Goal: Task Accomplishment & Management: Manage account settings

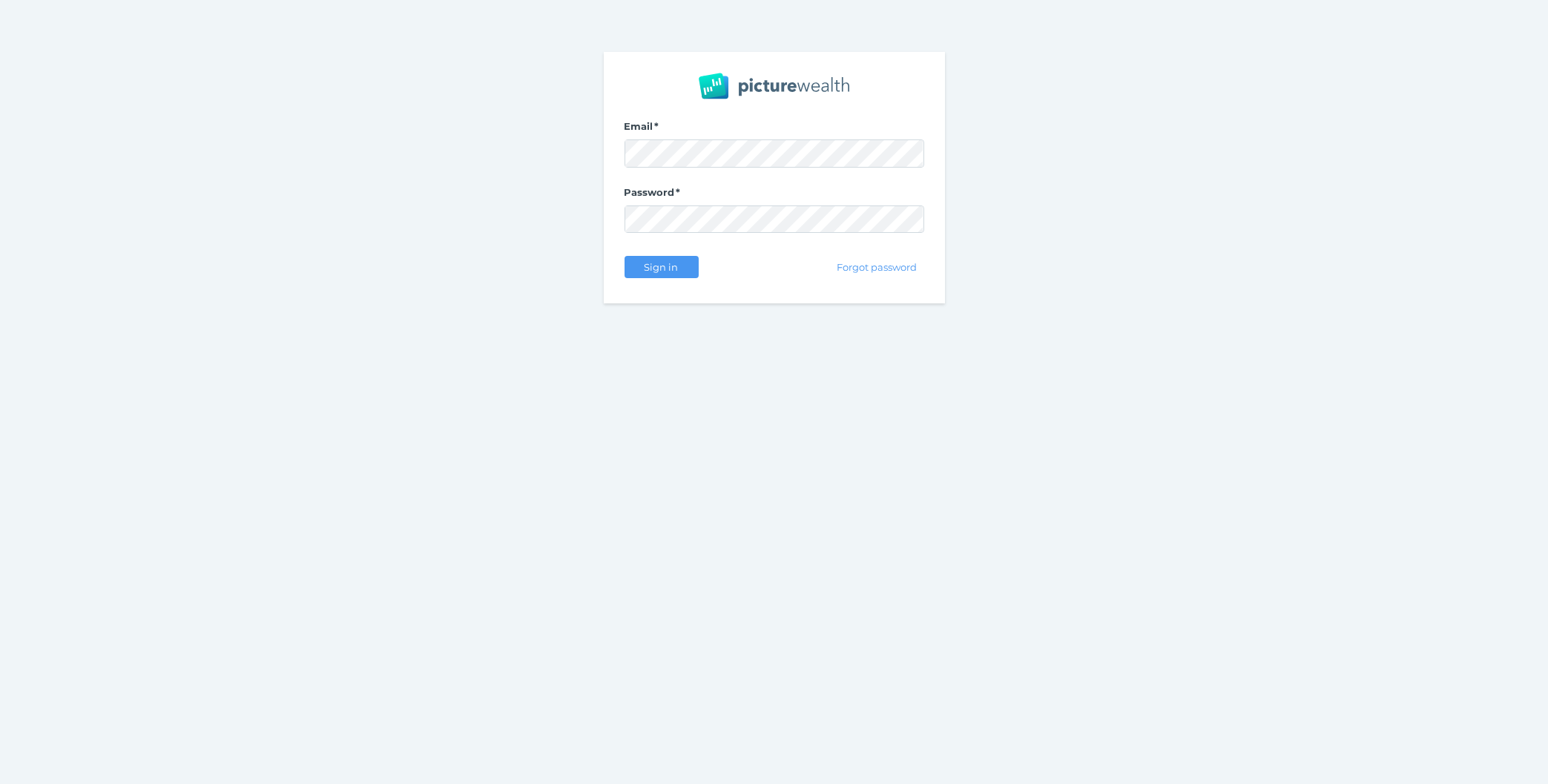
click at [343, 328] on div "Email Password Sign in Forgot password" at bounding box center [774, 178] width 1548 height 355
click at [641, 259] on button "Sign in" at bounding box center [661, 267] width 74 height 22
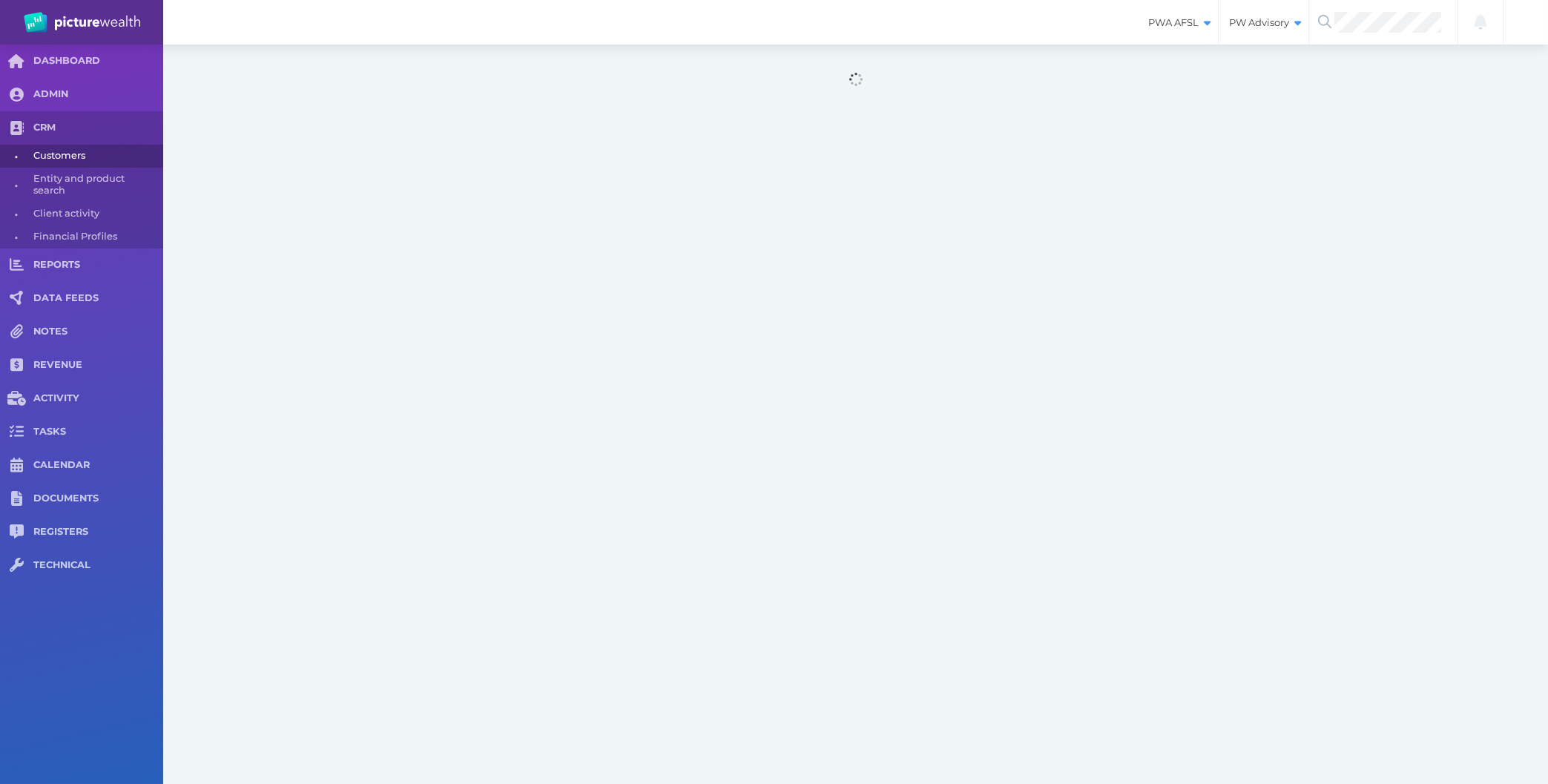
select select "25"
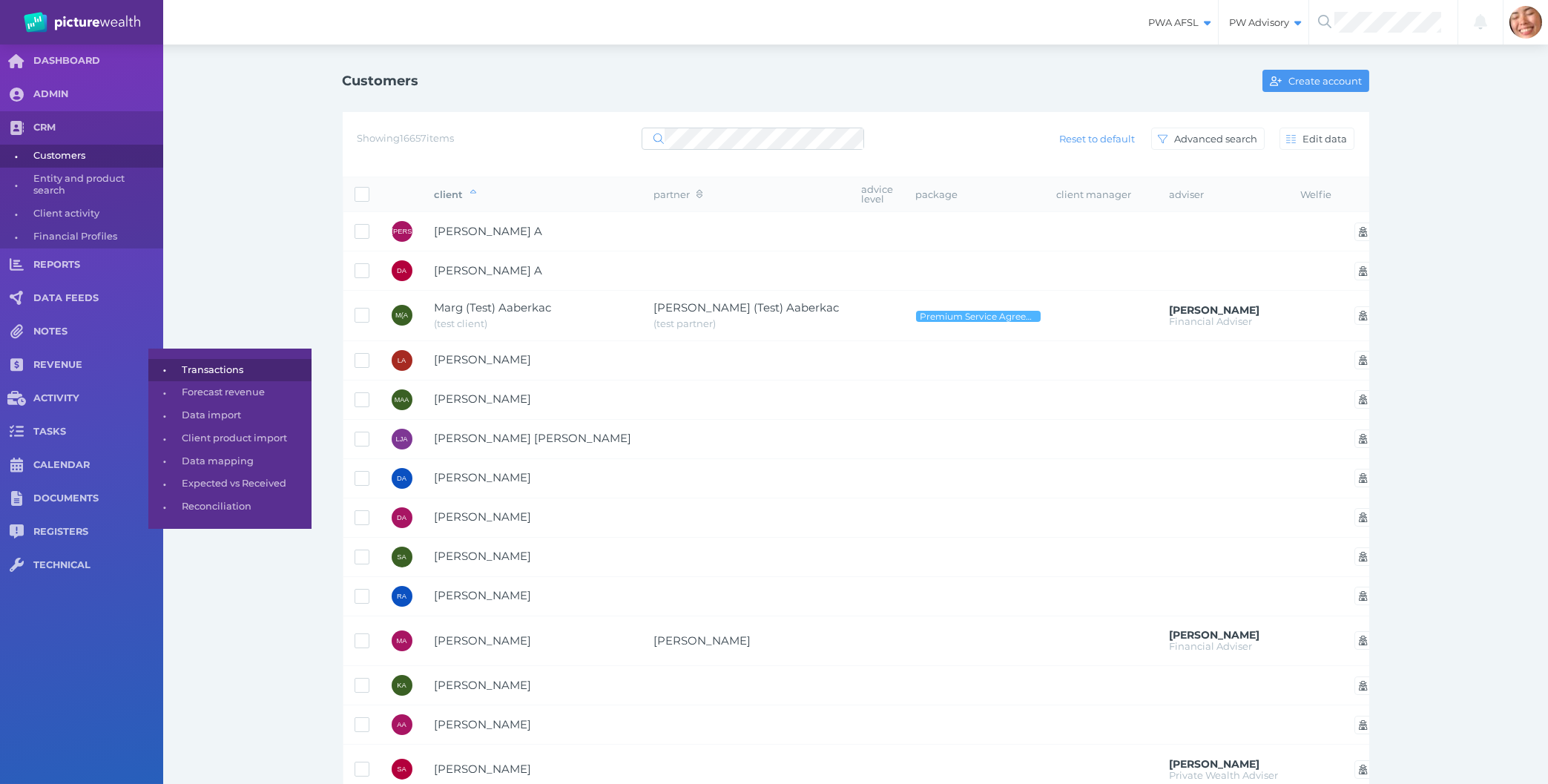
click at [204, 369] on span "Transactions" at bounding box center [244, 370] width 125 height 23
select select "25"
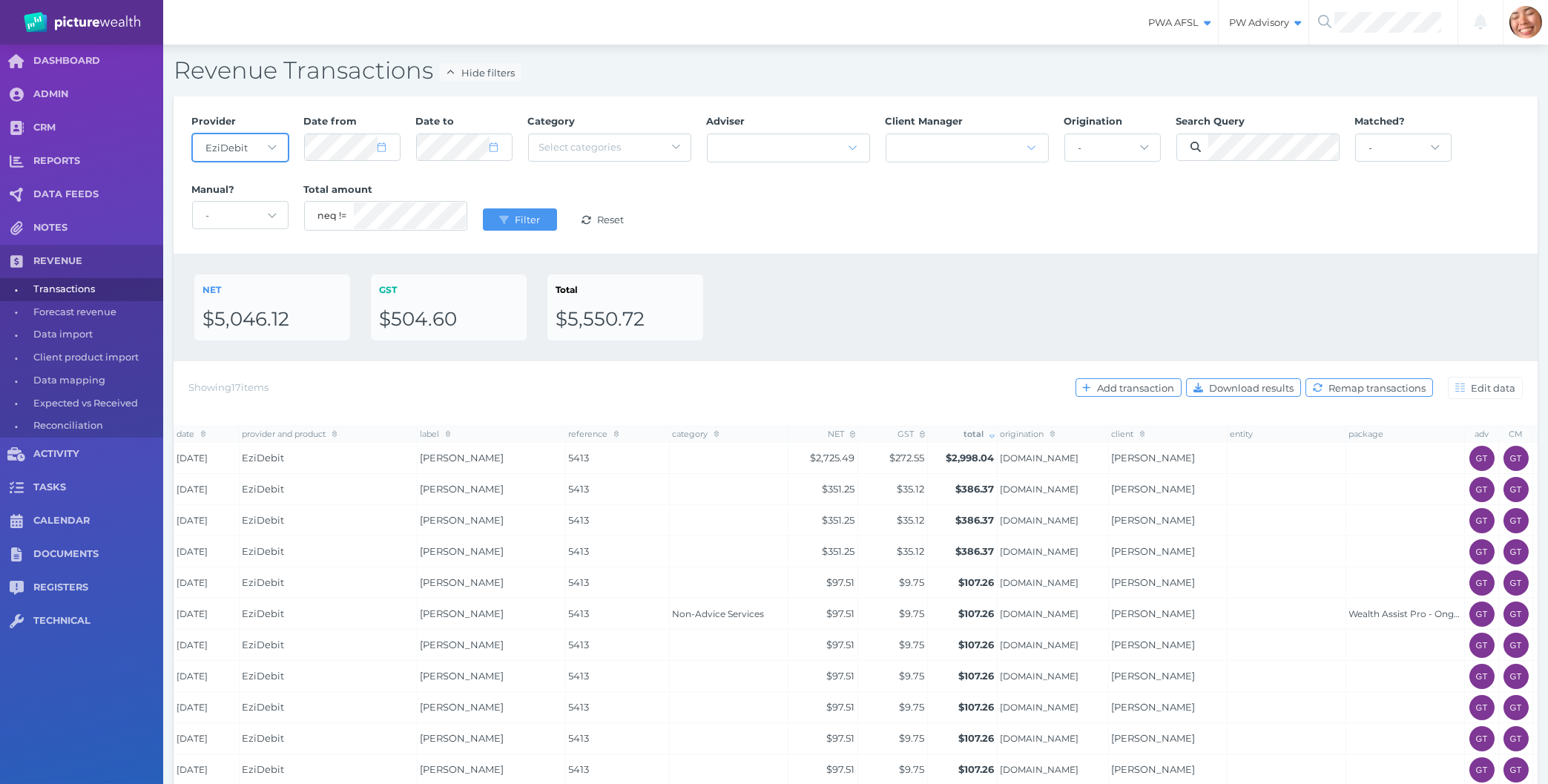
select select "null"
click option "-" at bounding box center [0, 0] width 0 height 0
click at [221, 129] on div "Provider - Acuity Fee Revenue Acuity Trustee Advocate Private Wealth Pty Ltd AI…" at bounding box center [856, 175] width 1344 height 137
select select "6"
select select "2024"
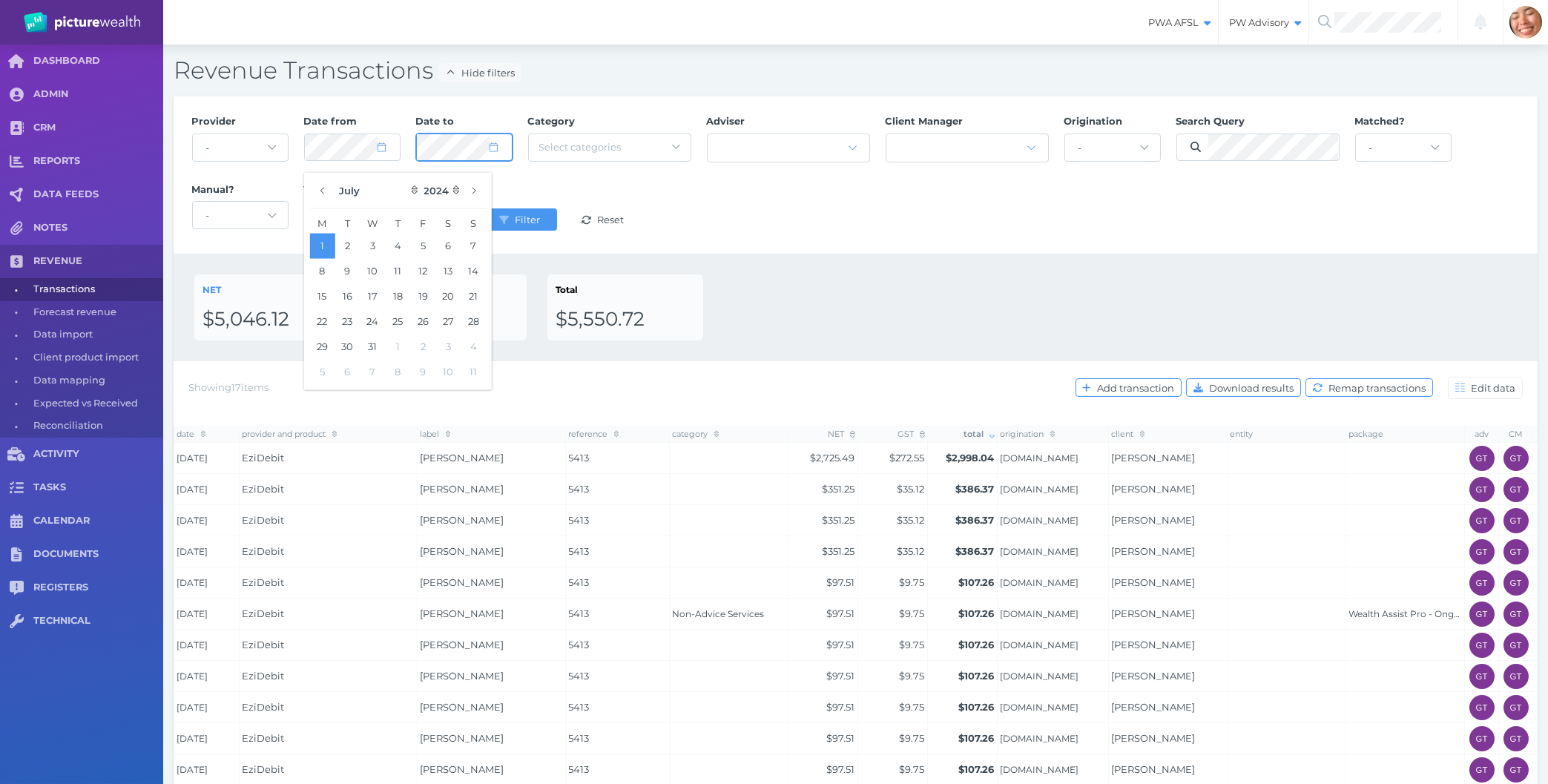
select select "8"
select select "2025"
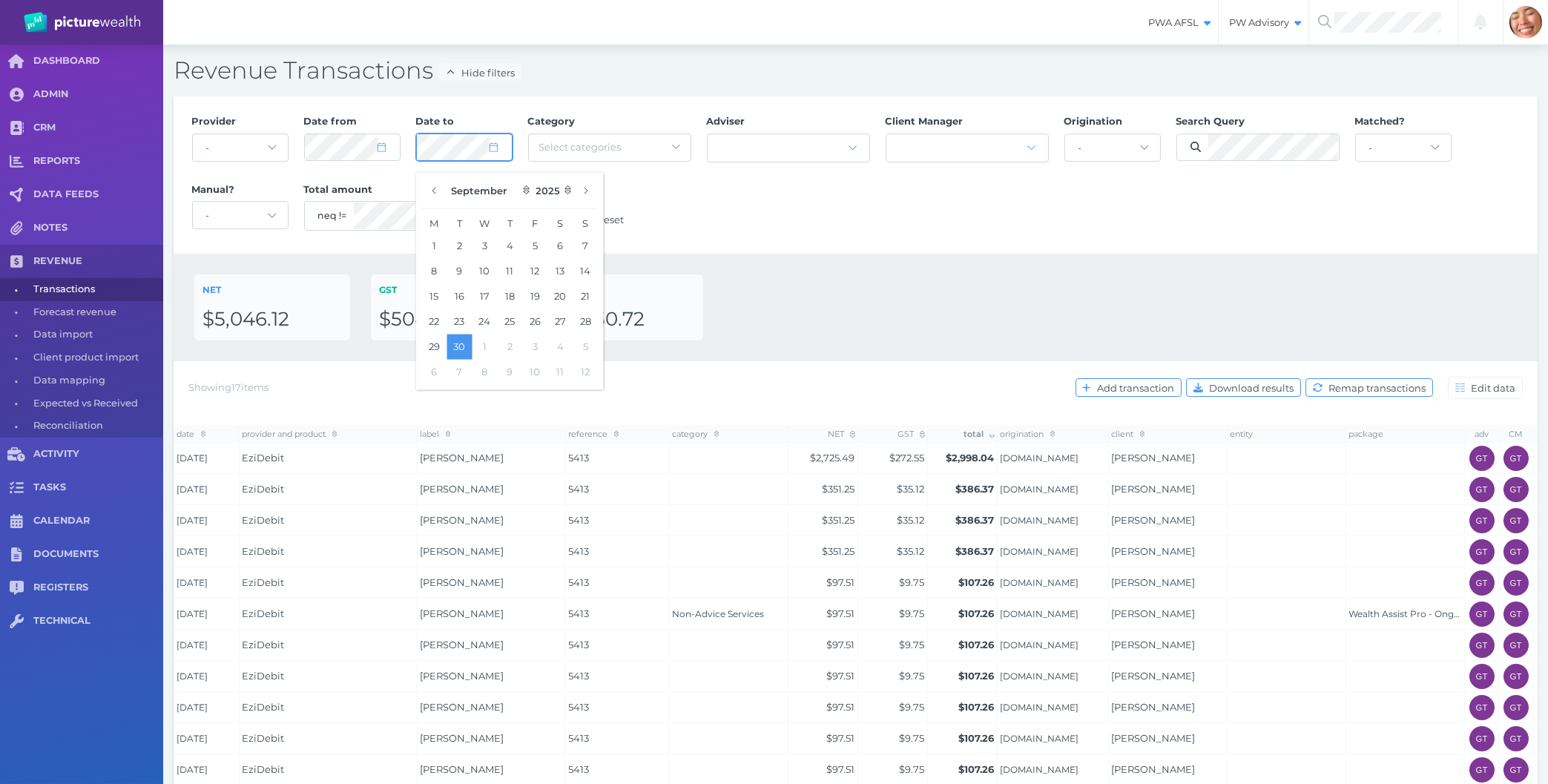
click at [483, 208] on button "Filter" at bounding box center [520, 219] width 74 height 22
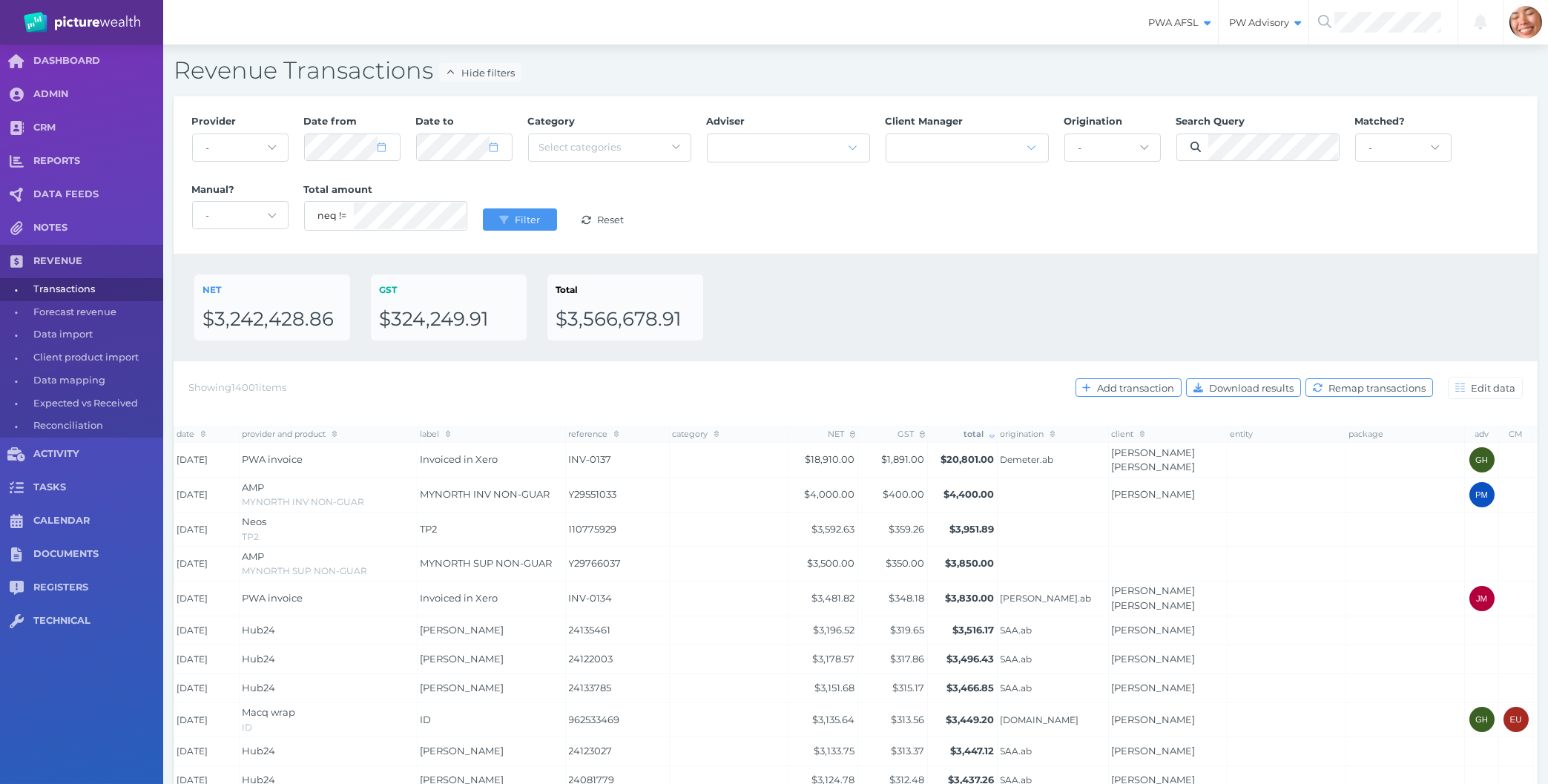
click at [1088, 273] on div "NET $3,242,428.86 GST $324,249.91 Total $3,566,678.91" at bounding box center [856, 307] width 1364 height 108
click at [862, 332] on div "NET $3,242,428.86 GST $324,249.91 Total $3,566,678.91" at bounding box center [856, 307] width 1323 height 66
select select "5"
select select "2025"
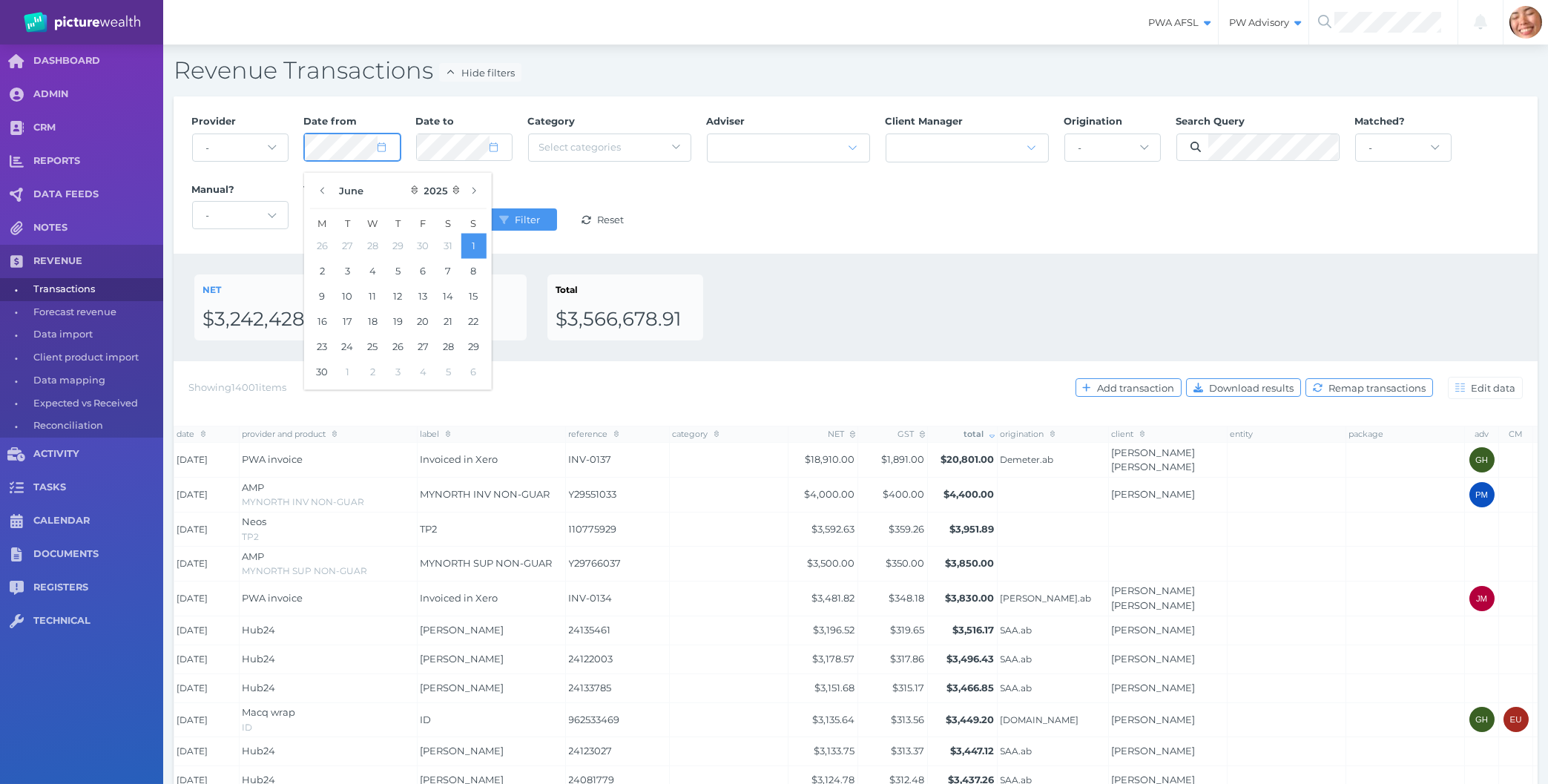
click at [302, 149] on div "Date from" at bounding box center [352, 140] width 112 height 67
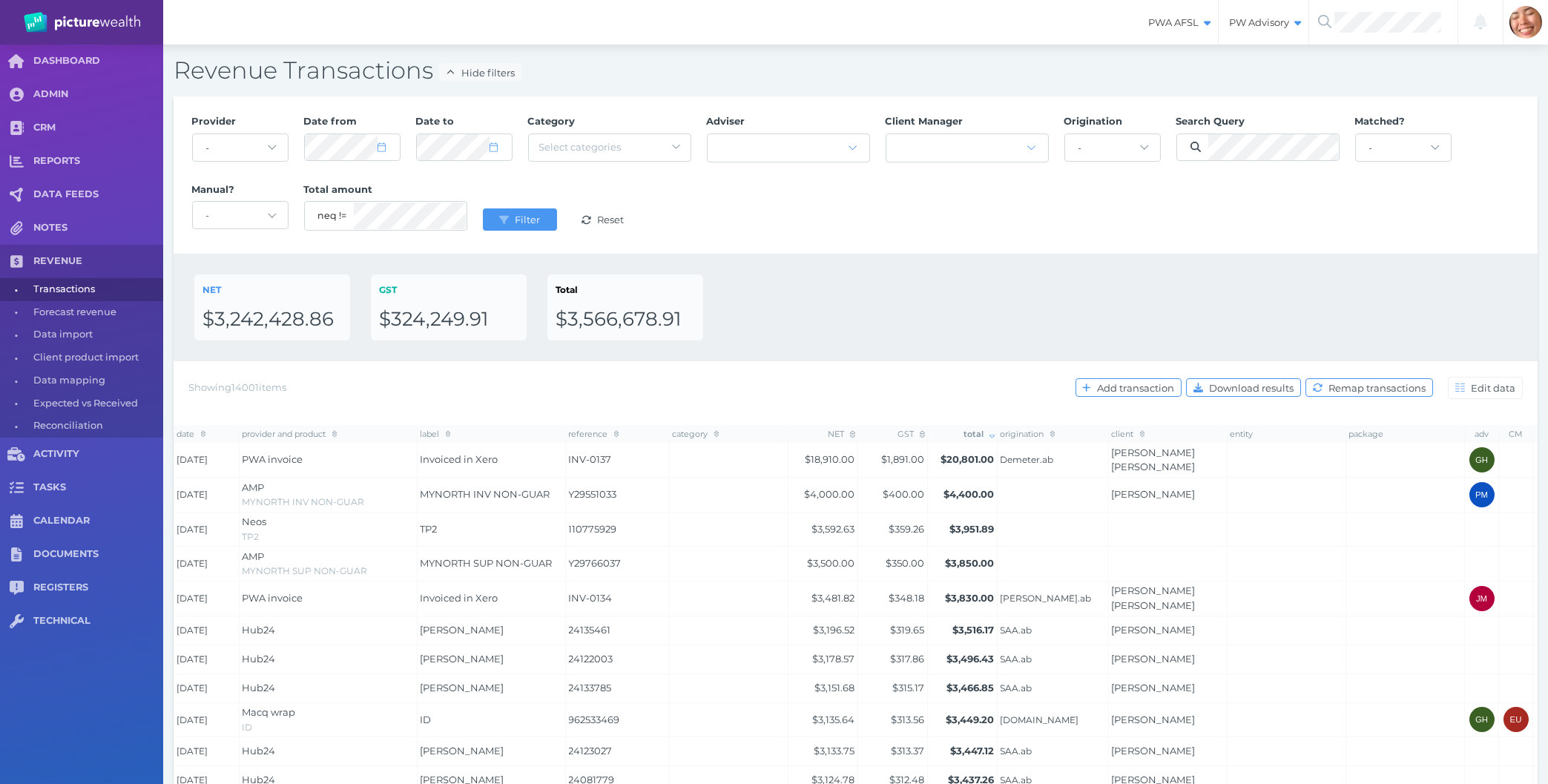
click at [956, 204] on div "Provider - Acuity Fee Revenue Acuity Trustee Advocate Private Wealth Pty Ltd AI…" at bounding box center [856, 175] width 1344 height 137
select select "5"
select select "2025"
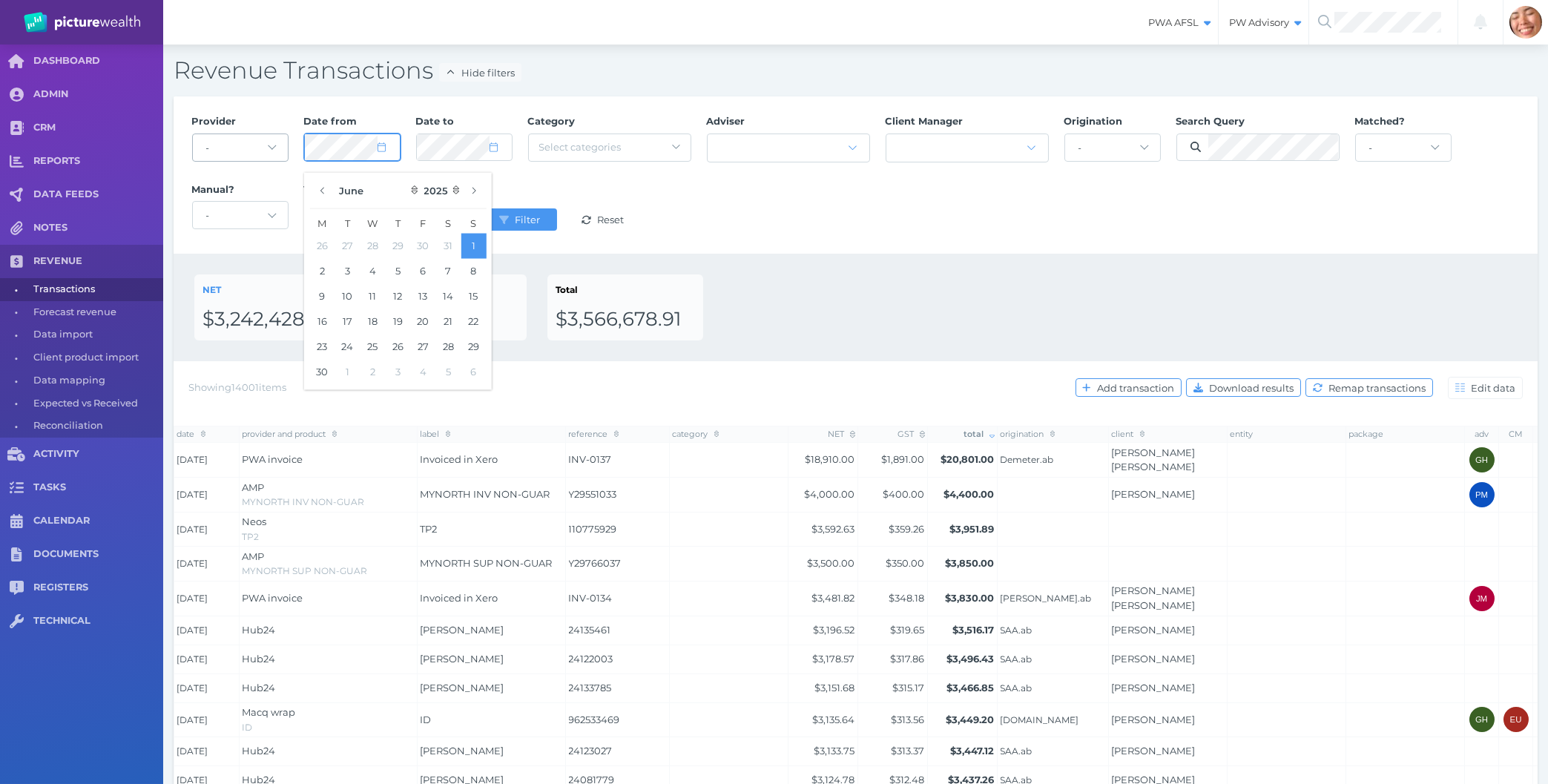
click at [204, 137] on div "Provider - Acuity Fee Revenue Acuity Trustee Advocate Private Wealth Pty Ltd AI…" at bounding box center [856, 175] width 1344 height 137
select select "5"
select select "2025"
click at [483, 208] on button "Filter" at bounding box center [520, 219] width 74 height 22
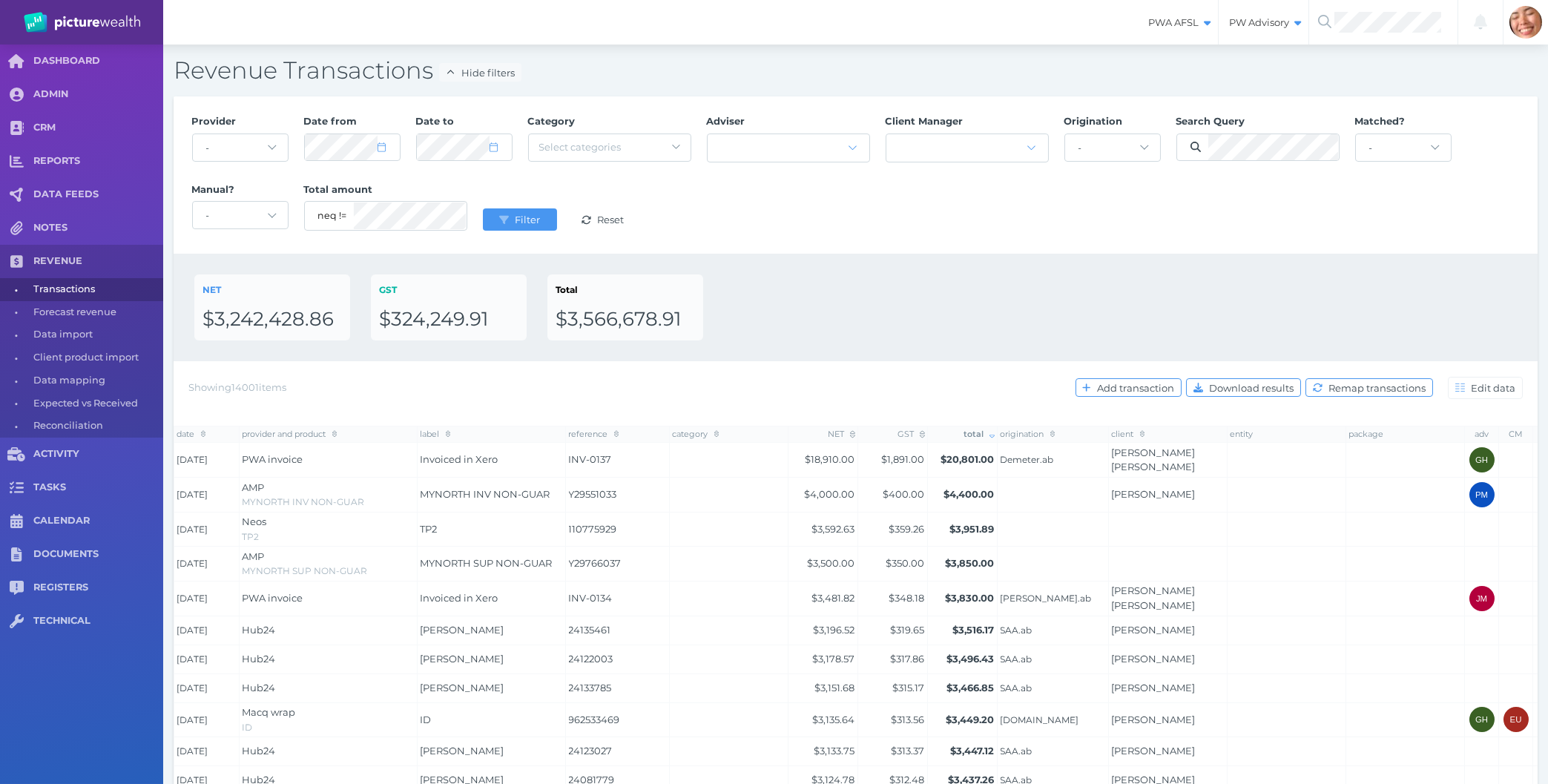
click at [897, 211] on div "Provider - Acuity Fee Revenue Acuity Trustee Advocate Private Wealth Pty Ltd AI…" at bounding box center [856, 175] width 1344 height 137
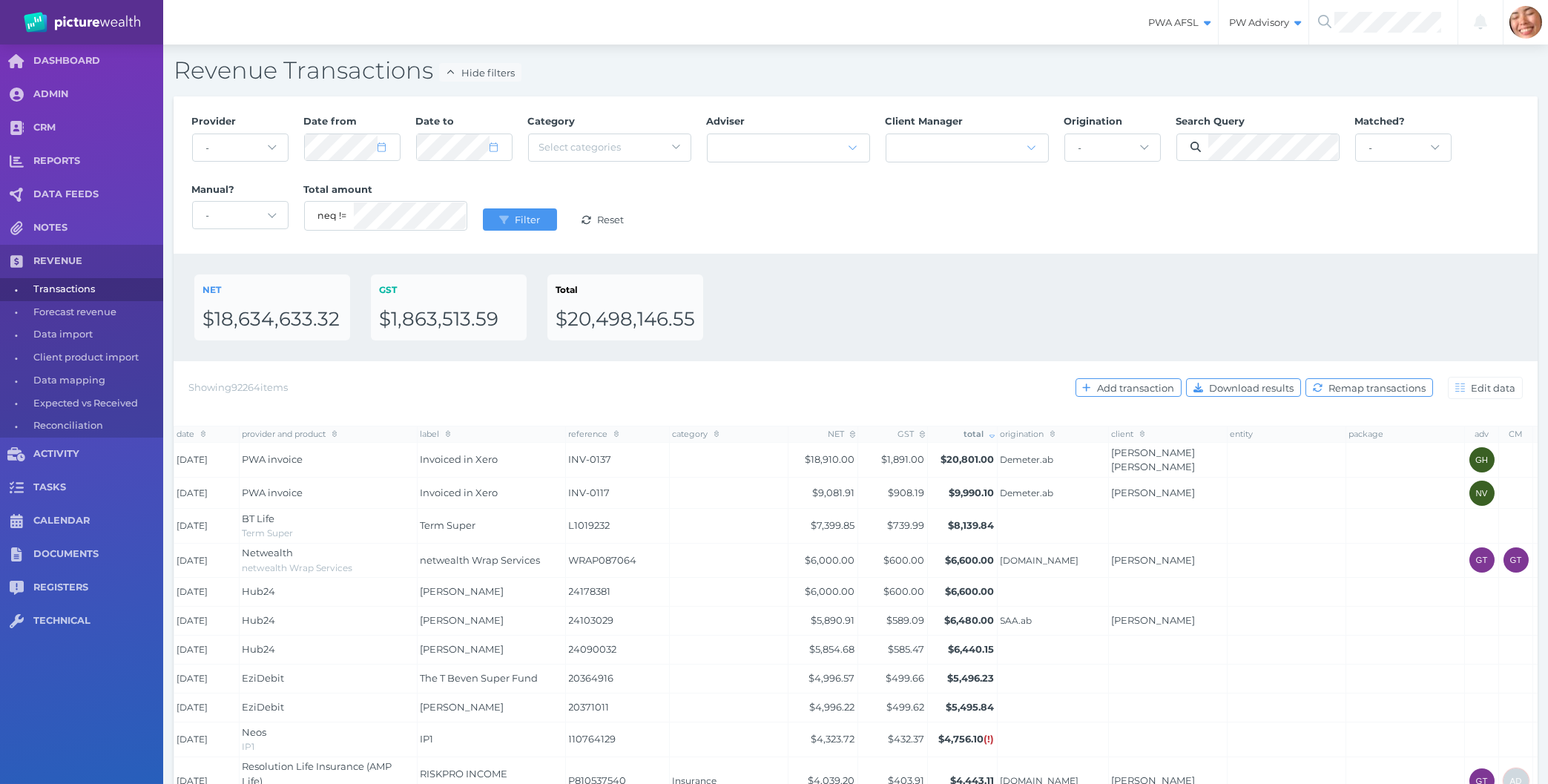
click at [916, 258] on div "NET $18,634,633.32 GST $1,863,513.59 Total $20,498,146.55" at bounding box center [856, 307] width 1364 height 108
select select "2025"
click at [483, 208] on button "Filter" at bounding box center [520, 219] width 74 height 22
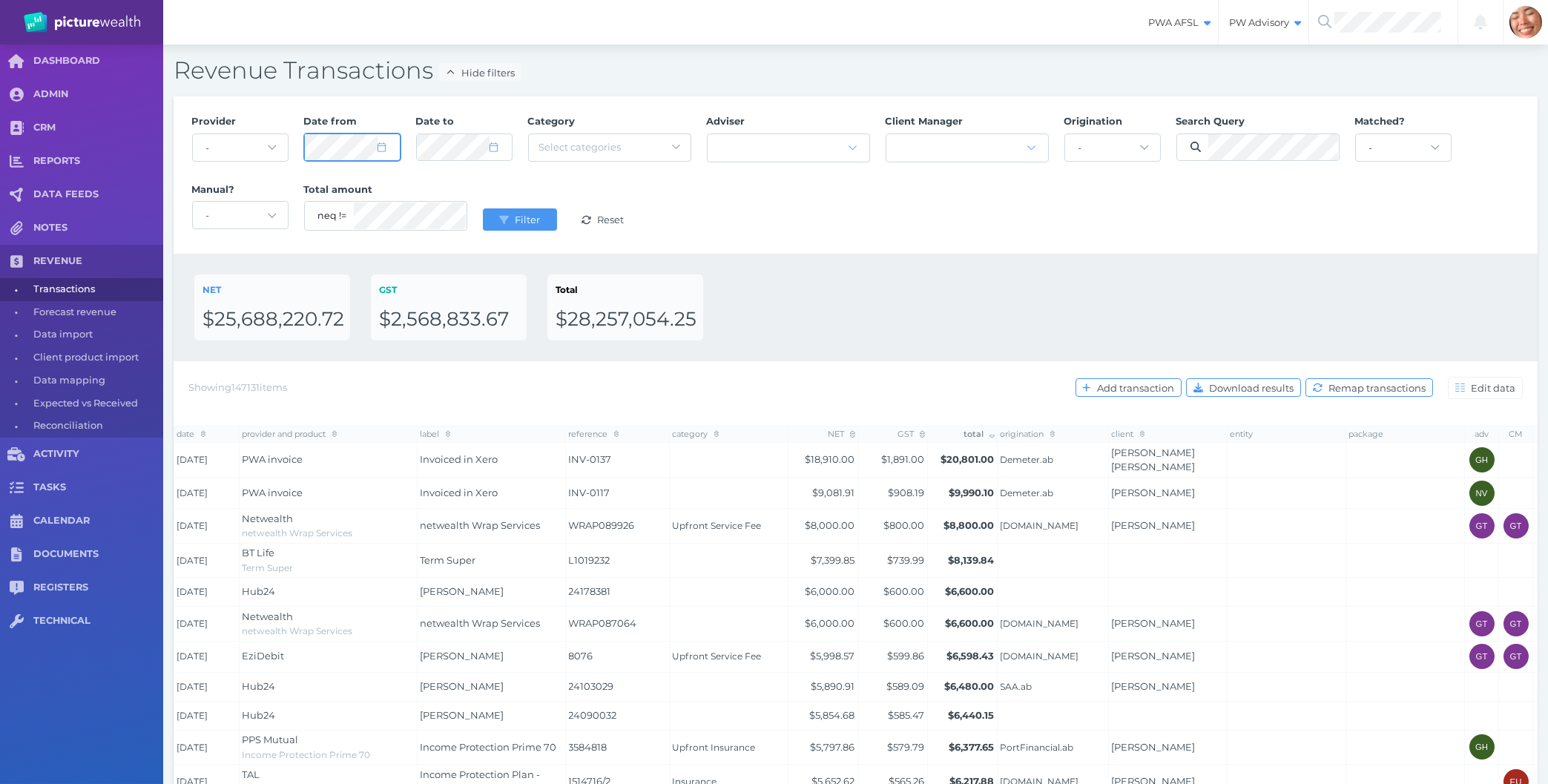
select select "6"
select select "2024"
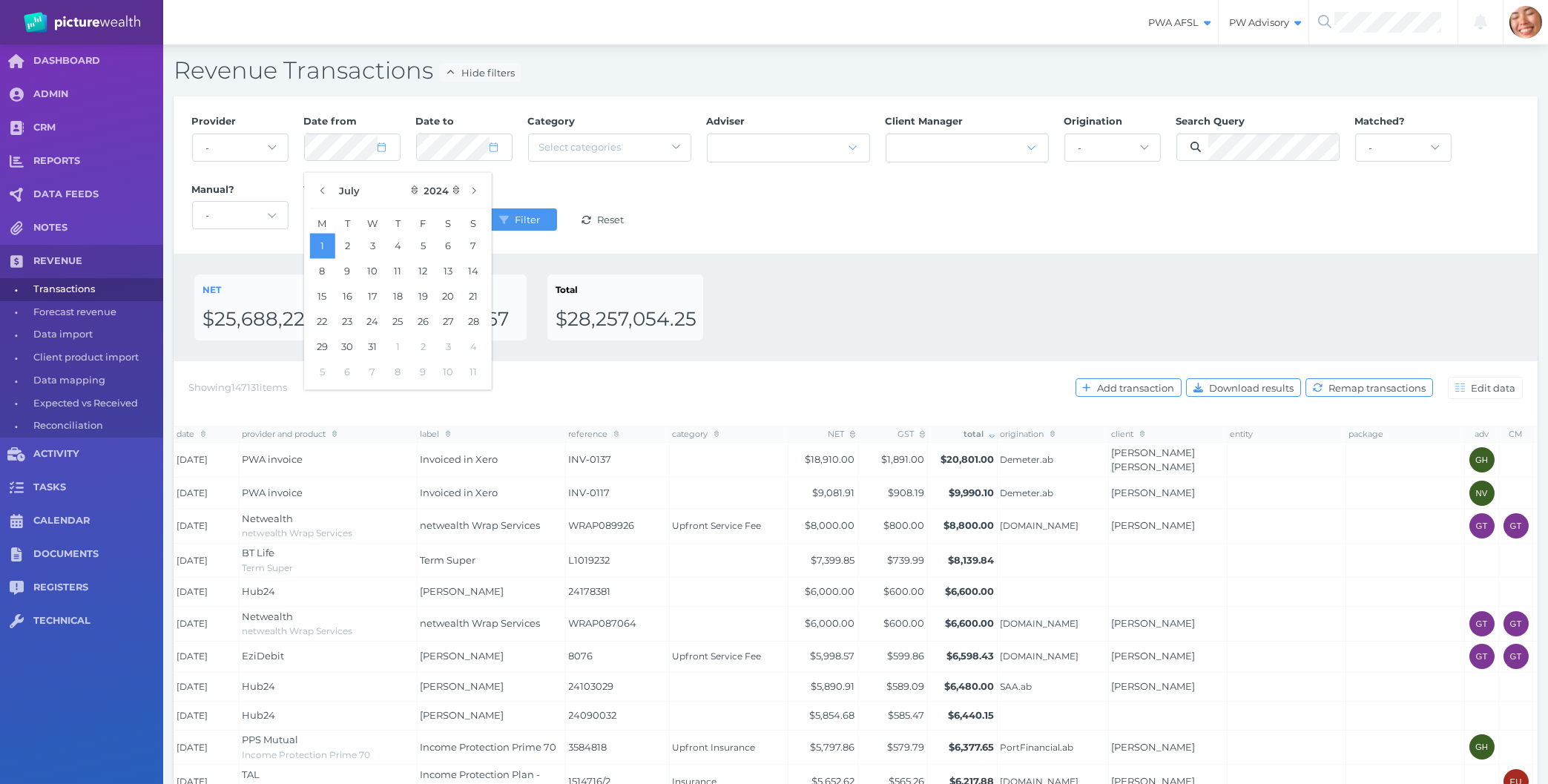
click at [793, 240] on div "Provider - Acuity Fee Revenue Acuity Trustee Advocate Private Wealth Pty Ltd AI…" at bounding box center [856, 175] width 1344 height 137
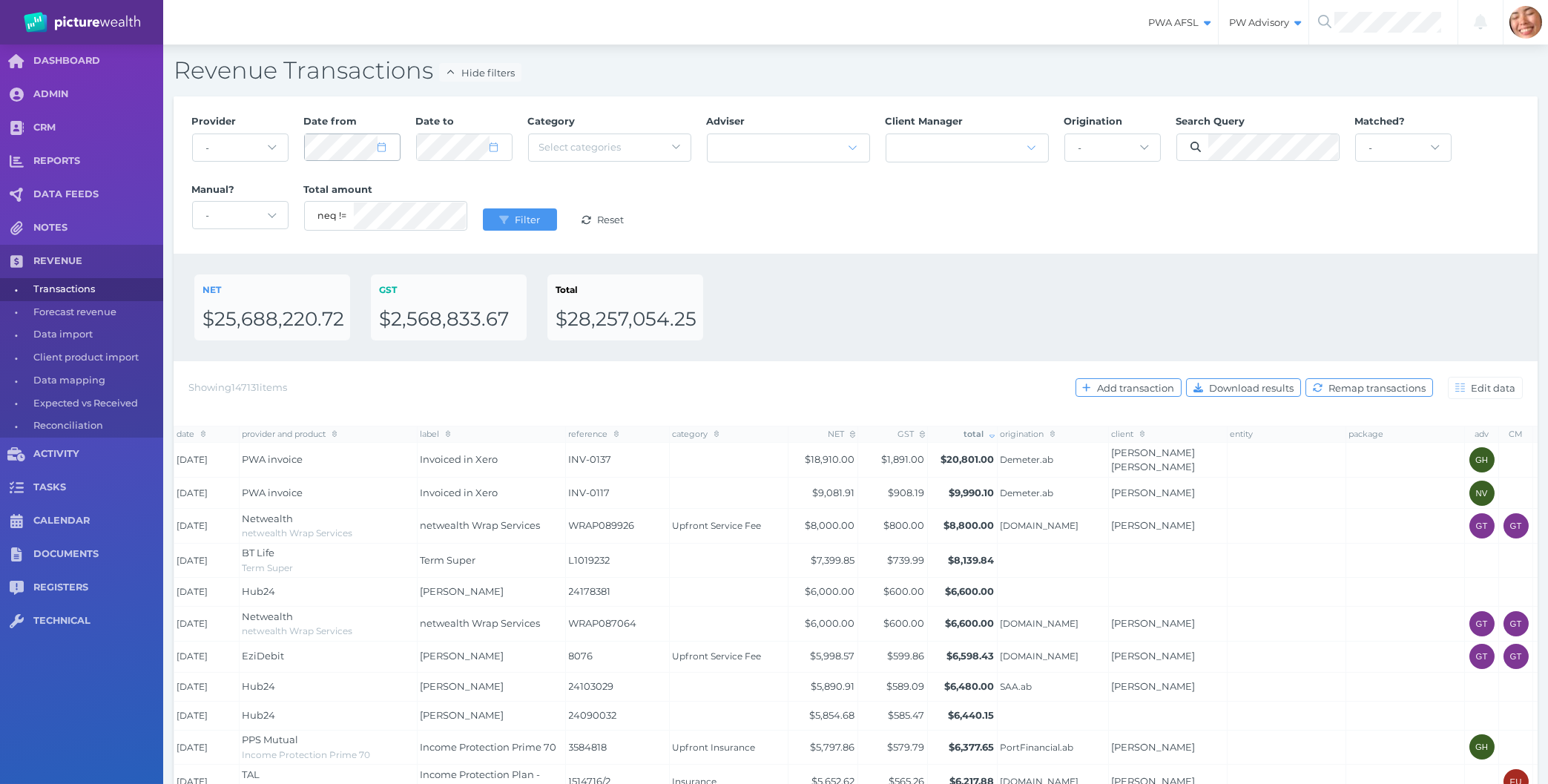
click at [369, 142] on div at bounding box center [352, 148] width 95 height 27
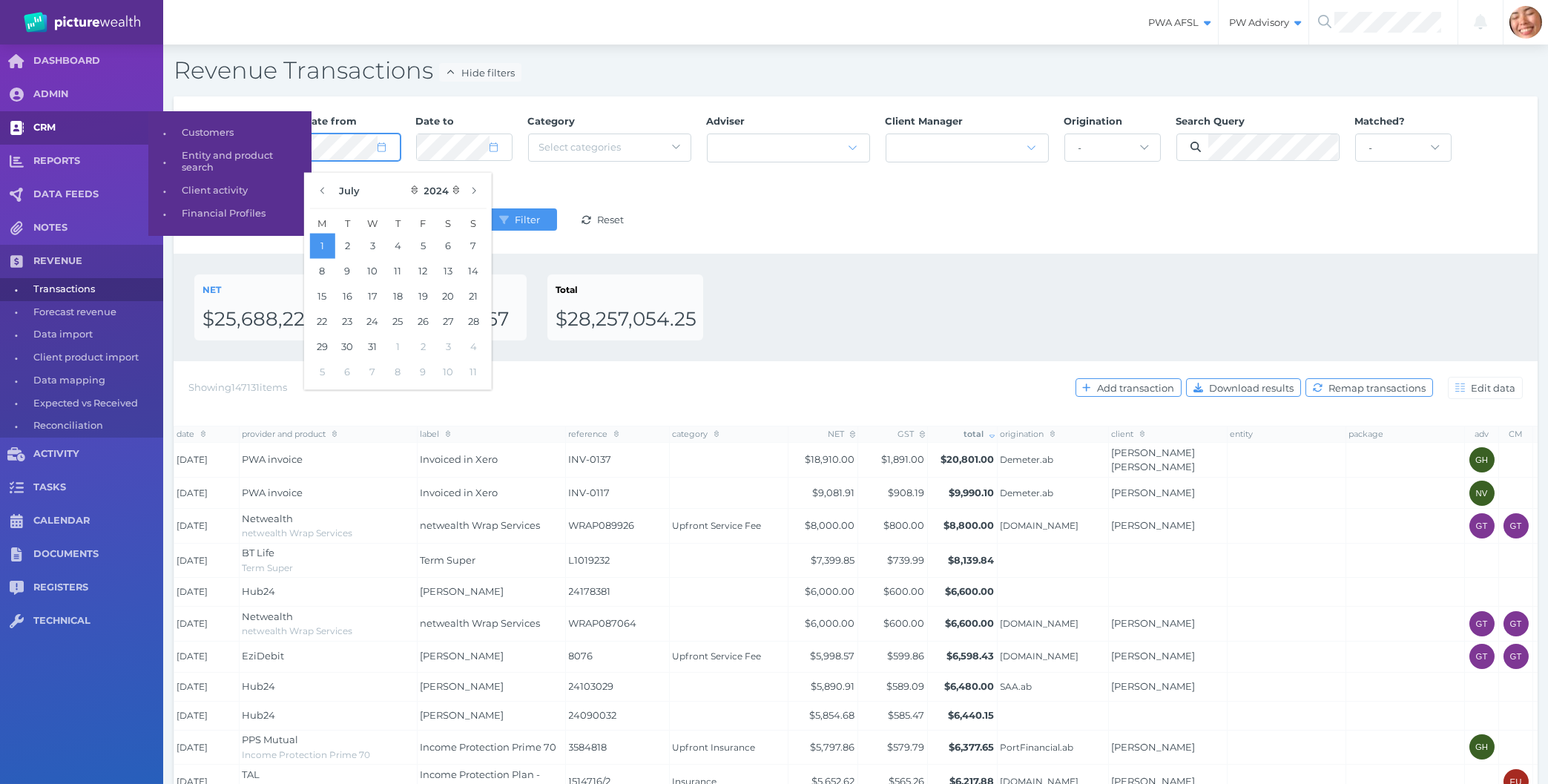
drag, startPoint x: 379, startPoint y: 143, endPoint x: 143, endPoint y: 140, distance: 236.0
click at [143, 140] on div "DASHBOARD ADMIN CRM REPORTS DATA FEEDS NOTES REVENUE • Transactions • Forecast …" at bounding box center [774, 716] width 1548 height 1344
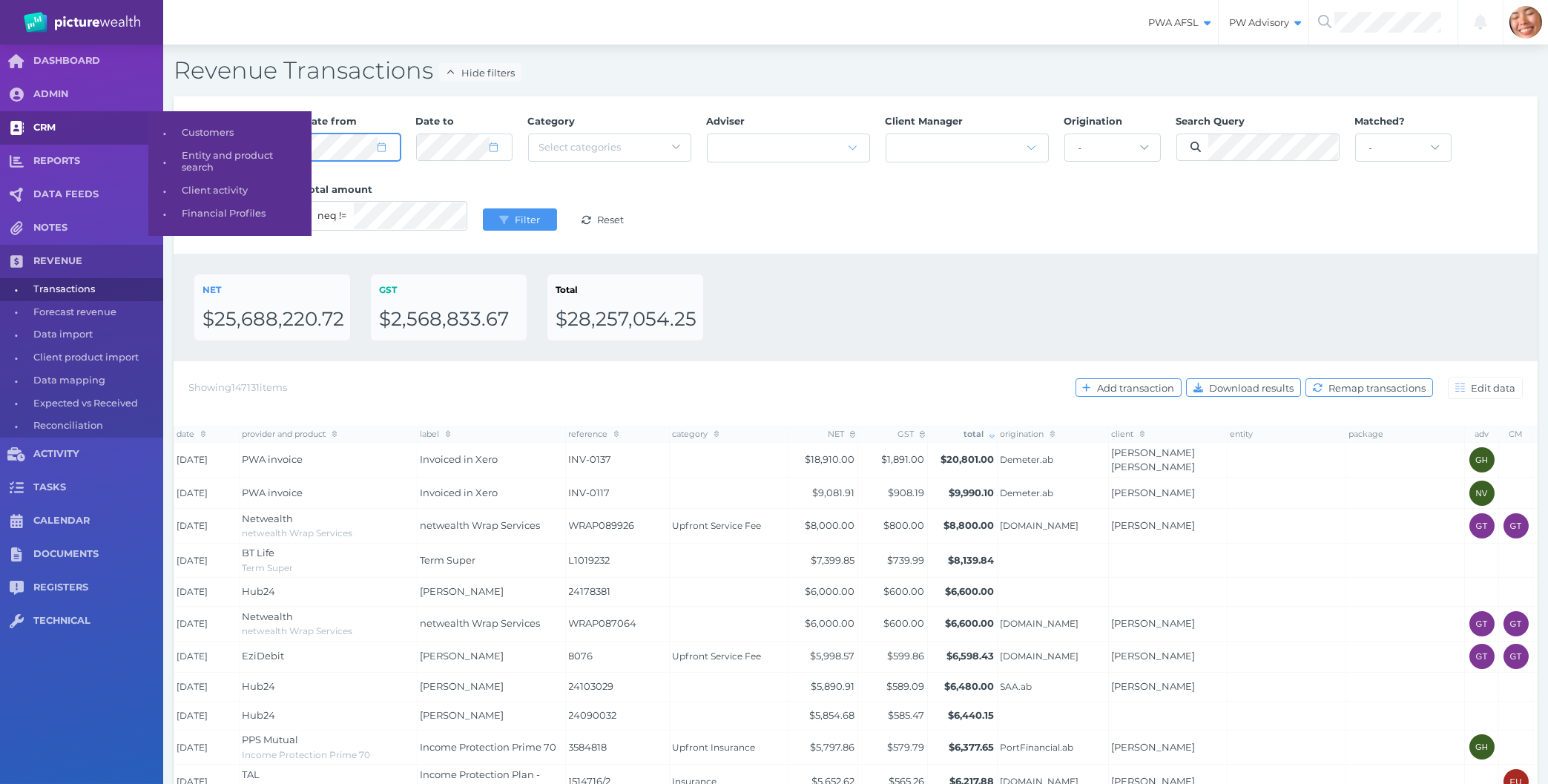
select select "6"
select select "2024"
select select "5"
select select "2025"
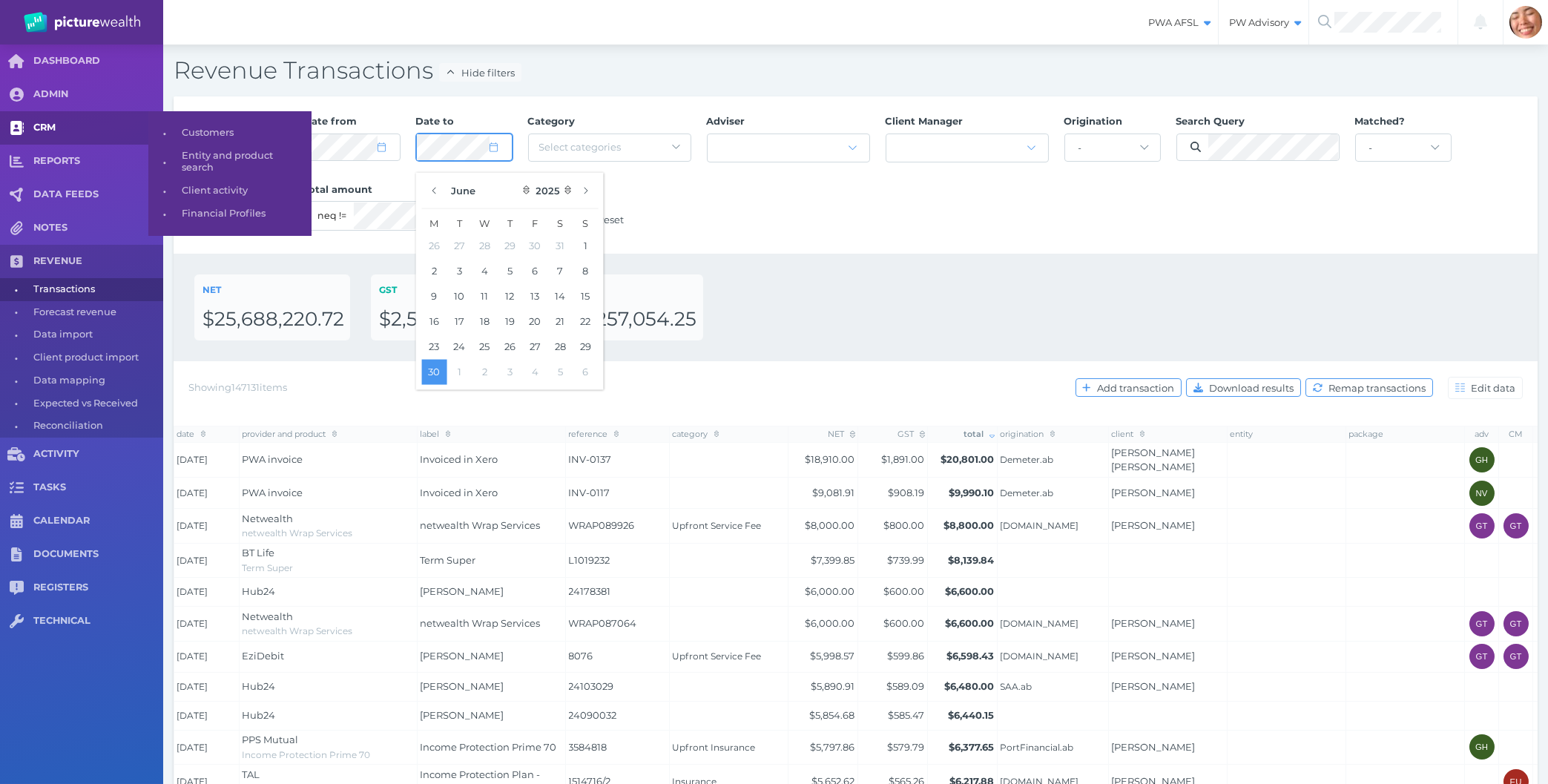
click at [483, 208] on button "Filter" at bounding box center [520, 219] width 74 height 22
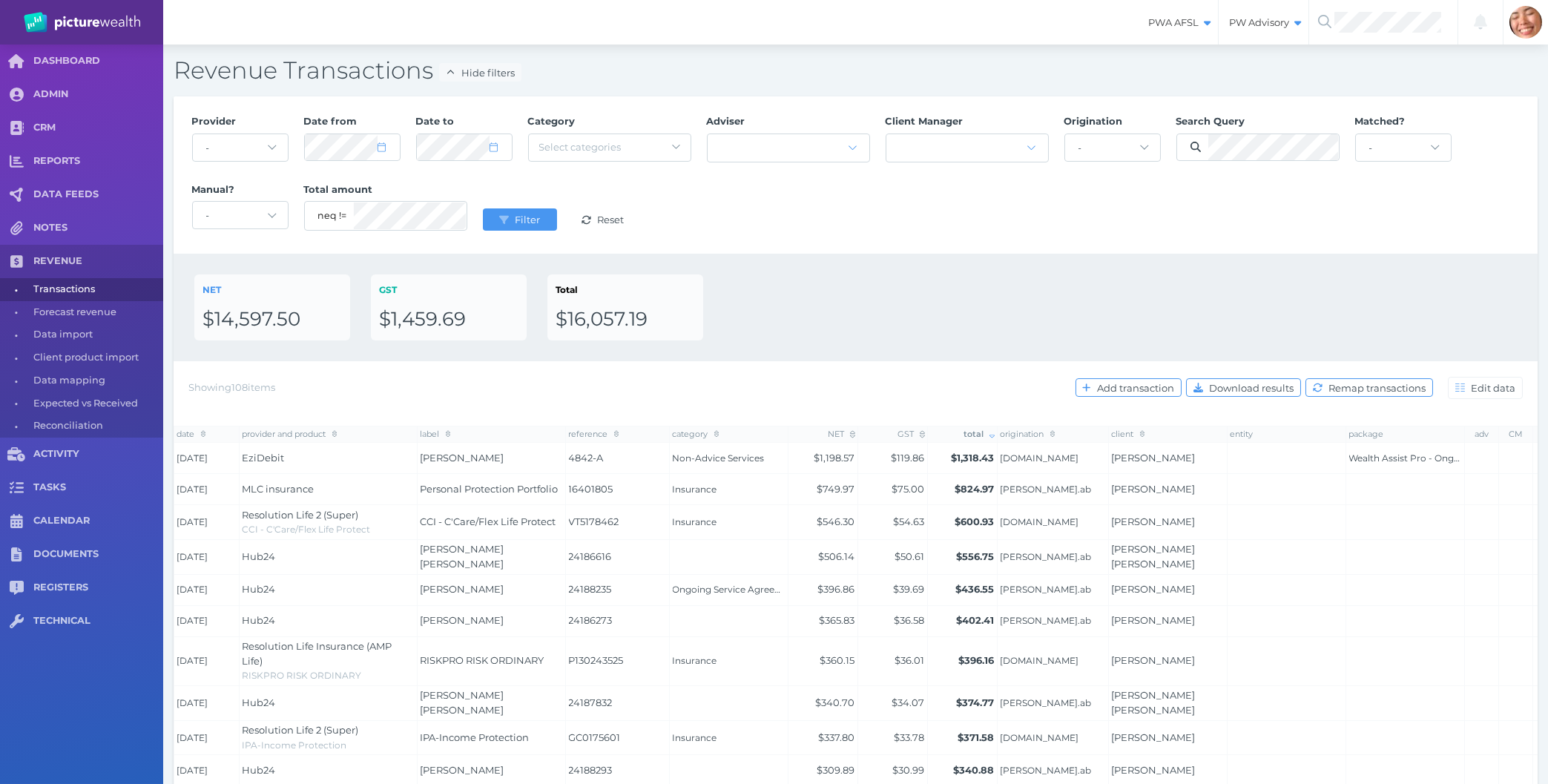
drag, startPoint x: 964, startPoint y: 232, endPoint x: 961, endPoint y: 260, distance: 28.2
click at [965, 232] on div "Provider - Acuity Fee Revenue Acuity Trustee Advocate Private Wealth Pty Ltd AI…" at bounding box center [856, 175] width 1344 height 137
click at [983, 433] on span "total" at bounding box center [979, 434] width 31 height 10
click at [991, 304] on div "NET $14,597.50 GST $1,459.69 Total $16,057.19" at bounding box center [856, 307] width 1323 height 66
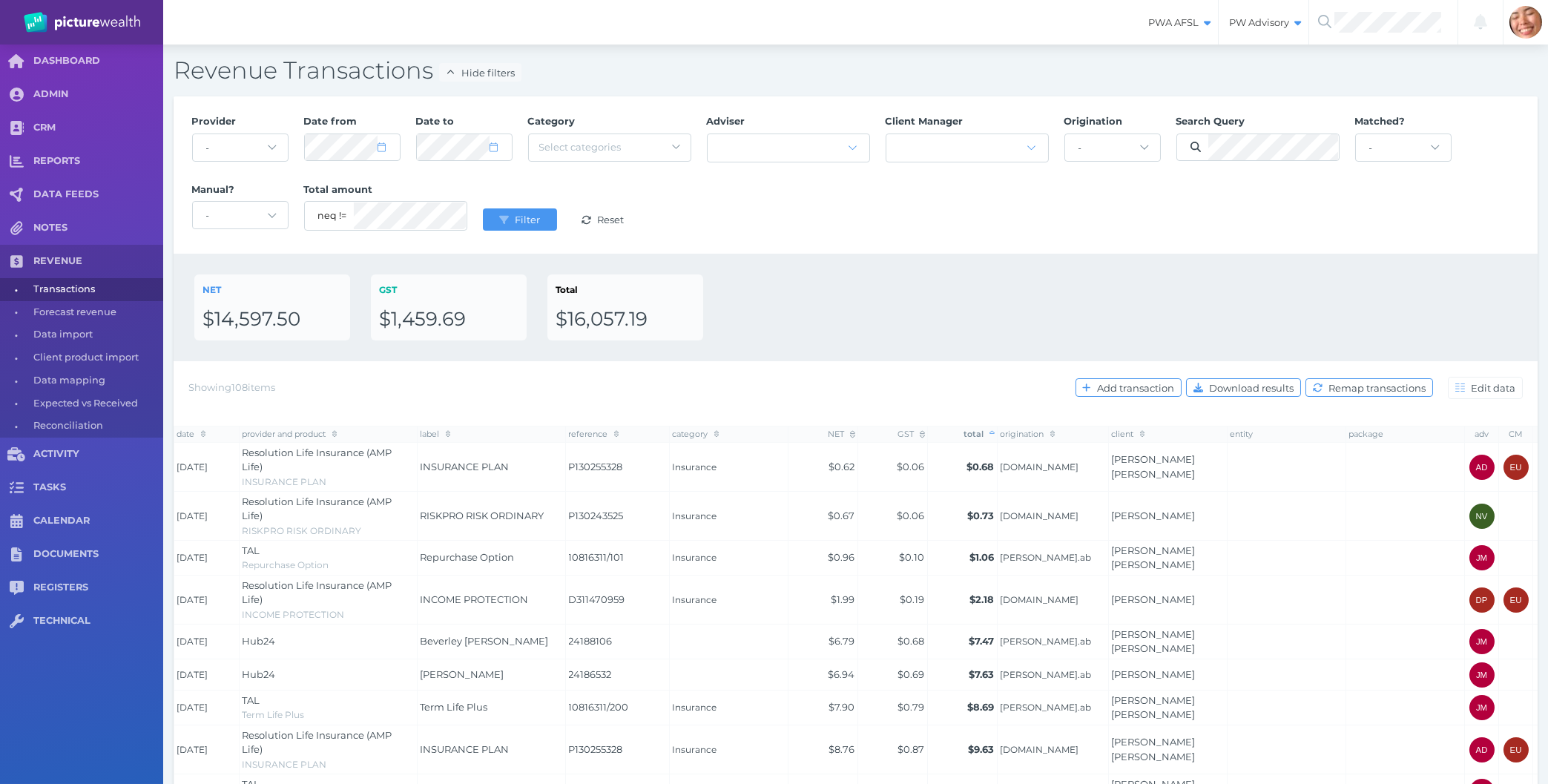
click at [979, 433] on span "total" at bounding box center [979, 434] width 31 height 10
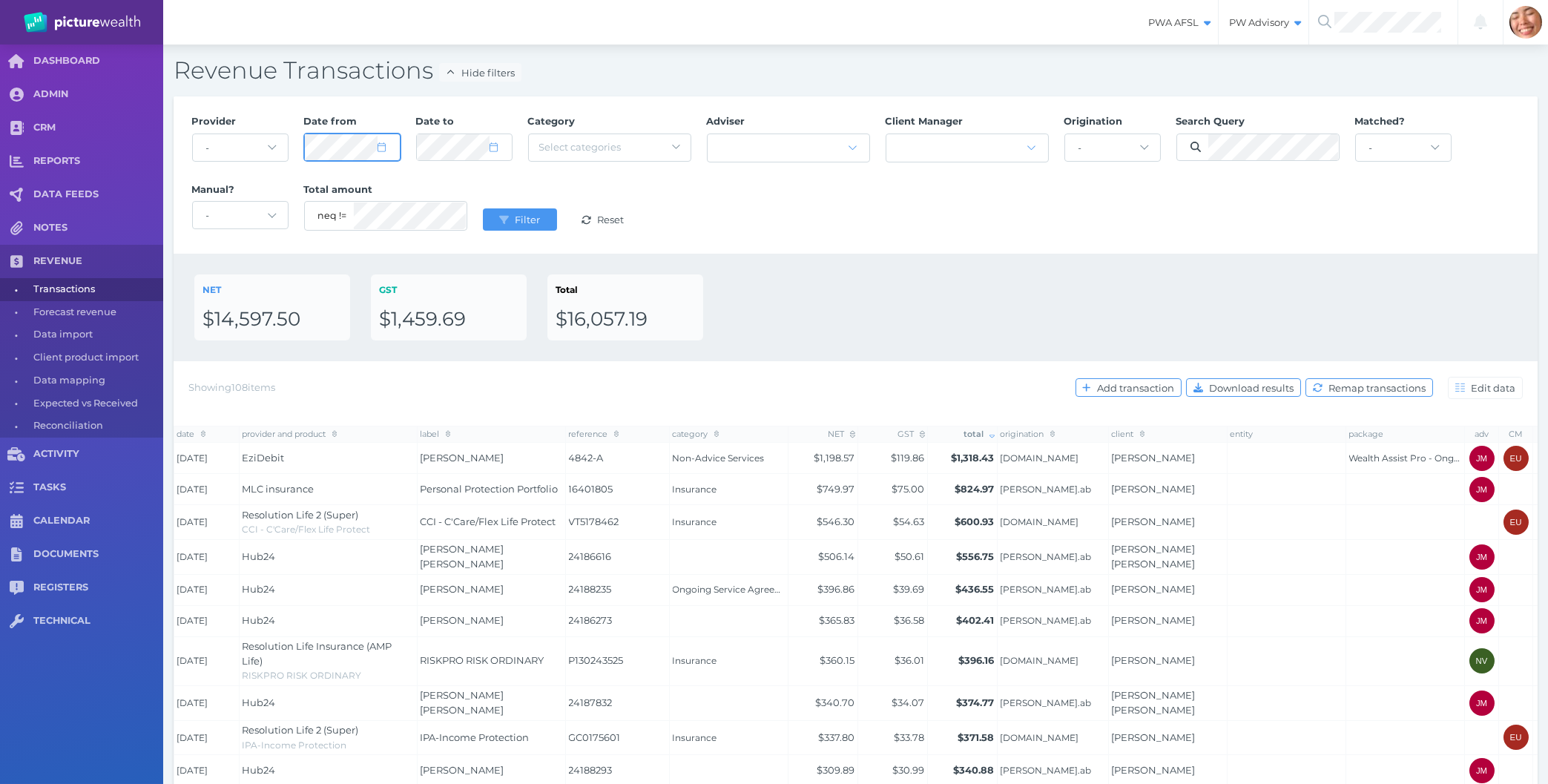
select select "8"
select select "2024"
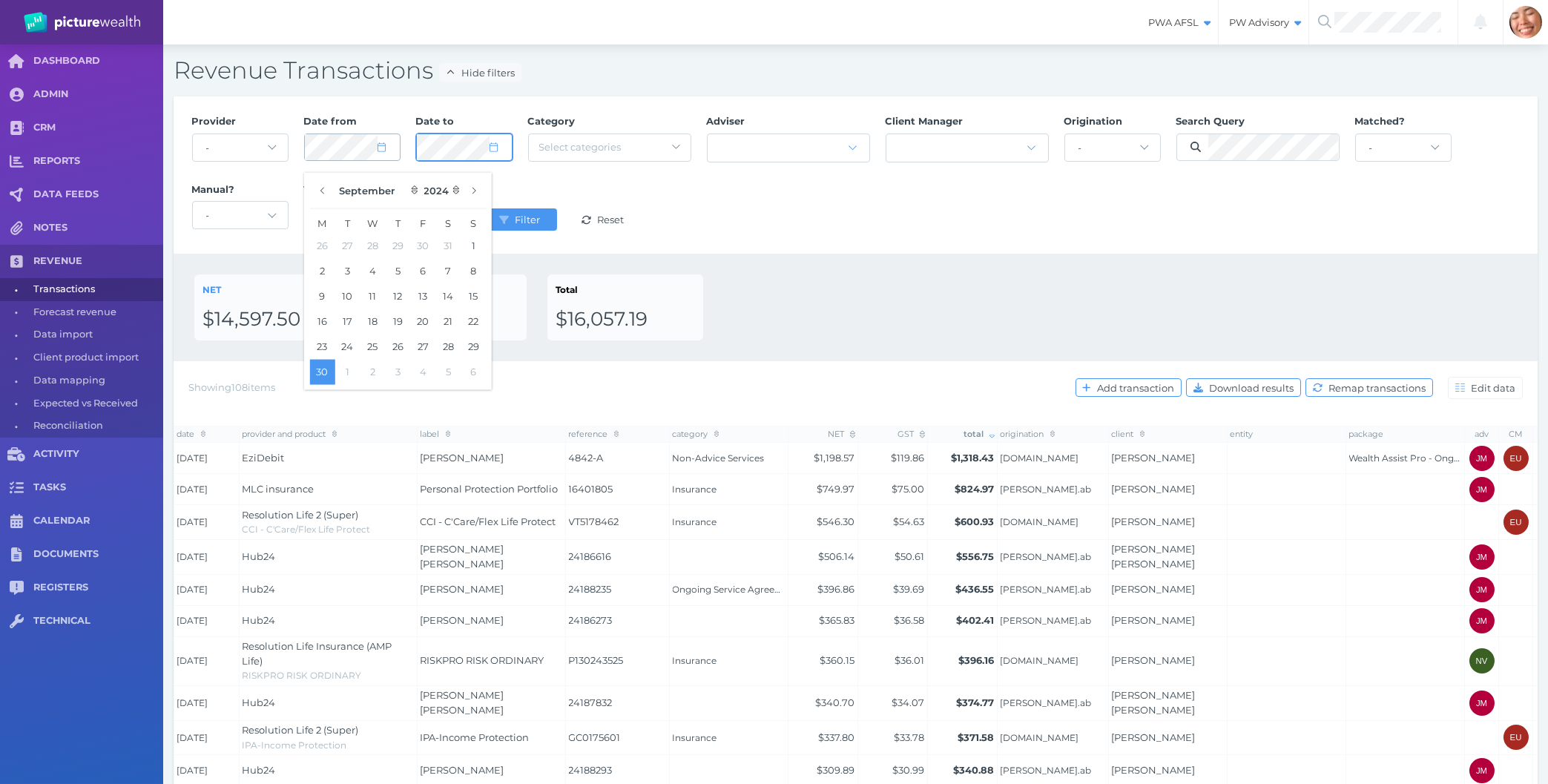
select select "8"
select select "2024"
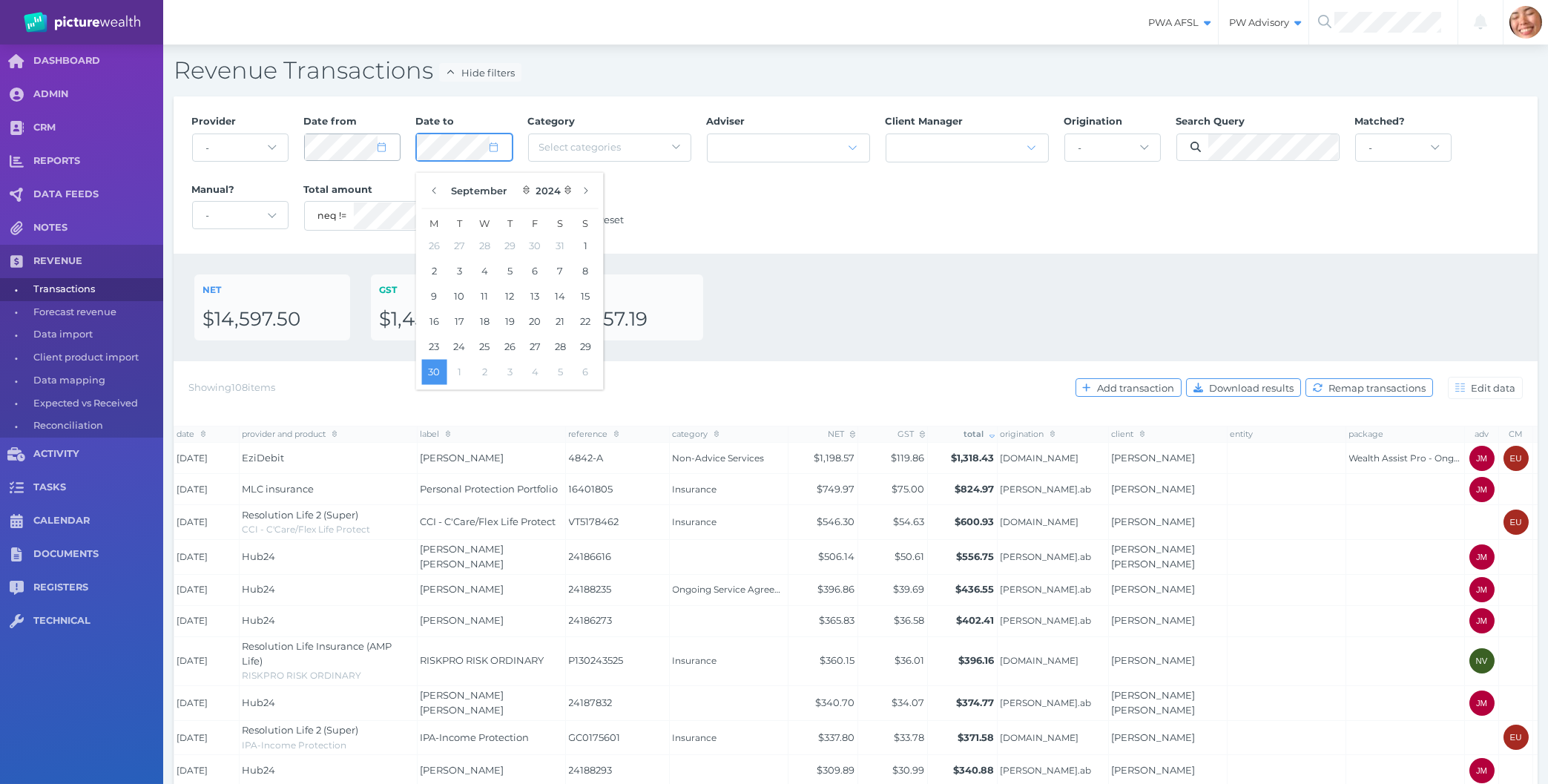
click at [483, 208] on button "Filter" at bounding box center [520, 219] width 74 height 22
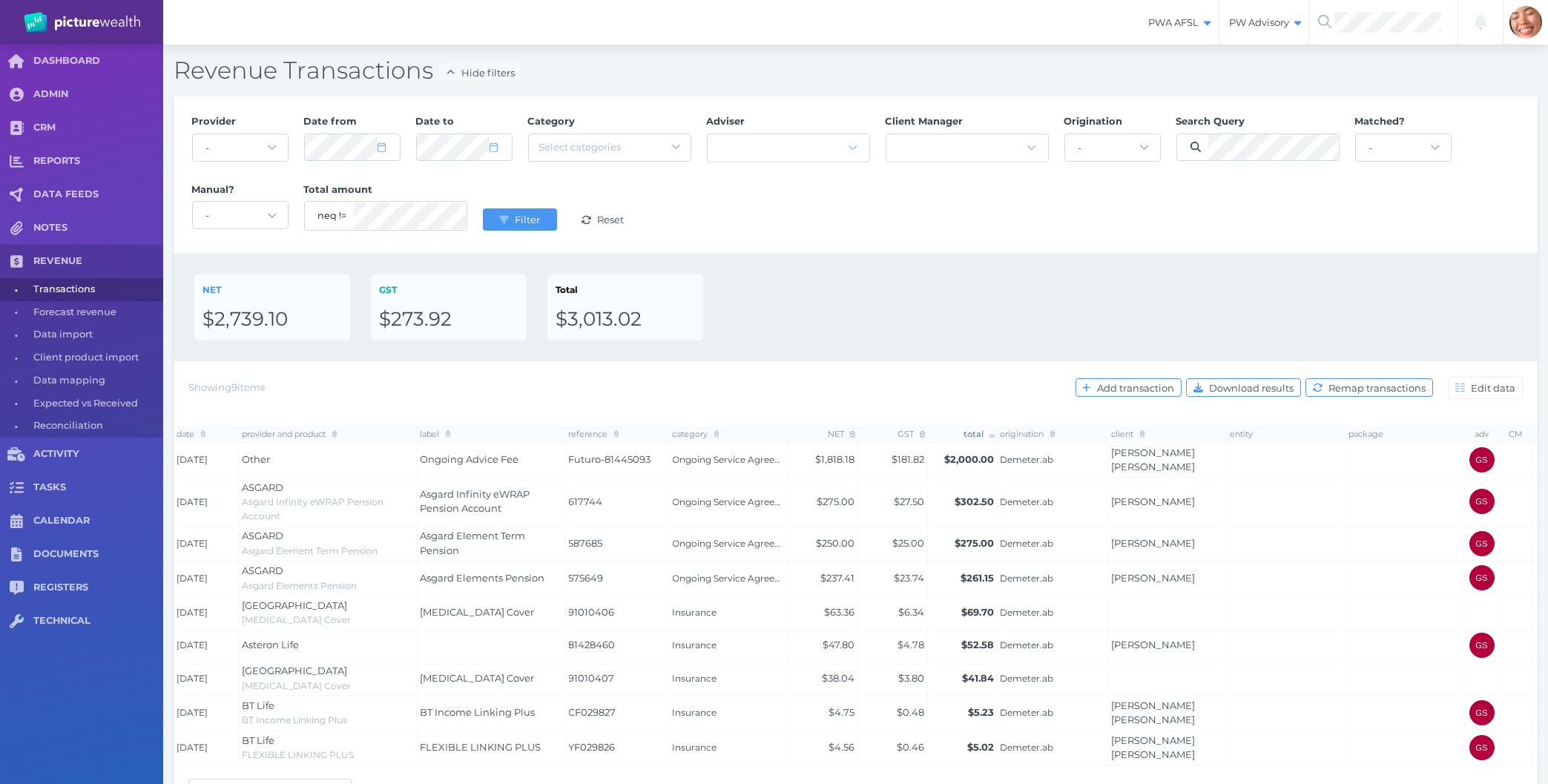
click at [1199, 345] on div "NET $2,739.10 GST $273.92 Total $3,013.02" at bounding box center [856, 307] width 1364 height 108
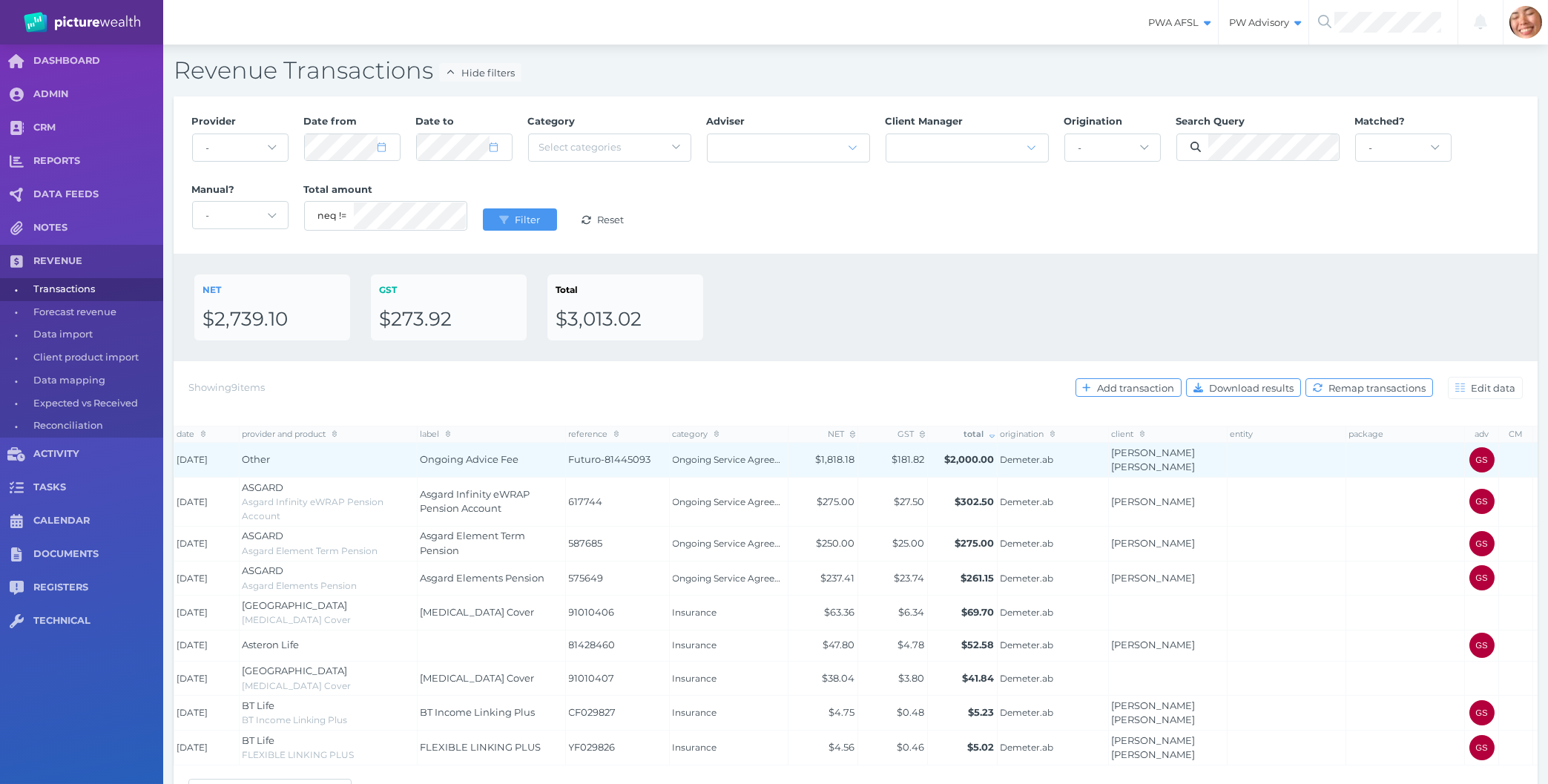
scroll to position [46, 0]
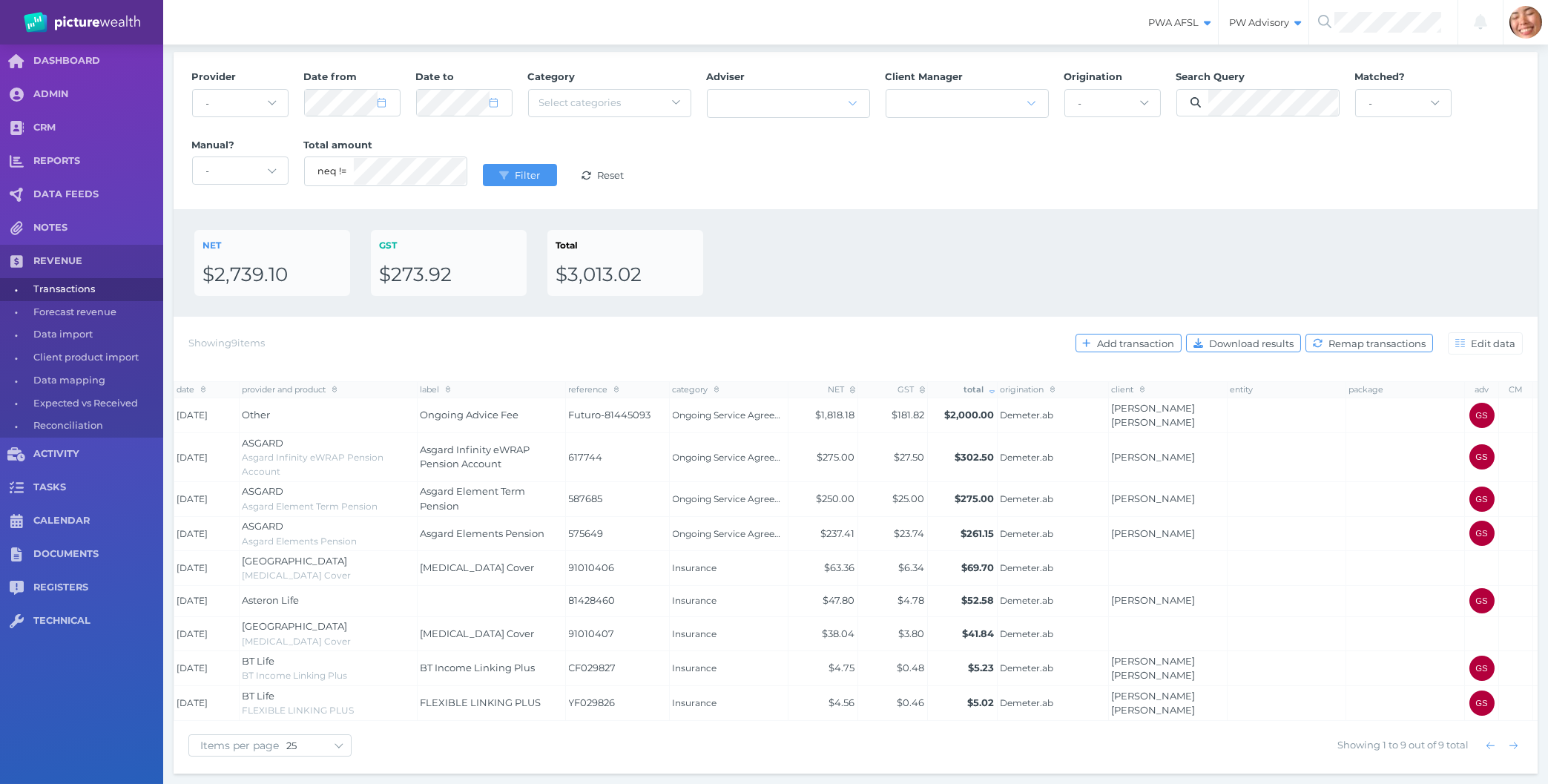
click at [1099, 245] on div "NET $2,739.10 GST $273.92 Total $3,013.02" at bounding box center [856, 262] width 1323 height 66
drag, startPoint x: 1130, startPoint y: 388, endPoint x: 1027, endPoint y: 207, distance: 208.3
click at [1027, 207] on div "Provider - Acuity Fee Revenue Acuity Trustee Advocate Private Wealth Pty Ltd AI…" at bounding box center [856, 413] width 1364 height 722
click at [1027, 207] on div "Provider - Acuity Fee Revenue Acuity Trustee Advocate Private Wealth Pty Ltd AI…" at bounding box center [856, 131] width 1364 height 158
click at [974, 224] on div "NET $2,739.10 GST $273.92 Total $3,013.02" at bounding box center [856, 262] width 1364 height 108
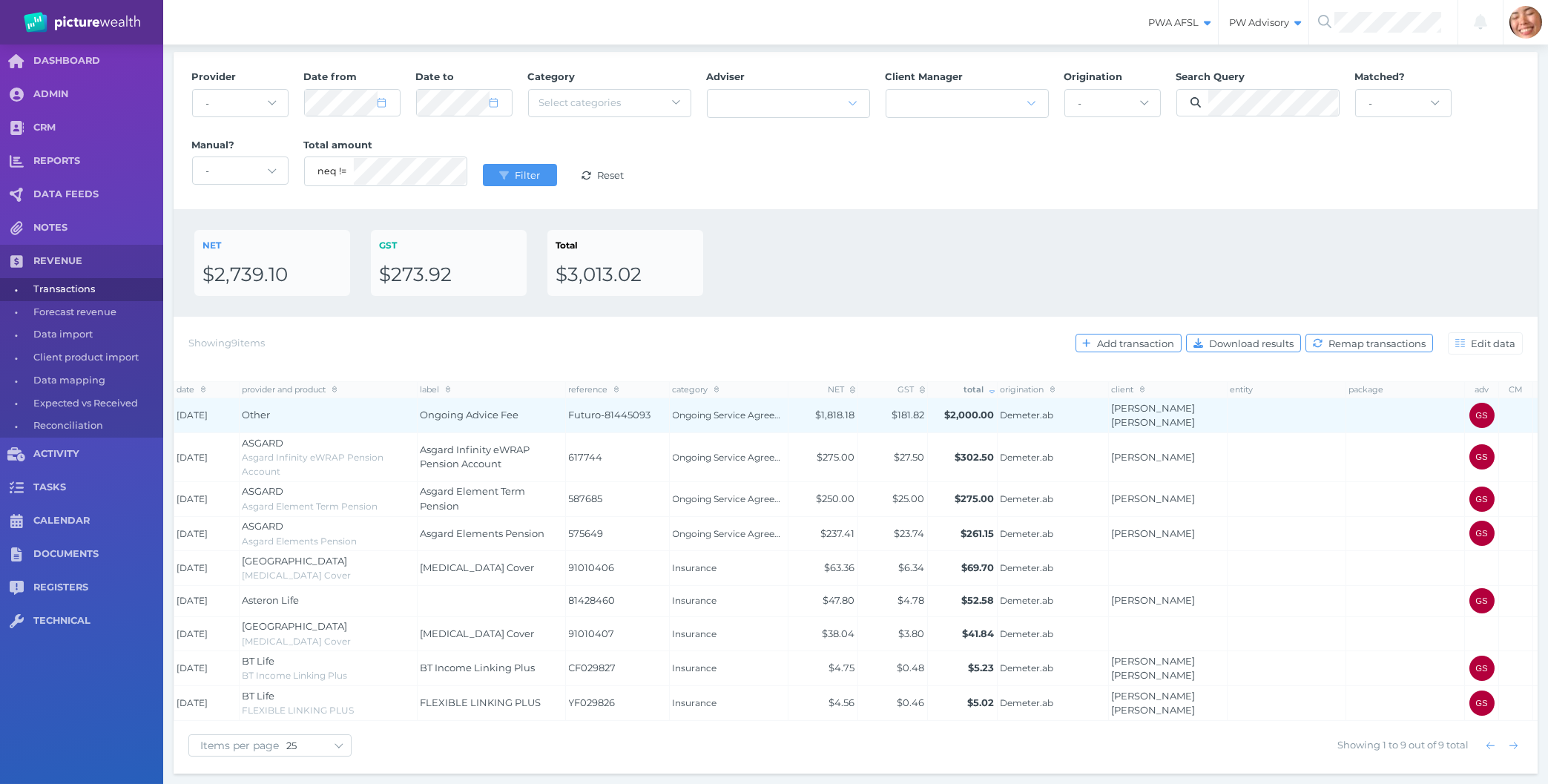
click at [754, 431] on td "Ongoing Service Agreement" at bounding box center [729, 415] width 119 height 35
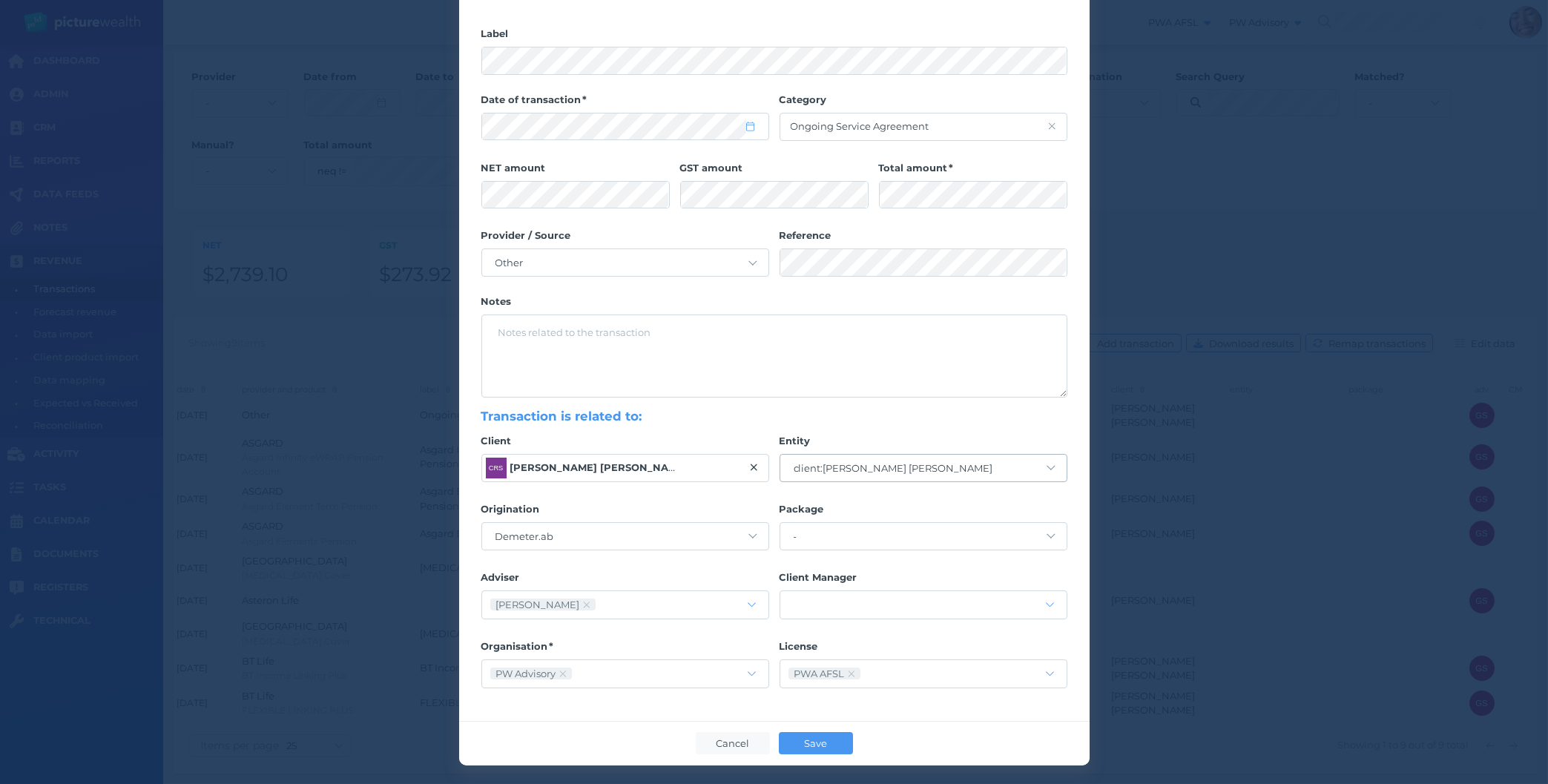
scroll to position [0, 0]
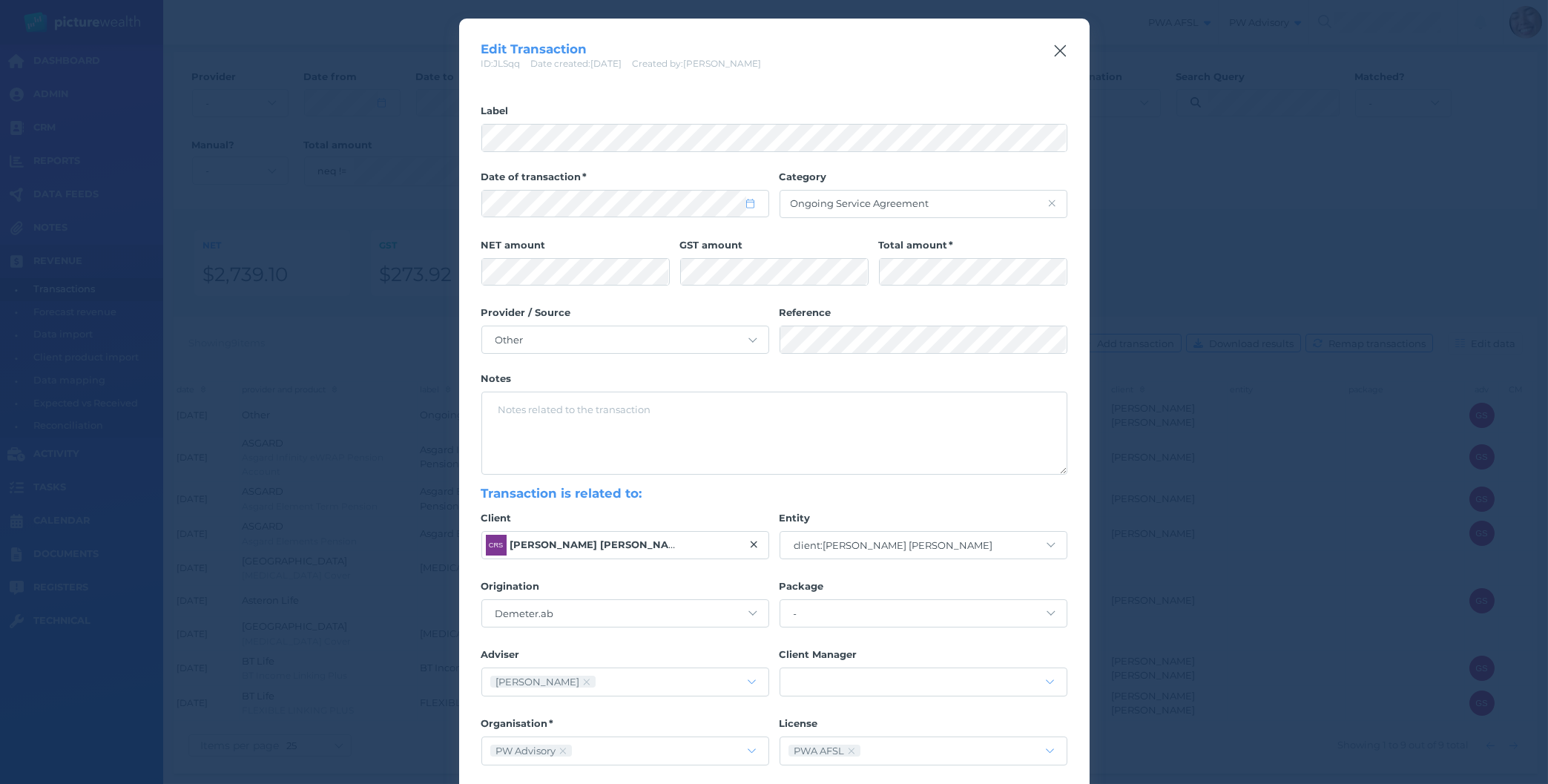
click at [1063, 48] on icon "button" at bounding box center [1060, 51] width 12 height 12
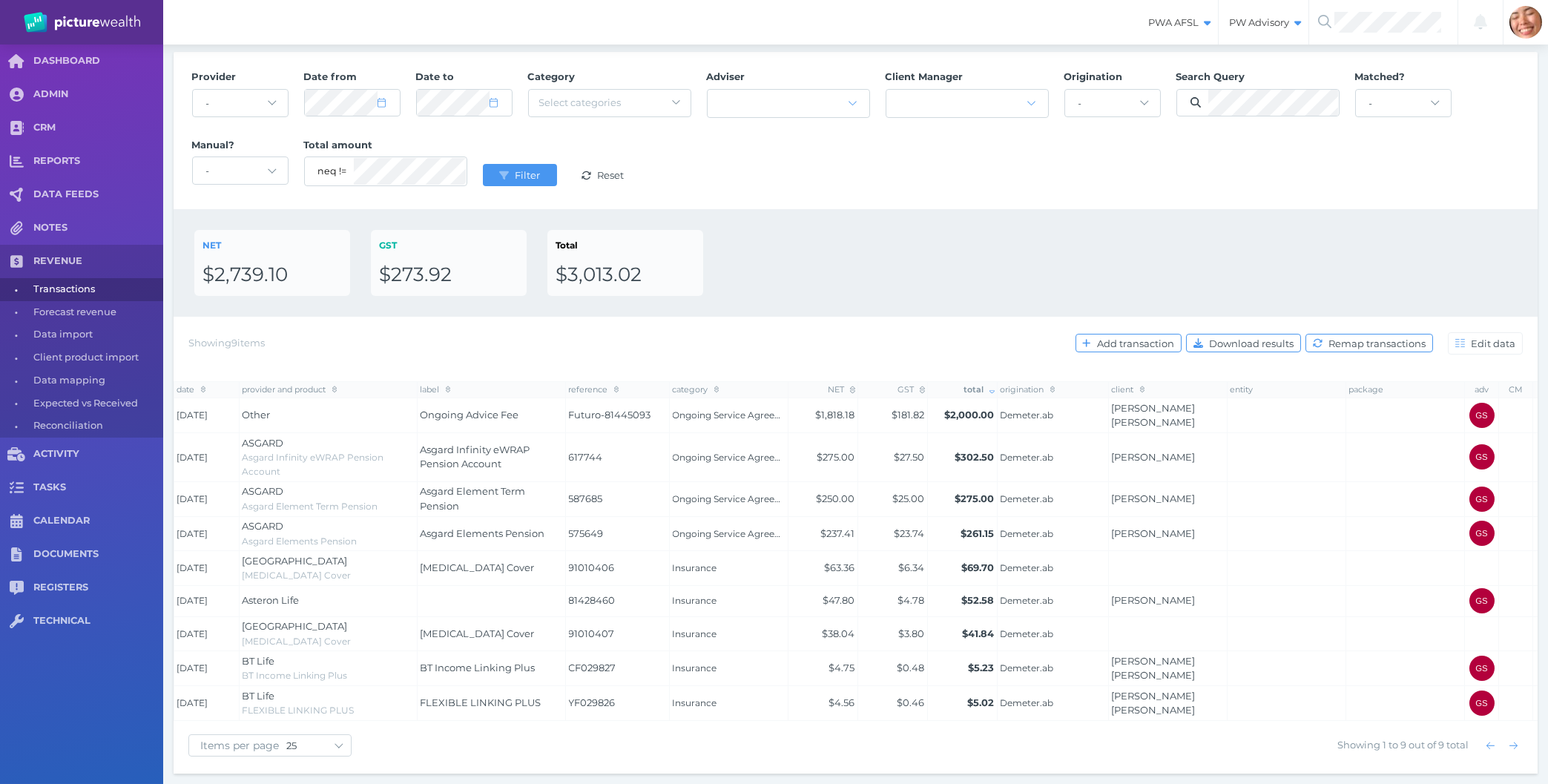
click at [907, 286] on div "NET $2,739.10 GST $273.92 Total $3,013.02" at bounding box center [856, 262] width 1323 height 66
click at [892, 227] on div "NET $2,739.10 GST $273.92 Total $3,013.02" at bounding box center [856, 262] width 1364 height 108
drag, startPoint x: 1026, startPoint y: 244, endPoint x: 1365, endPoint y: 34, distance: 398.8
click at [1040, 244] on div "NET $2,739.10 GST $273.92 Total $3,013.02" at bounding box center [856, 262] width 1323 height 66
click at [875, 209] on div "NET $2,739.10 GST $273.92 Total $3,013.02" at bounding box center [856, 262] width 1364 height 108
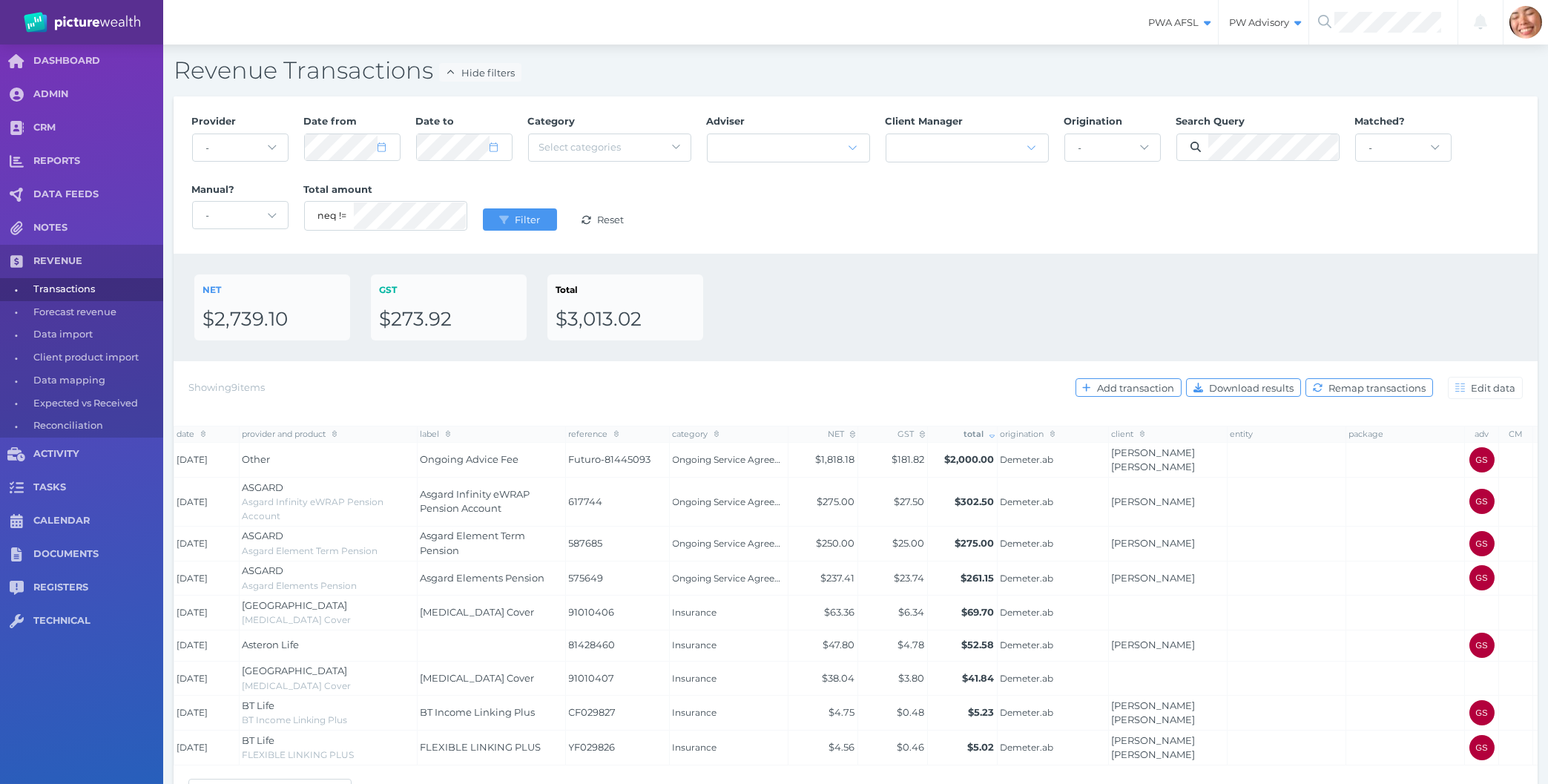
scroll to position [46, 0]
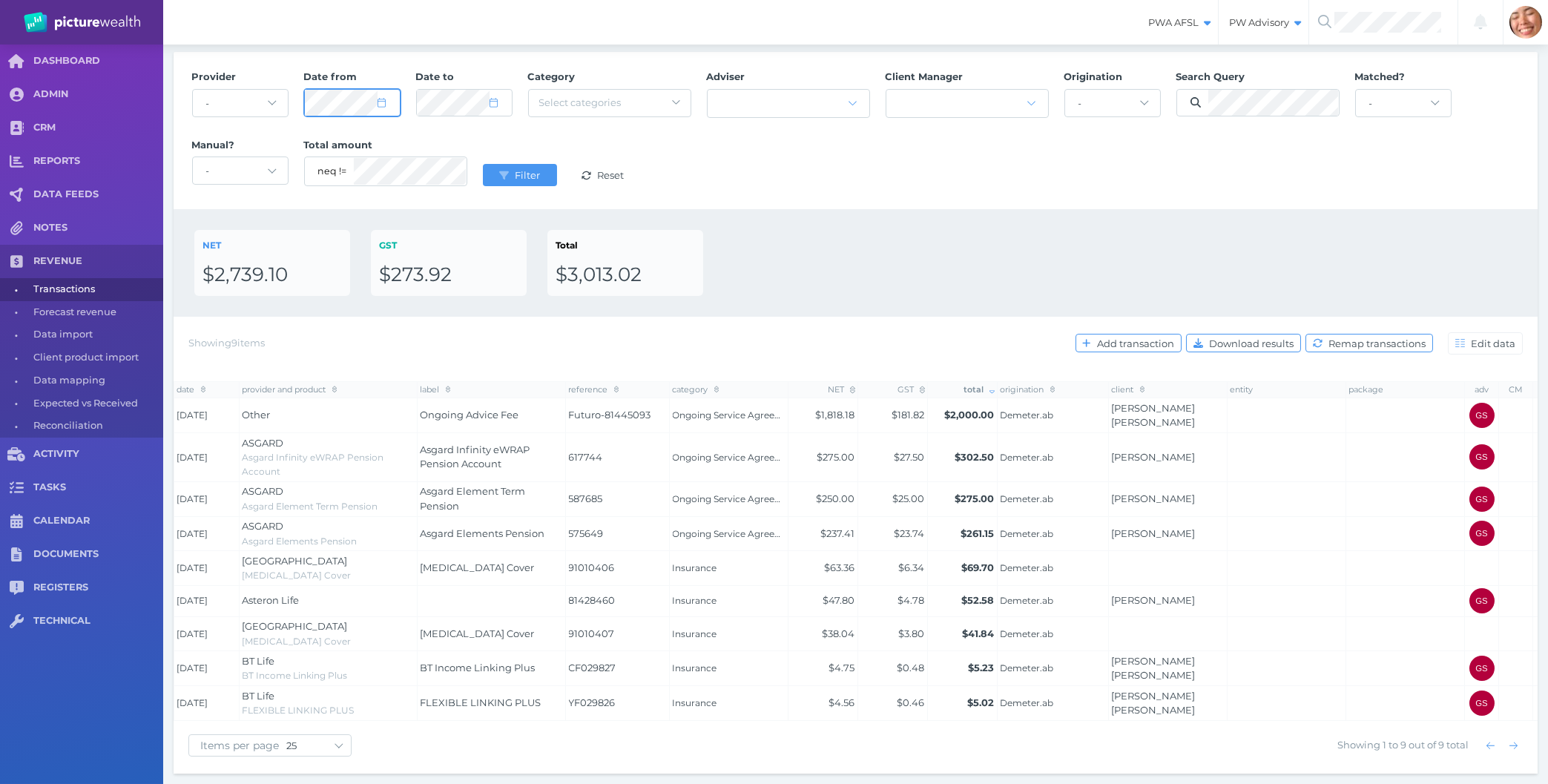
select select "7"
select select "2024"
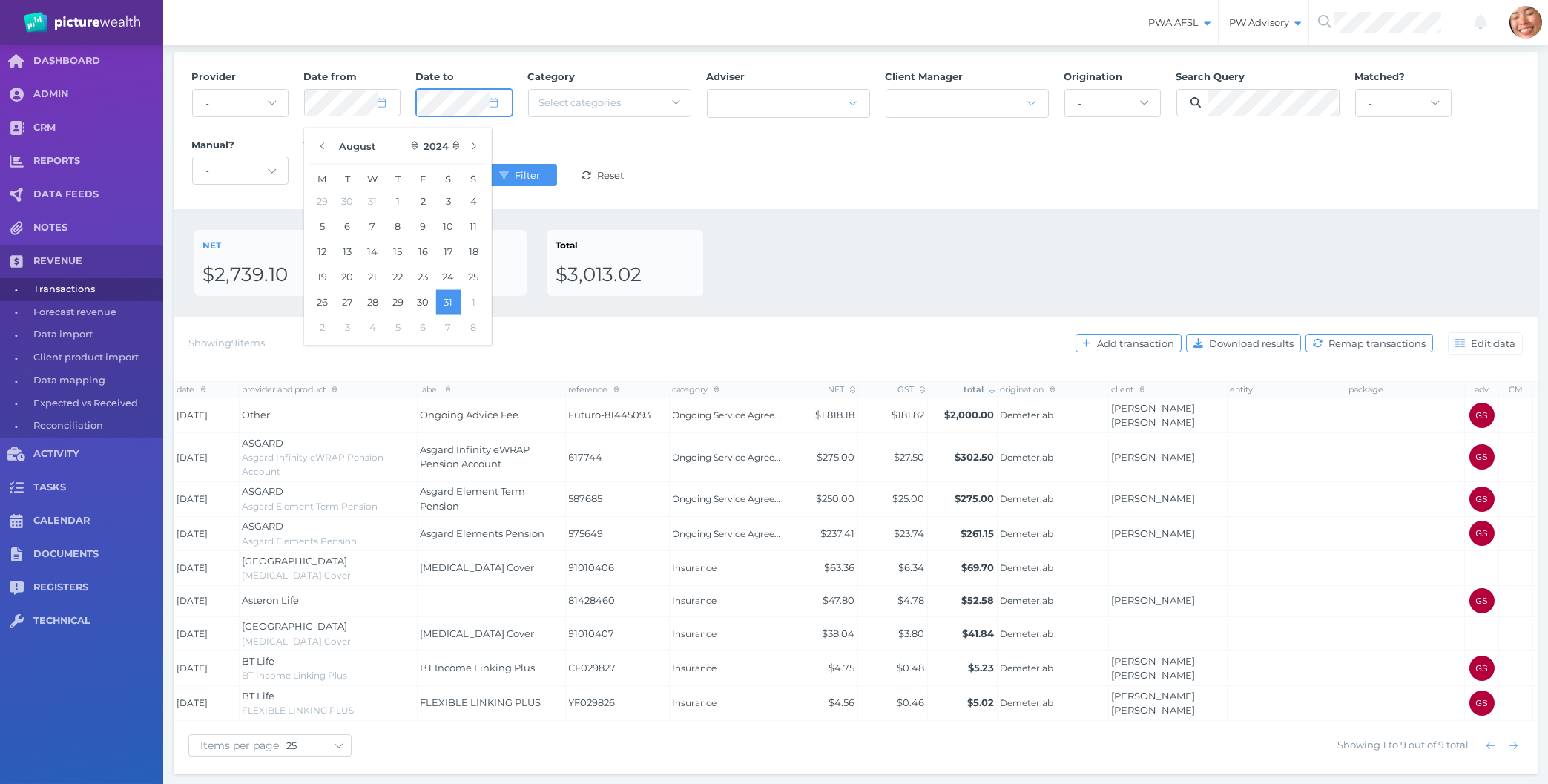
select select "7"
select select "2024"
click at [483, 164] on button "Filter" at bounding box center [520, 175] width 74 height 22
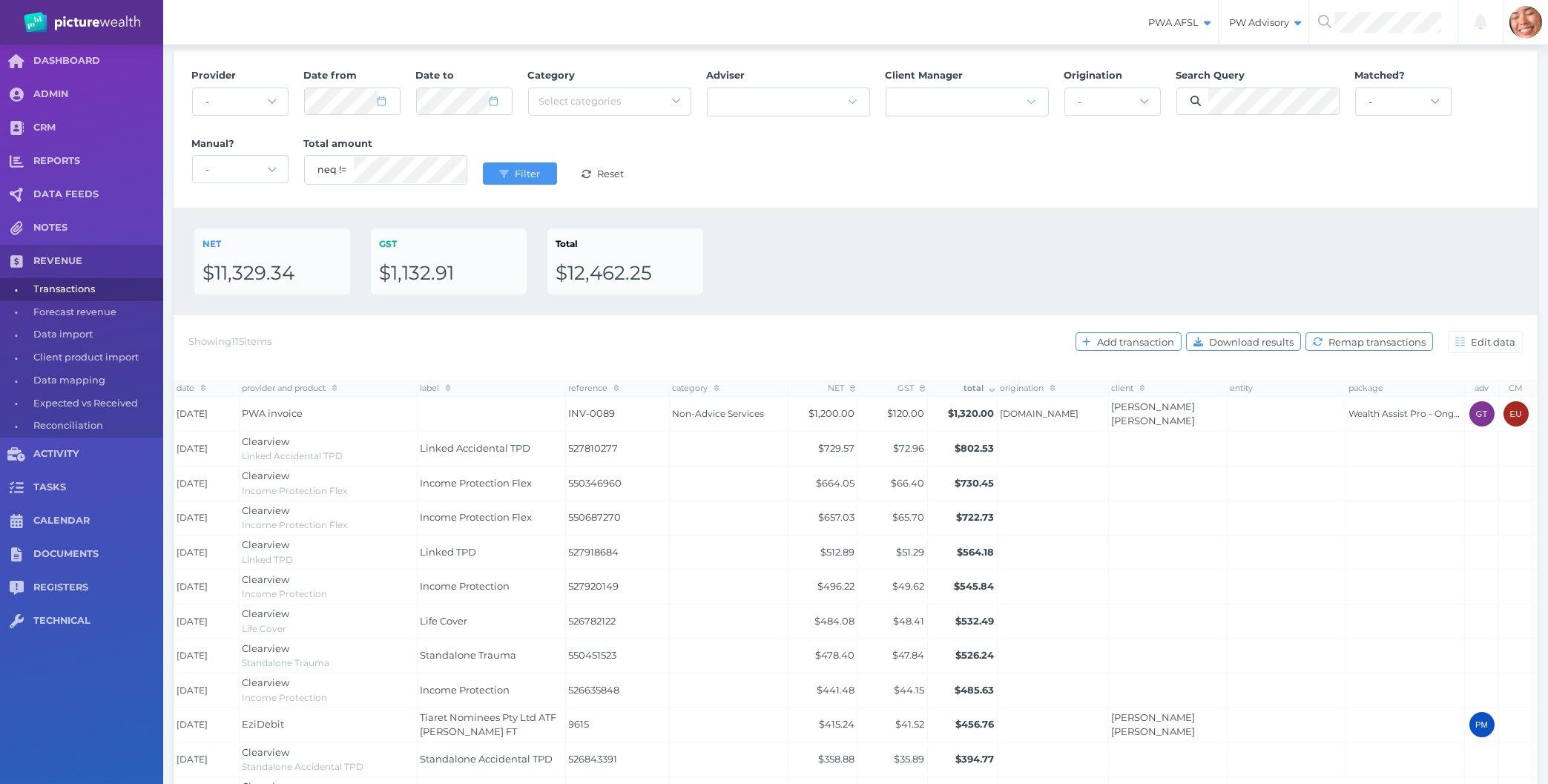
click at [886, 257] on div "NET $11,329.34 GST $1,132.91 Total $12,462.25" at bounding box center [856, 261] width 1323 height 66
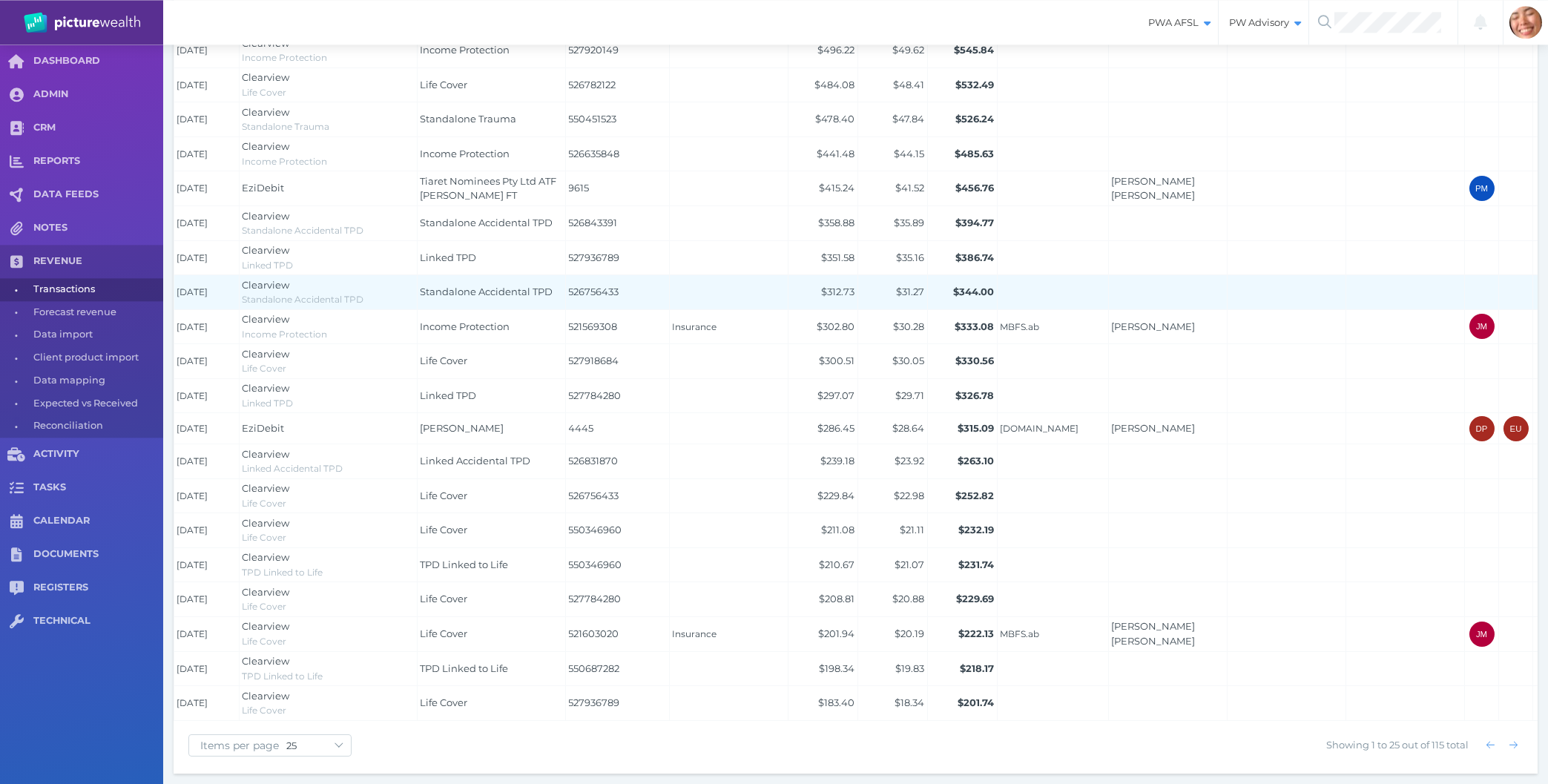
scroll to position [584, 0]
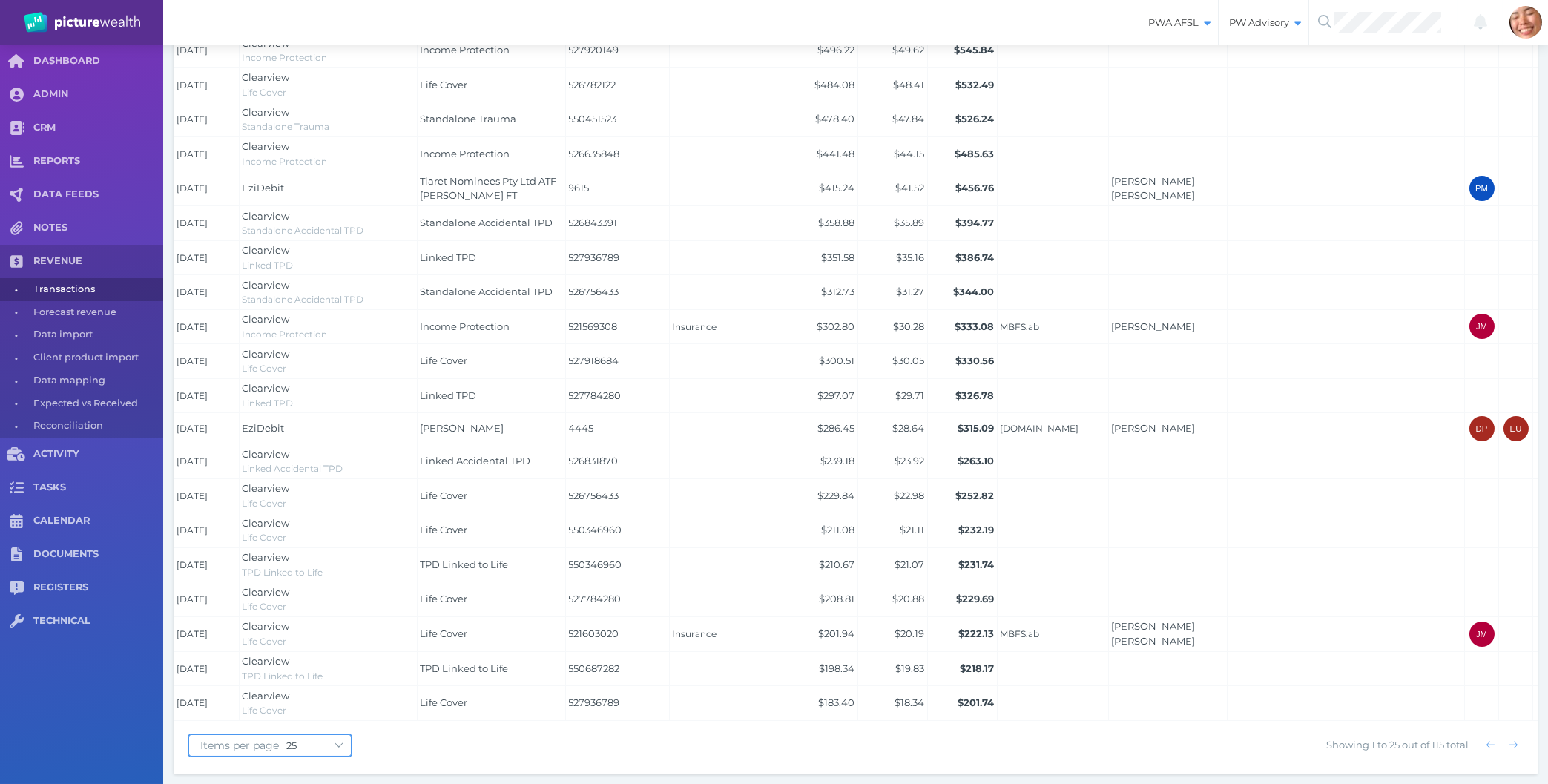
click at [286, 739] on select "10 25 50 100" at bounding box center [318, 745] width 65 height 12
select select "100"
click option "100" at bounding box center [0, 0] width 0 height 0
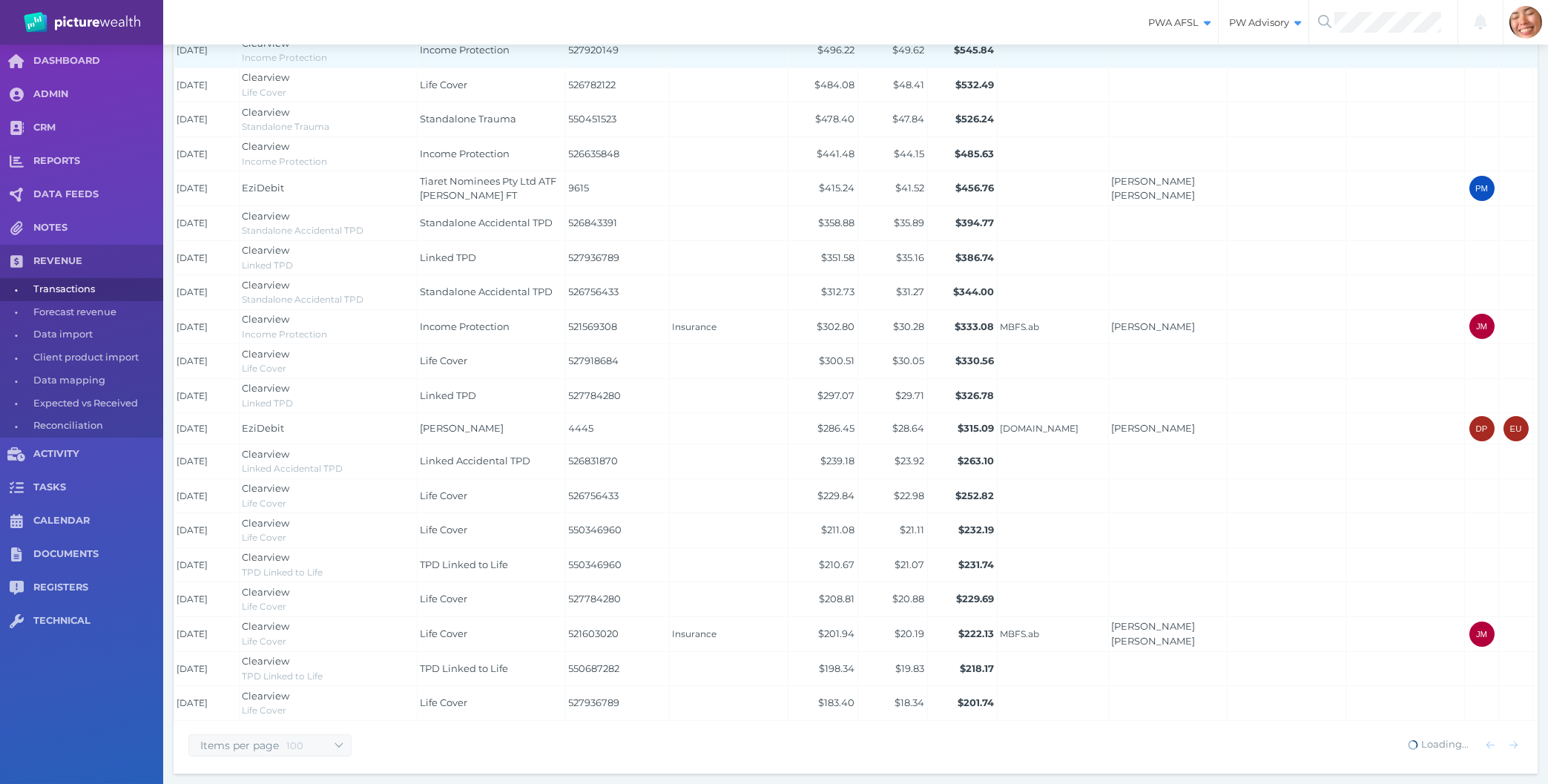
scroll to position [0, 0]
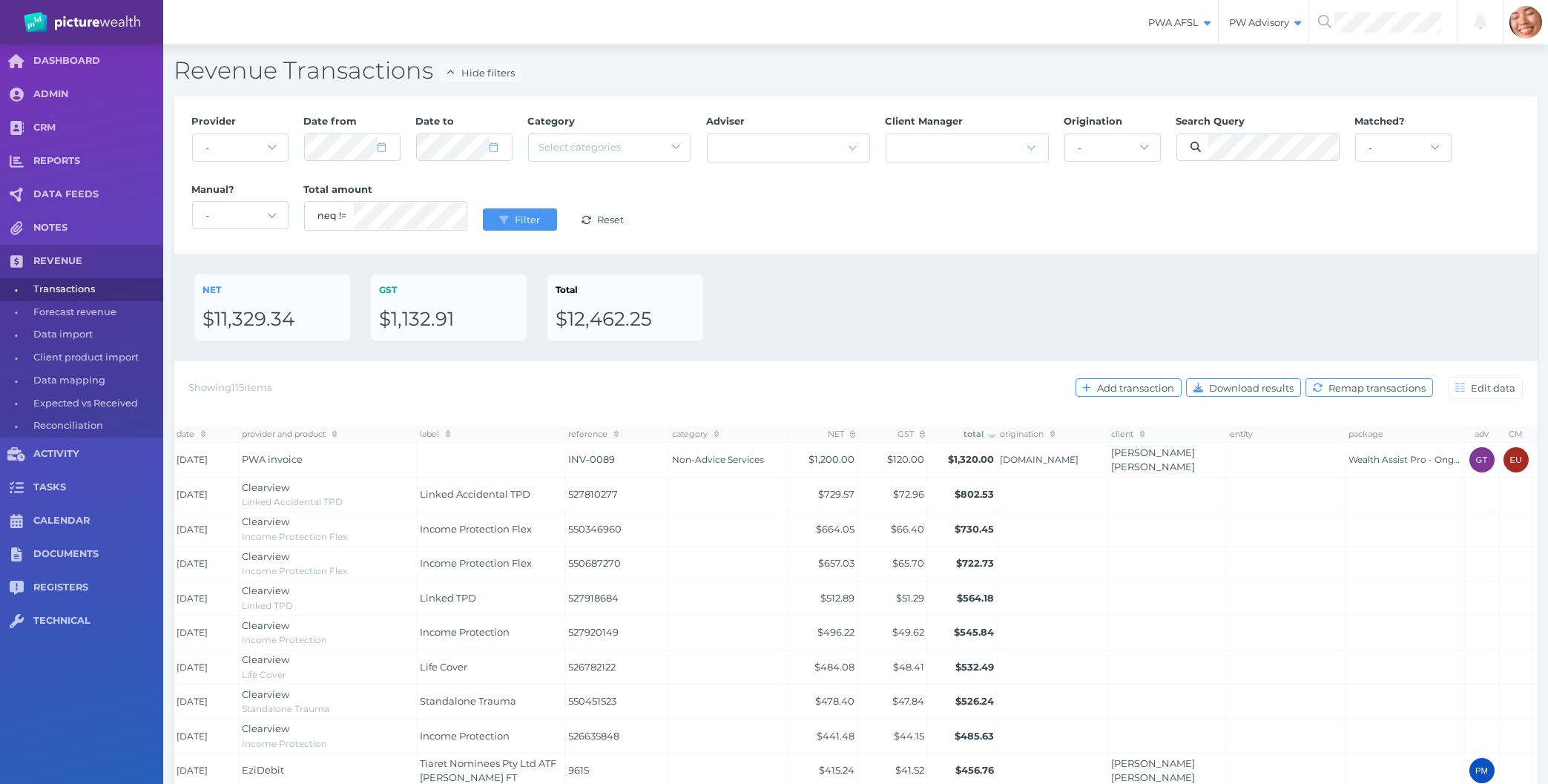
click at [965, 433] on span "total" at bounding box center [979, 434] width 31 height 10
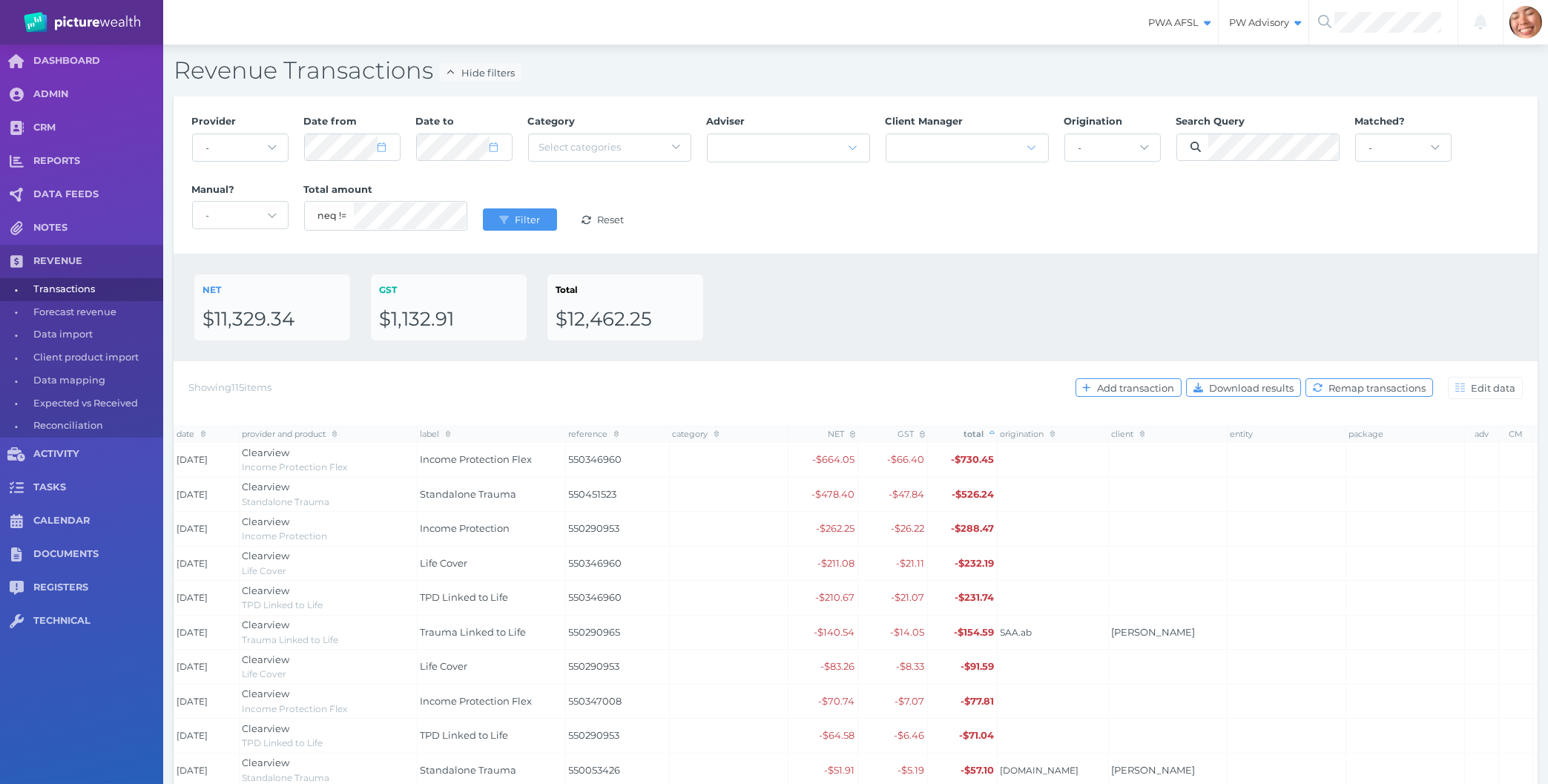
click at [958, 373] on div "Showing 115 items Add transaction Download results Remap transactions Edit data" at bounding box center [856, 388] width 1335 height 31
click at [977, 439] on span "total" at bounding box center [979, 434] width 31 height 10
click at [959, 318] on div "NET $11,329.34 GST $1,132.91 Total $12,462.25" at bounding box center [856, 307] width 1323 height 66
click at [939, 281] on div "NET $11,329.34 GST $1,132.91 Total $12,462.25" at bounding box center [856, 307] width 1323 height 66
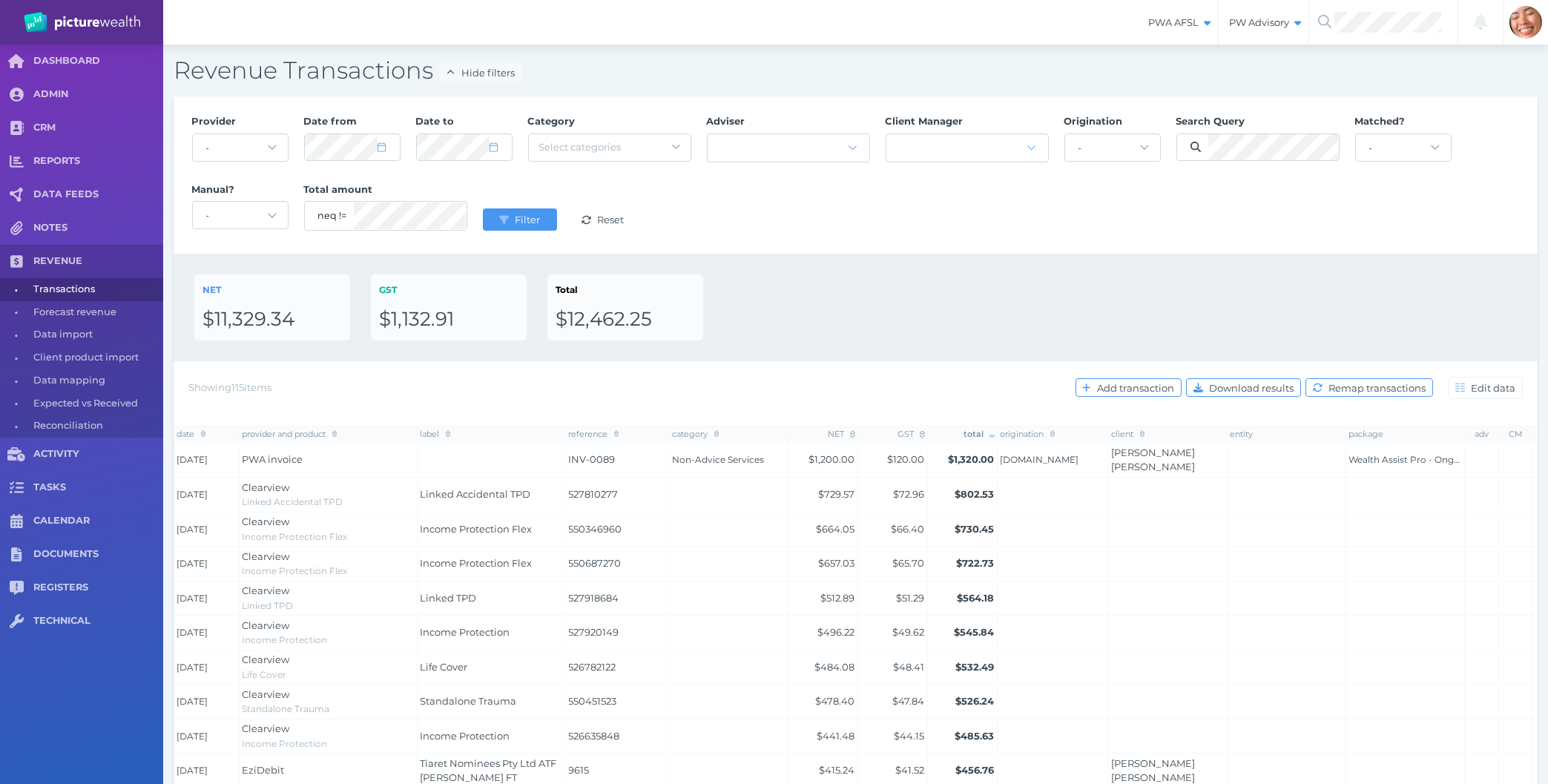
click at [933, 265] on div "NET $11,329.34 GST $1,132.91 Total $12,462.25" at bounding box center [856, 307] width 1364 height 108
select select "10"
select select "2024"
select select "10"
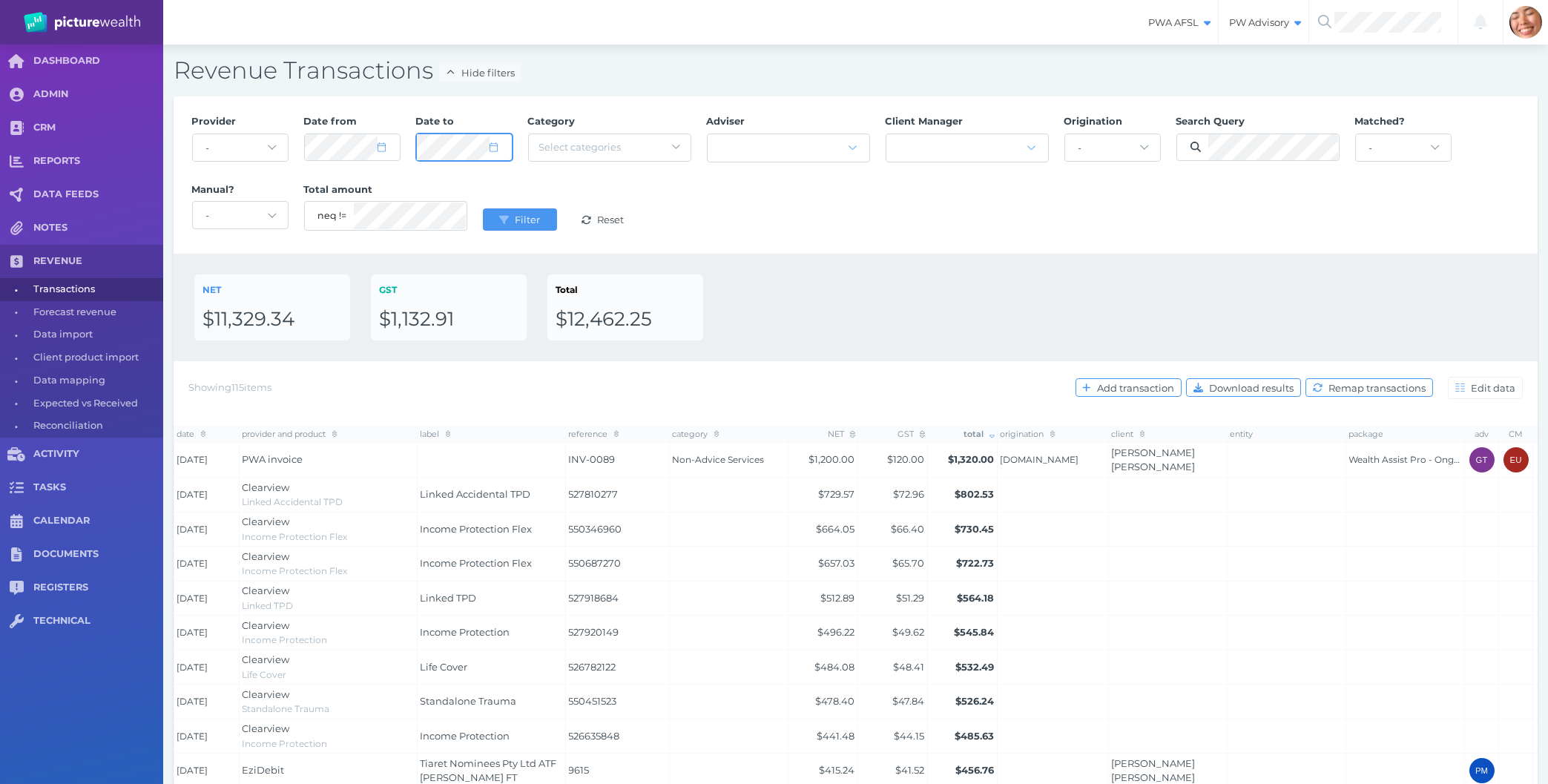
select select "2024"
click at [483, 208] on button "Filter" at bounding box center [520, 219] width 74 height 22
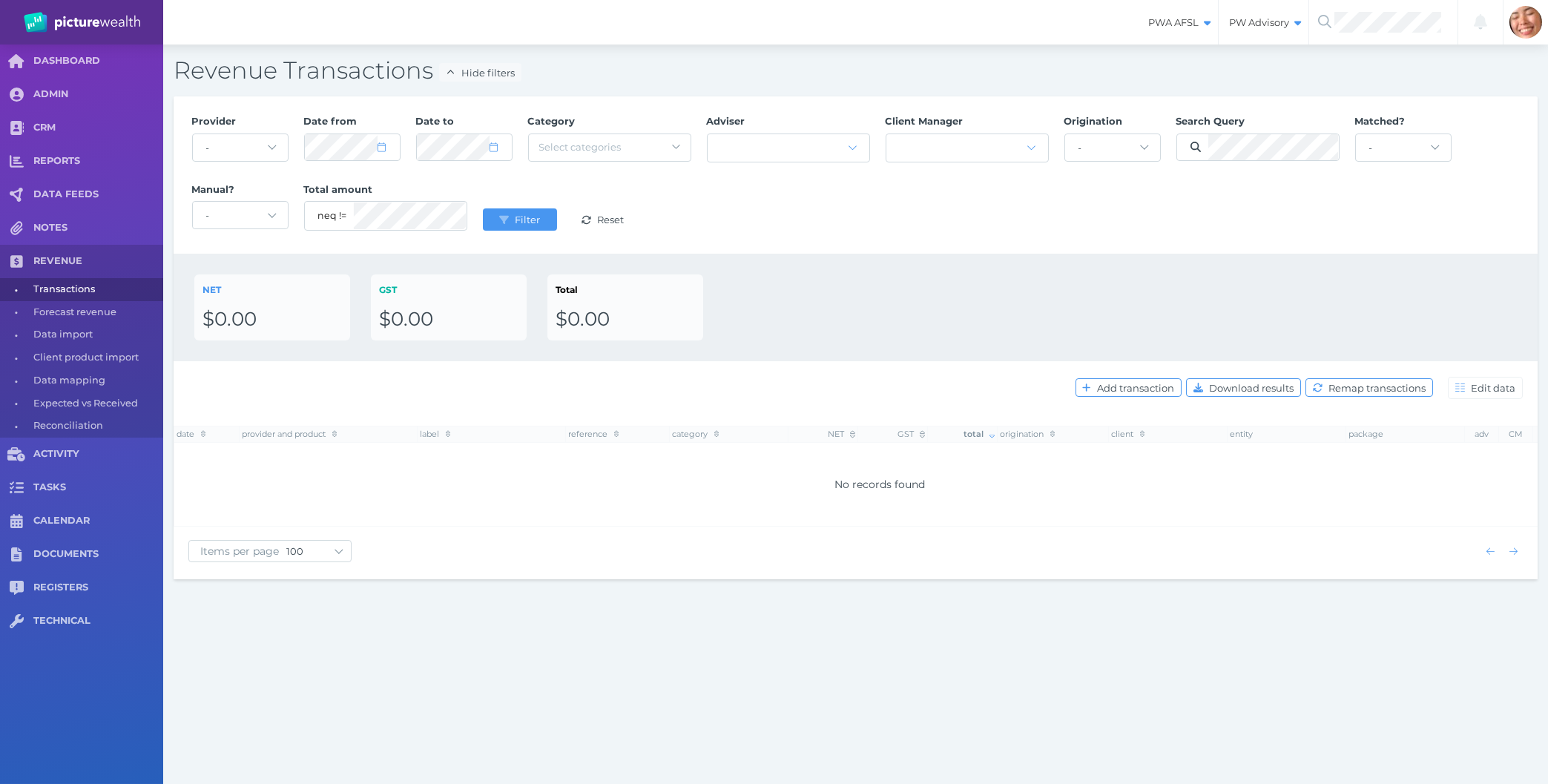
click at [800, 259] on div "NET $0.00 GST $0.00 Total $0.00" at bounding box center [856, 307] width 1364 height 108
select select "10"
select select "2024"
click at [968, 184] on div "Provider - Acuity Fee Revenue Acuity Trustee Advocate Private Wealth Pty Ltd AI…" at bounding box center [856, 175] width 1344 height 137
click at [1127, 384] on span "Add transaction" at bounding box center [1137, 388] width 87 height 12
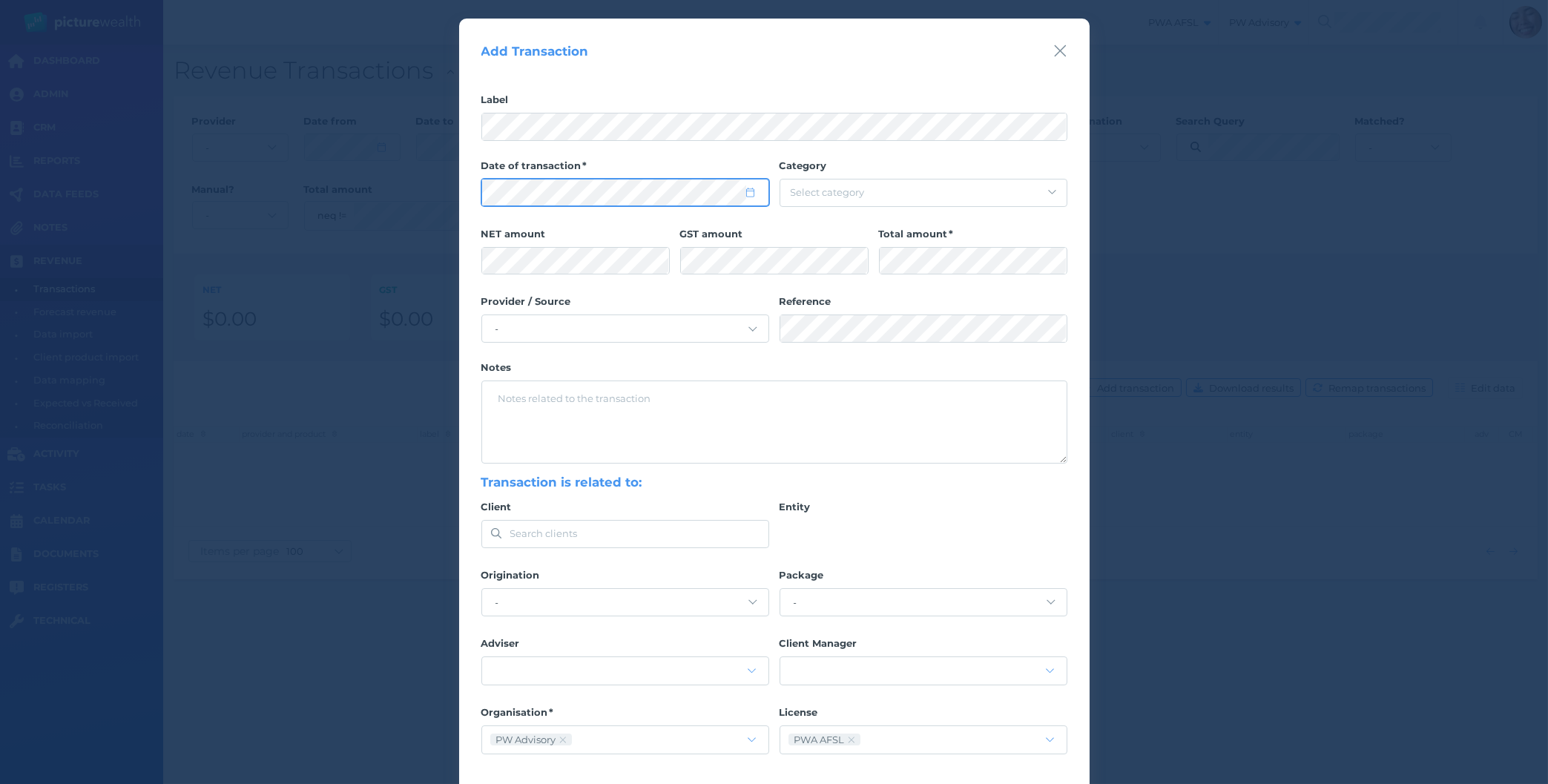
select select "9"
select select "2025"
click at [928, 292] on div "Label Date of transaction Category Select category NET amount GST amount Total …" at bounding box center [774, 279] width 586 height 370
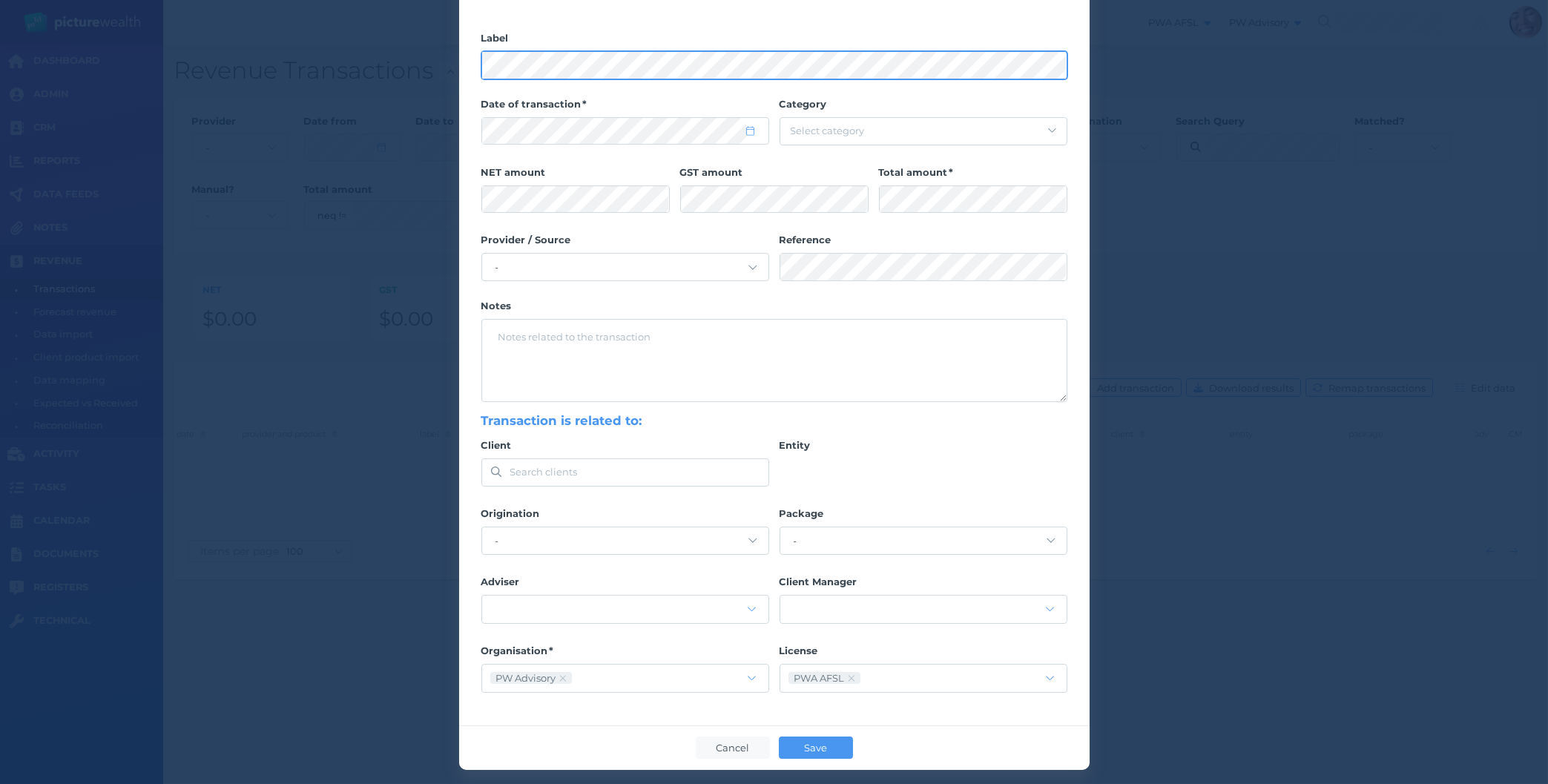
scroll to position [74, 0]
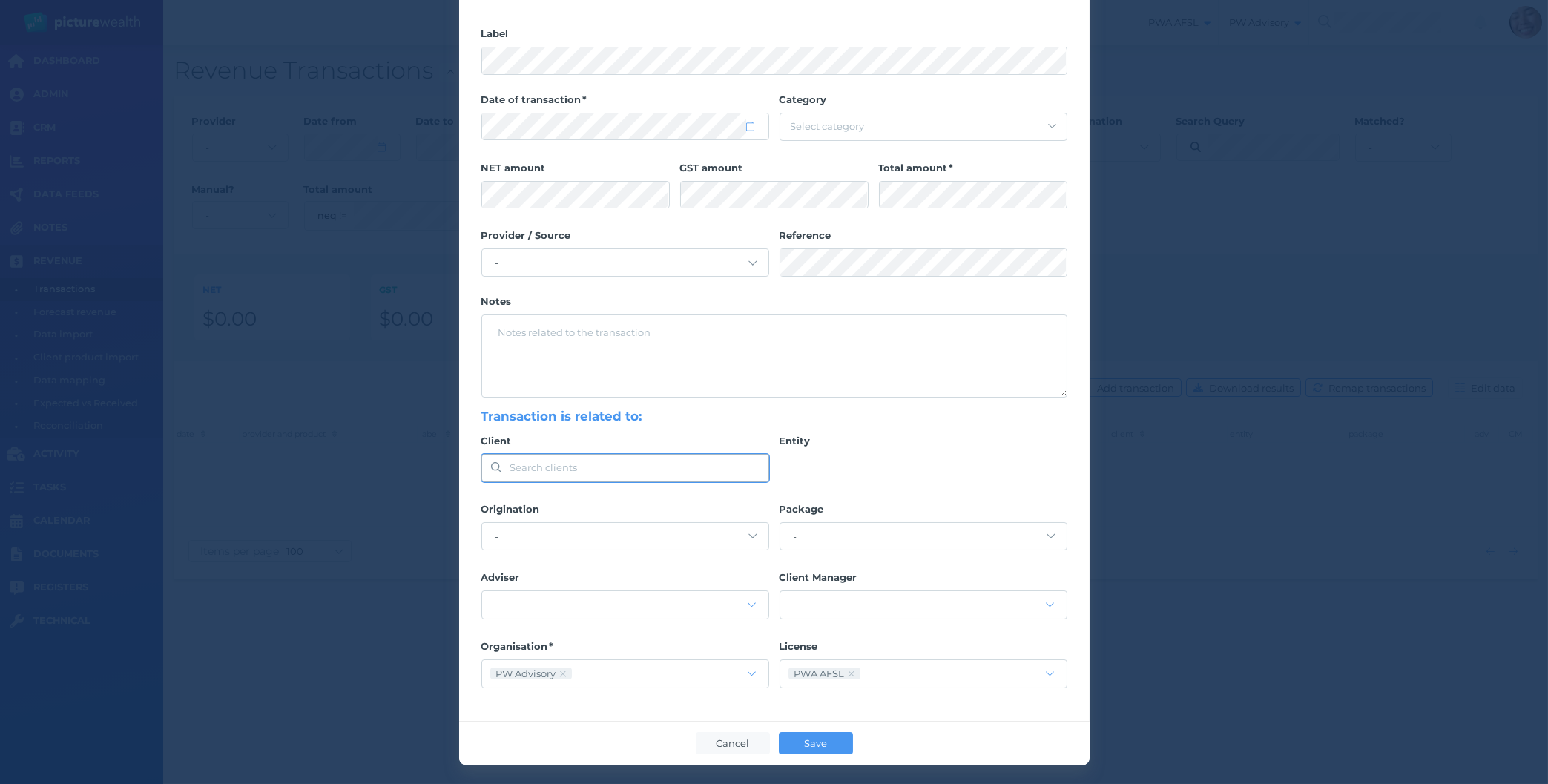
click at [528, 476] on span "Search clients" at bounding box center [625, 468] width 286 height 27
click at [531, 467] on span "Search clients" at bounding box center [544, 467] width 68 height 12
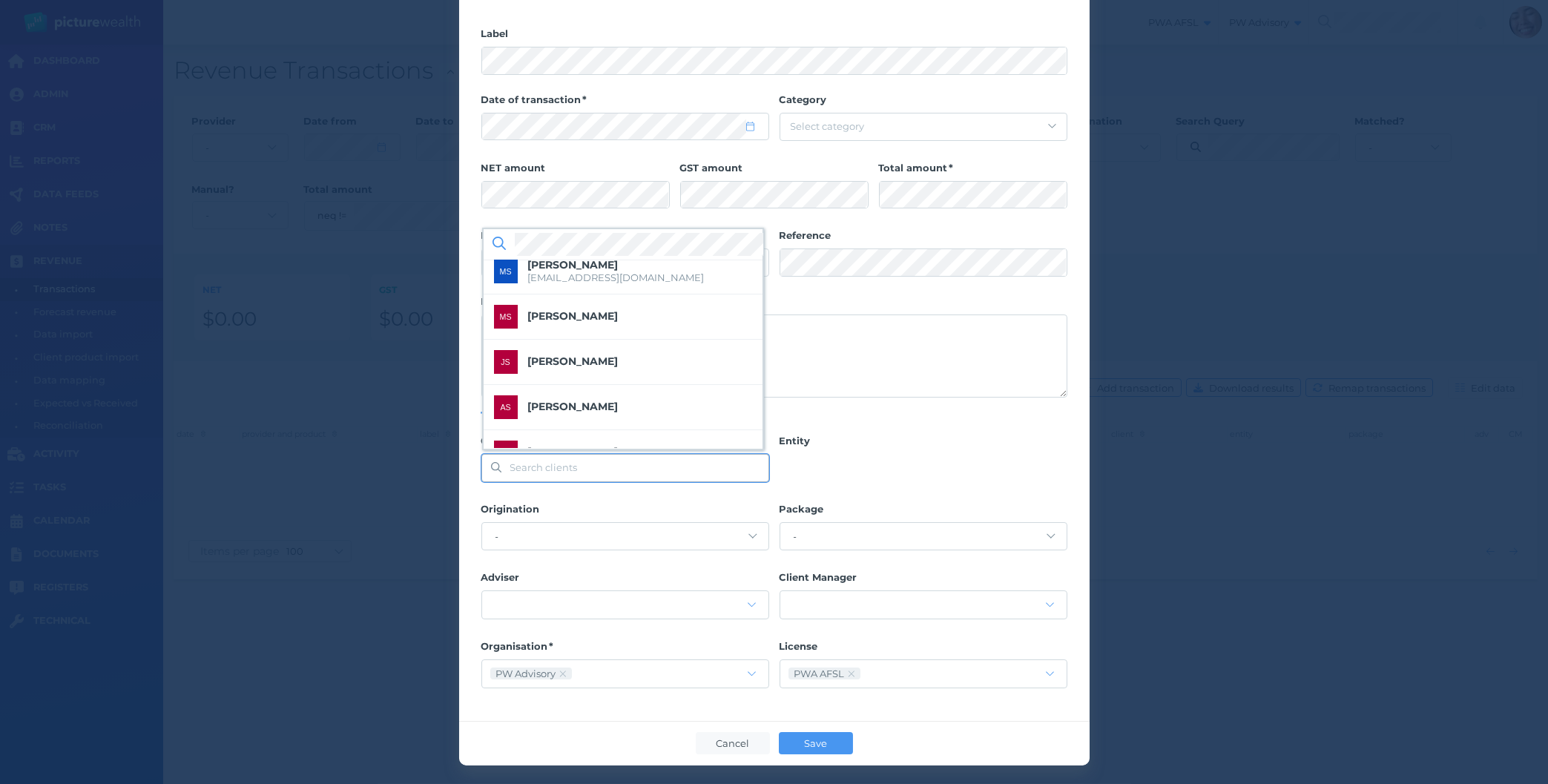
scroll to position [195, 0]
click at [606, 268] on span "[PERSON_NAME] [PERSON_NAME]" at bounding box center [621, 268] width 184 height 13
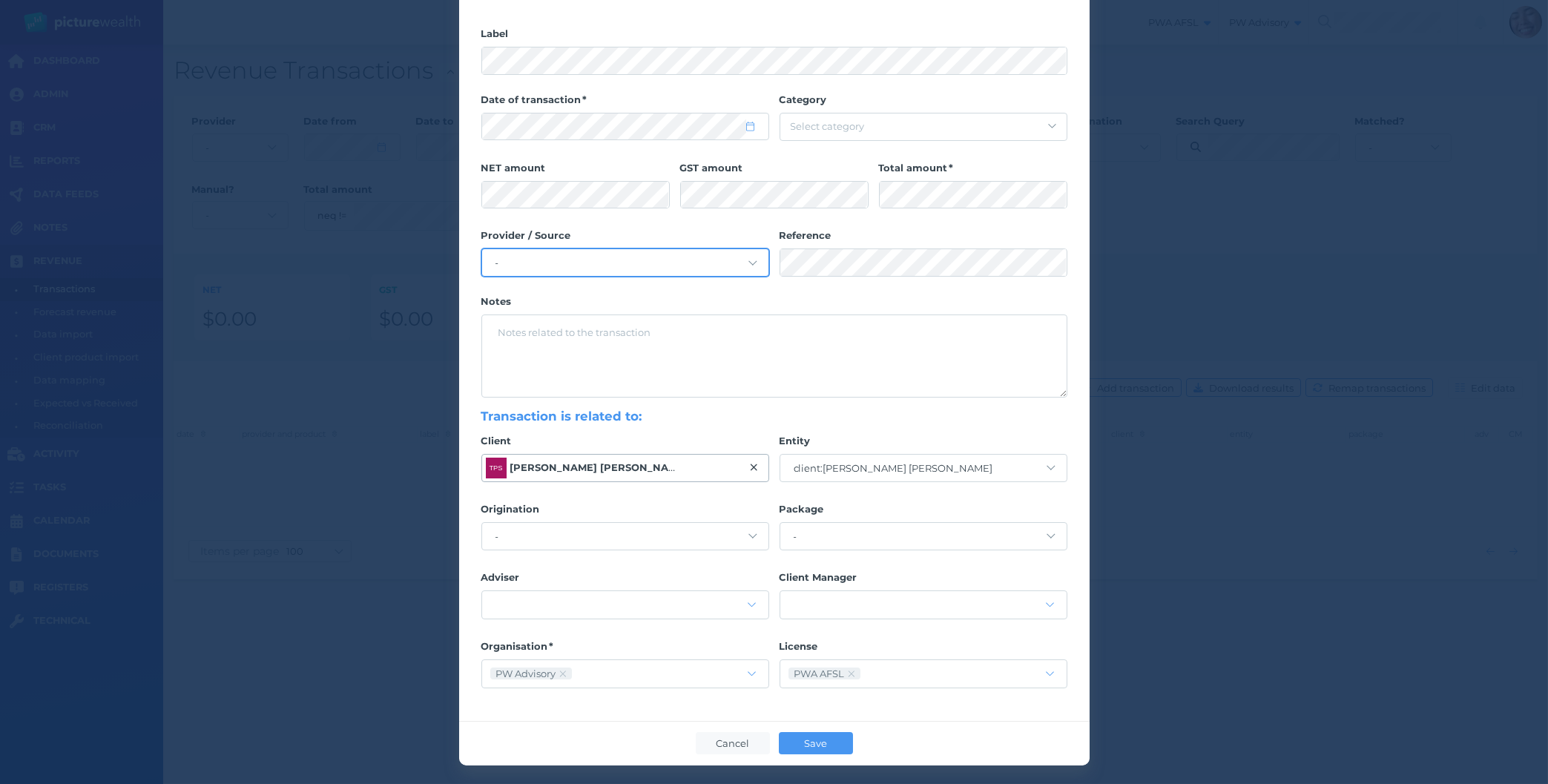
click at [482, 249] on select "- Acuity Fee Revenue Acuity Trustee Advocate Private Wealth Pty Ltd AIA Austral…" at bounding box center [625, 262] width 286 height 27
select select "vDiqISiV"
click option "PWA invoice" at bounding box center [0, 0] width 0 height 0
click at [647, 250] on select "- Acuity Fee Revenue Acuity Trustee Advocate Private Wealth Pty Ltd AIA Austral…" at bounding box center [625, 262] width 286 height 27
click at [844, 270] on div "Label Date of transaction Category Select category NET amount GST amount Total …" at bounding box center [774, 213] width 586 height 370
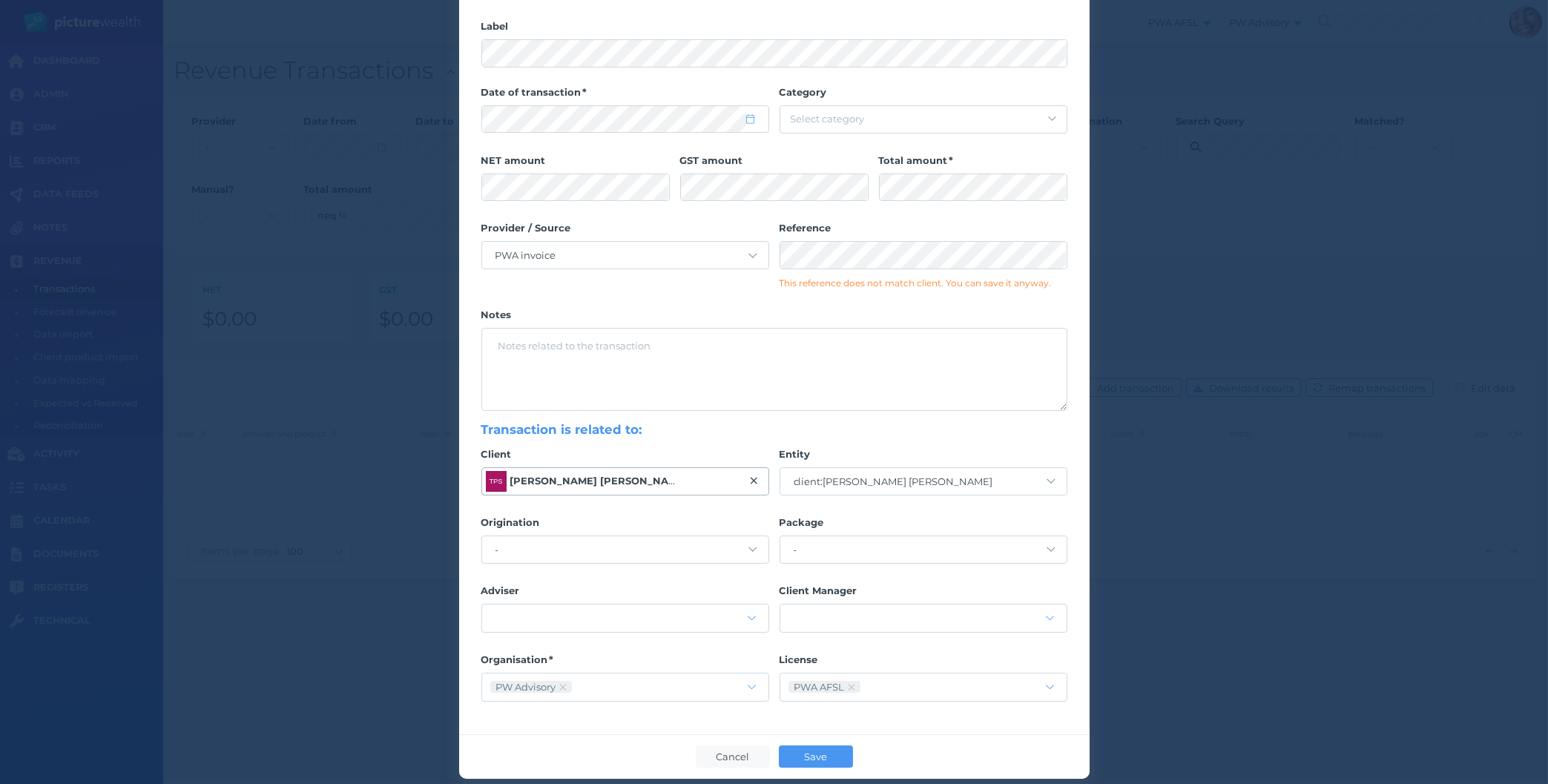
click at [841, 293] on div "Label Date of transaction Category Select category NET amount GST amount Total …" at bounding box center [774, 216] width 586 height 391
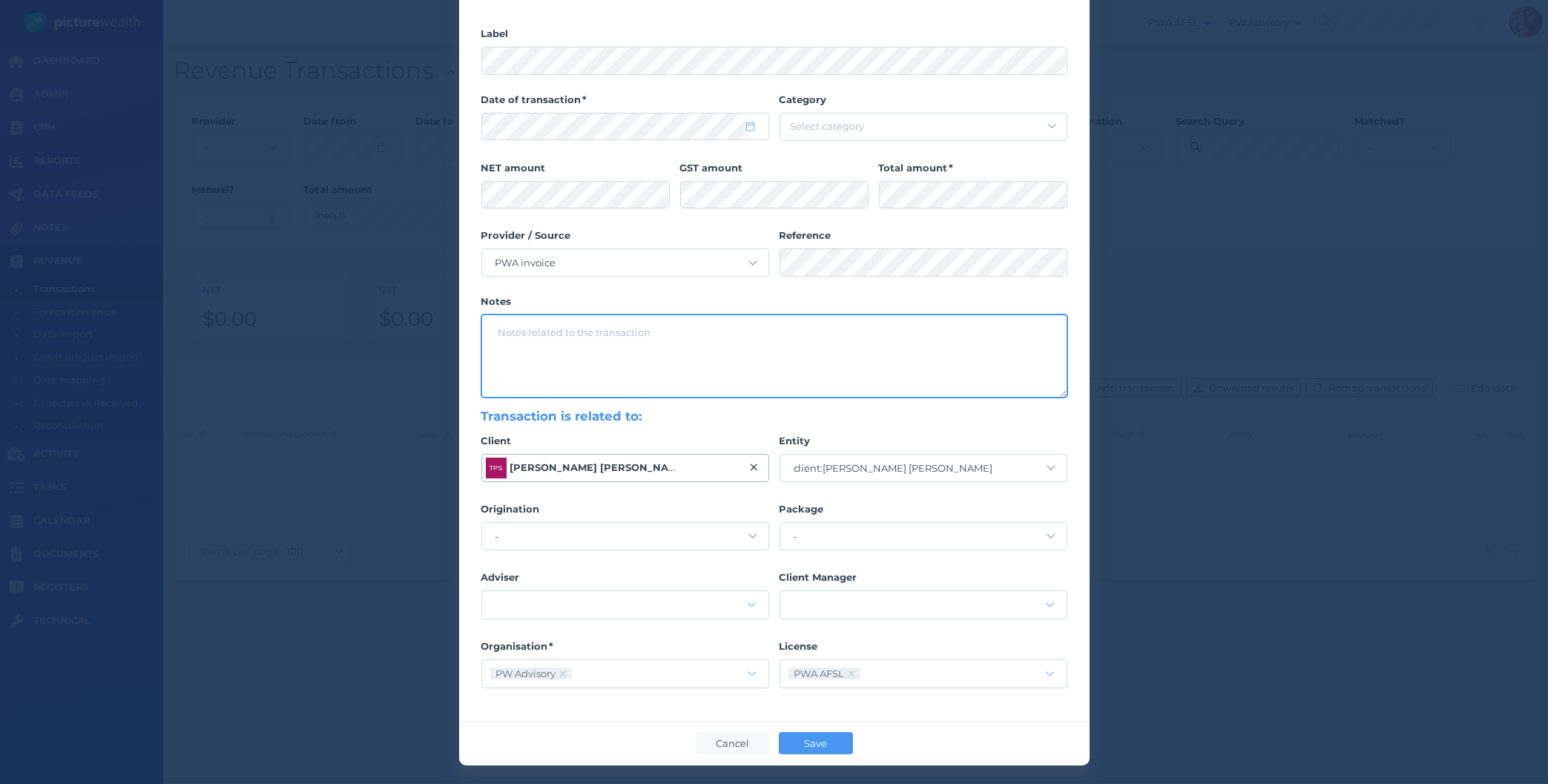
click at [672, 371] on textarea at bounding box center [774, 356] width 585 height 82
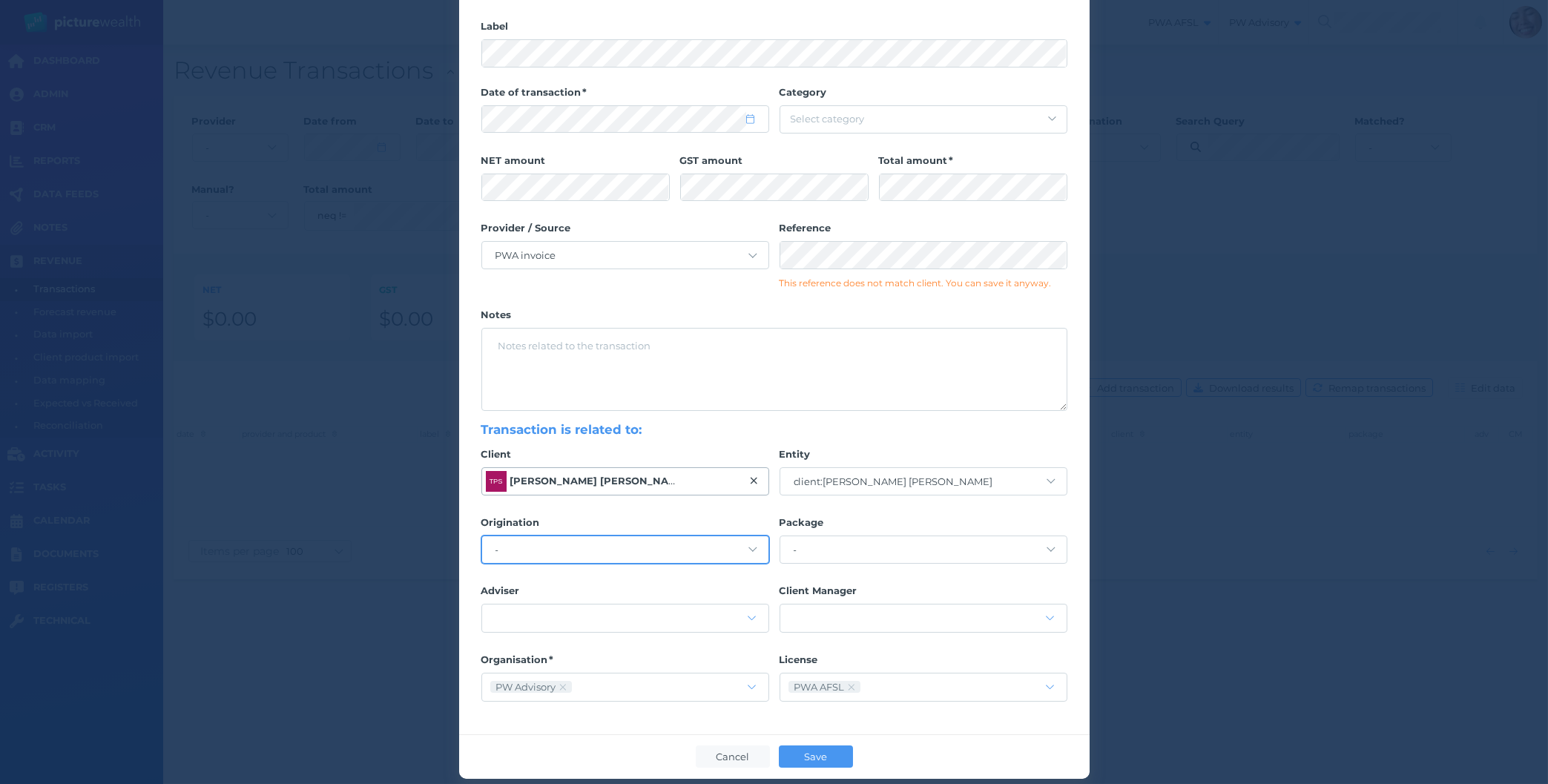
click at [482, 537] on select "- [PERSON_NAME].staff [DOMAIN_NAME] [DOMAIN_NAME] AmberDawson.staff [DOMAIN_NAM…" at bounding box center [625, 550] width 286 height 27
click option "[DOMAIN_NAME]" at bounding box center [0, 0] width 0 height 0
click at [623, 522] on div "Transaction is related to: Client TPS [PERSON_NAME] [PERSON_NAME] Entity client…" at bounding box center [774, 561] width 586 height 279
drag, startPoint x: 502, startPoint y: 613, endPoint x: 512, endPoint y: 616, distance: 10.4
click at [502, 615] on div at bounding box center [625, 618] width 286 height 27
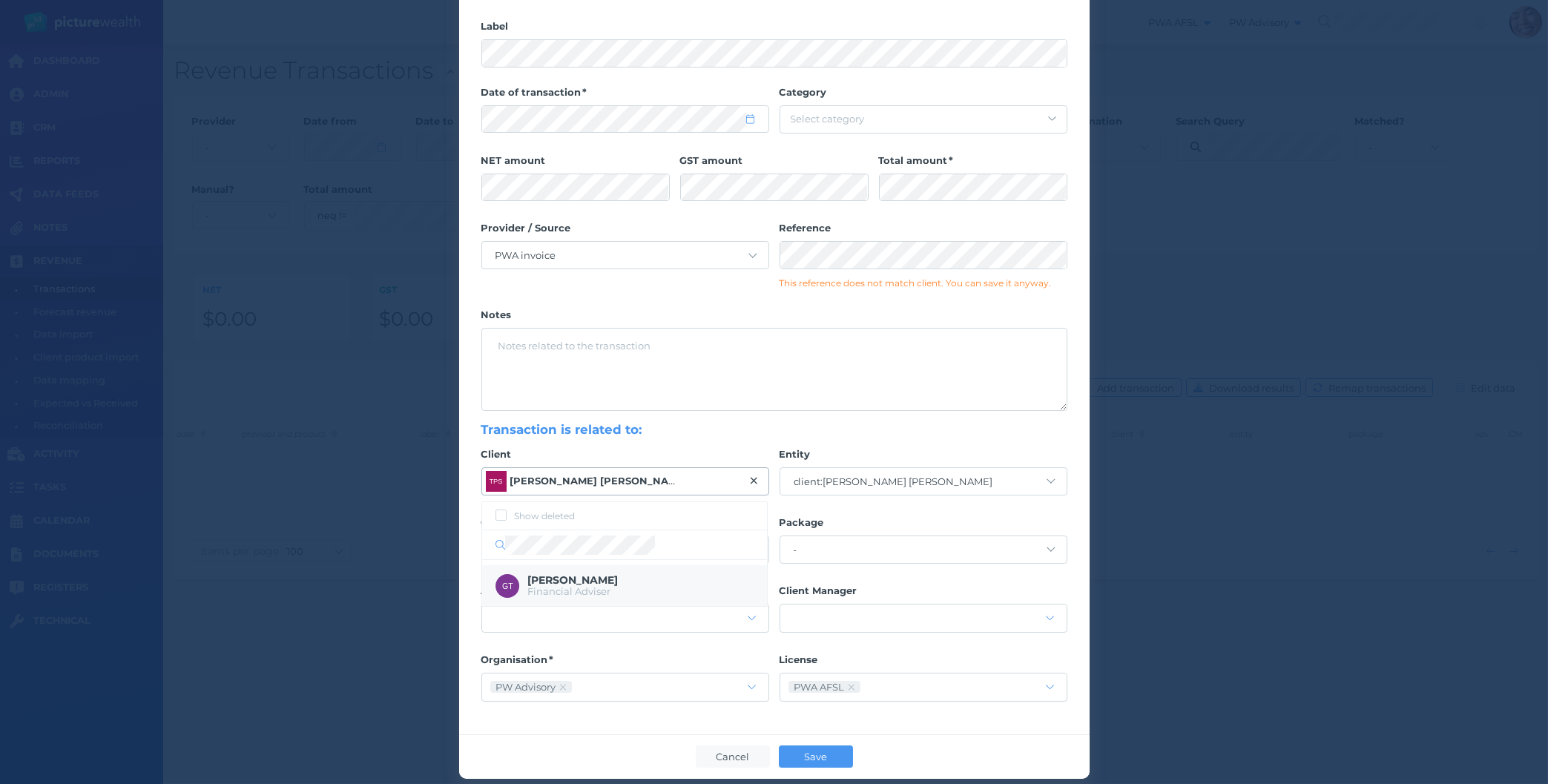
click at [574, 594] on span "Financial Adviser" at bounding box center [569, 592] width 83 height 12
click at [482, 537] on select "- [PERSON_NAME].staff [DOMAIN_NAME] [DOMAIN_NAME] AmberDawson.staff [DOMAIN_NAM…" at bounding box center [625, 550] width 286 height 27
select select "4"
click option "[DOMAIN_NAME]" at bounding box center [0, 0] width 0 height 0
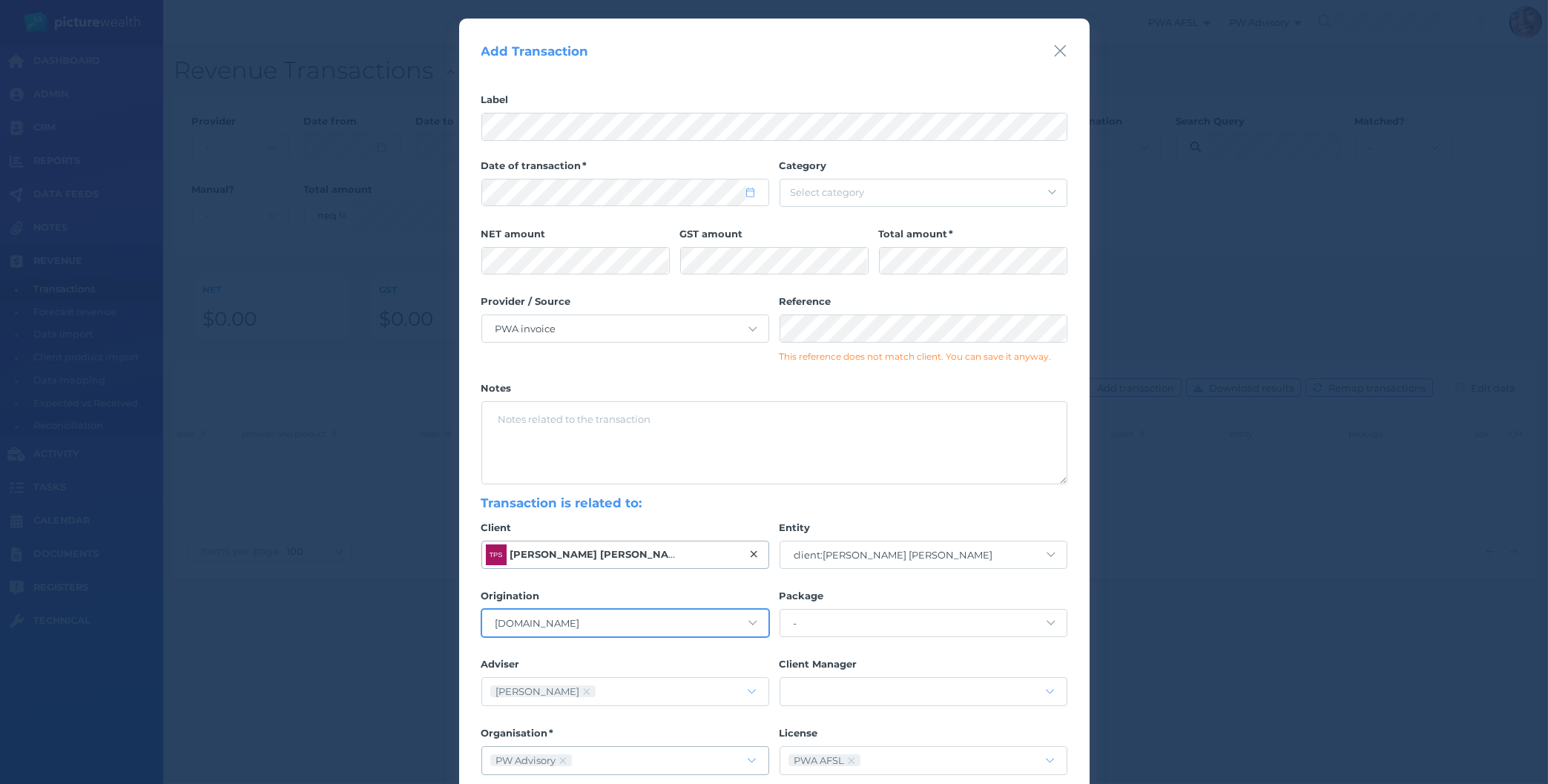
scroll to position [95, 0]
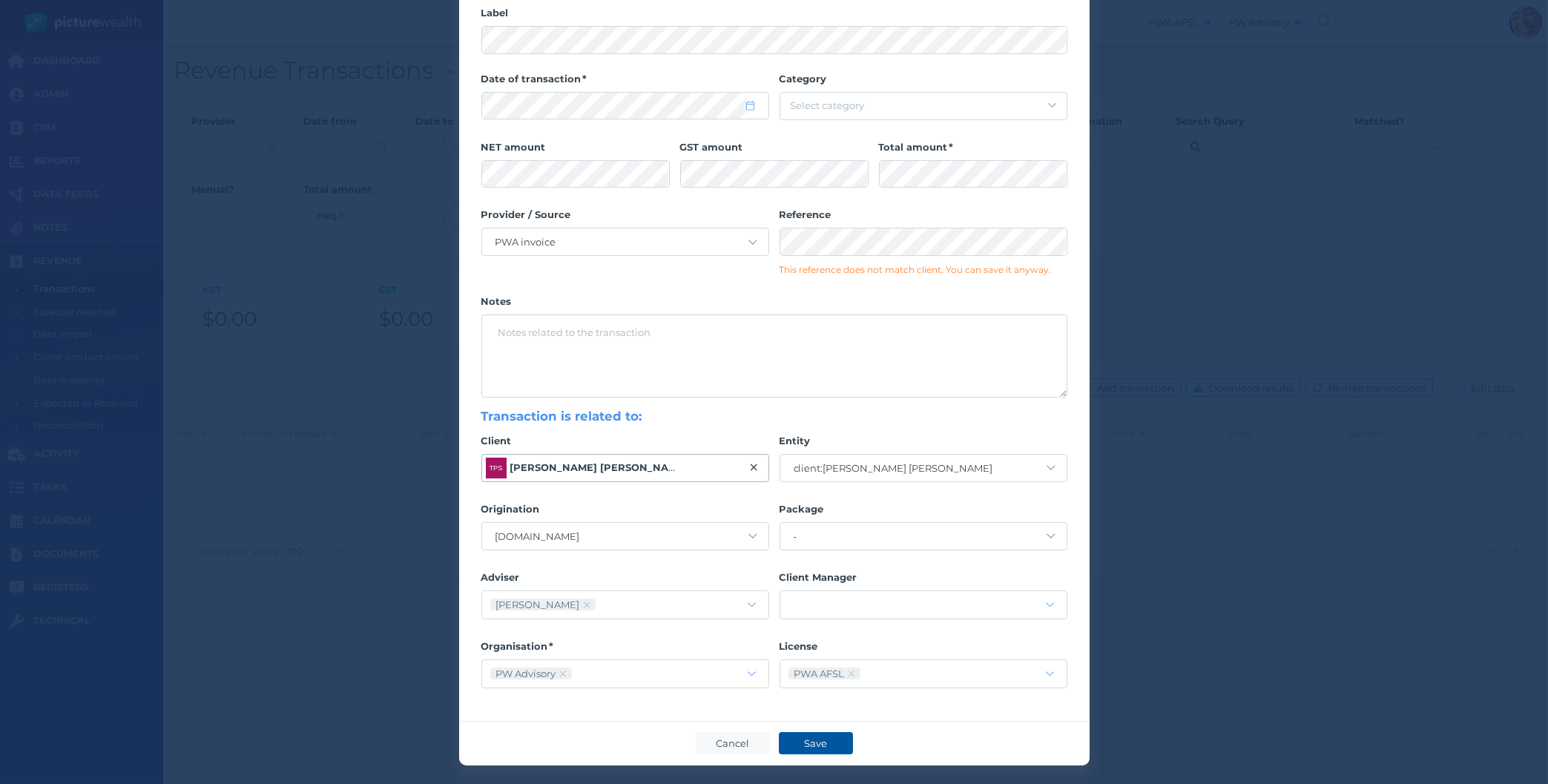
click at [808, 740] on span "Save" at bounding box center [815, 743] width 36 height 12
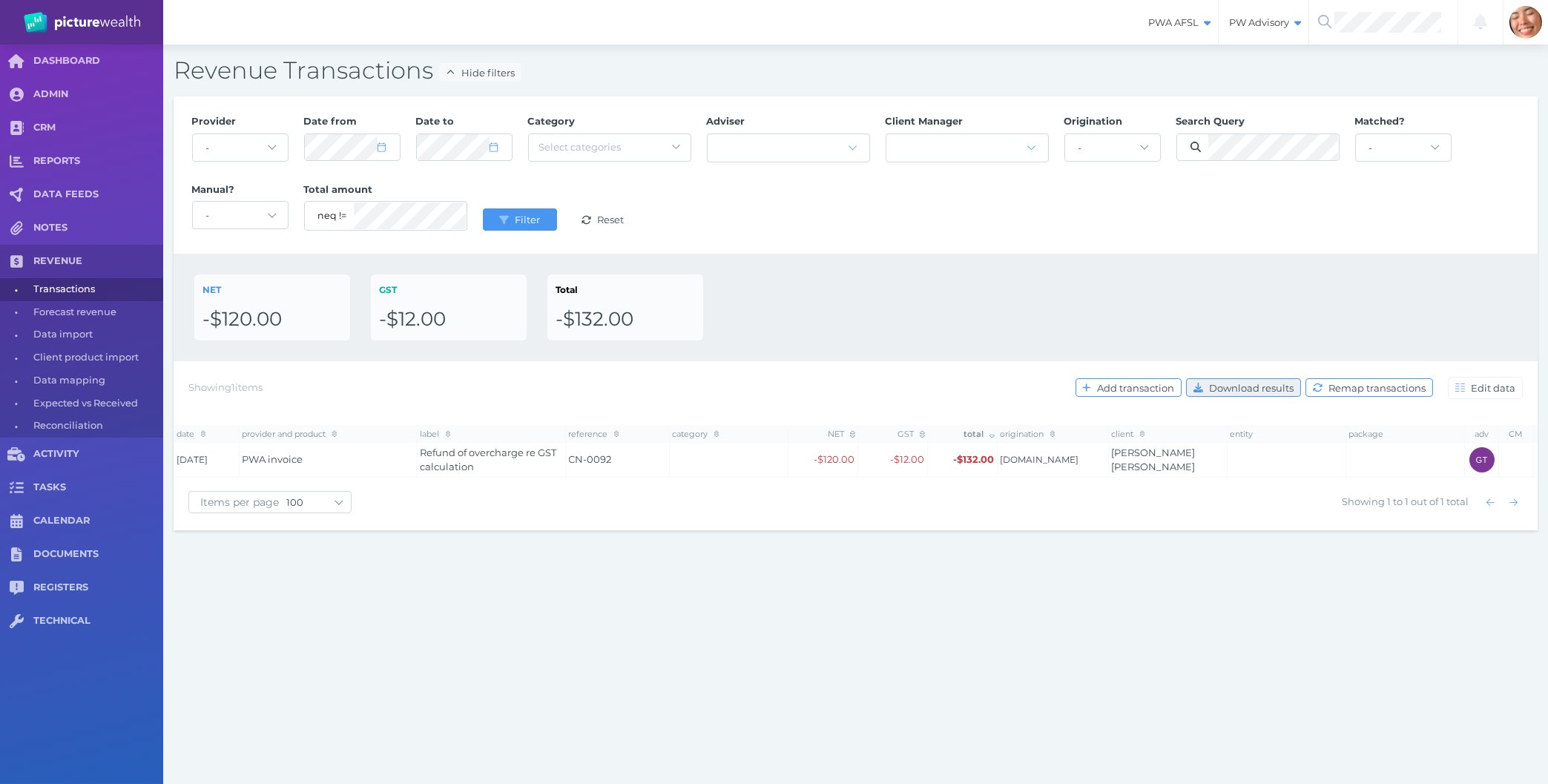
click at [1229, 386] on span "Download results" at bounding box center [1253, 388] width 94 height 12
click at [672, 658] on div "PWA AFSL Switch to license: PWA AFSL NEO AFSL (inactive) PW Advisory Switch to …" at bounding box center [774, 392] width 1548 height 784
select select "10"
select select "2024"
select select "10"
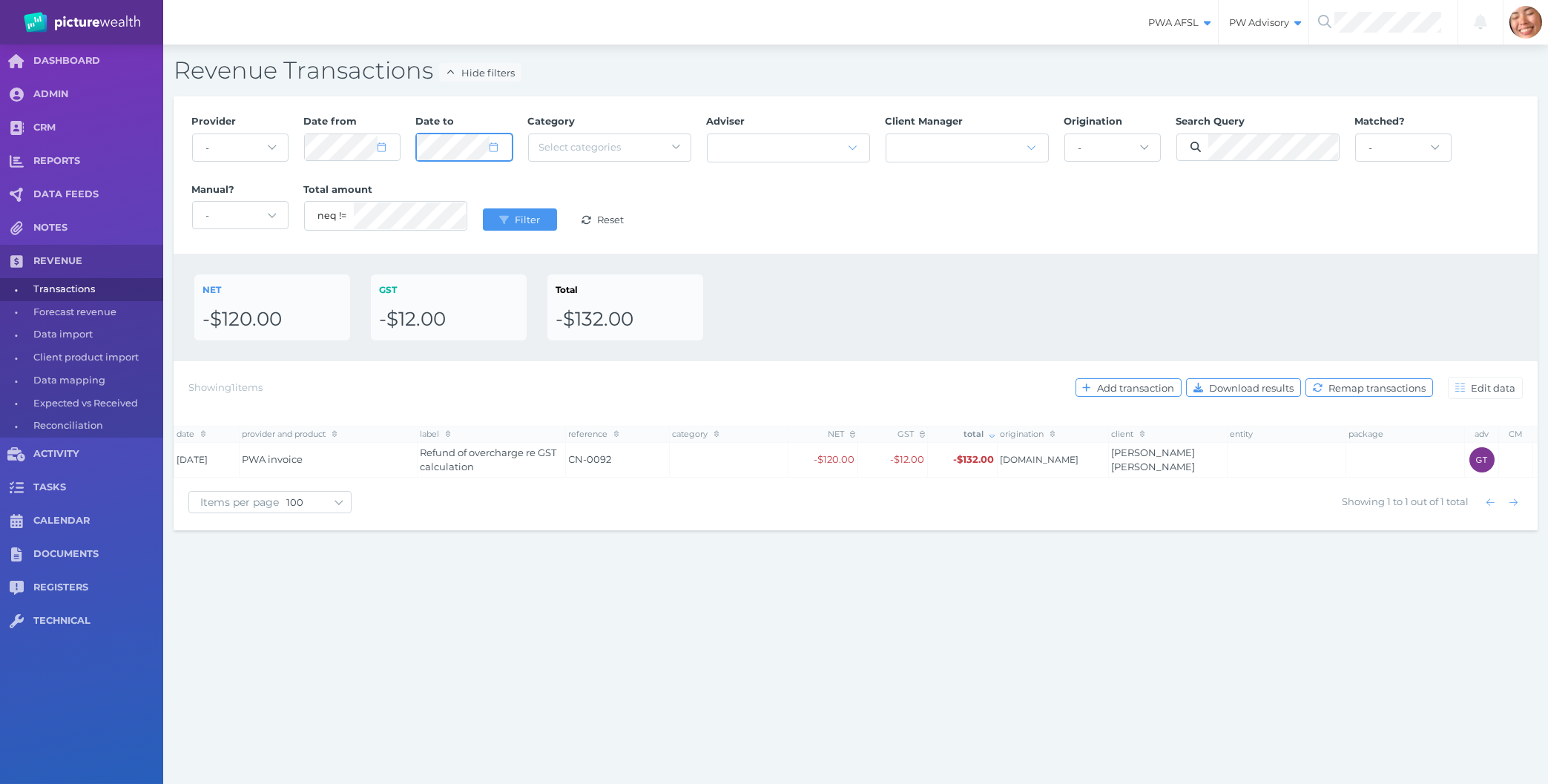
select select "2024"
click at [483, 208] on button "Filter" at bounding box center [520, 219] width 74 height 22
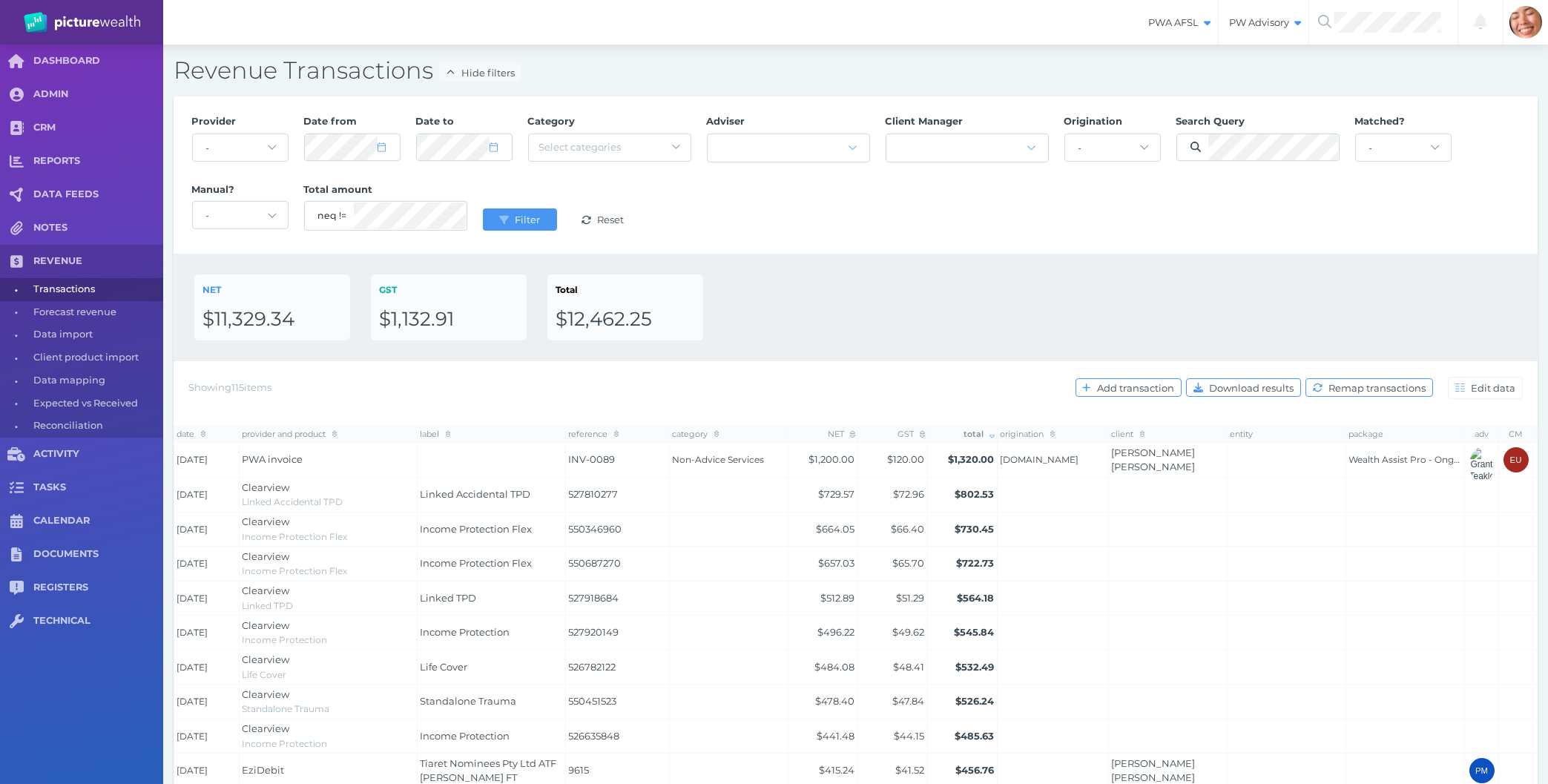
drag, startPoint x: 1150, startPoint y: 291, endPoint x: 1191, endPoint y: 413, distance: 128.7
click at [1150, 291] on div "NET $11,329.34 GST $1,132.91 Total $12,462.25" at bounding box center [856, 307] width 1323 height 66
click at [744, 188] on div "Provider - Acuity Fee Revenue Acuity Trustee Advocate Private Wealth Pty Ltd AI…" at bounding box center [856, 175] width 1344 height 137
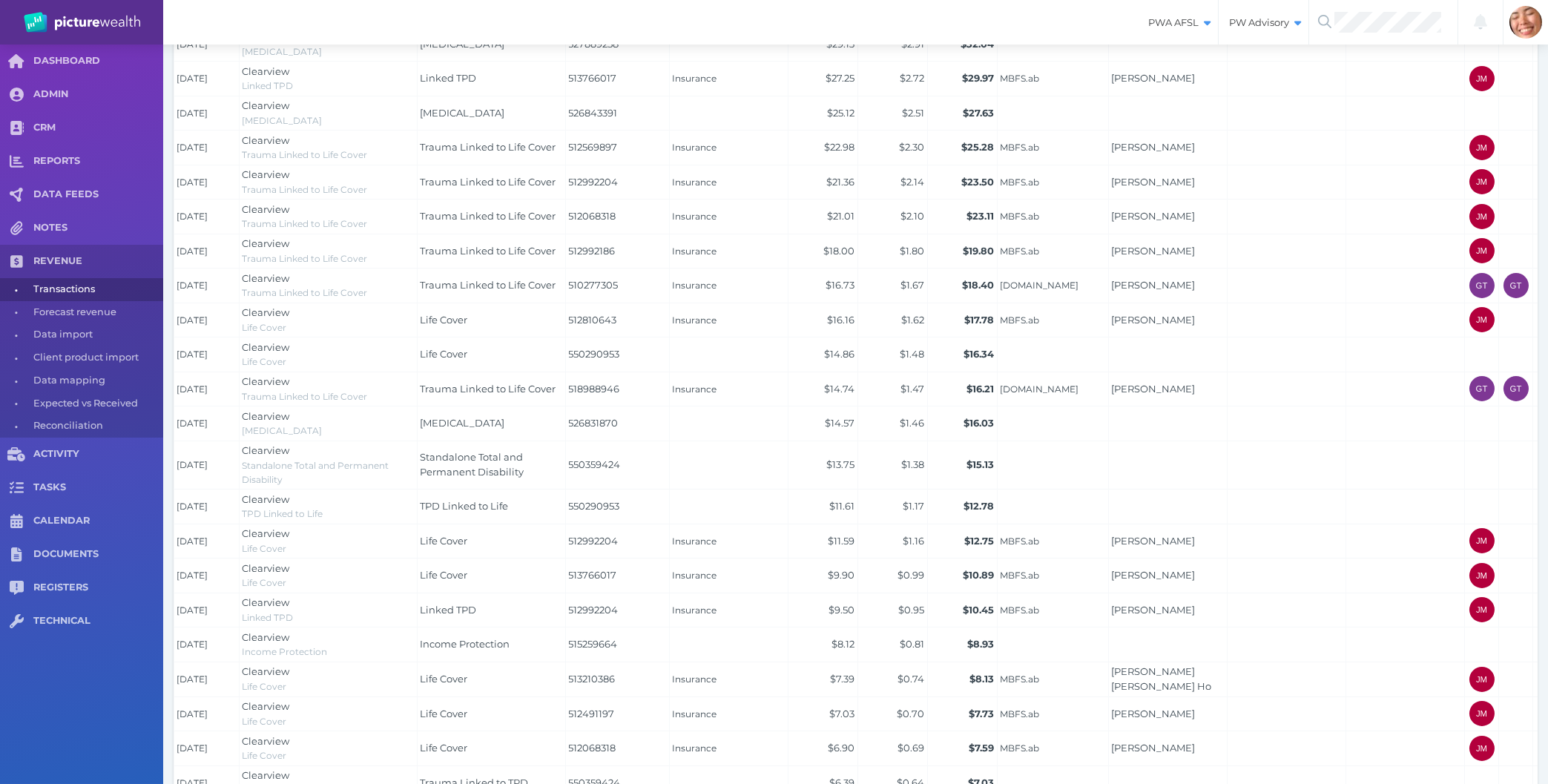
scroll to position [3187, 0]
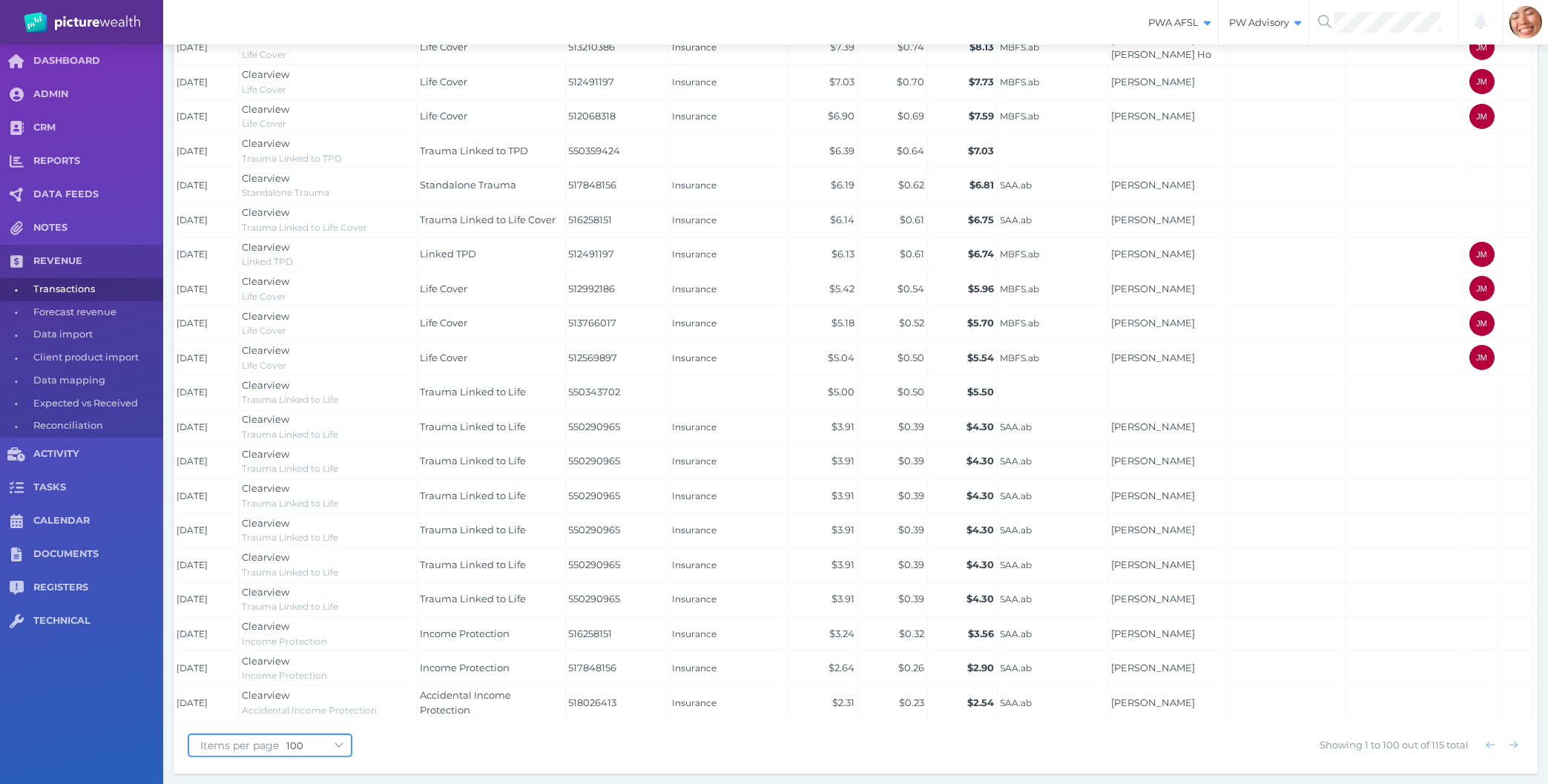
click at [286, 739] on select "10 25 50 100" at bounding box center [318, 745] width 65 height 12
click option "100" at bounding box center [0, 0] width 0 height 0
click at [1513, 739] on button "button" at bounding box center [1513, 745] width 19 height 19
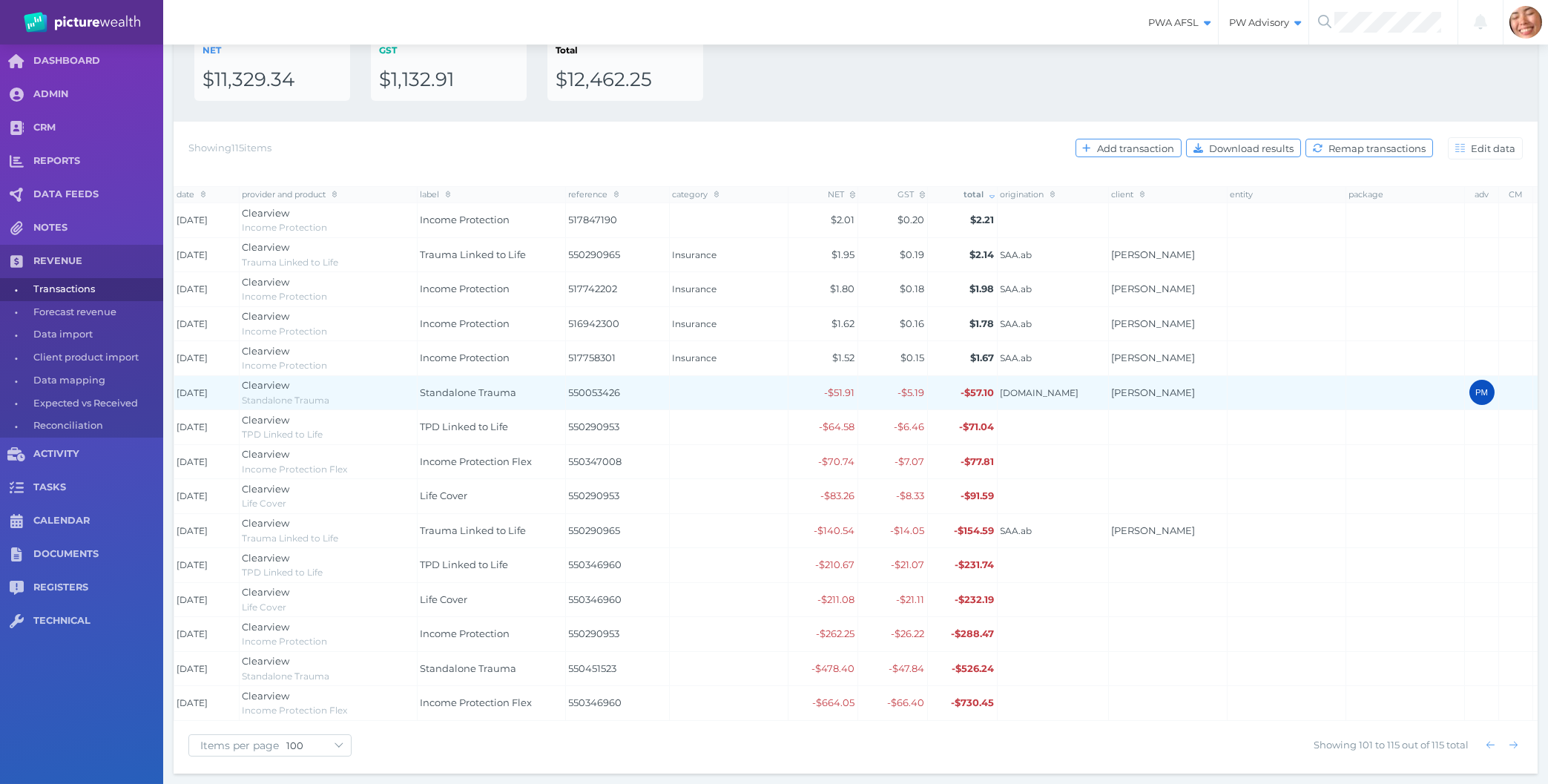
scroll to position [0, 0]
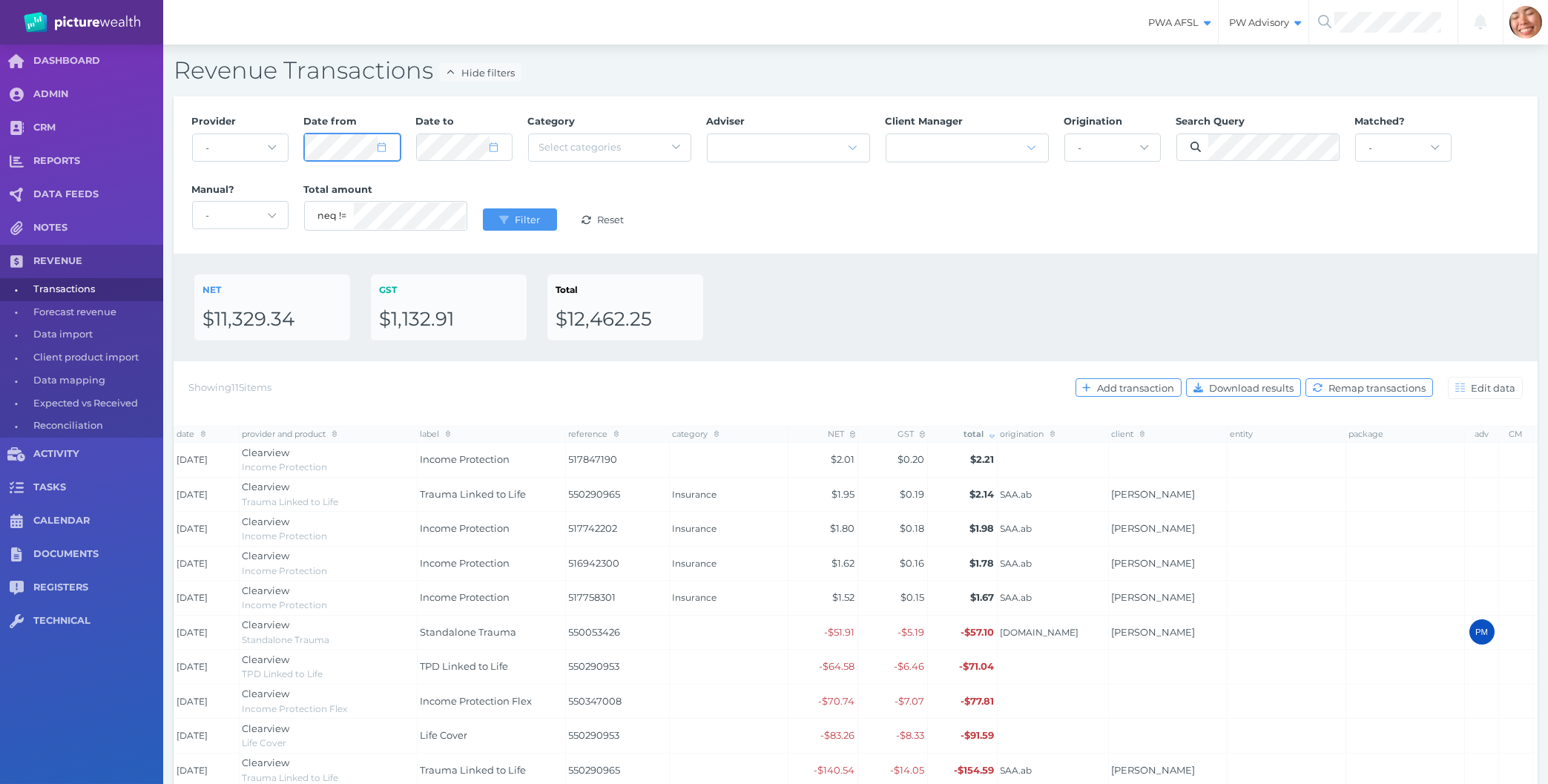
select select "10"
select select "2024"
select select "10"
select select "2024"
click at [483, 208] on button "Filter" at bounding box center [520, 219] width 74 height 22
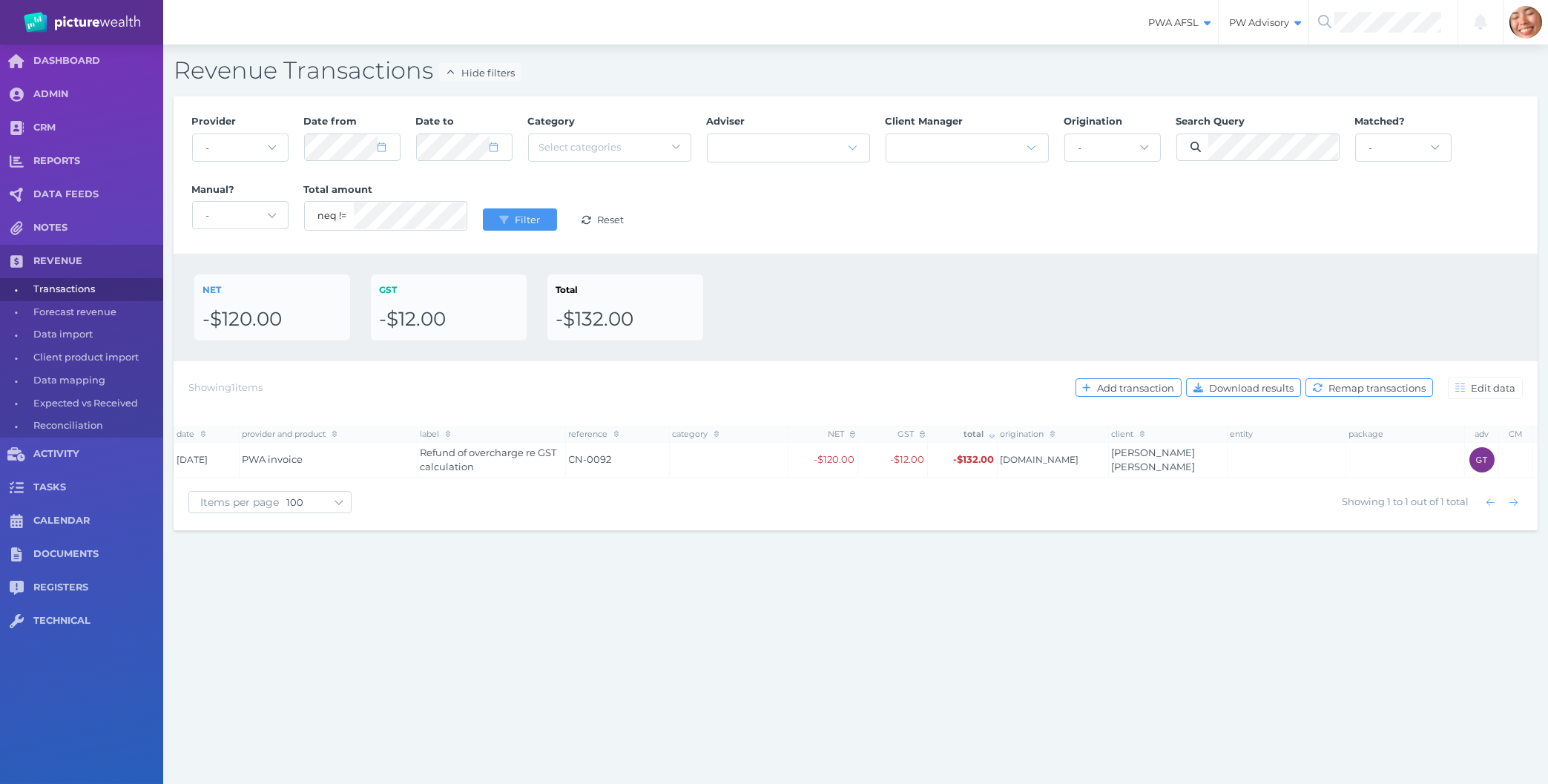
click at [880, 239] on div "Provider - Acuity Fee Revenue Acuity Trustee Advocate Private Wealth Pty Ltd AI…" at bounding box center [856, 175] width 1344 height 137
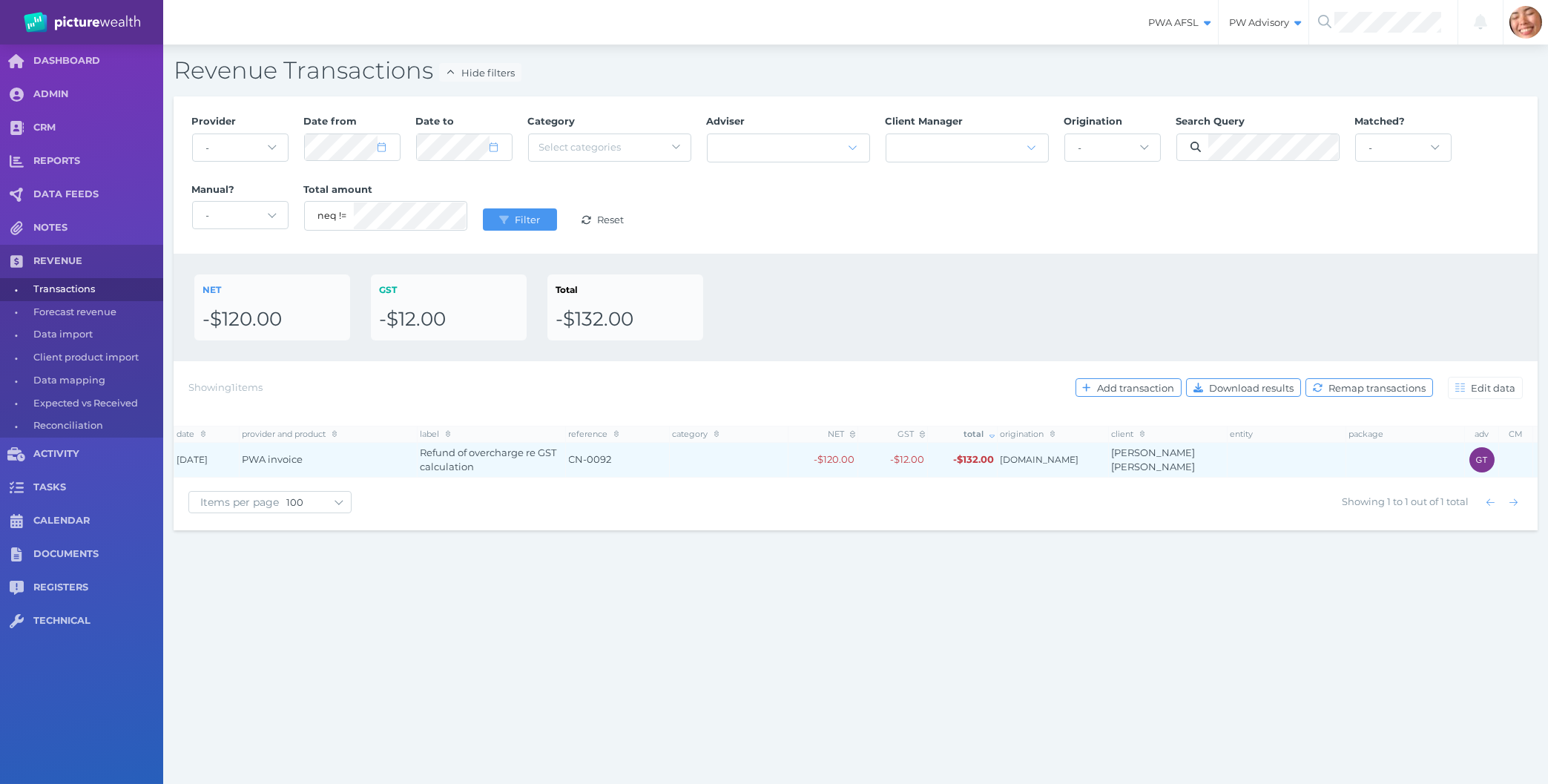
click at [377, 456] on div "PWA invoice" at bounding box center [328, 460] width 172 height 15
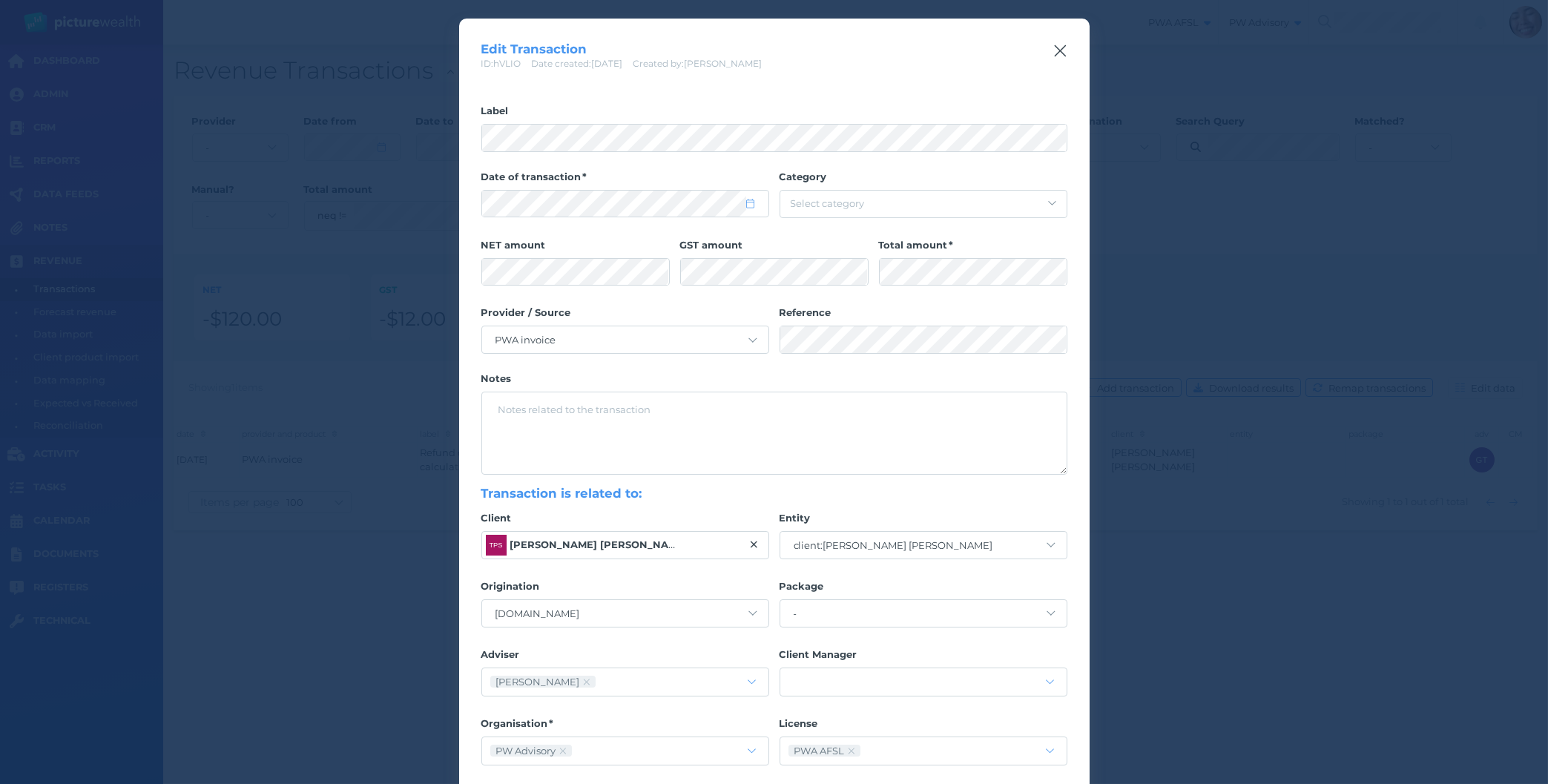
click at [1059, 49] on icon "button" at bounding box center [1060, 51] width 12 height 12
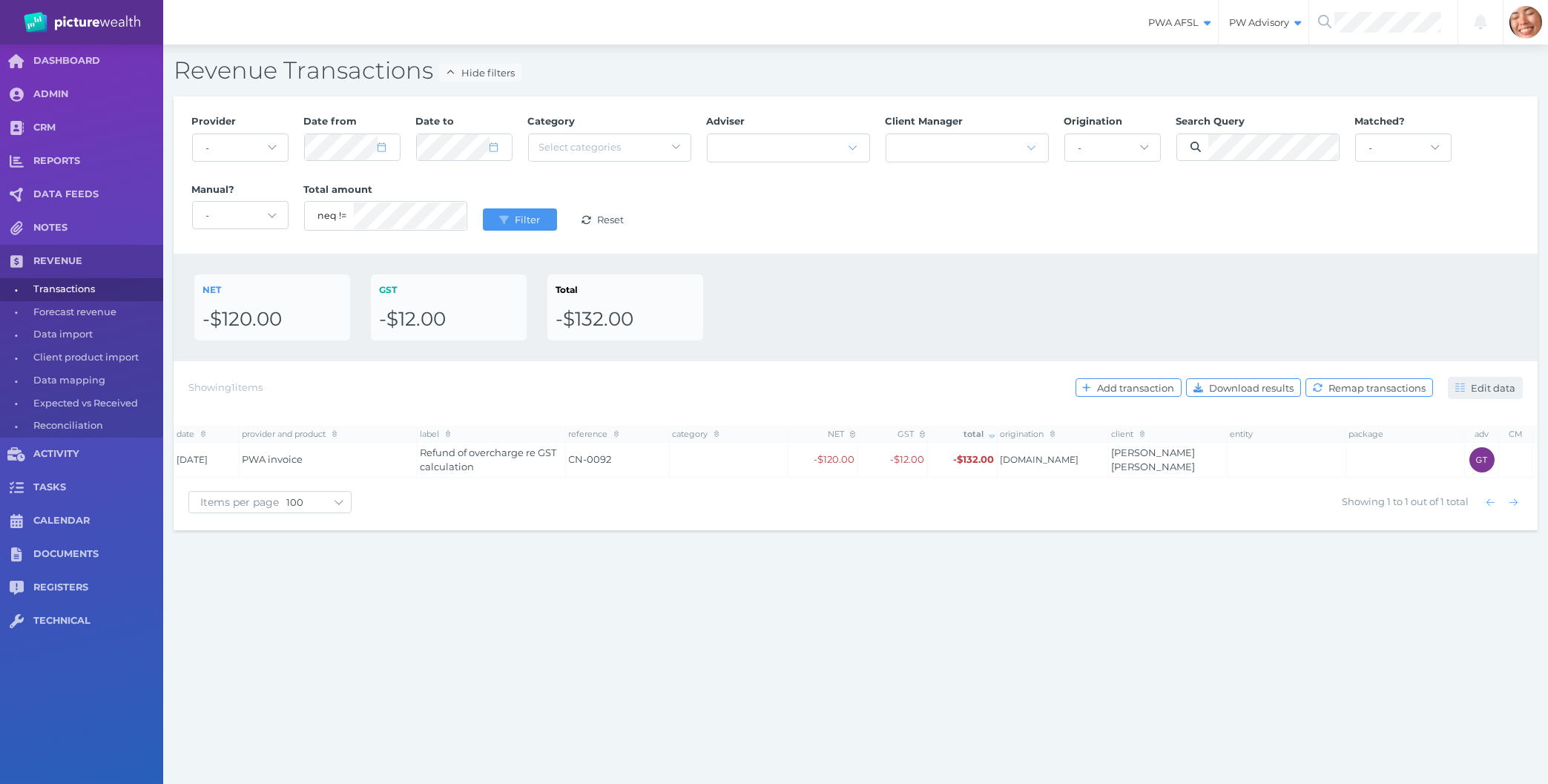
click at [1482, 383] on span "Edit data" at bounding box center [1494, 388] width 54 height 12
click at [1131, 725] on div "PWA AFSL Switch to license: PWA AFSL NEO AFSL (inactive) PW Advisory Switch to …" at bounding box center [774, 392] width 1548 height 784
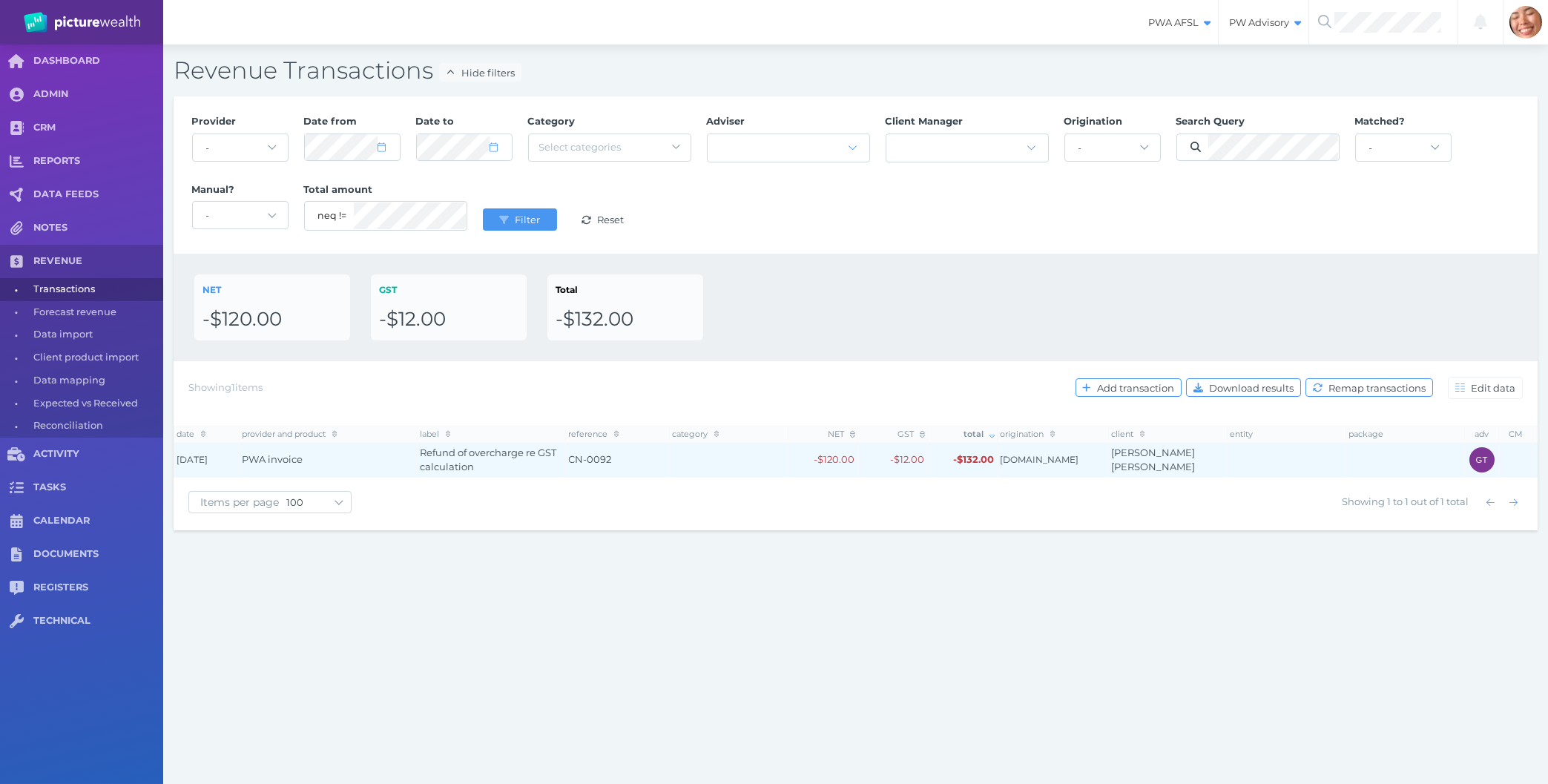
click at [346, 464] on div "PWA invoice" at bounding box center [328, 460] width 172 height 15
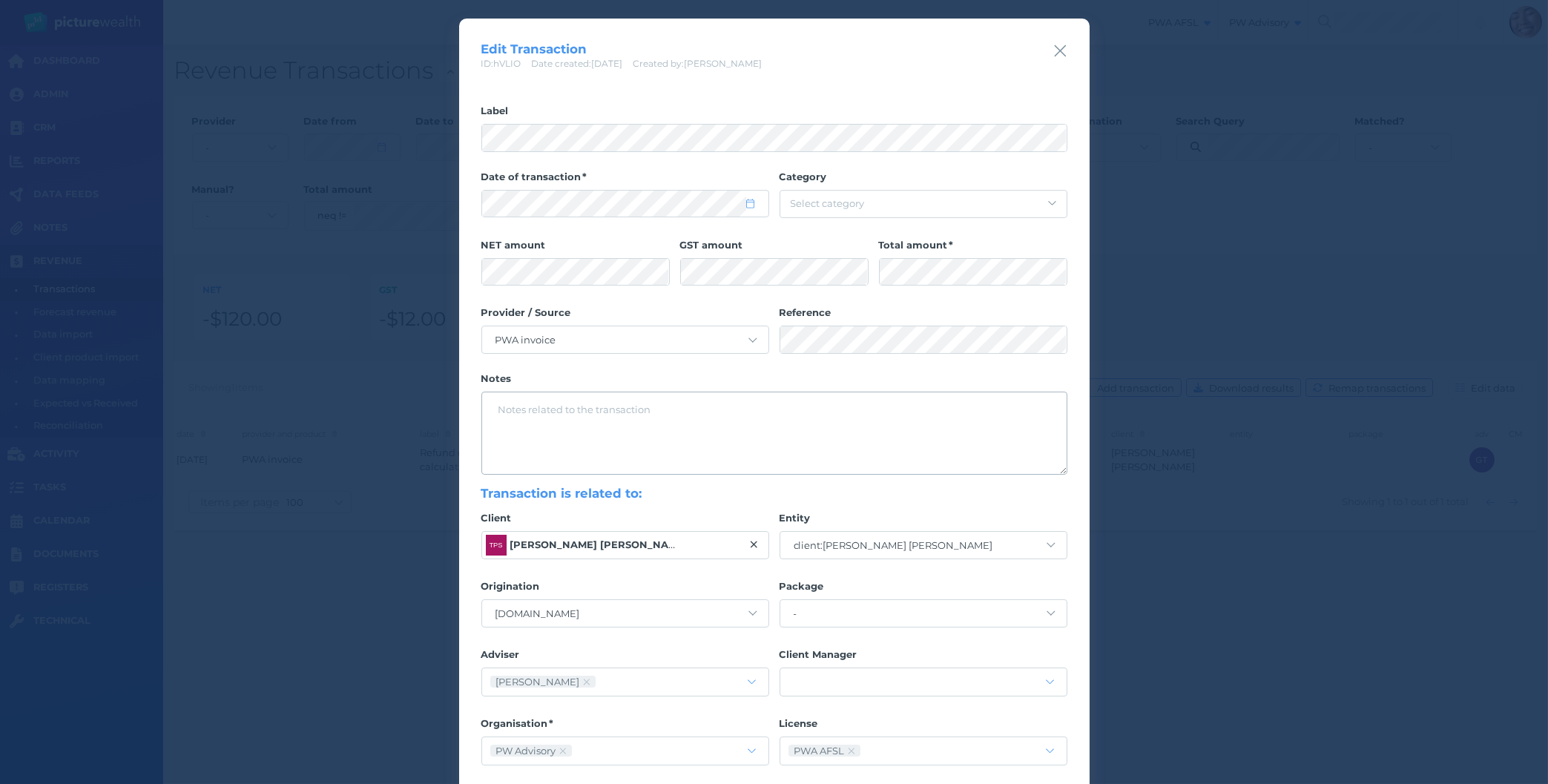
scroll to position [84, 0]
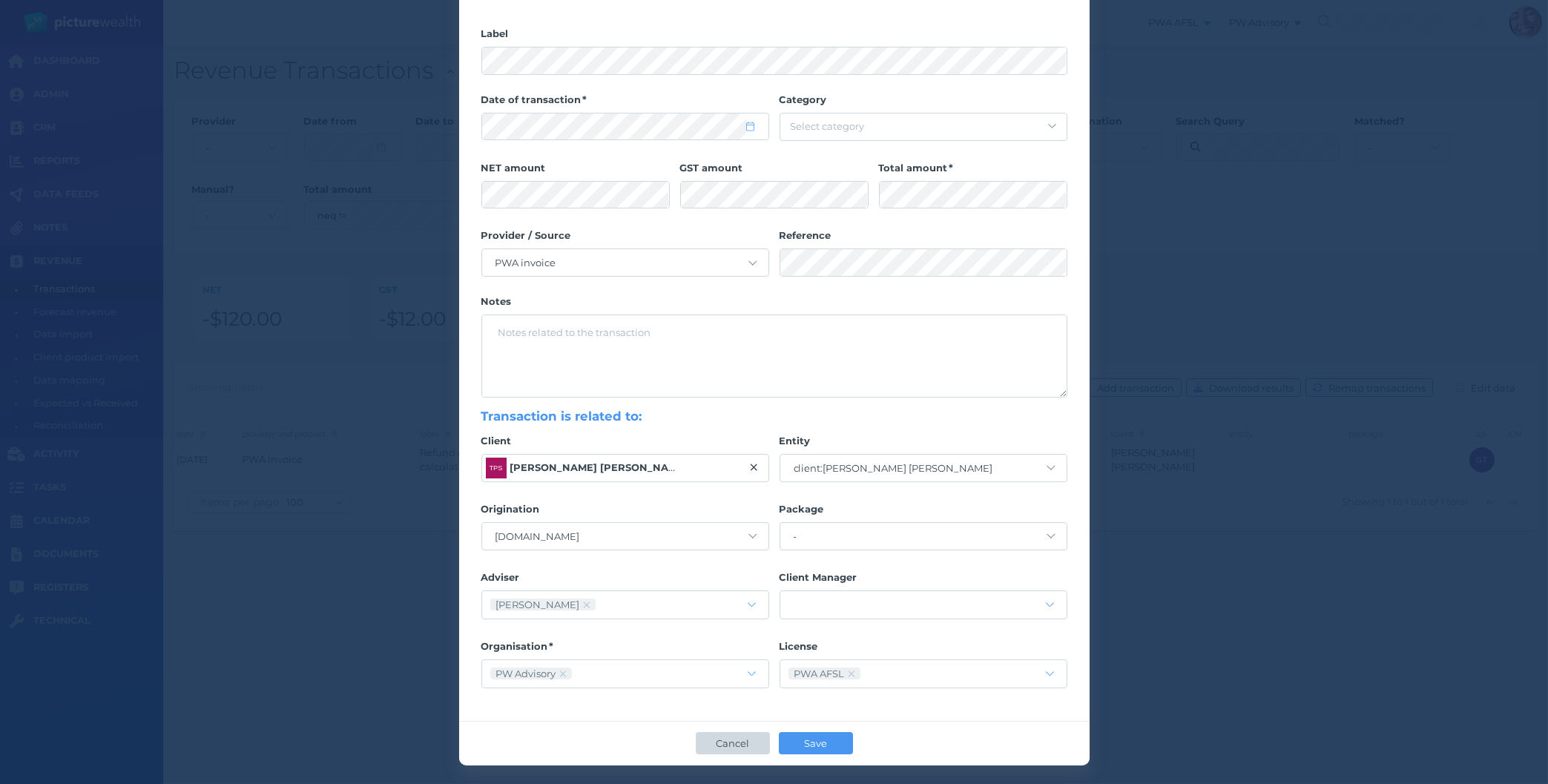
click at [708, 746] on button "Cancel" at bounding box center [733, 743] width 74 height 22
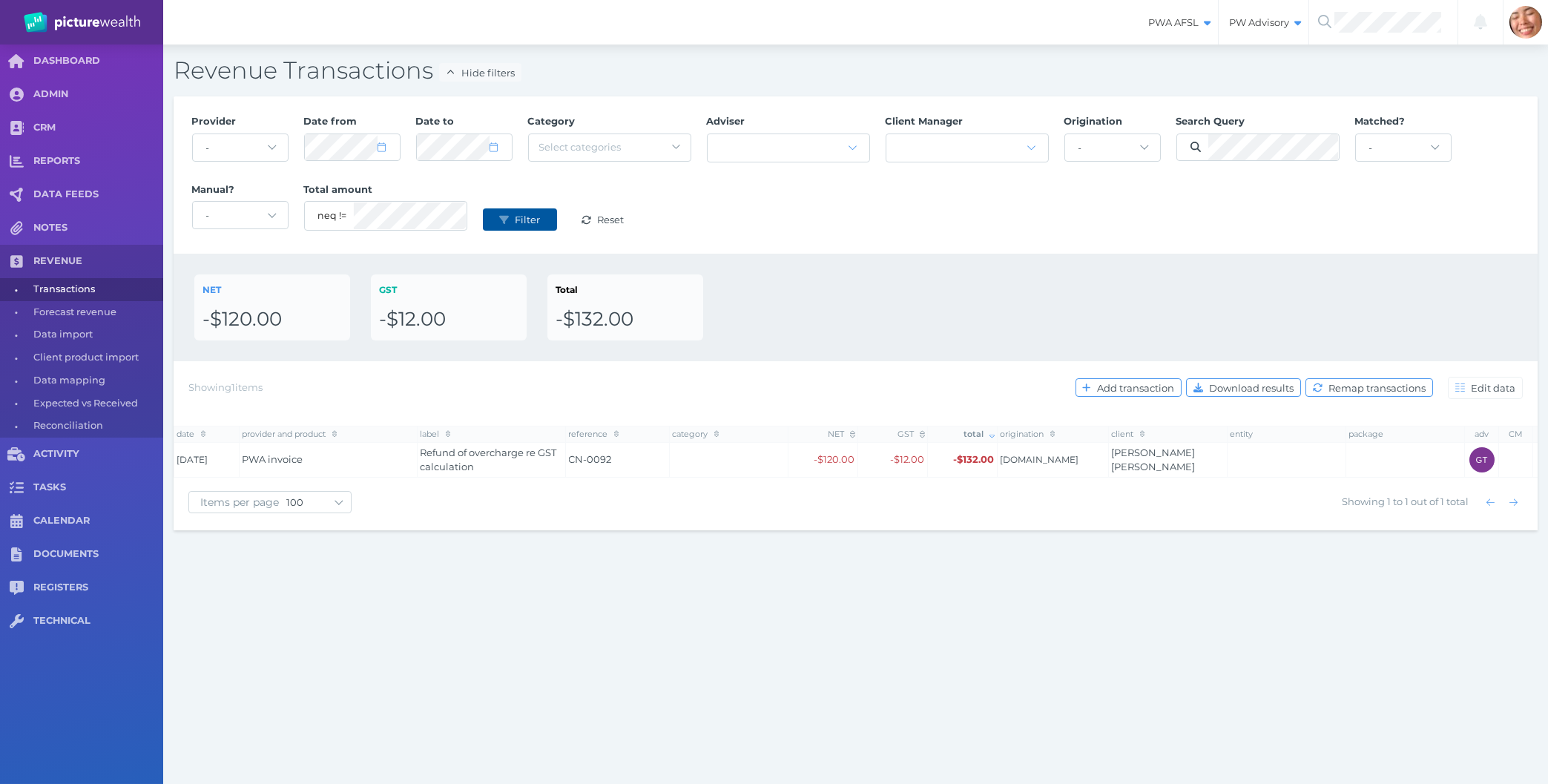
click at [503, 213] on button "Filter" at bounding box center [520, 219] width 74 height 22
select select "10"
select select "2024"
click at [483, 208] on button "Filter" at bounding box center [520, 219] width 74 height 22
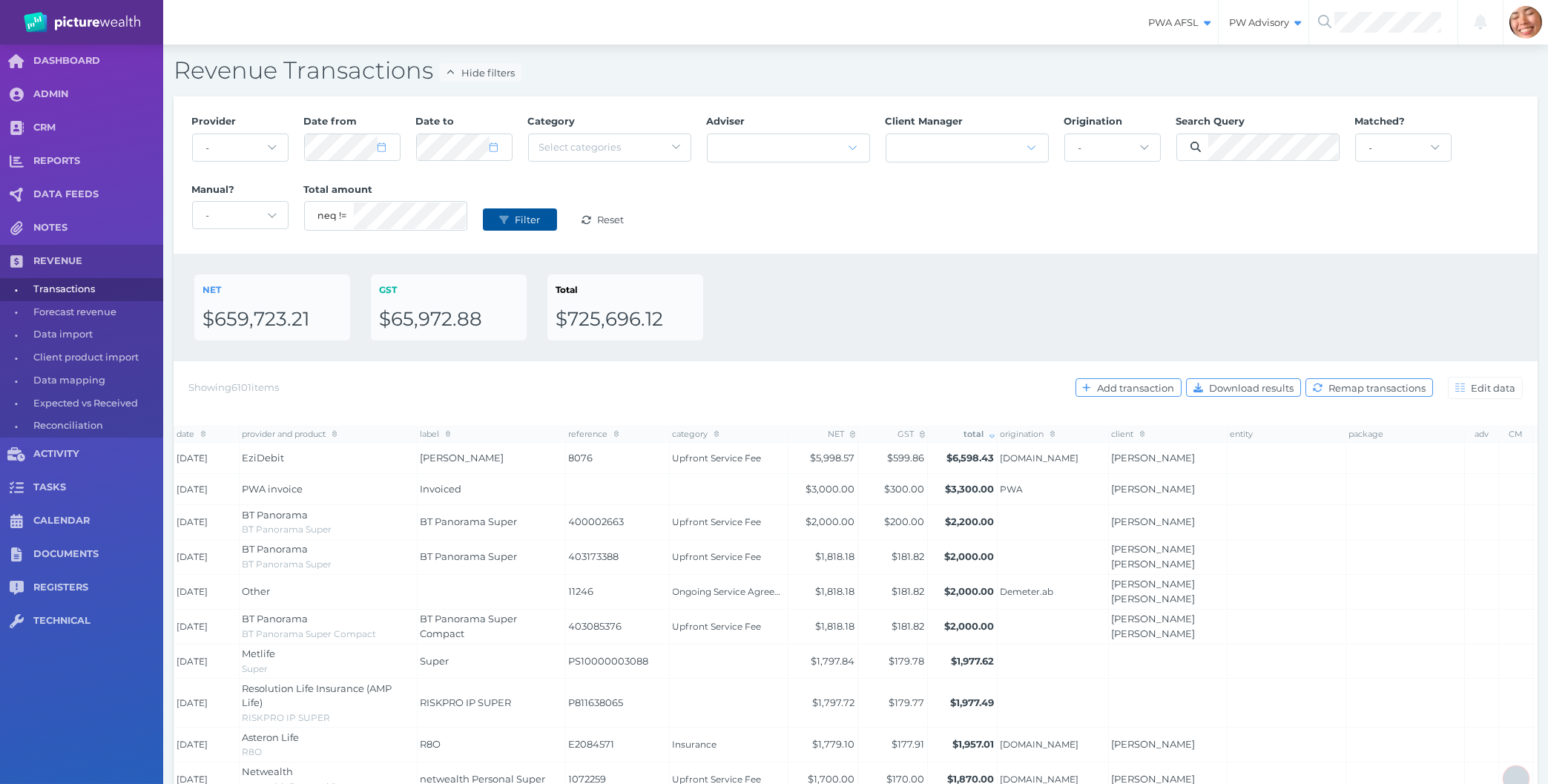
click at [494, 224] on button "Filter" at bounding box center [520, 219] width 74 height 22
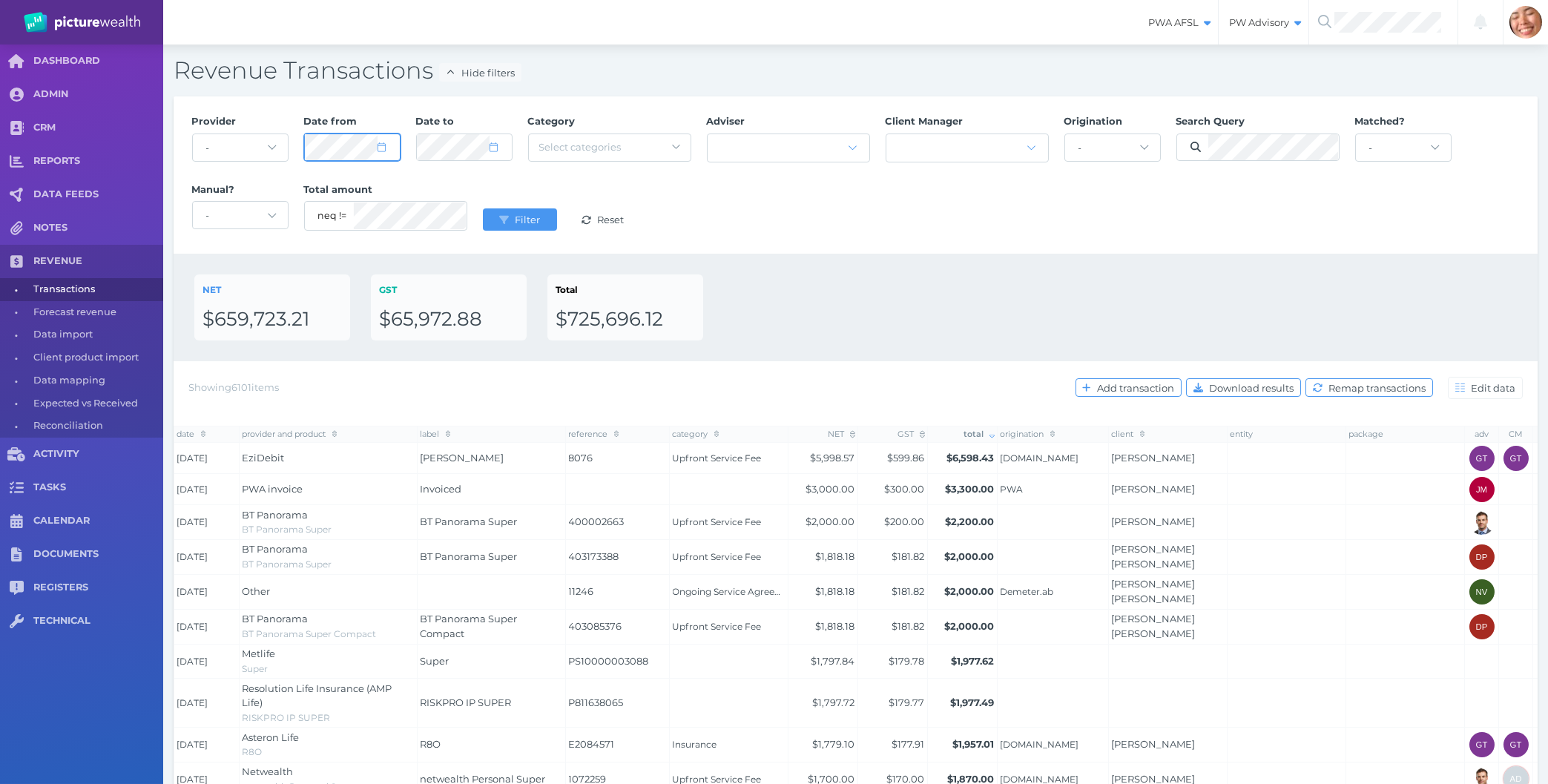
select select "10"
select select "2024"
click at [483, 208] on button "Filter" at bounding box center [520, 219] width 74 height 22
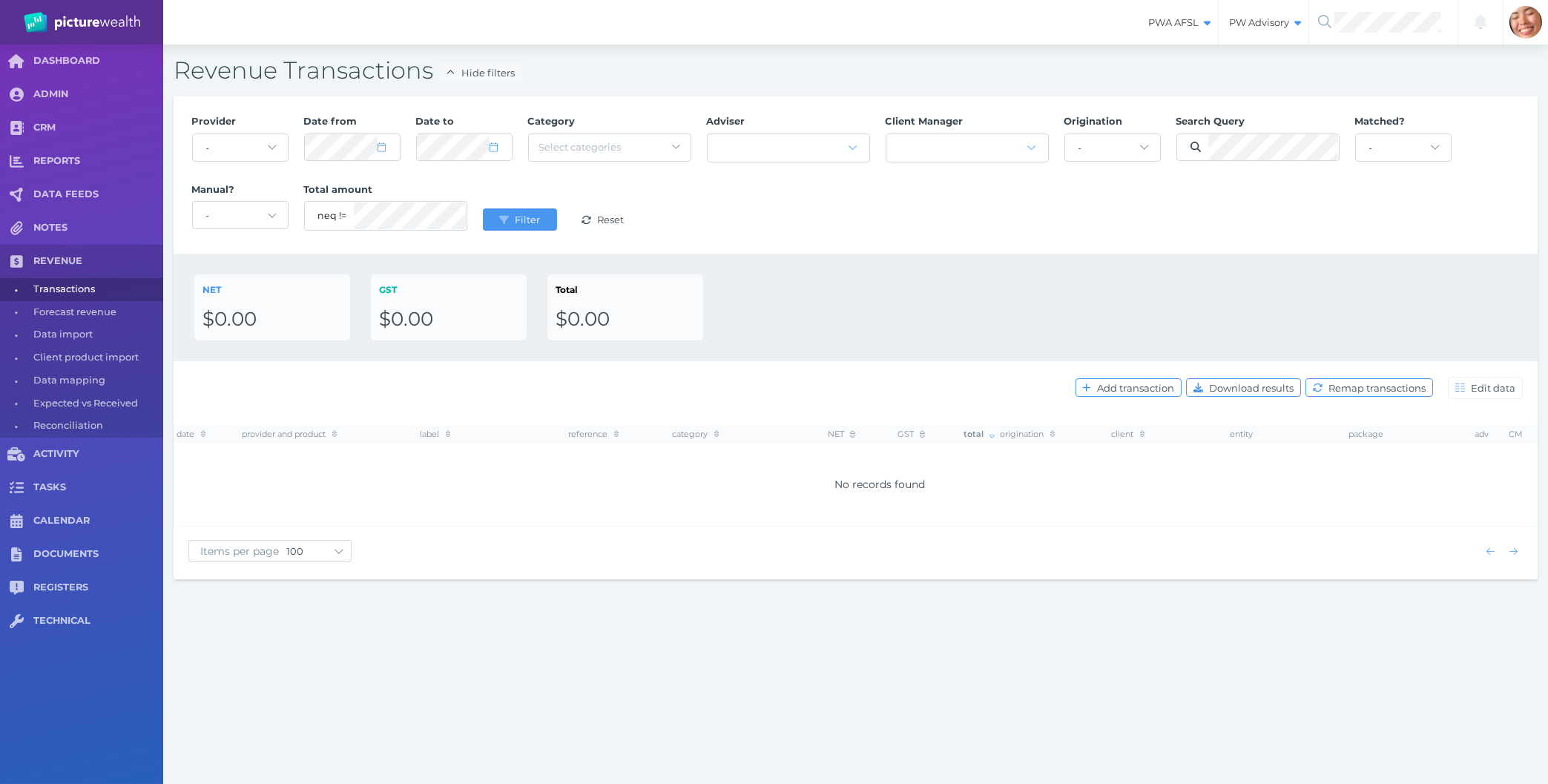
click at [846, 311] on div "NET $0.00 GST $0.00 Total $0.00" at bounding box center [856, 307] width 1323 height 66
select select "10"
select select "2024"
select select "10"
select select "2024"
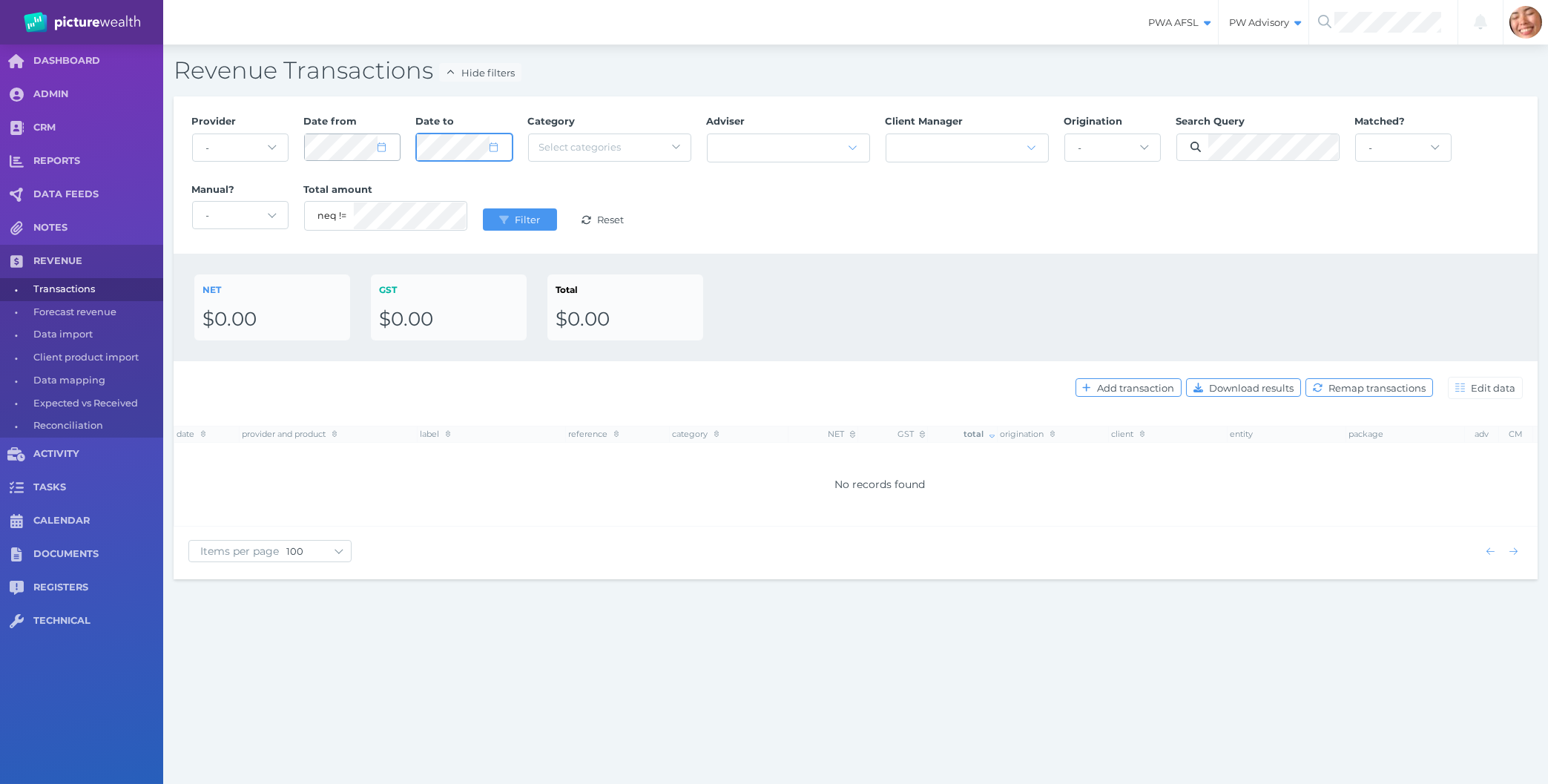
click at [483, 208] on button "Filter" at bounding box center [520, 219] width 74 height 22
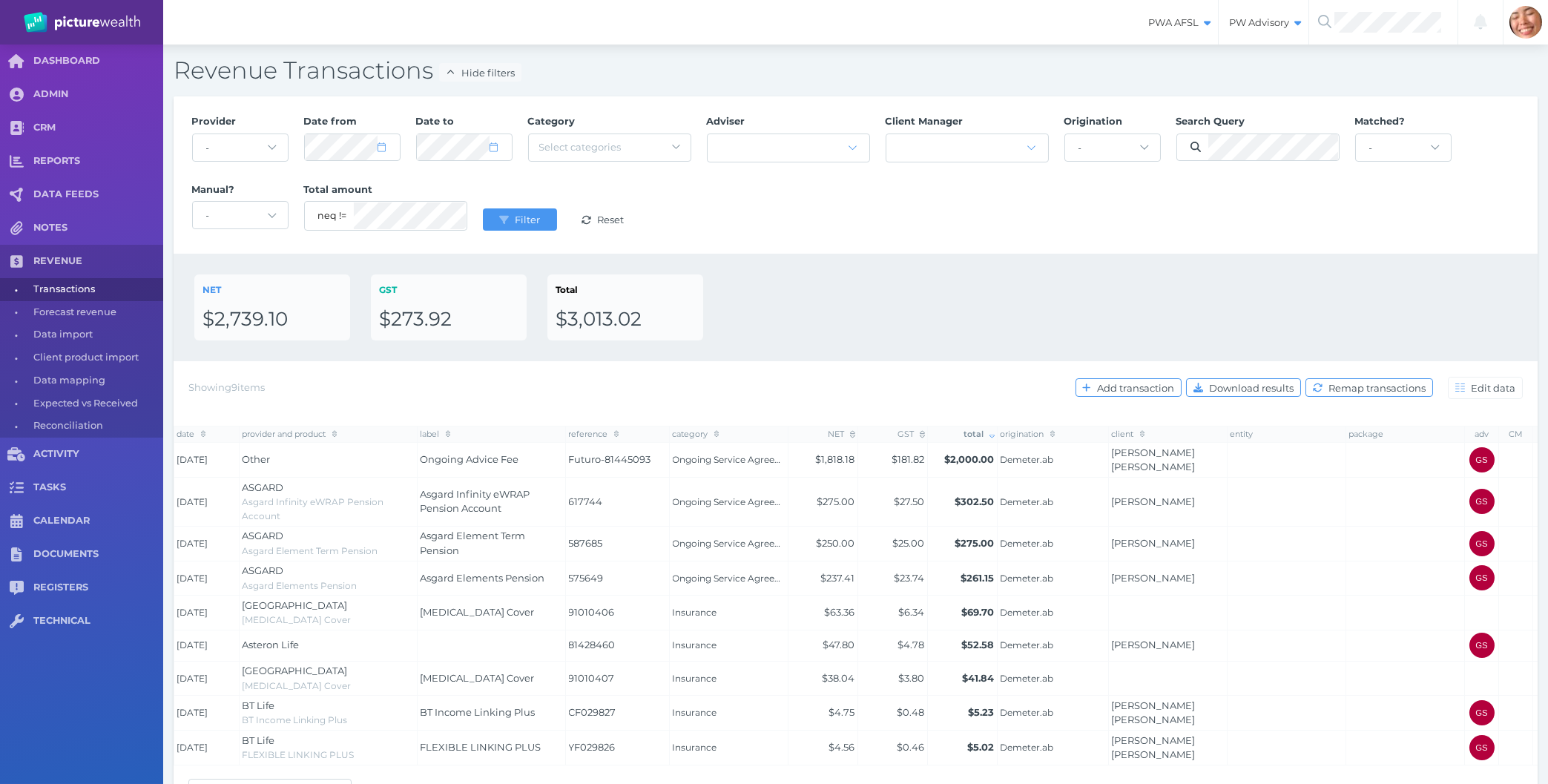
click at [897, 292] on div "NET $2,739.10 GST $273.92 Total $3,013.02" at bounding box center [856, 307] width 1323 height 66
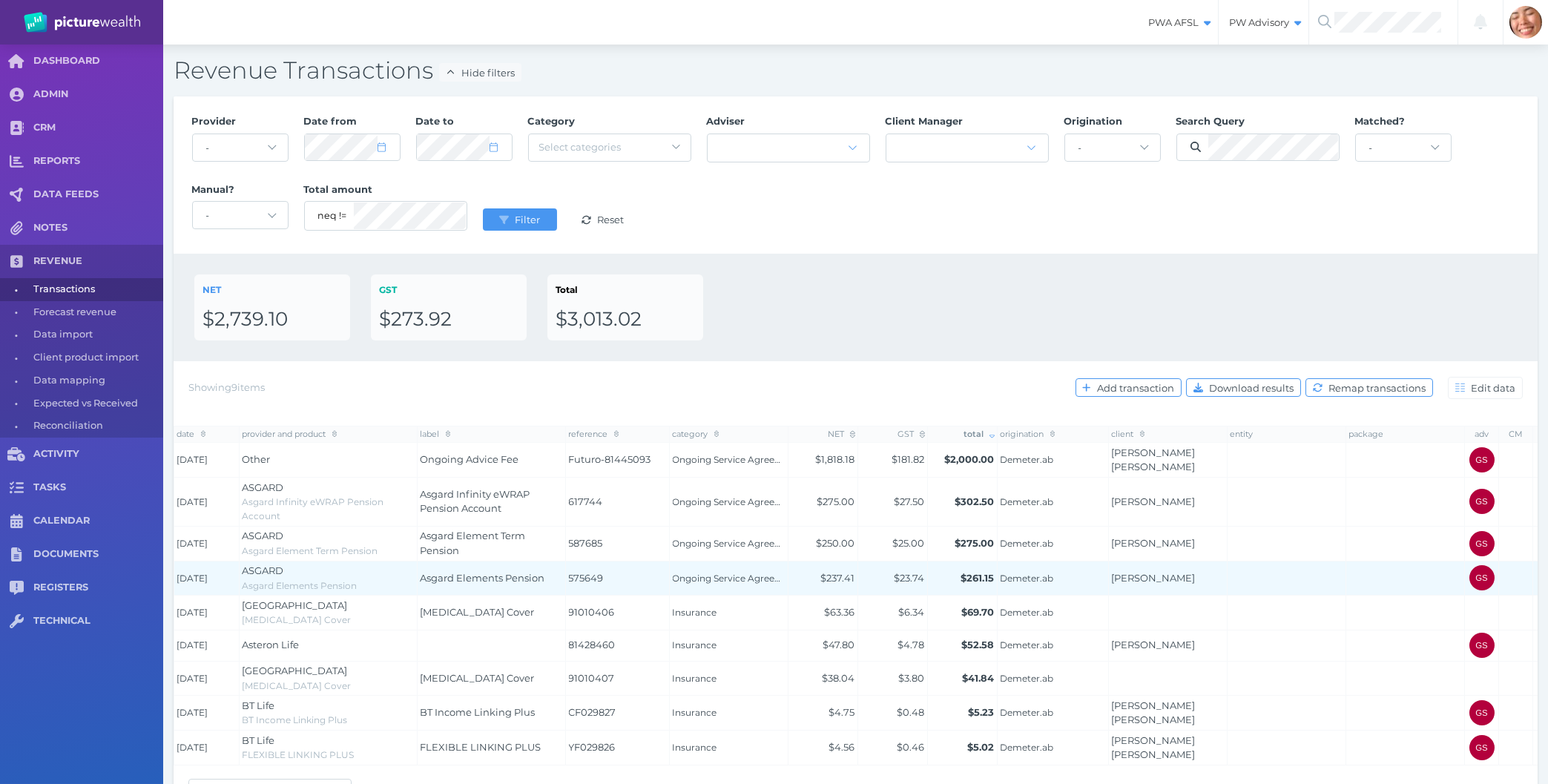
click at [1341, 584] on td at bounding box center [1287, 578] width 119 height 35
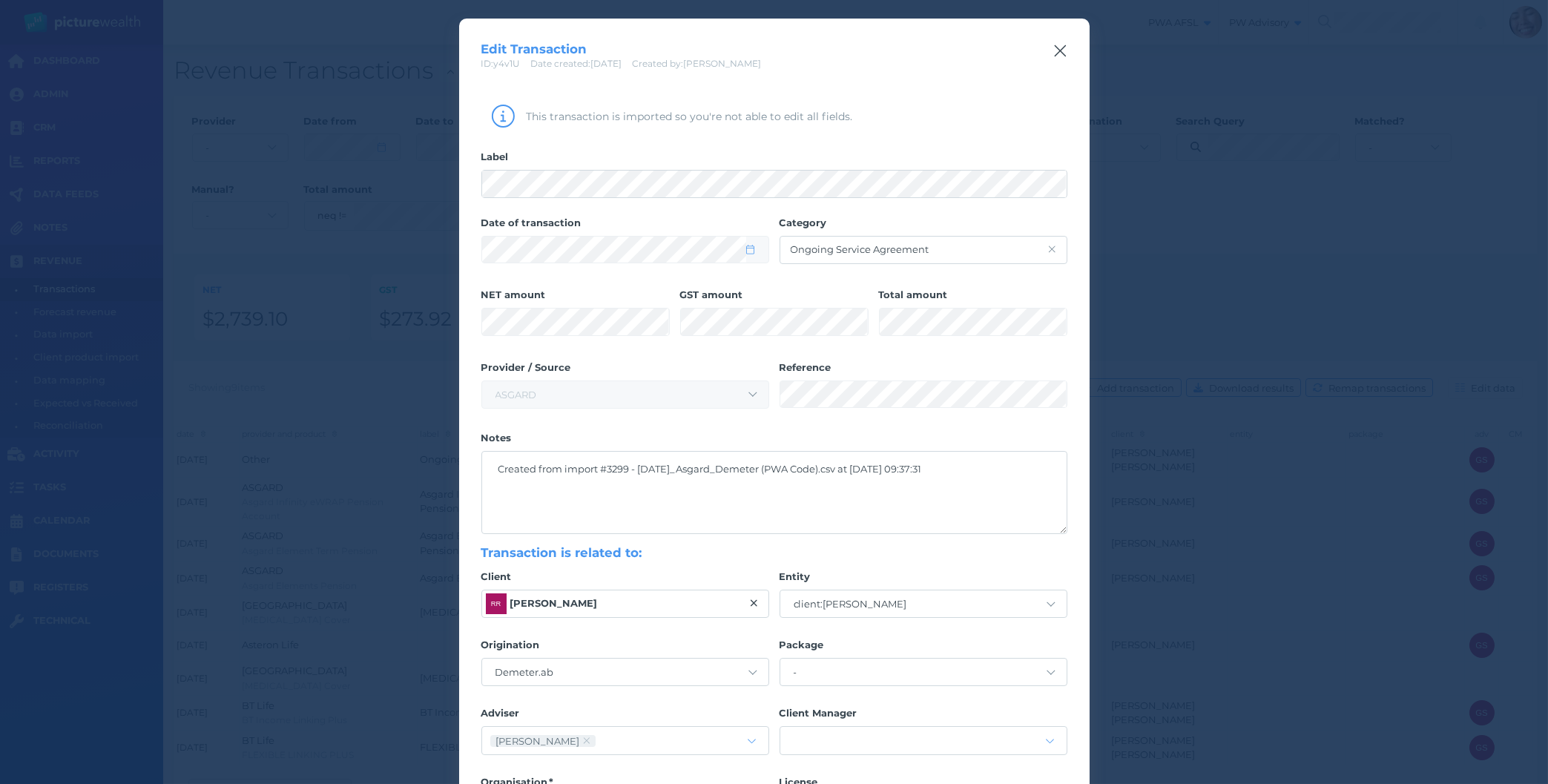
click at [1050, 56] on div "Edit Transaction ID: y4v1U Date created: [DATE] Created by: [PERSON_NAME]" at bounding box center [774, 45] width 630 height 52
click at [1056, 54] on icon "button" at bounding box center [1060, 51] width 14 height 19
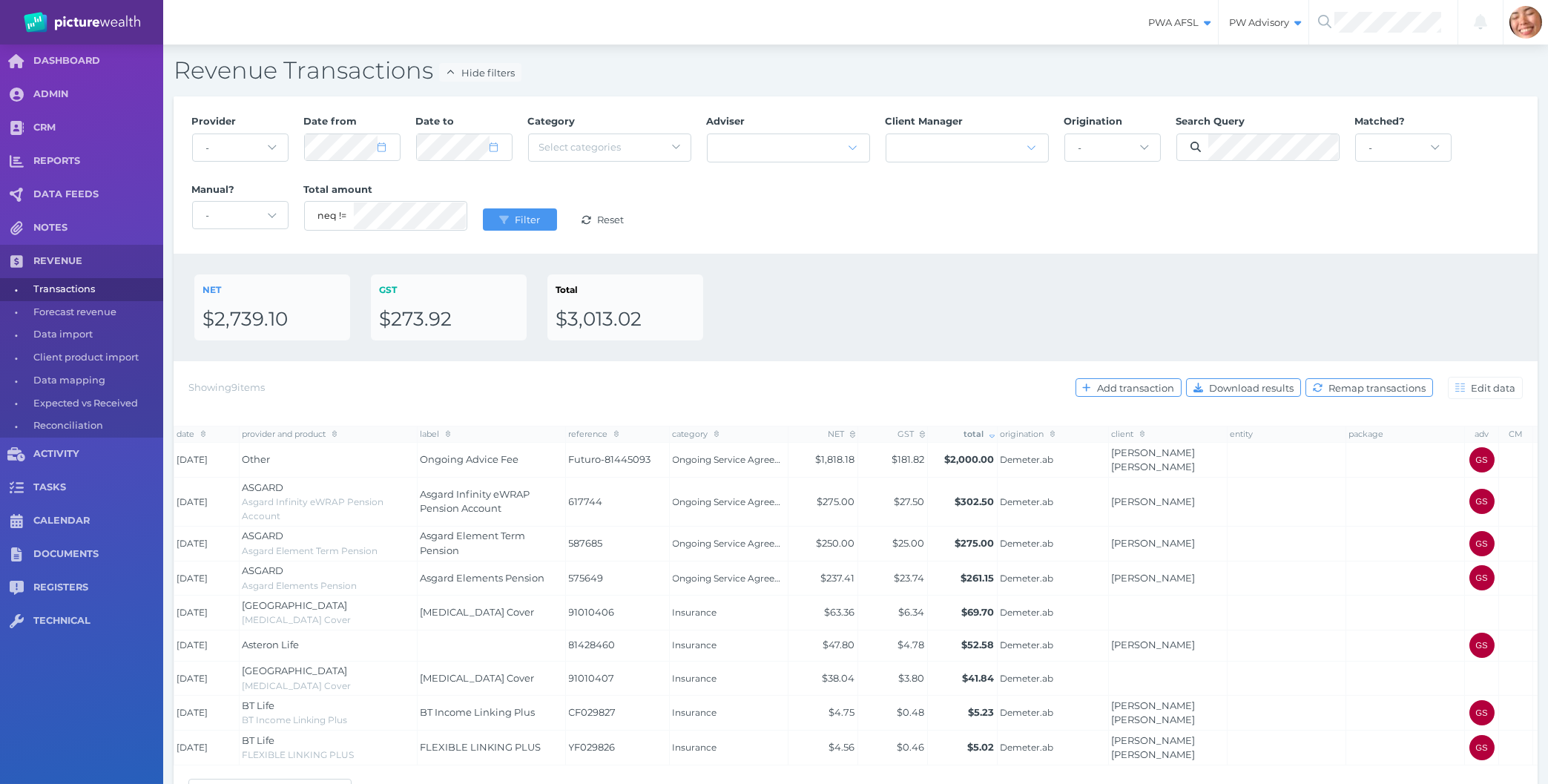
click at [1046, 291] on div "NET $2,739.10 GST $273.92 Total $3,013.02" at bounding box center [856, 307] width 1323 height 66
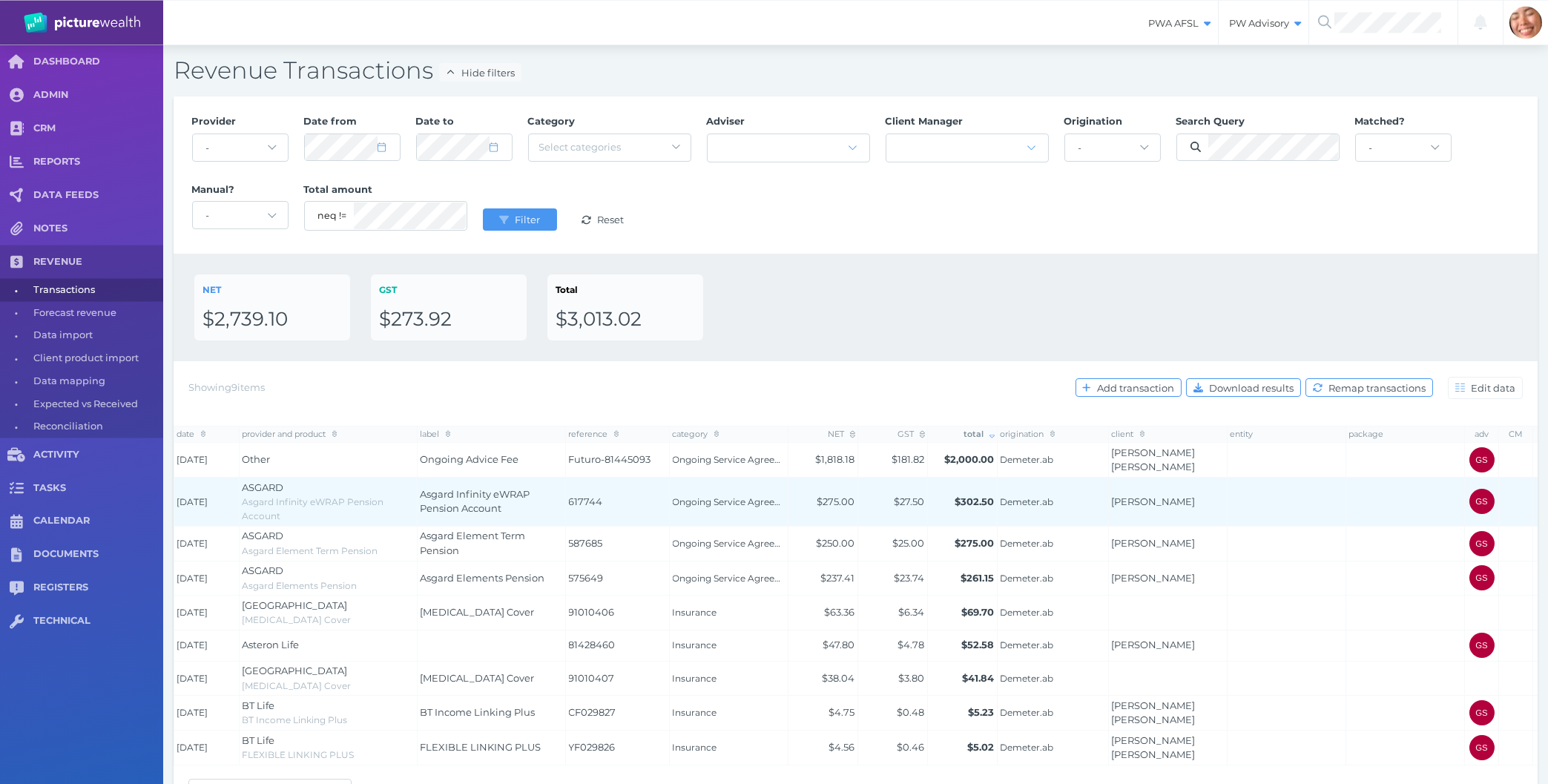
scroll to position [46, 0]
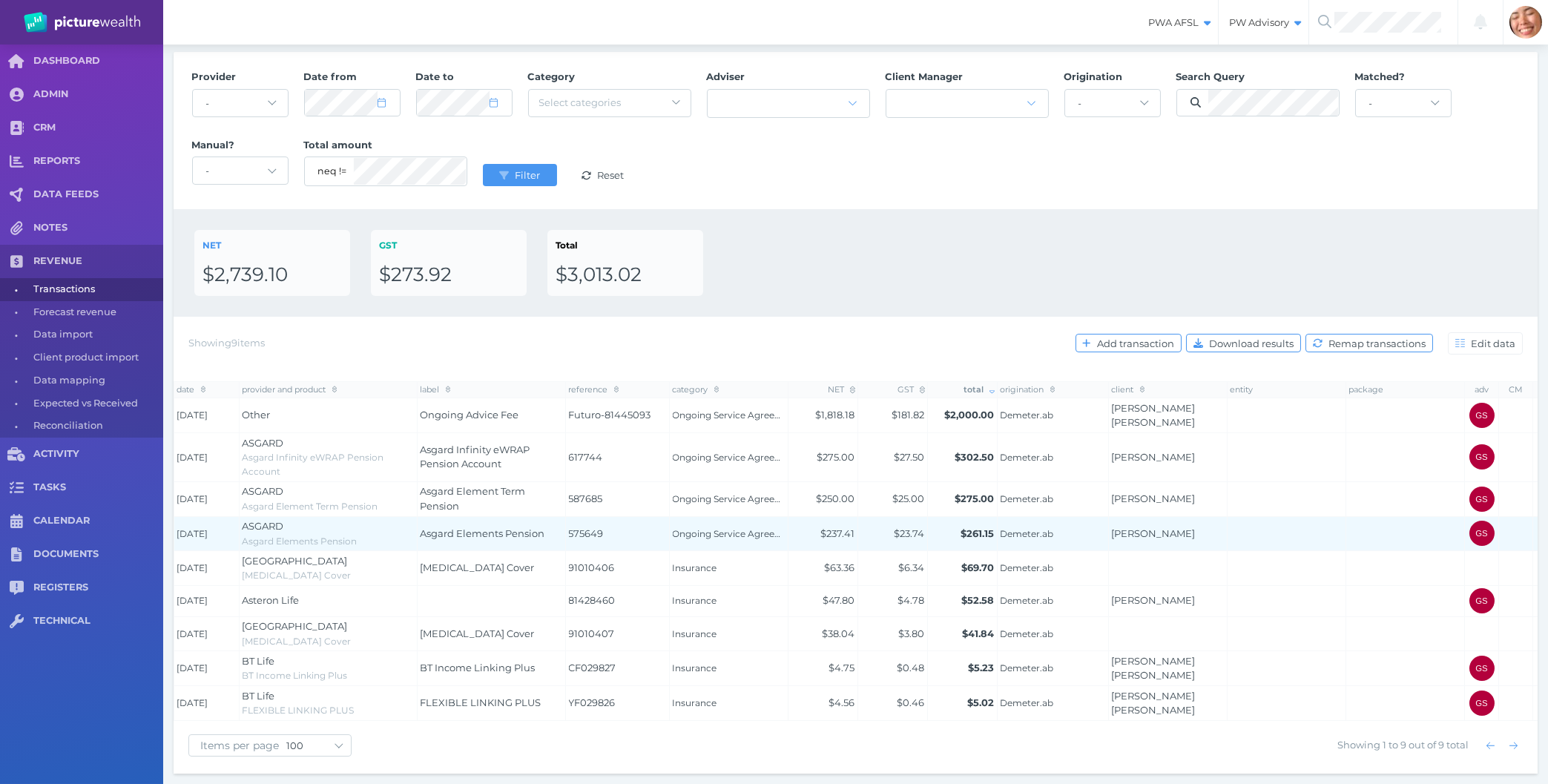
click at [392, 534] on div "Asgard Elements Pension" at bounding box center [328, 541] width 172 height 14
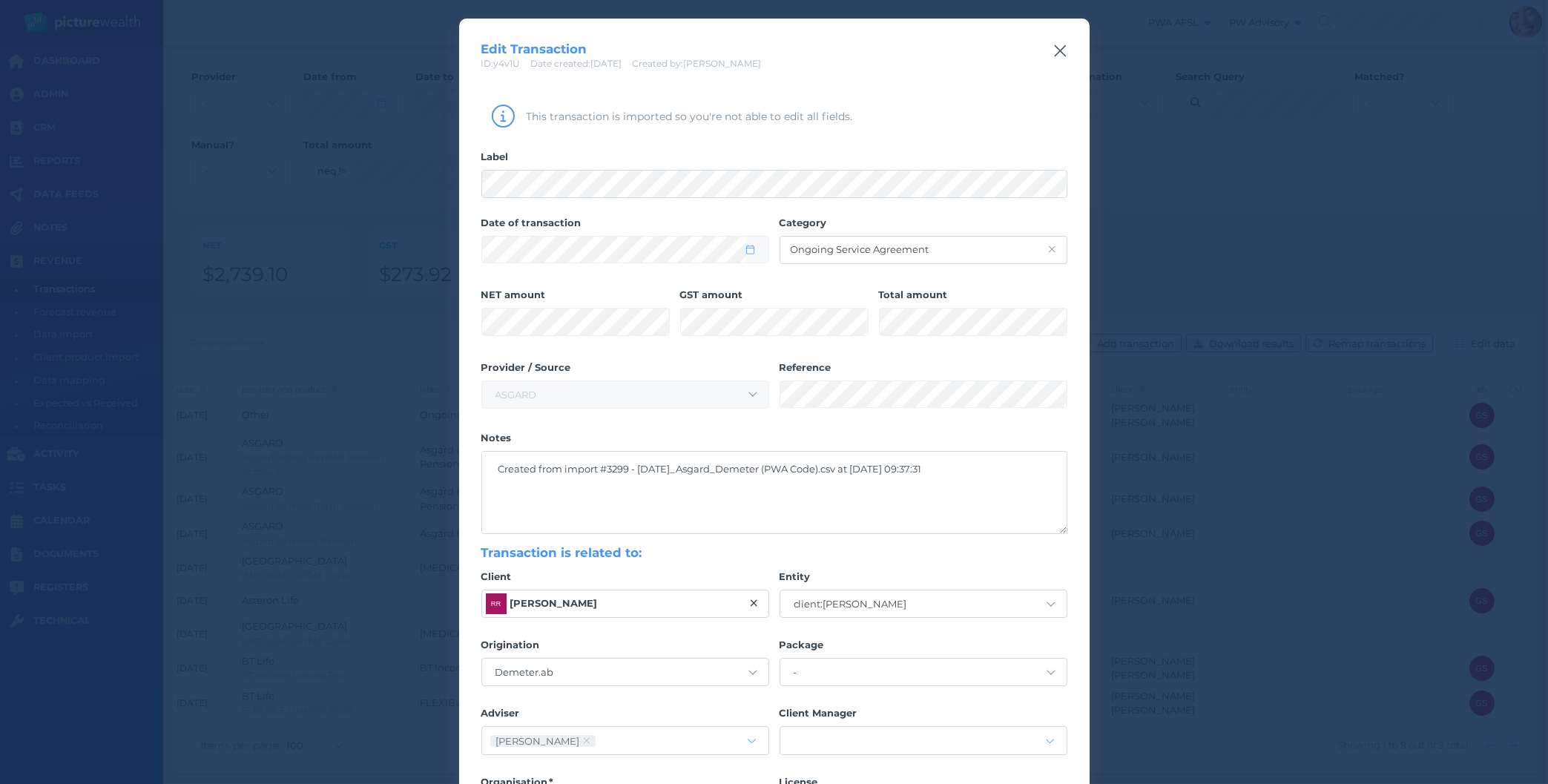
click at [1058, 51] on icon "button" at bounding box center [1060, 51] width 14 height 19
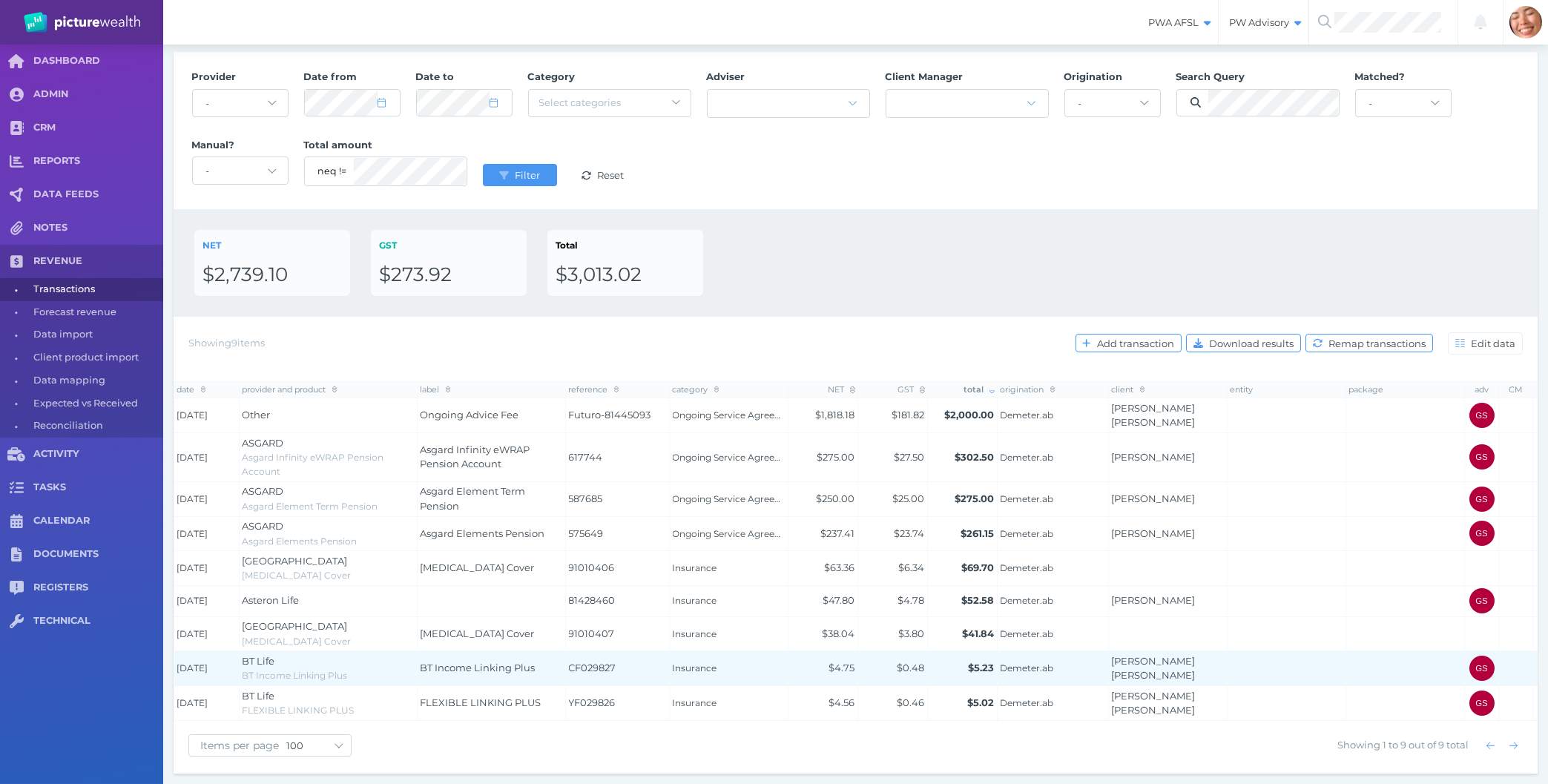
click at [470, 670] on span "BT Income Linking Plus" at bounding box center [478, 667] width 115 height 12
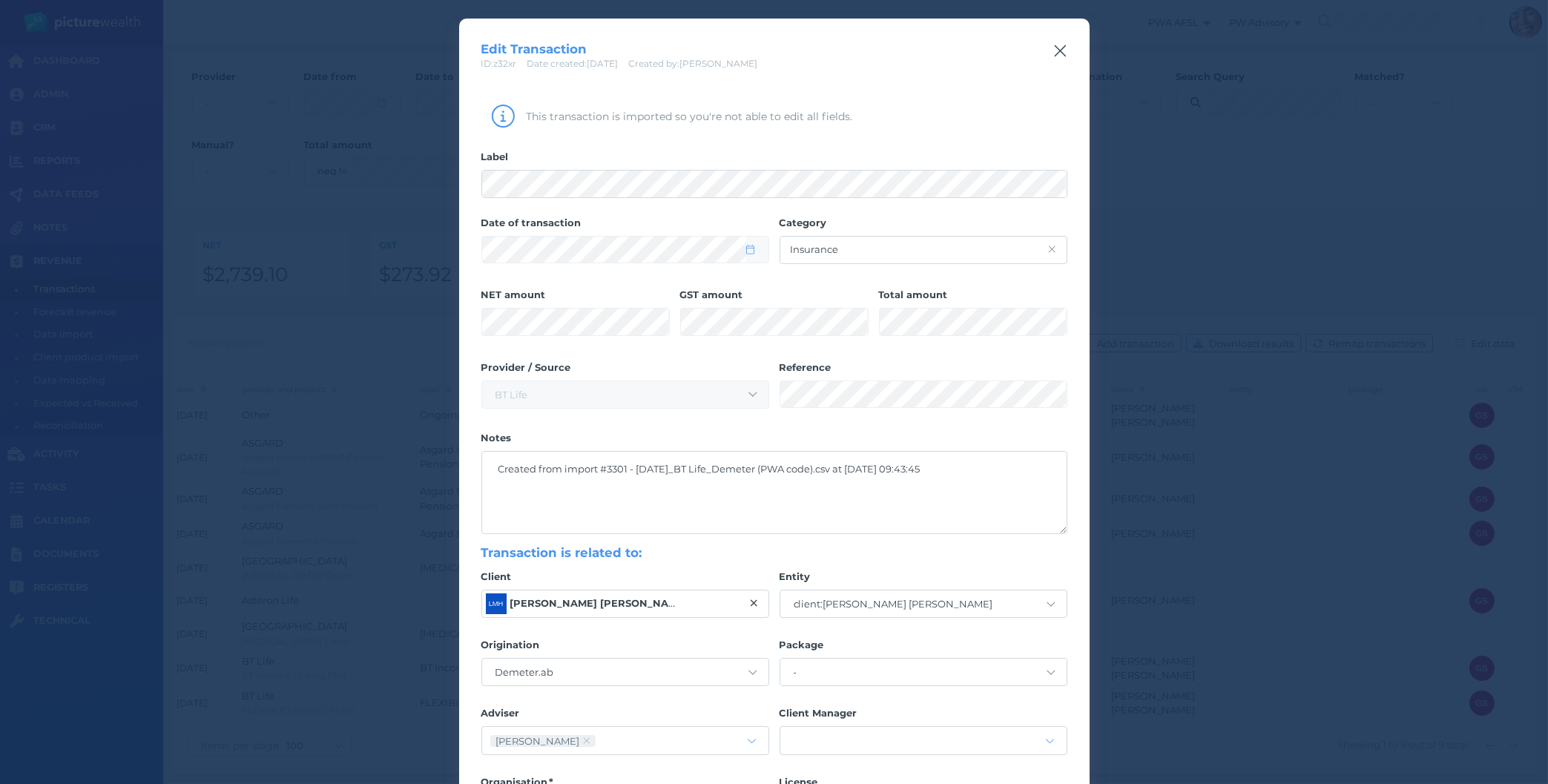
click at [1064, 48] on icon "button" at bounding box center [1060, 51] width 12 height 12
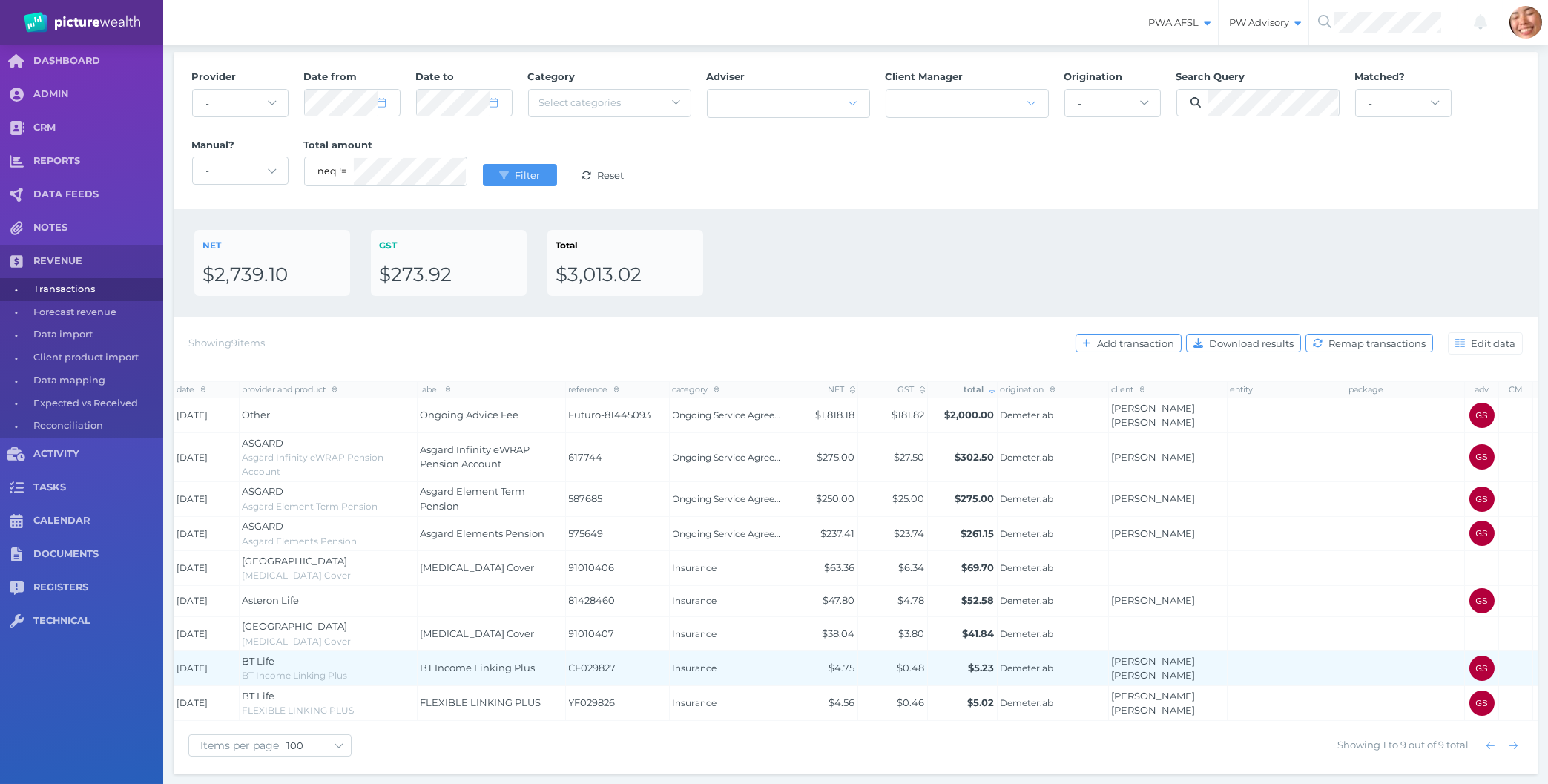
click at [438, 661] on td "BT Income Linking Plus" at bounding box center [492, 668] width 149 height 35
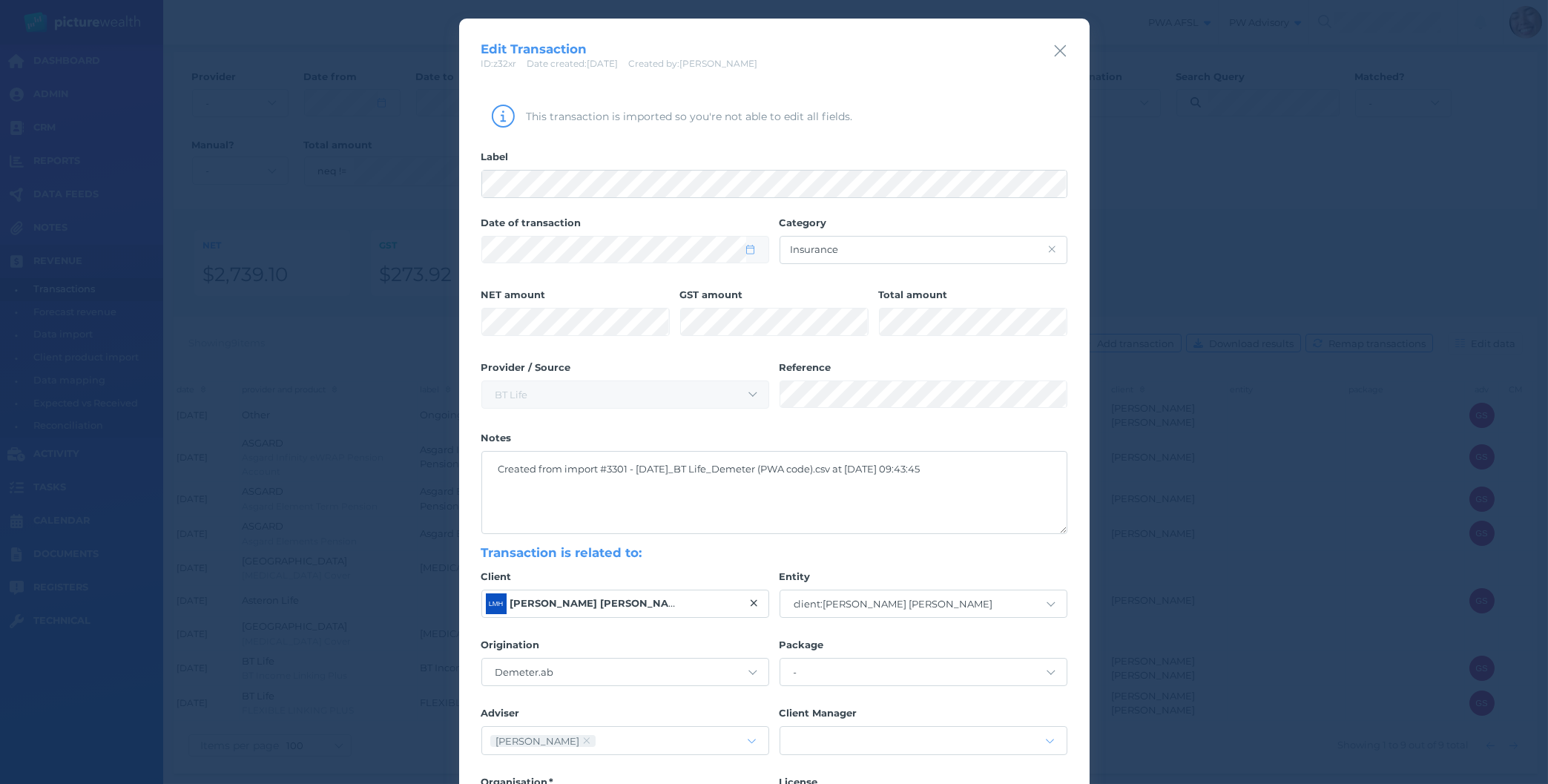
click at [1067, 53] on div "Edit Transaction ID: z32xr Date created: [DATE] Created by: [PERSON_NAME]" at bounding box center [774, 45] width 630 height 52
click at [1060, 43] on icon "button" at bounding box center [1060, 51] width 14 height 19
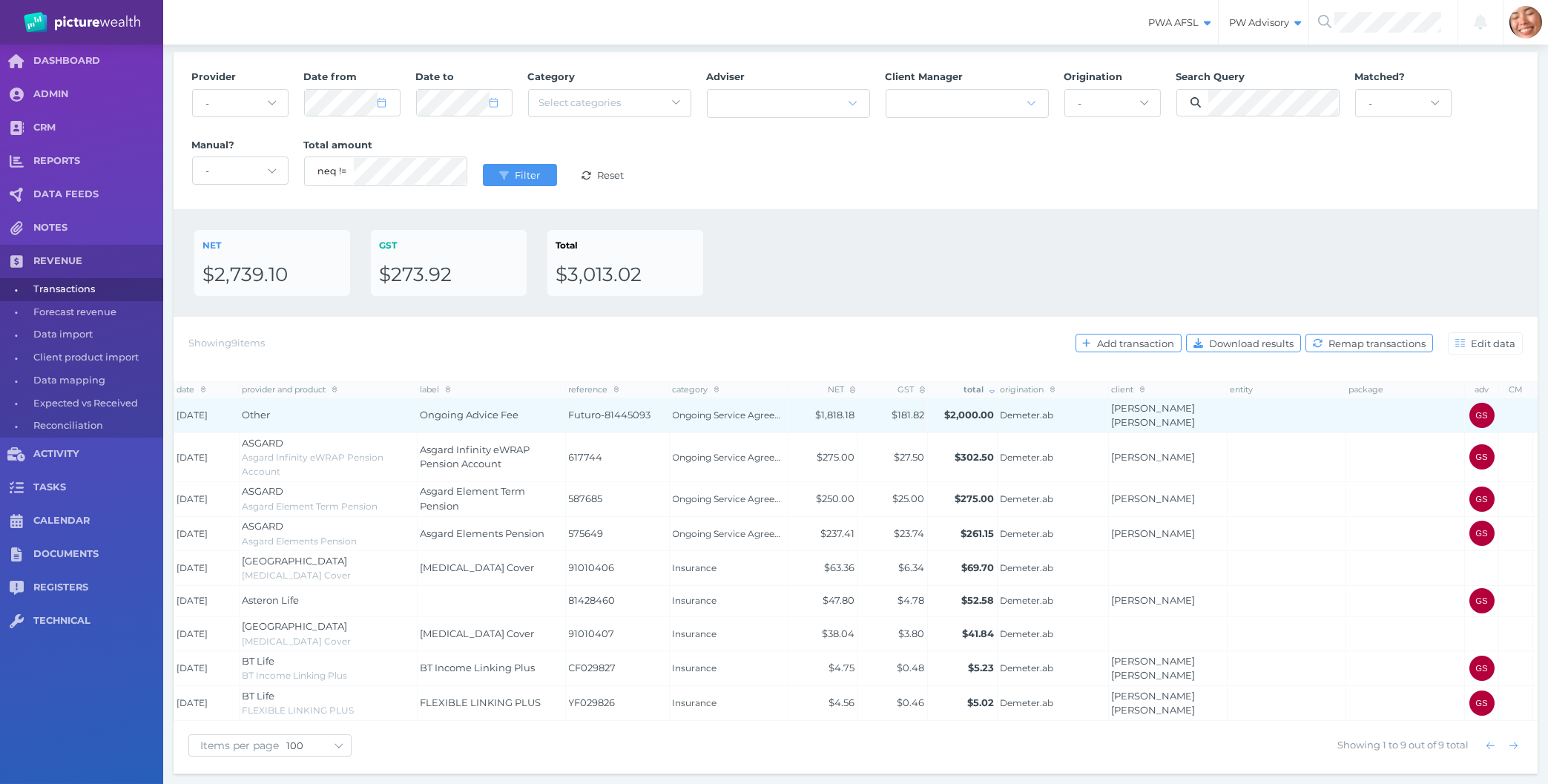
click at [389, 412] on div "Other" at bounding box center [328, 415] width 172 height 15
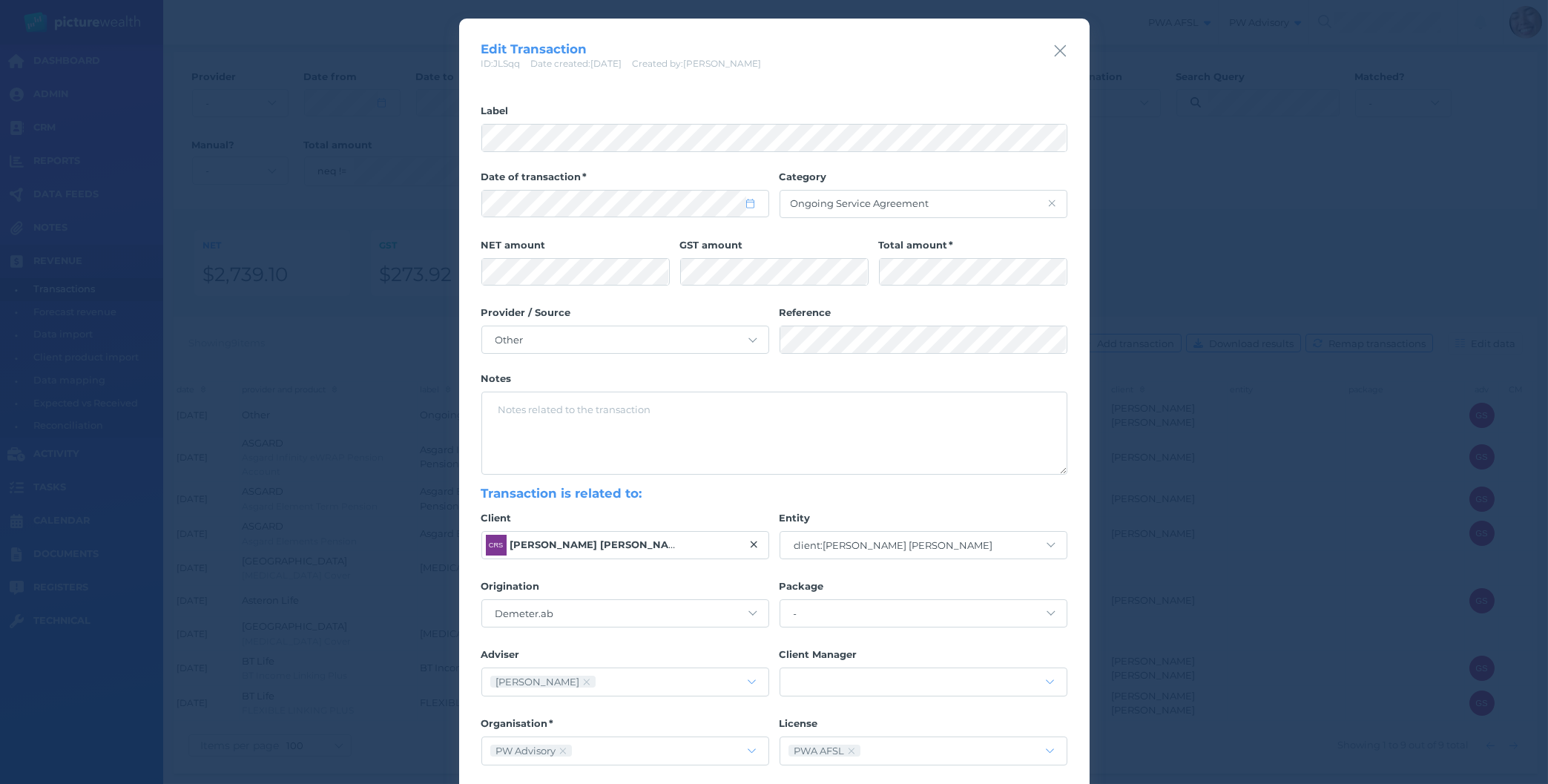
drag, startPoint x: 1058, startPoint y: 49, endPoint x: 1018, endPoint y: 164, distance: 121.8
click at [1058, 50] on icon "button" at bounding box center [1060, 51] width 14 height 19
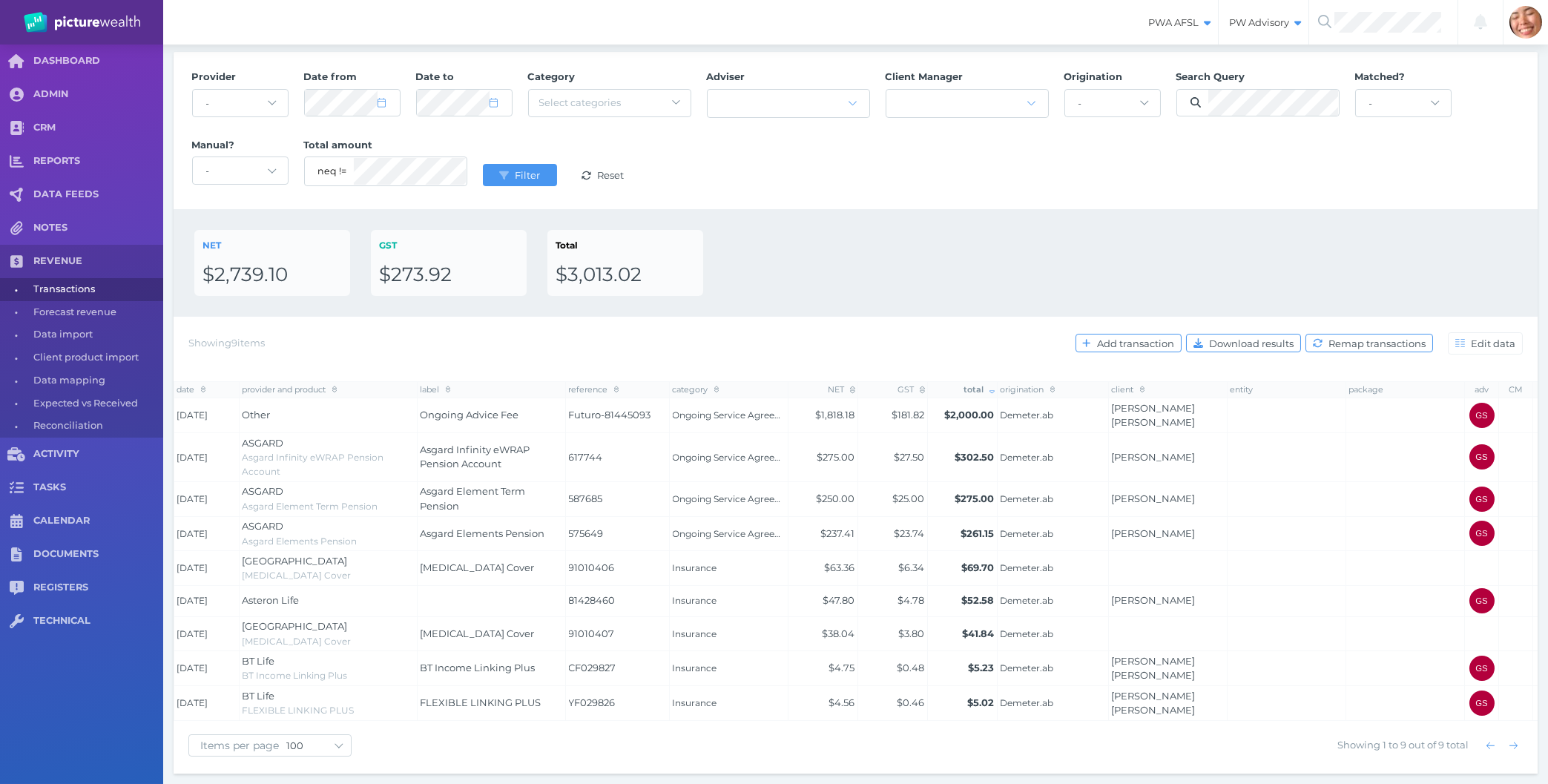
click at [967, 245] on div "NET $2,739.10 GST $273.92 Total $3,013.02" at bounding box center [856, 262] width 1323 height 66
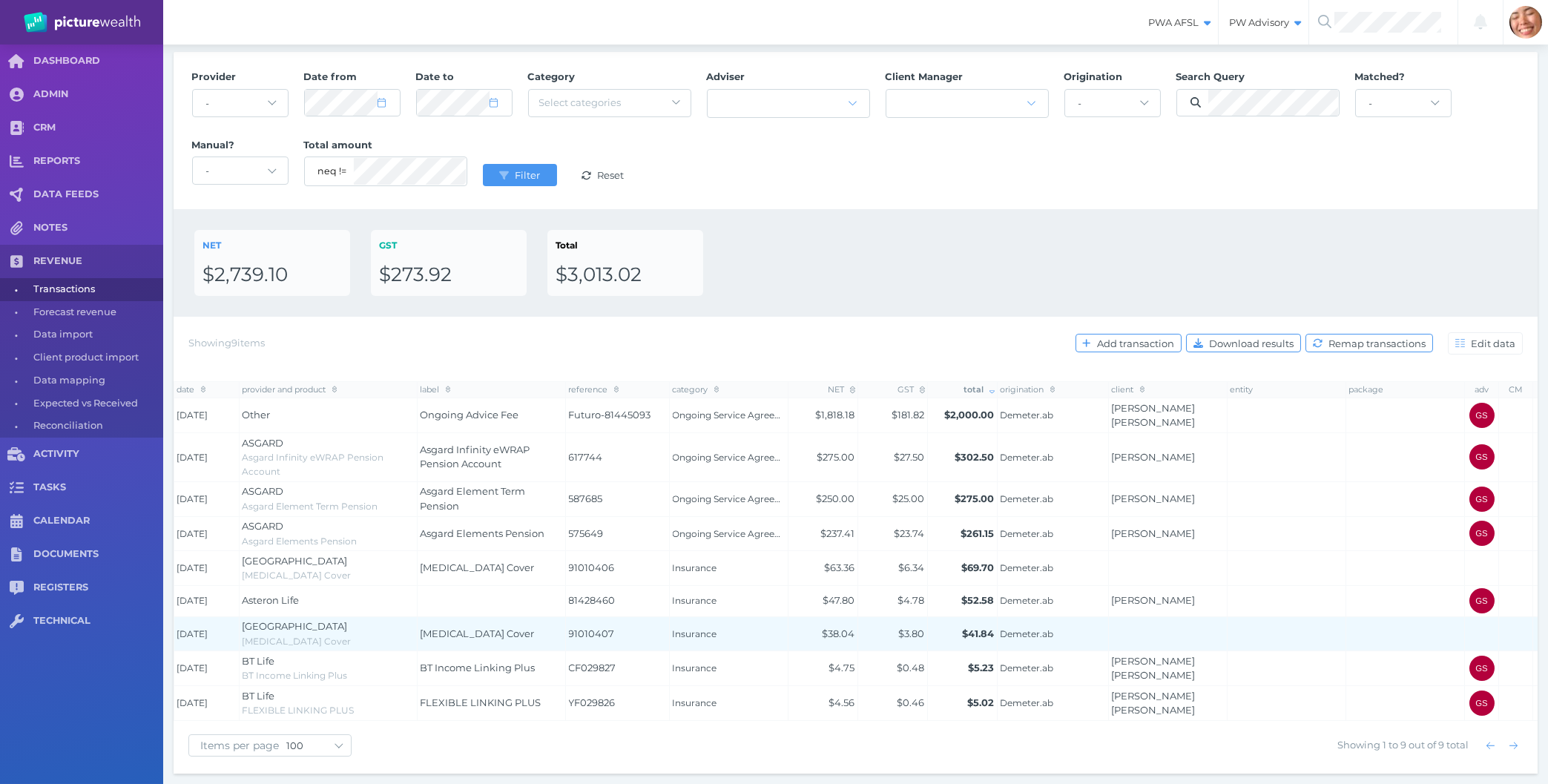
click at [259, 639] on span "[MEDICAL_DATA] Cover" at bounding box center [297, 641] width 109 height 11
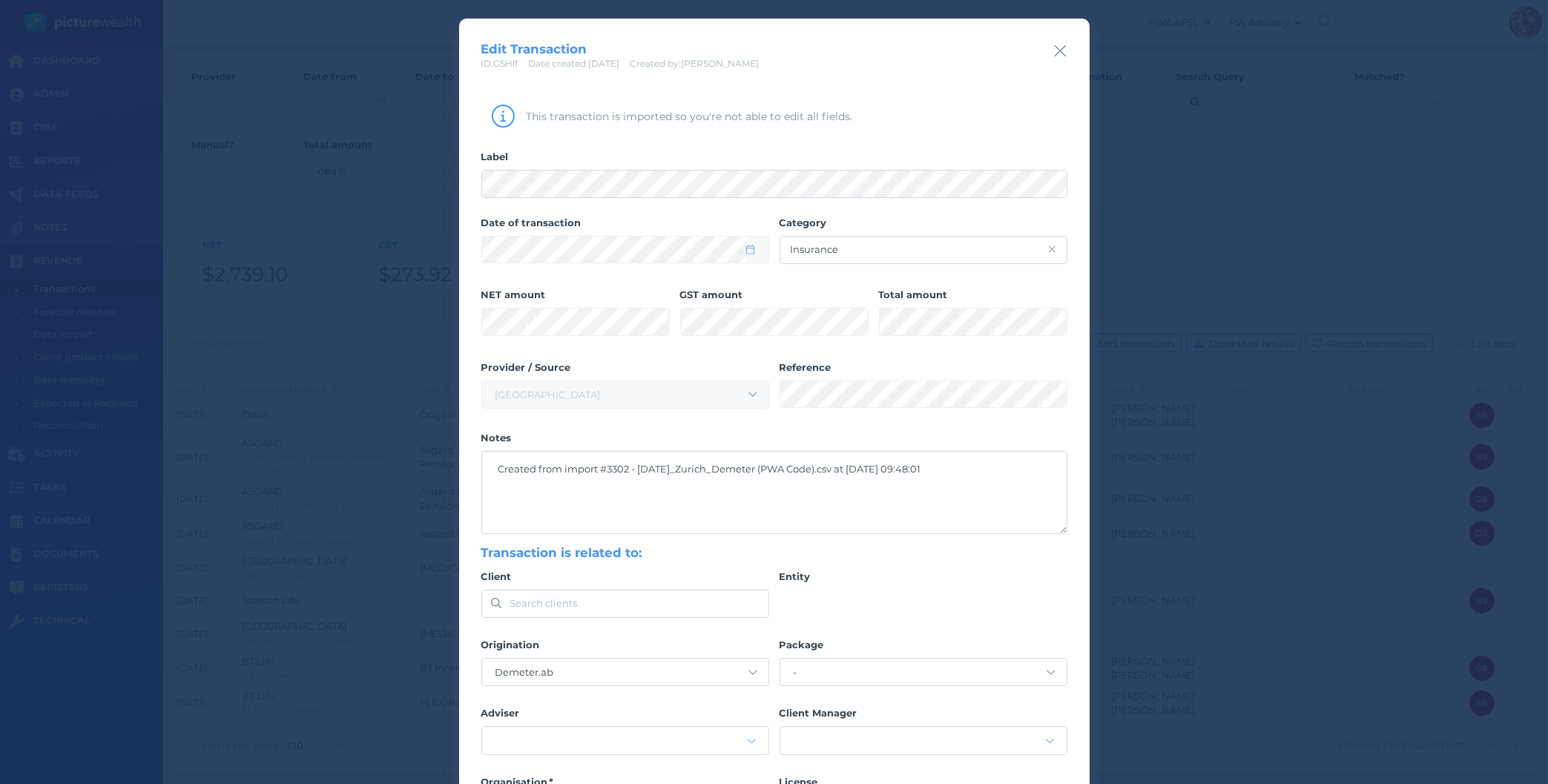
click at [930, 606] on div "Entity" at bounding box center [923, 595] width 288 height 48
click at [1060, 45] on icon "button" at bounding box center [1060, 51] width 14 height 19
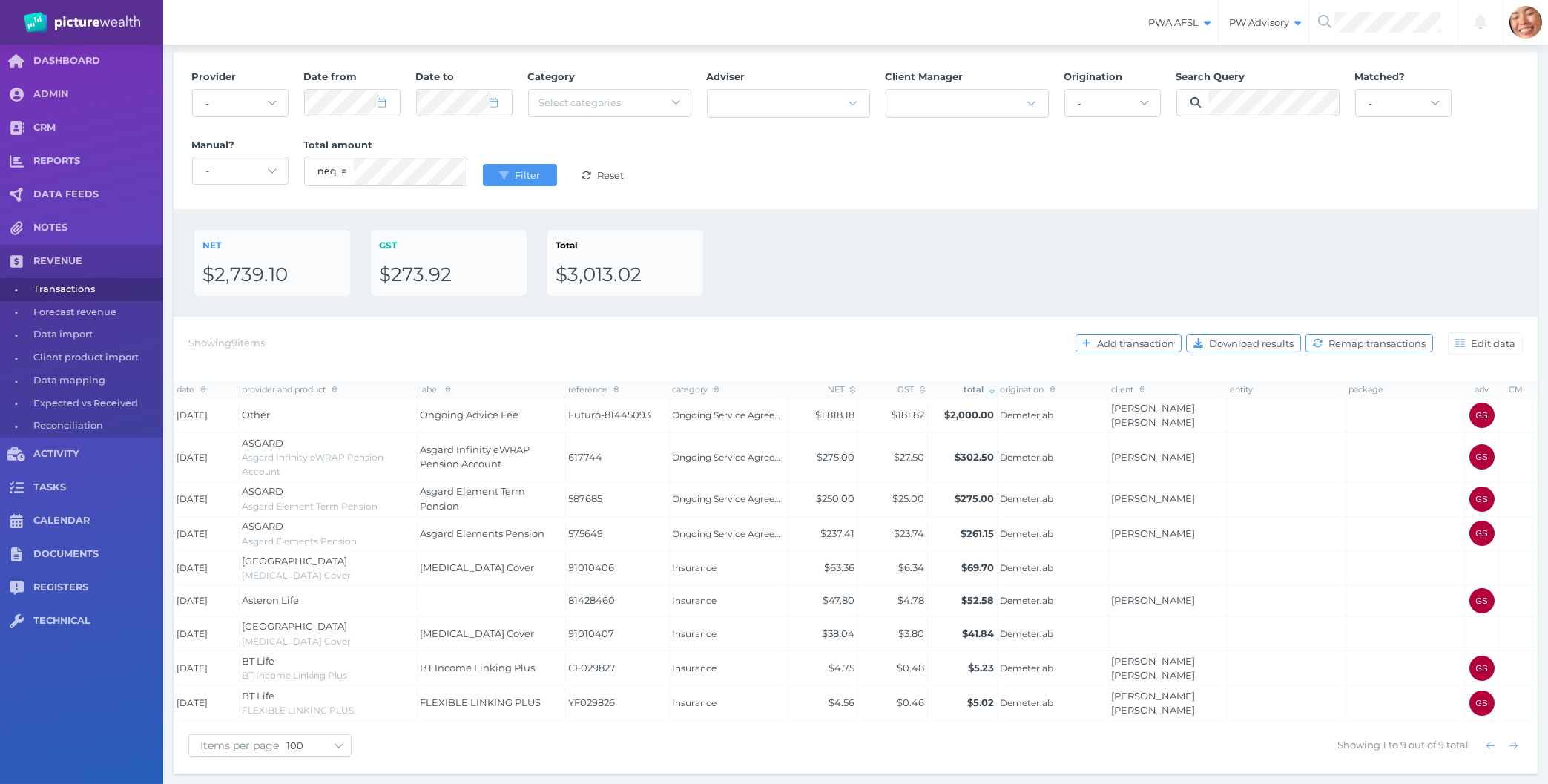
drag, startPoint x: 864, startPoint y: 301, endPoint x: 705, endPoint y: 213, distance: 181.7
click at [864, 300] on div "NET $2,739.10 GST $273.92 Total $3,013.02" at bounding box center [856, 262] width 1364 height 108
click at [1058, 285] on div "NET $2,739.10 GST $273.92 Total $3,013.02" at bounding box center [856, 262] width 1323 height 66
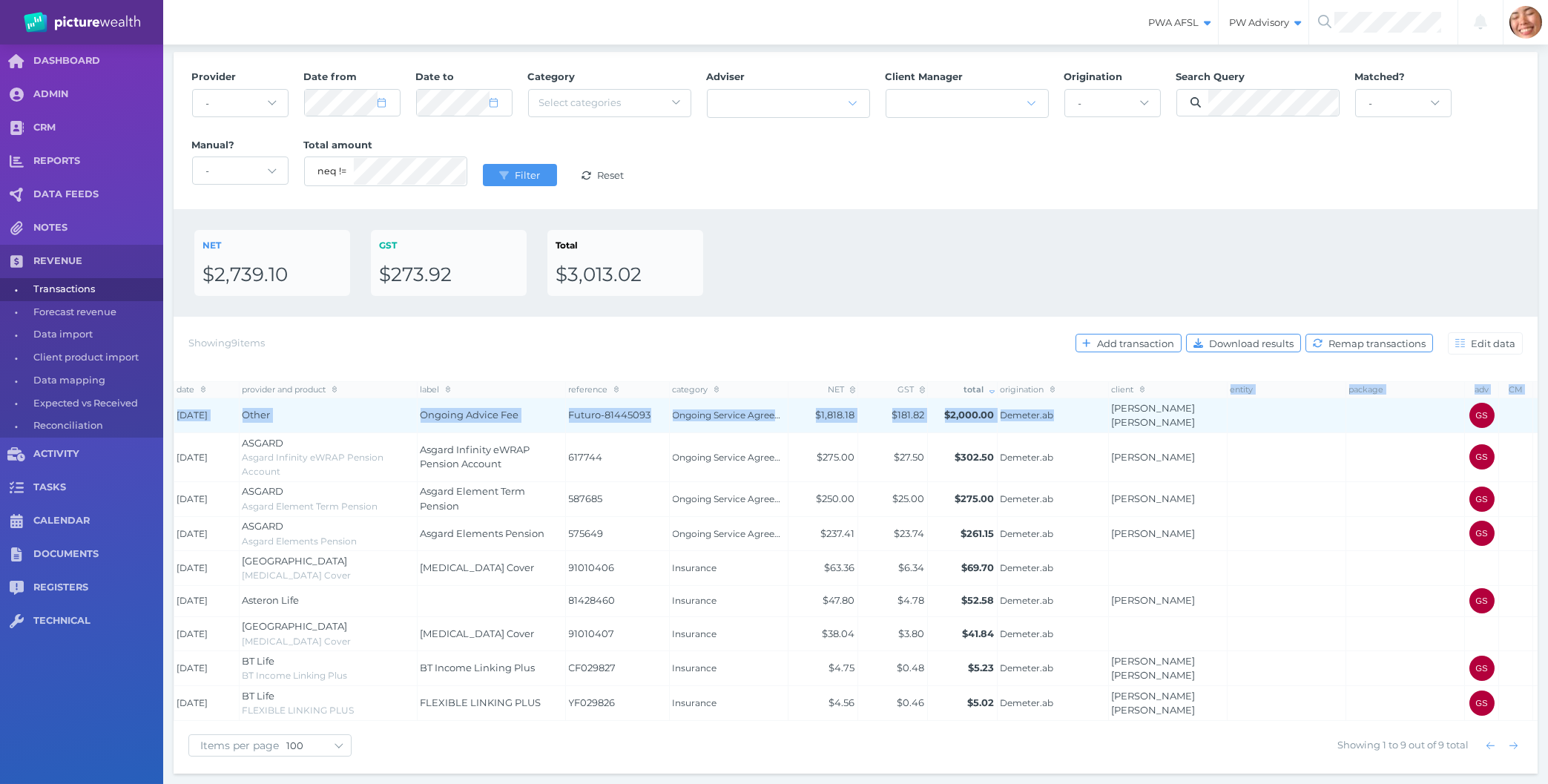
drag, startPoint x: 993, startPoint y: 298, endPoint x: 1101, endPoint y: 397, distance: 146.5
click at [1101, 398] on div "Provider - Acuity Fee Revenue Acuity Trustee Advocate Private Wealth Pty Ltd AI…" at bounding box center [856, 413] width 1364 height 722
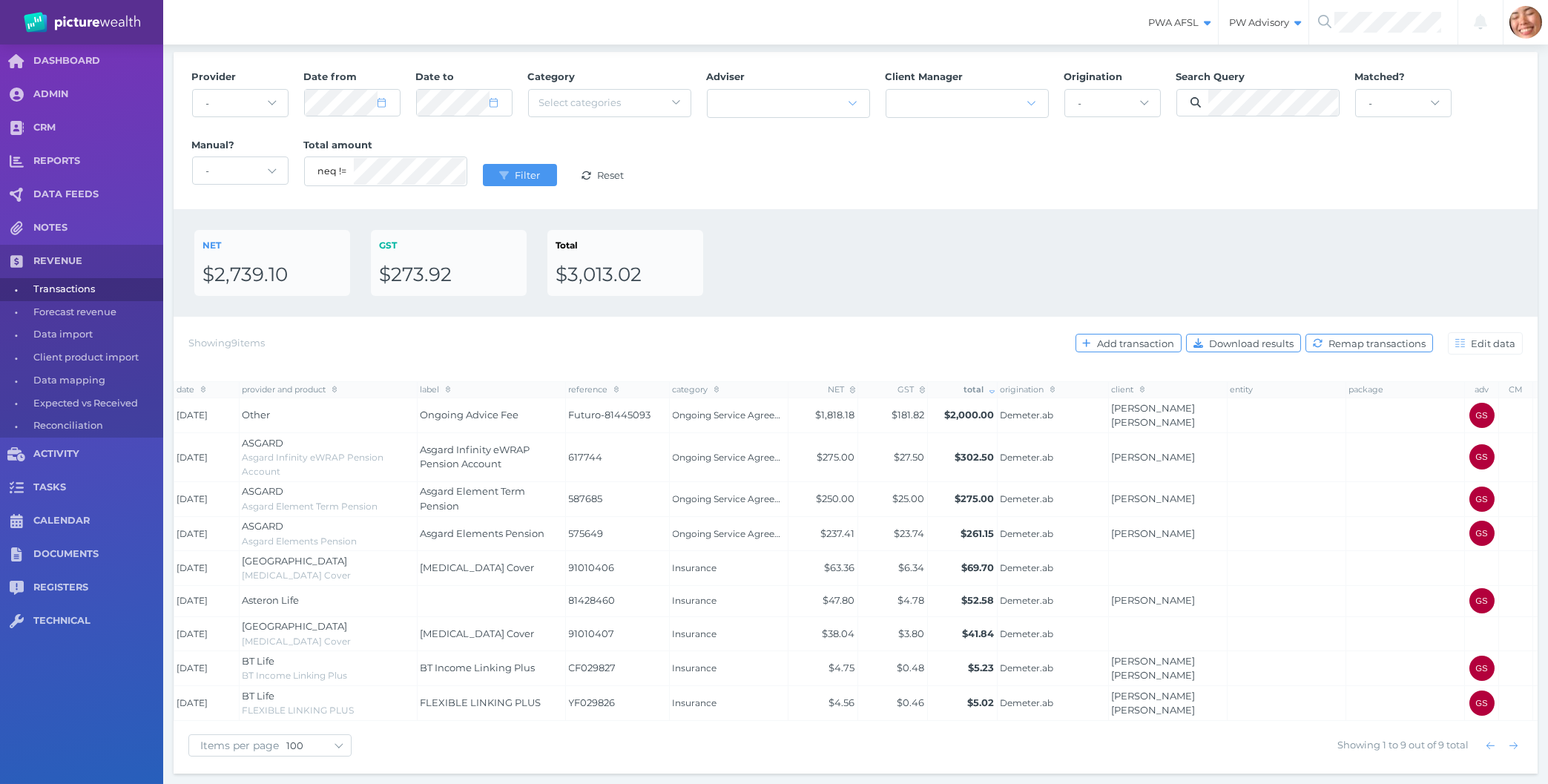
click at [1000, 268] on div "NET $2,739.10 GST $273.92 Total $3,013.02" at bounding box center [856, 262] width 1323 height 66
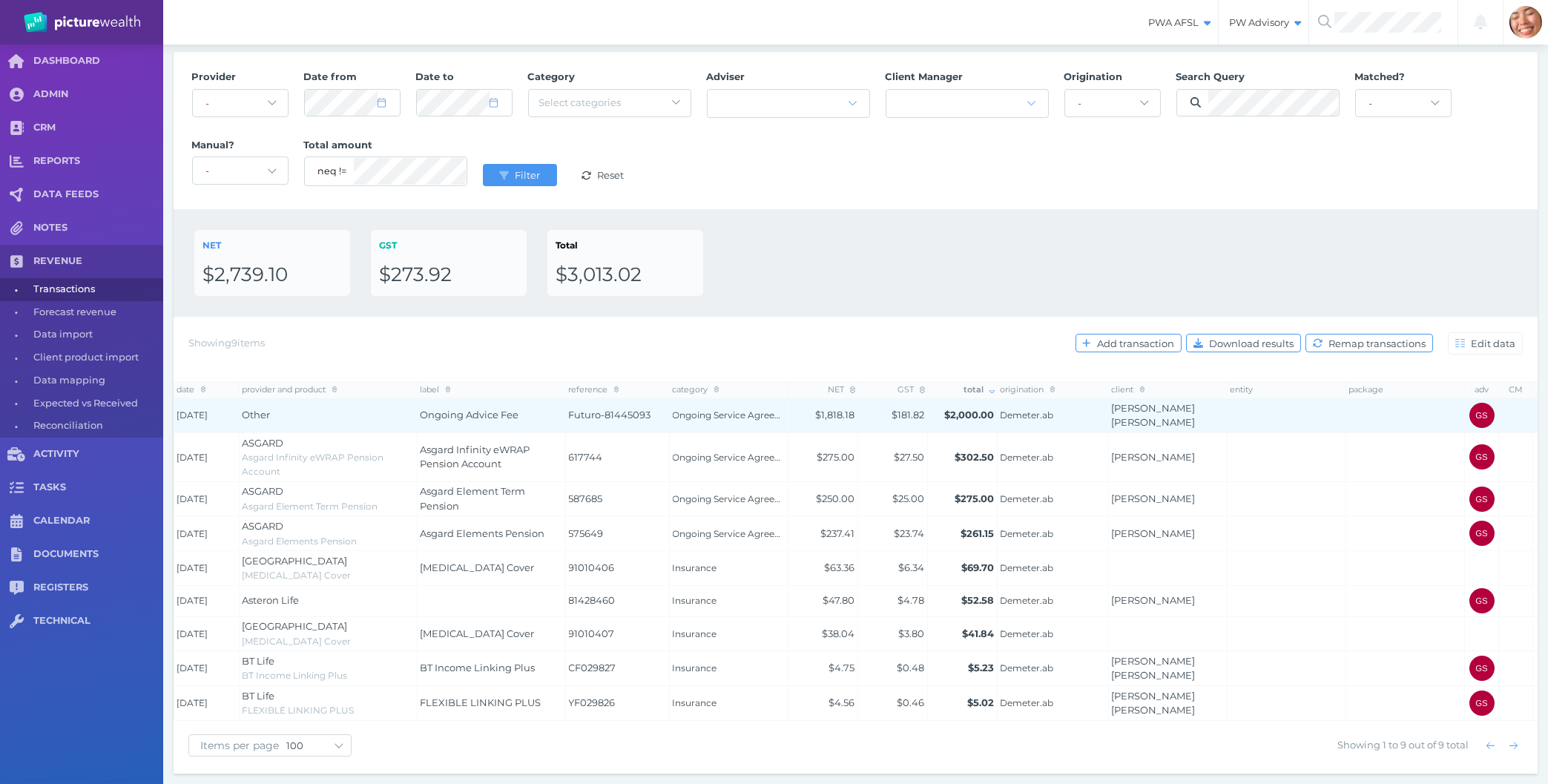
click at [365, 416] on div "Other" at bounding box center [328, 415] width 172 height 15
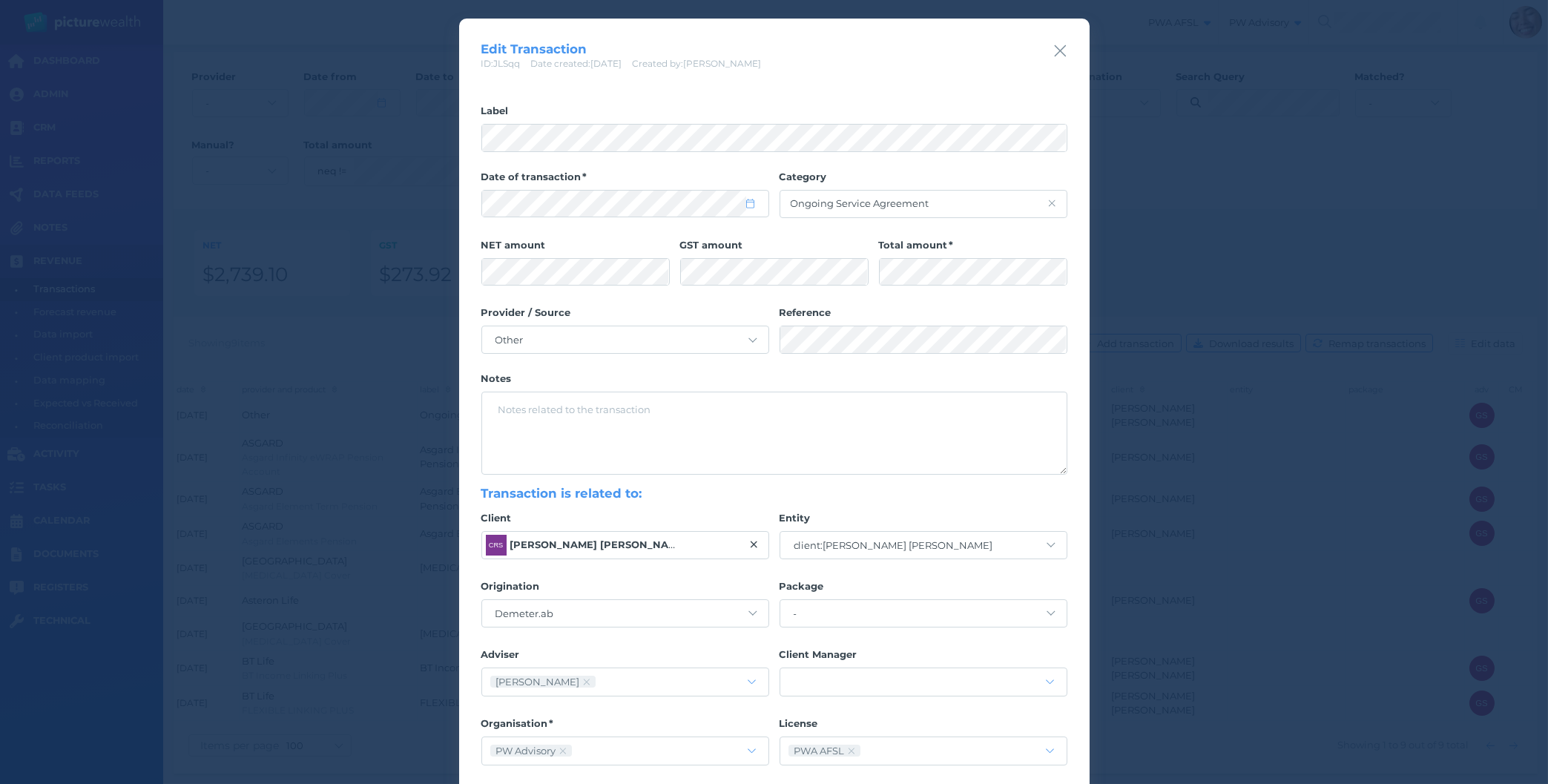
click at [1052, 47] on div "Edit Transaction ID: JLSqq Date created: [DATE] Created by: [PERSON_NAME]" at bounding box center [774, 45] width 630 height 52
click at [1059, 38] on div "Edit Transaction ID: JLSqq Date created: [DATE] Created by: [PERSON_NAME]" at bounding box center [774, 45] width 630 height 52
click at [1058, 48] on icon "button" at bounding box center [1060, 51] width 14 height 19
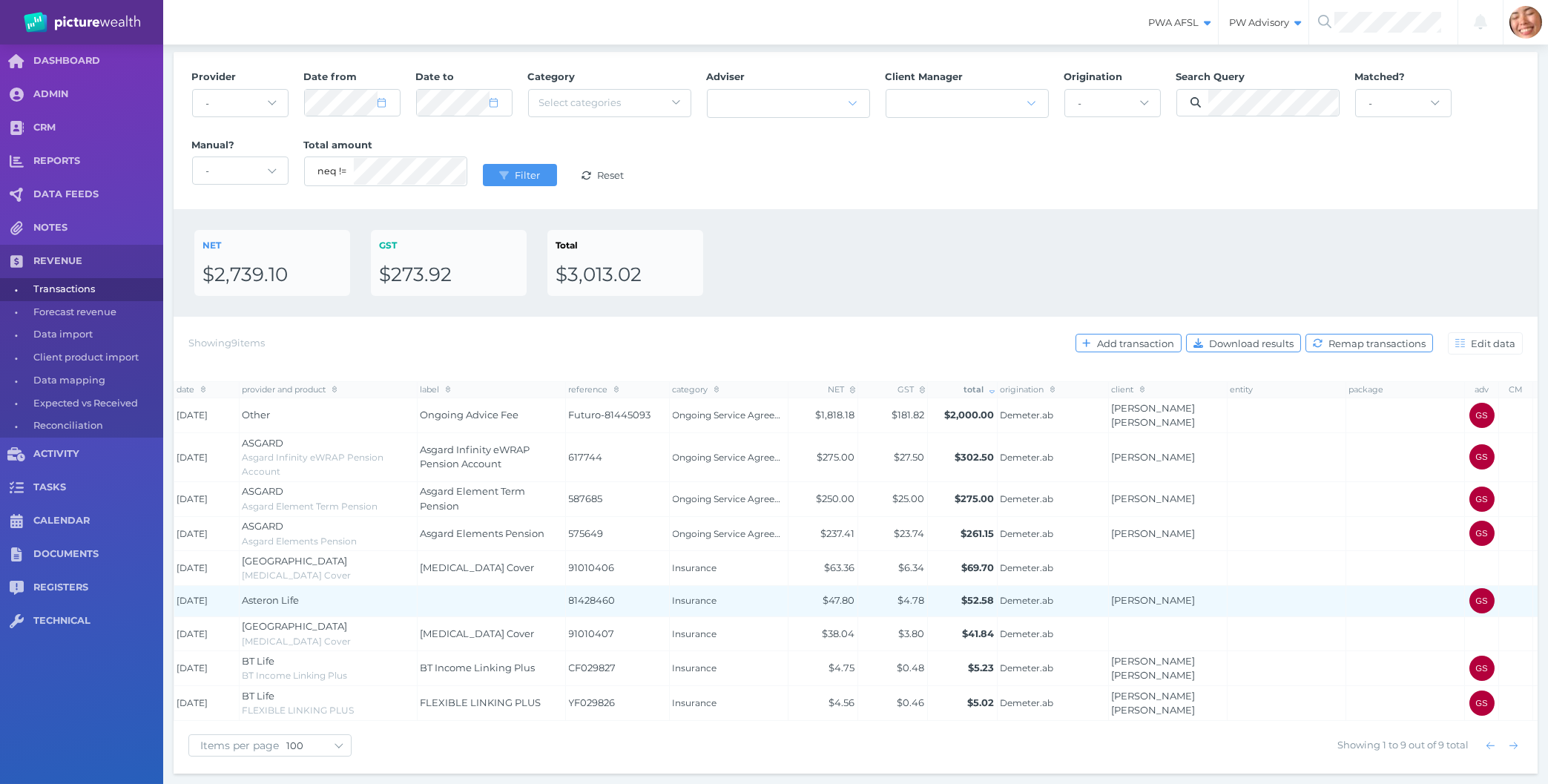
click at [461, 592] on td at bounding box center [492, 601] width 149 height 31
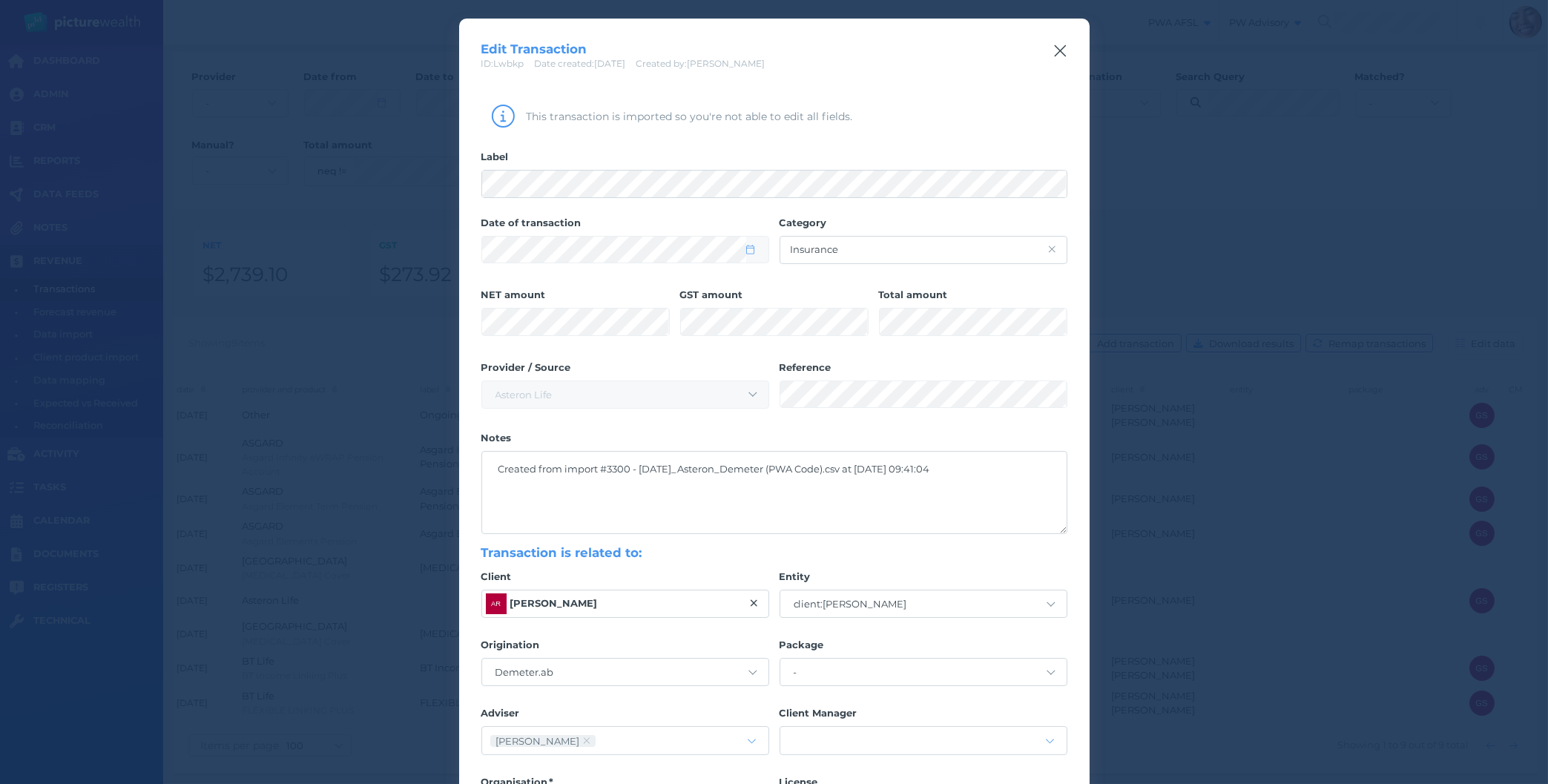
click at [1059, 55] on icon "button" at bounding box center [1060, 51] width 14 height 19
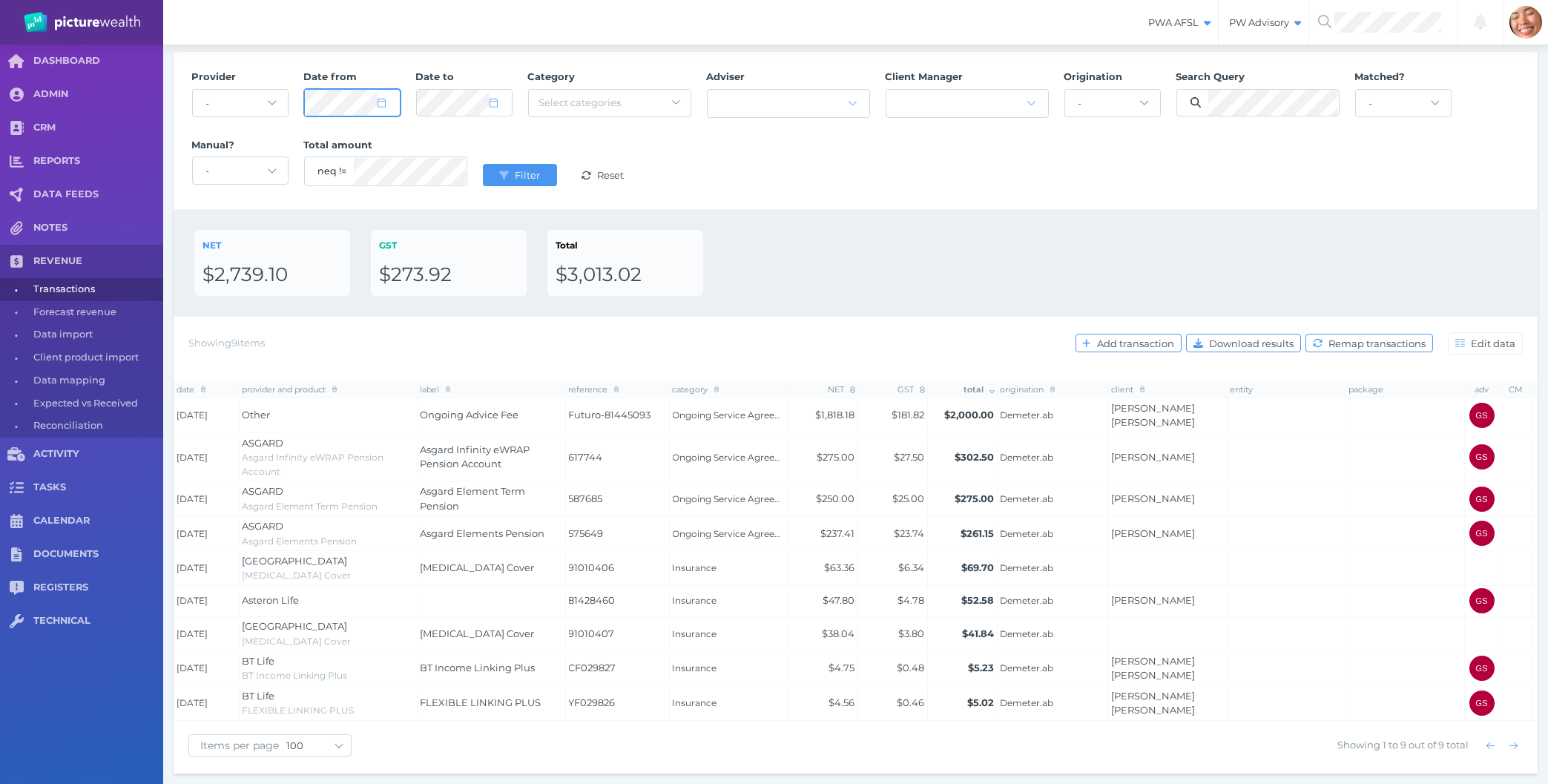
select select "7"
select select "2024"
select select "7"
select select "2024"
click at [522, 171] on span "Filter" at bounding box center [529, 175] width 35 height 12
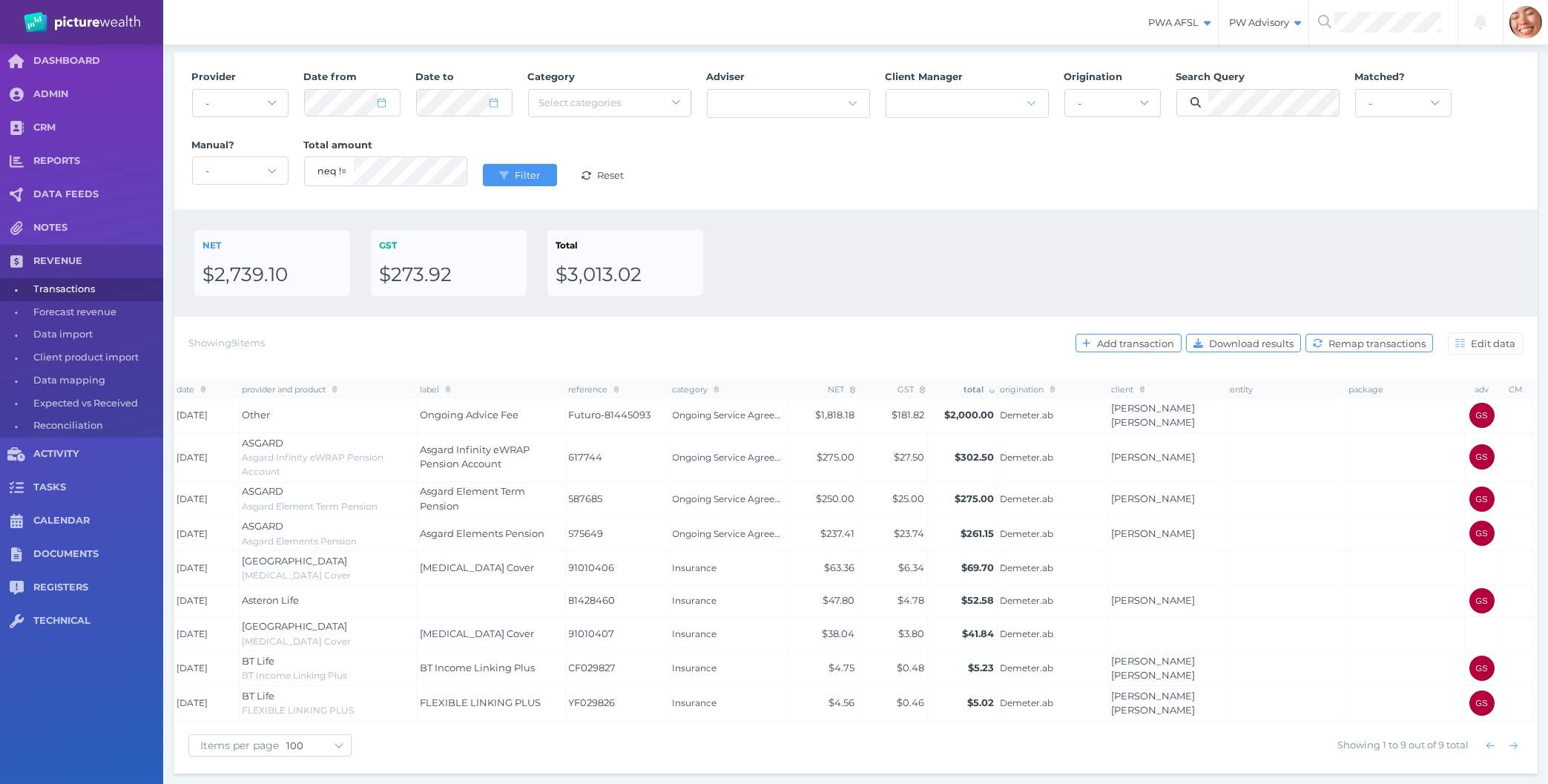
click at [851, 178] on div "Provider - Acuity Fee Revenue Acuity Trustee Advocate Private Wealth Pty Ltd AI…" at bounding box center [856, 131] width 1344 height 137
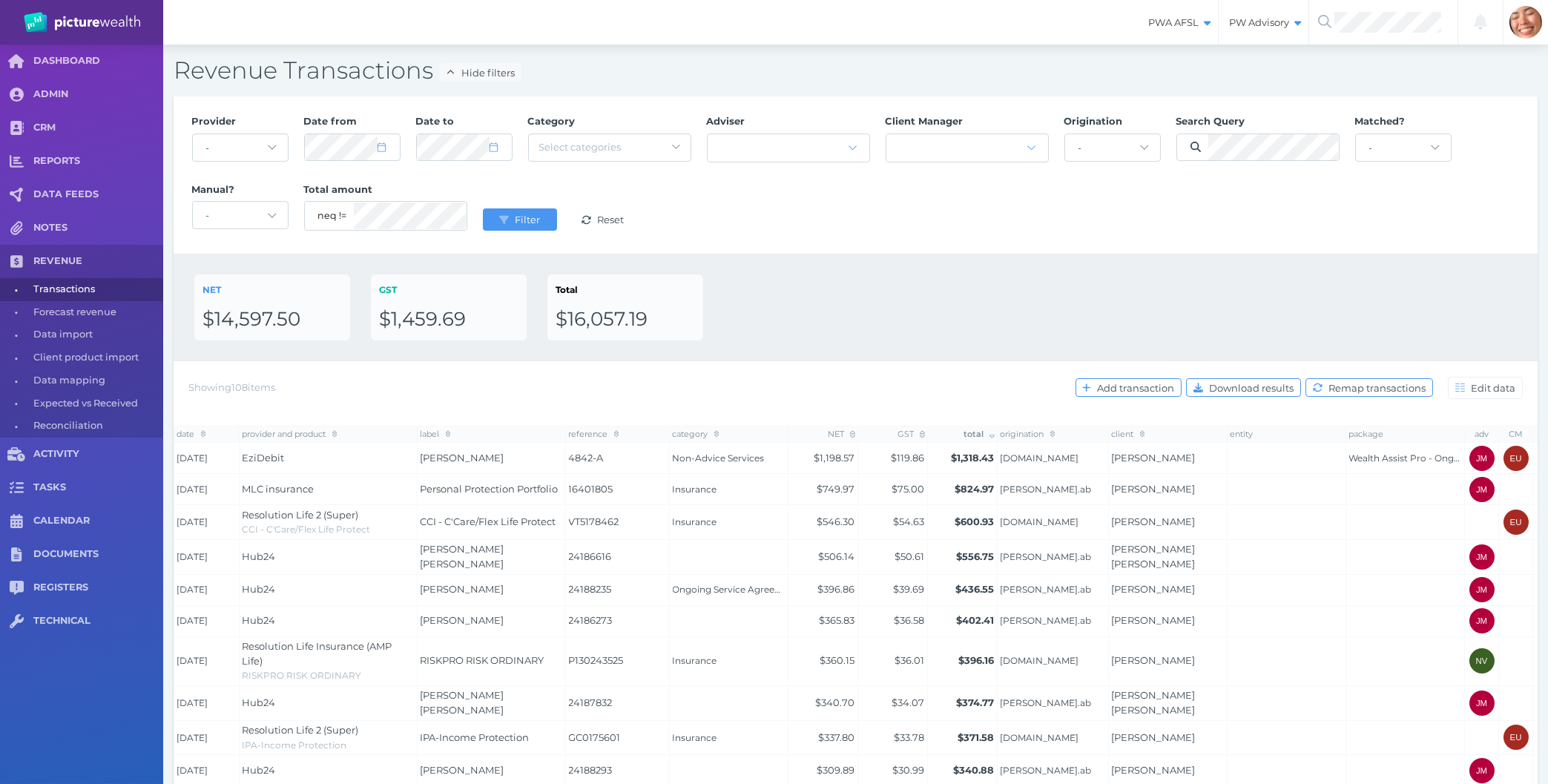
click at [1069, 265] on div "NET $14,597.50 GST $1,459.69 Total $16,057.19" at bounding box center [856, 307] width 1364 height 108
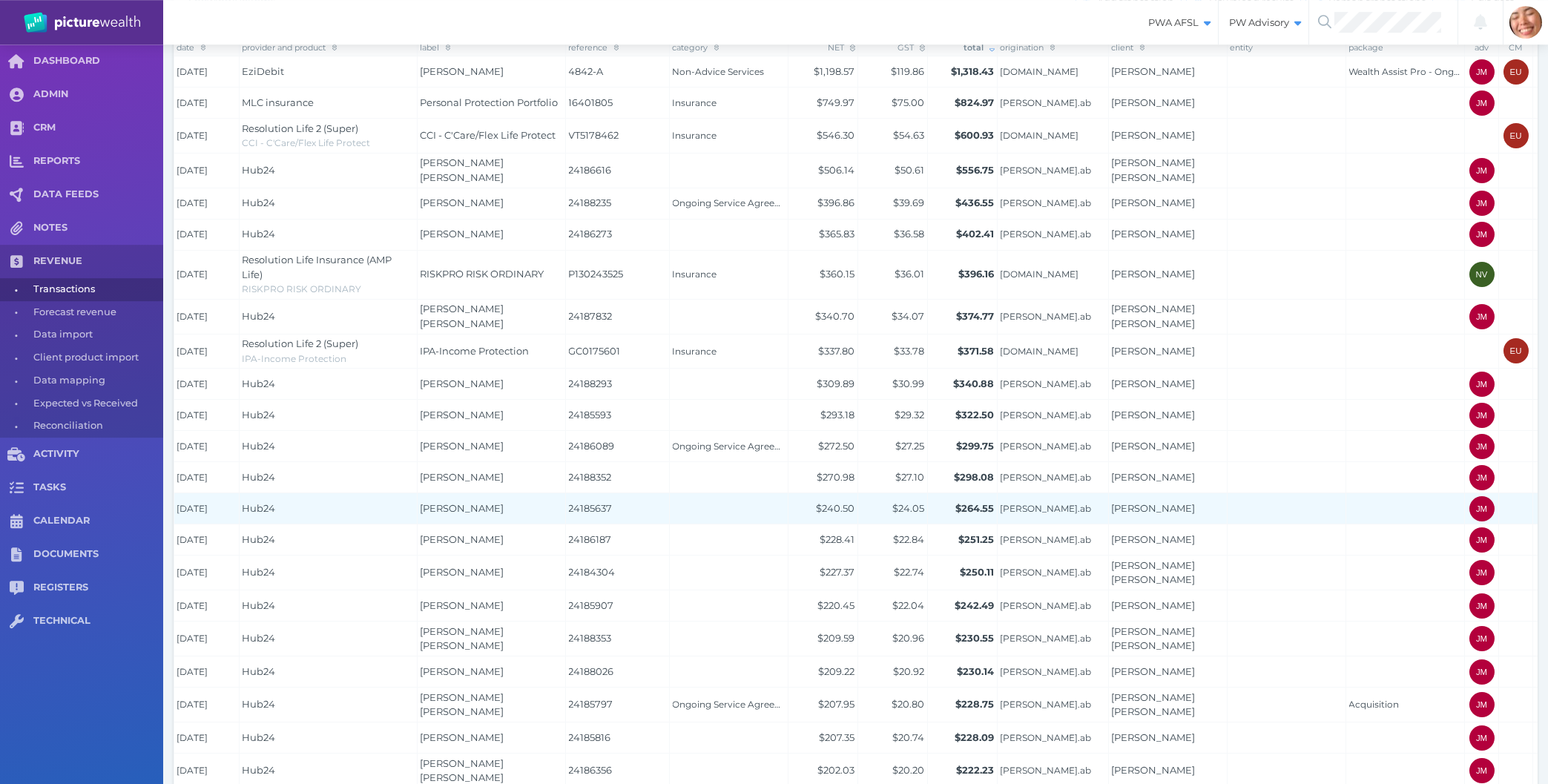
scroll to position [398, 0]
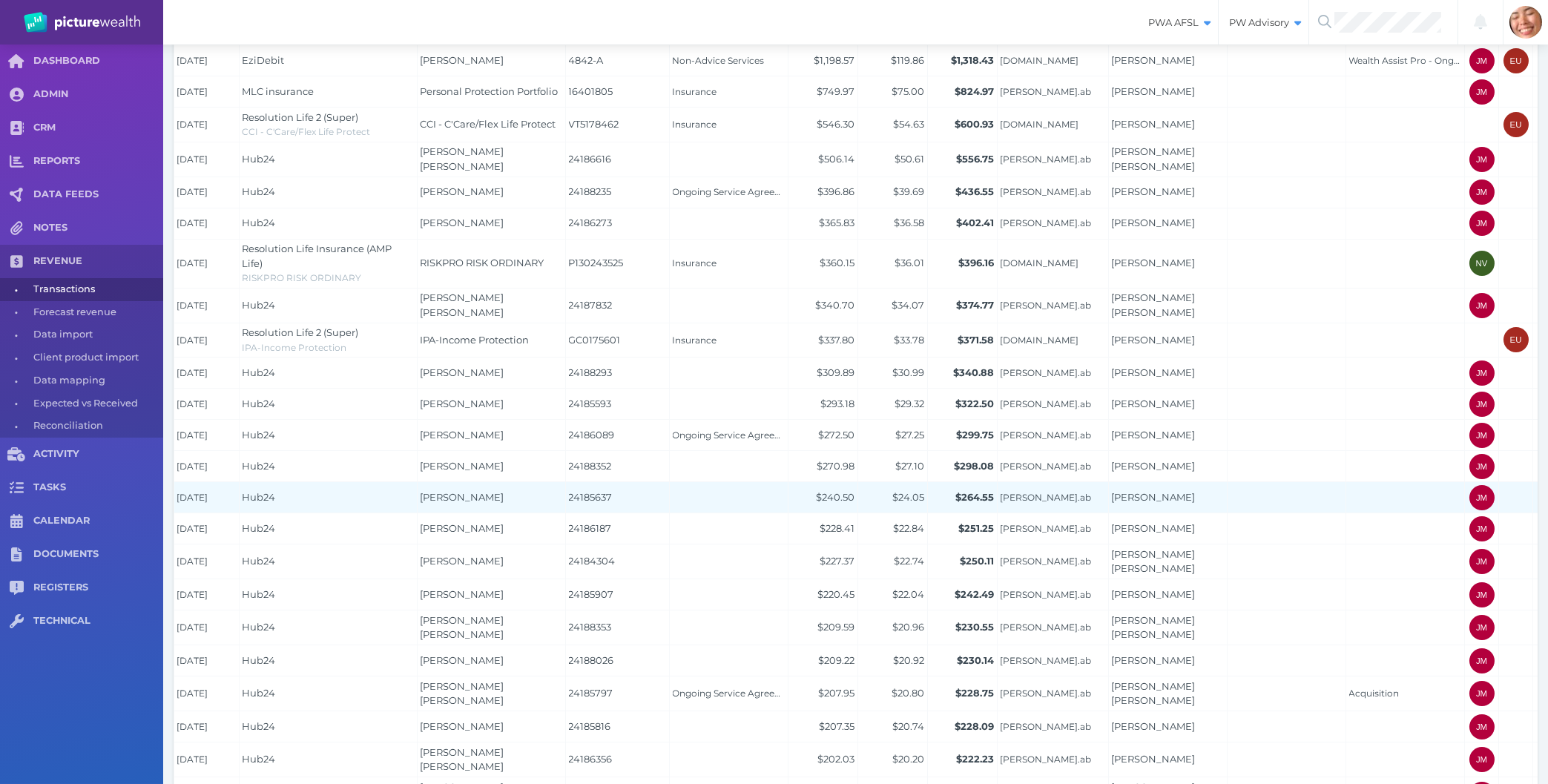
click at [509, 492] on td "[PERSON_NAME]" at bounding box center [492, 498] width 149 height 31
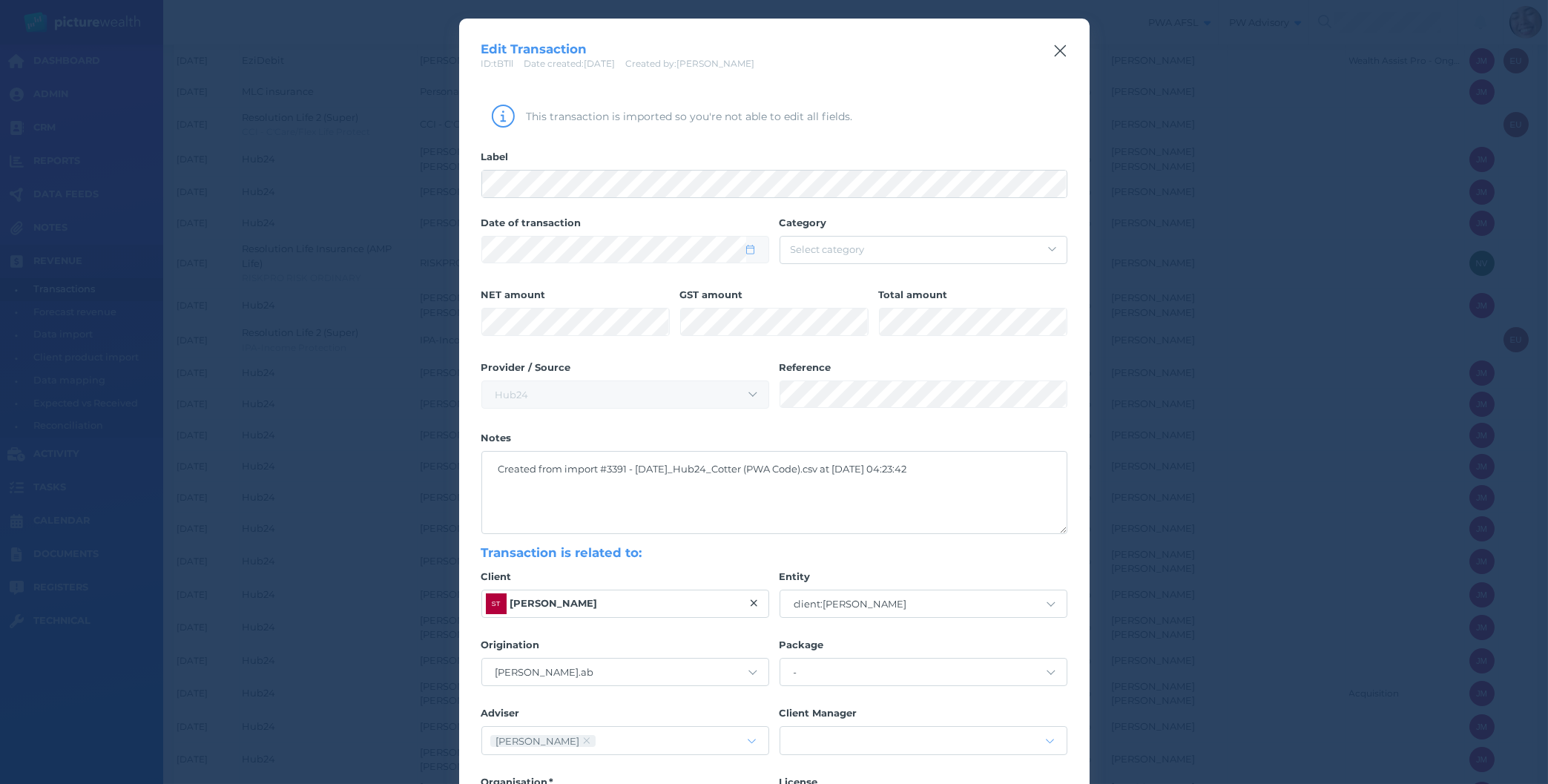
click at [1056, 56] on icon "button" at bounding box center [1060, 51] width 14 height 19
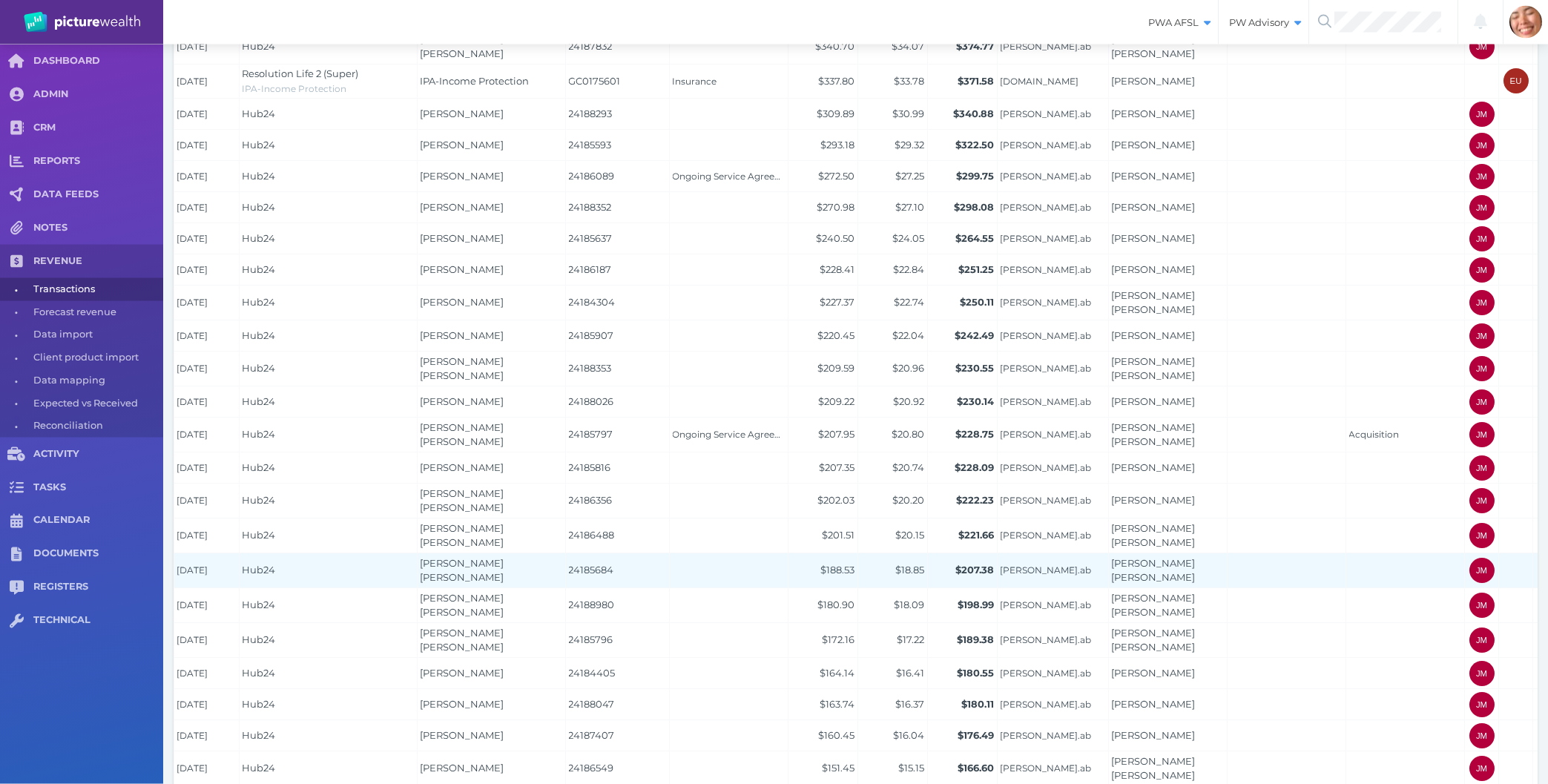
scroll to position [715, 0]
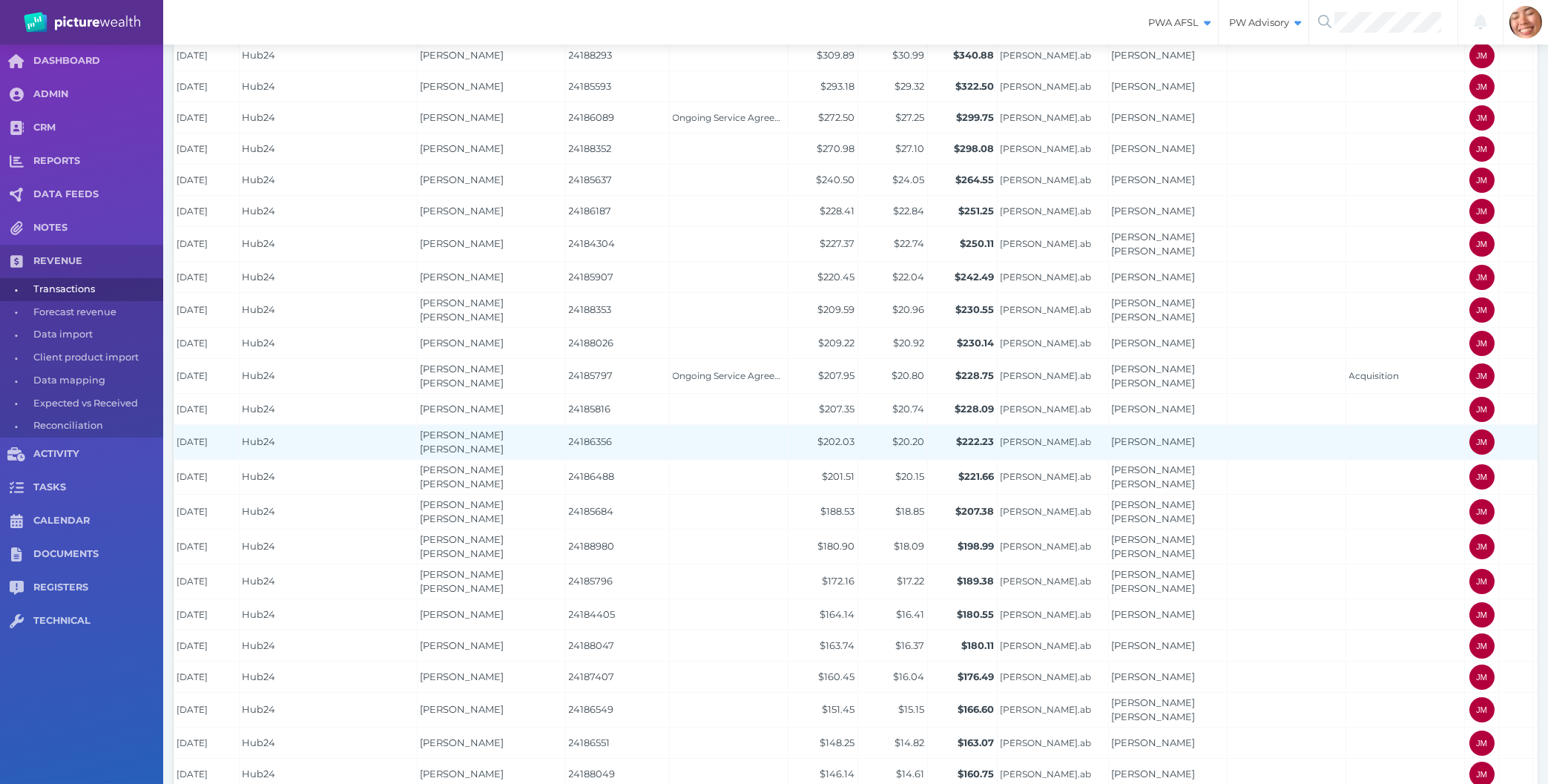
click at [466, 450] on td "[PERSON_NAME] [PERSON_NAME]" at bounding box center [492, 442] width 149 height 35
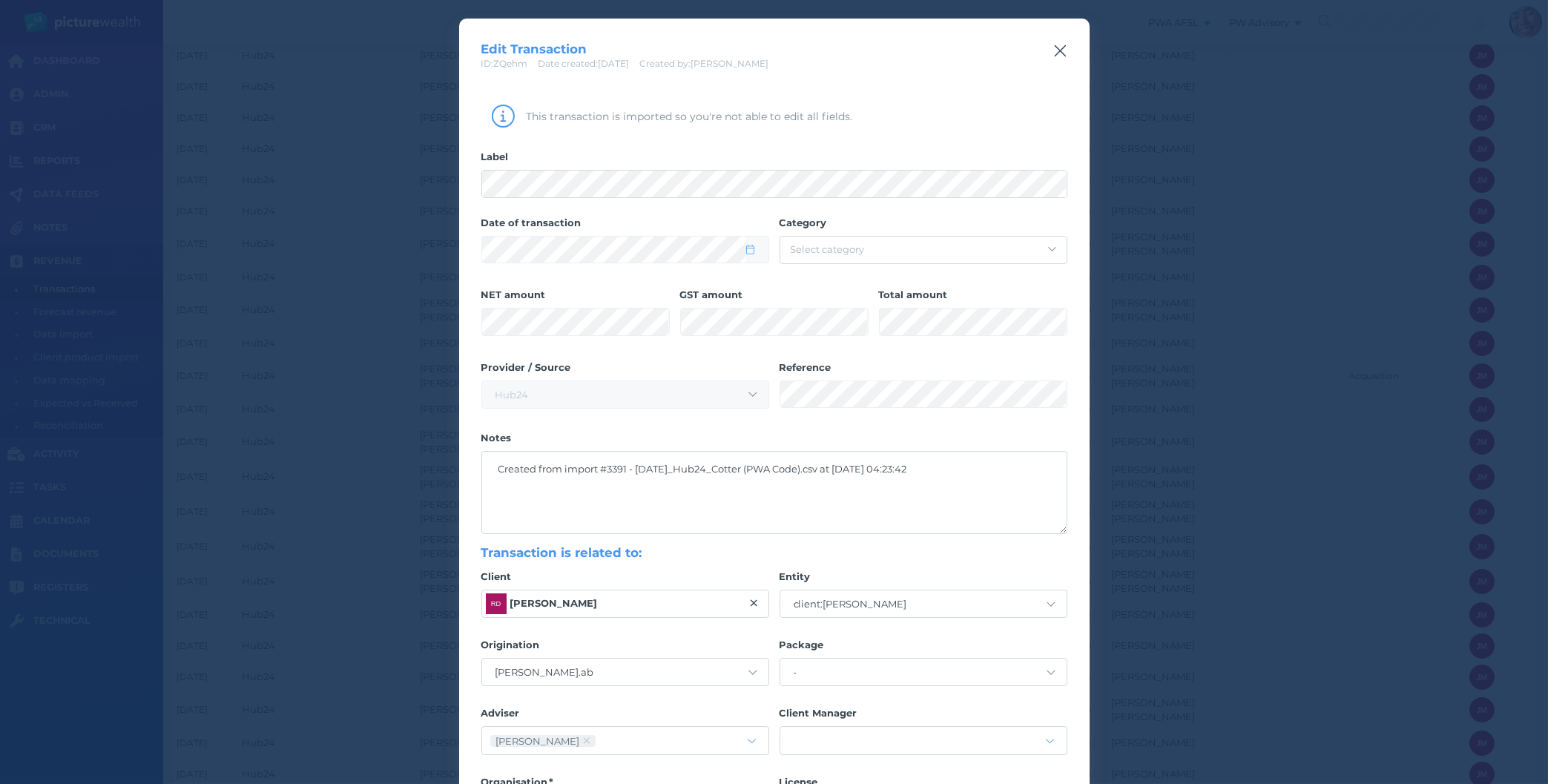
click at [1063, 48] on icon "button" at bounding box center [1060, 51] width 12 height 12
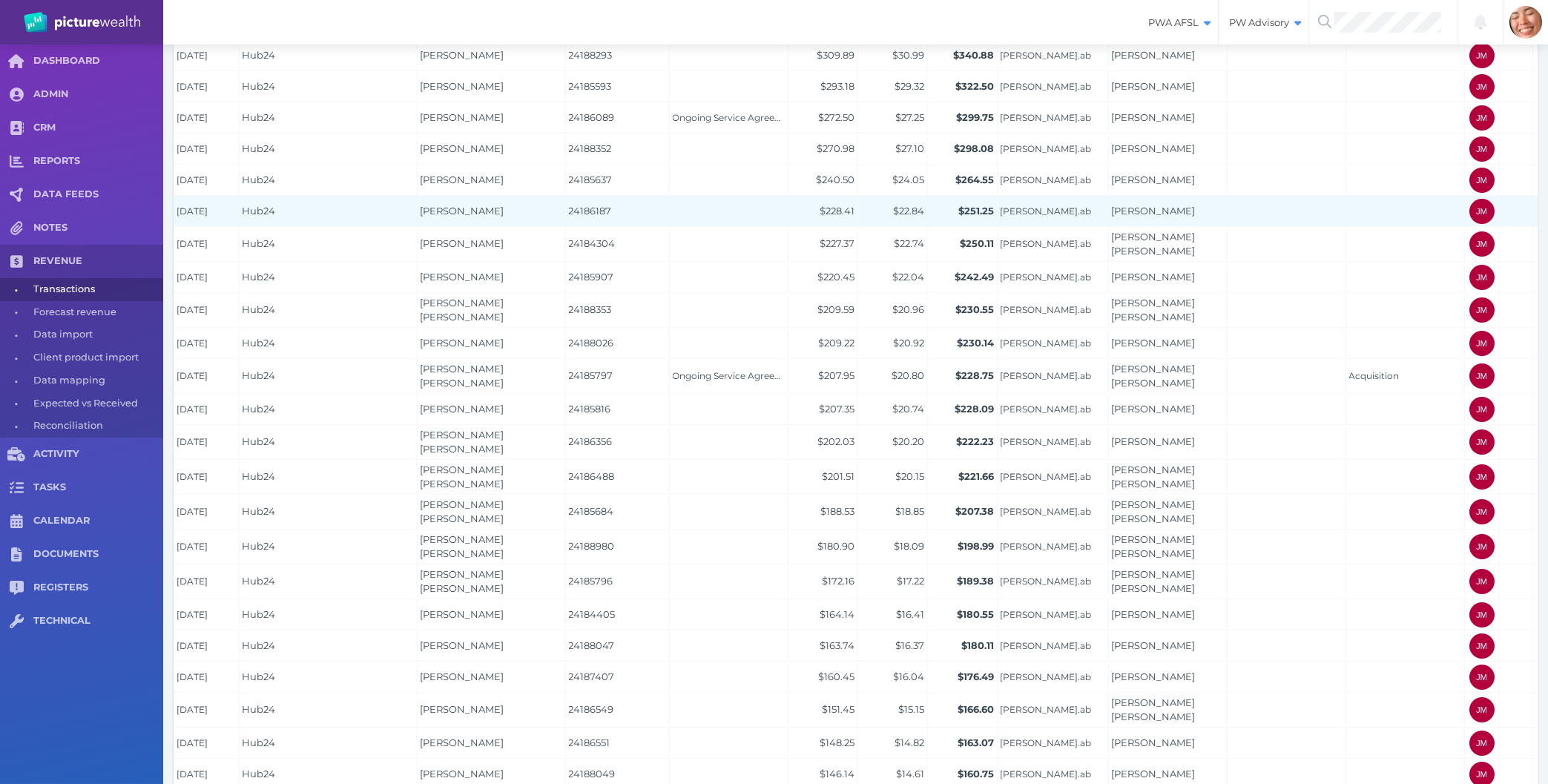
scroll to position [0, 0]
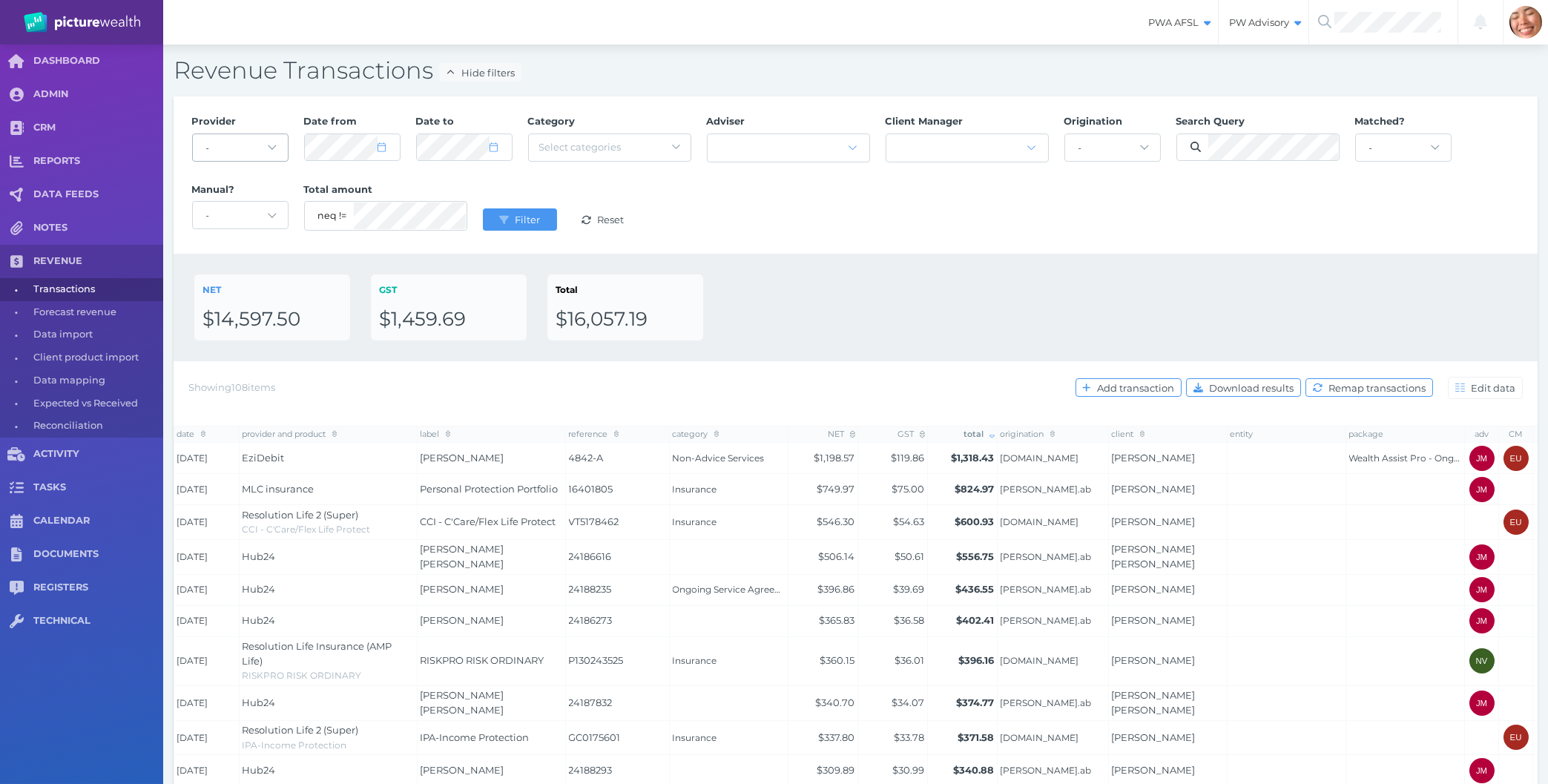
drag, startPoint x: 379, startPoint y: 146, endPoint x: 264, endPoint y: 135, distance: 115.5
click at [264, 135] on div "Provider - Acuity Fee Revenue Acuity Trustee Advocate Private Wealth Pty Ltd AI…" at bounding box center [856, 175] width 1344 height 137
select select "8"
select select "2024"
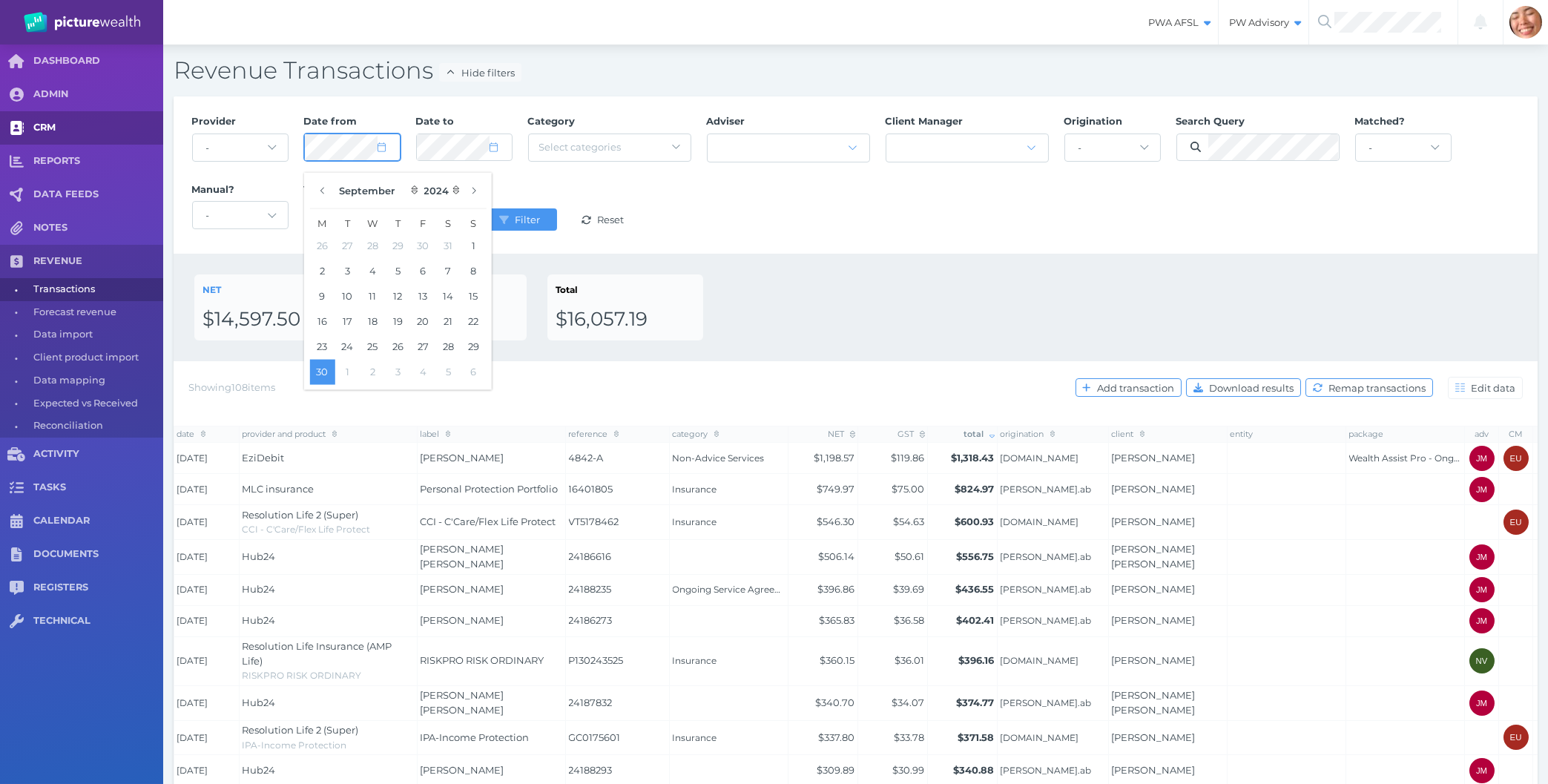
click at [162, 126] on body "PWA AFSL Switch to license: PWA AFSL NEO AFSL (inactive) PW Advisory Switch to …" at bounding box center [774, 392] width 1548 height 784
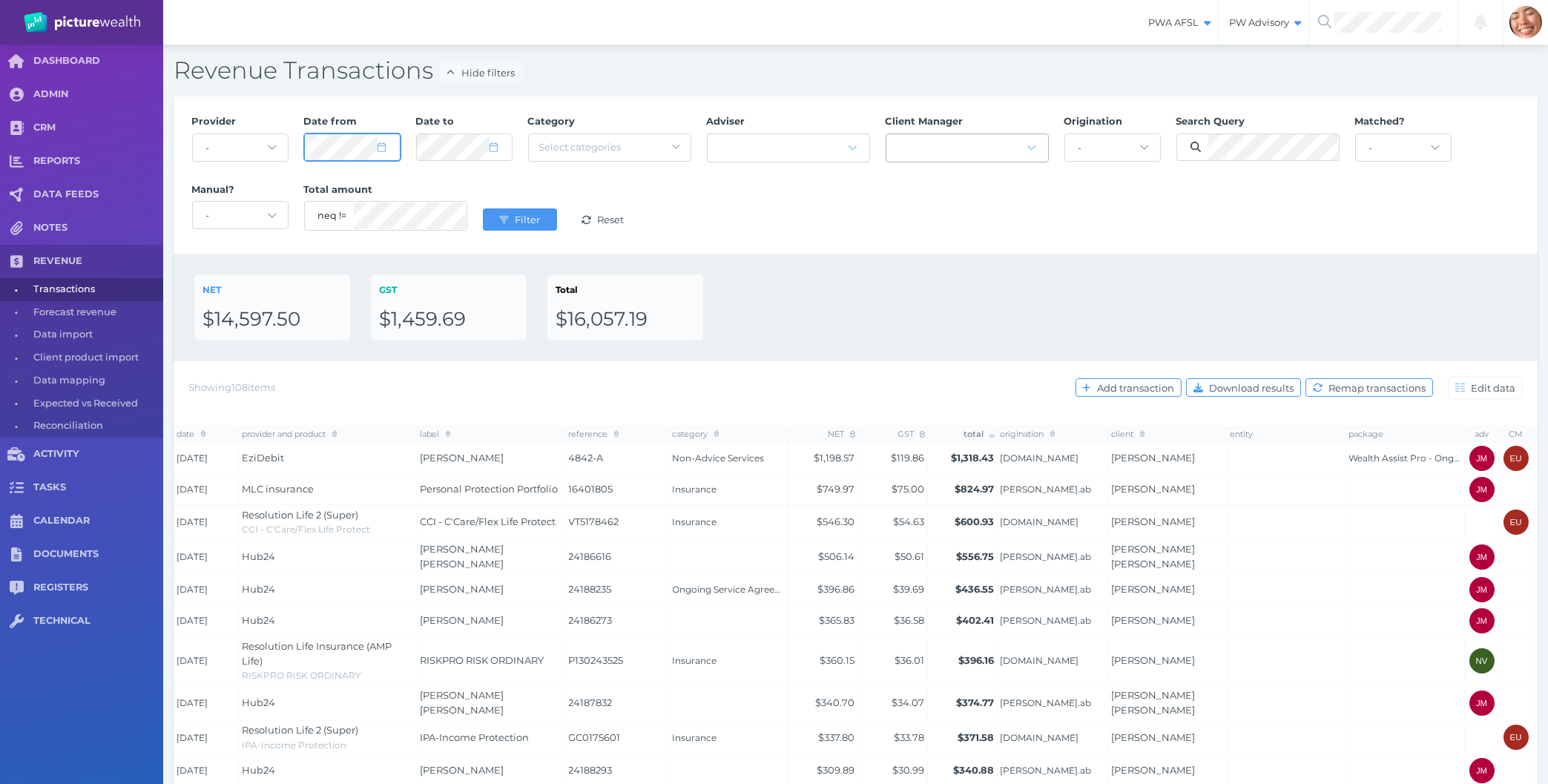
select select "8"
select select "2024"
select select "8"
select select "2024"
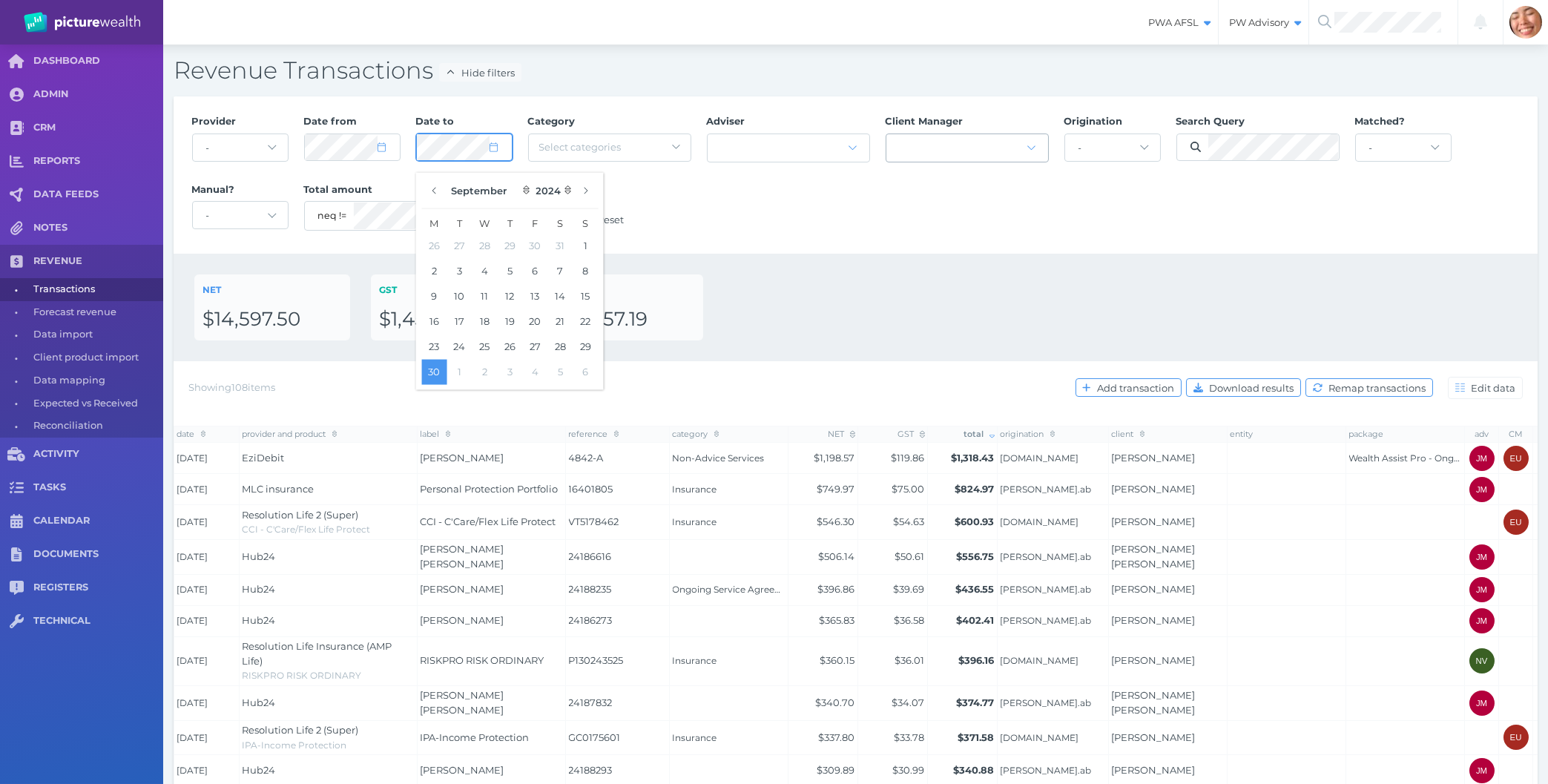
click at [483, 208] on button "Filter" at bounding box center [520, 219] width 74 height 22
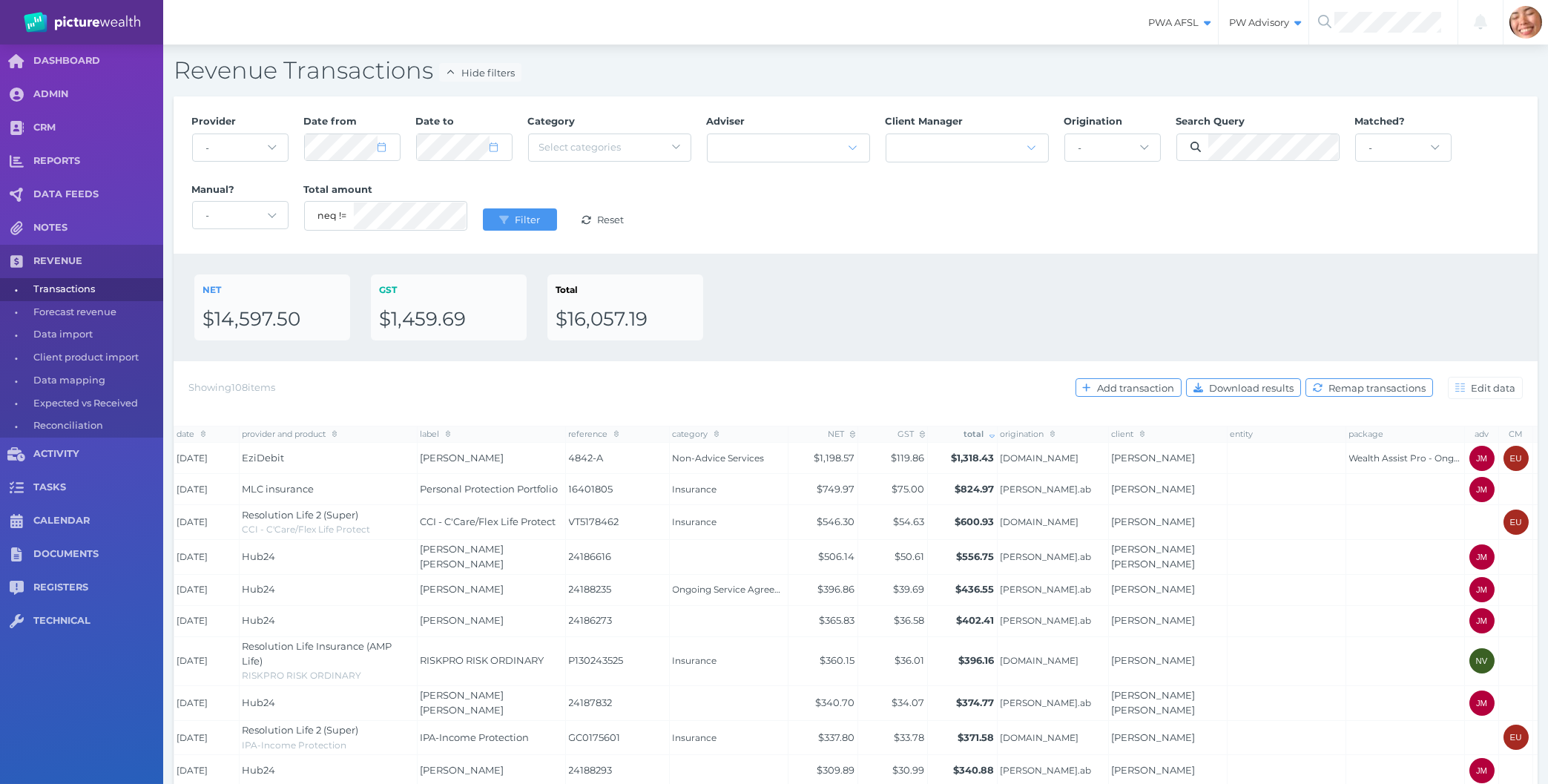
click at [887, 285] on div "NET $14,597.50 GST $1,459.69 Total $16,057.19" at bounding box center [856, 307] width 1323 height 66
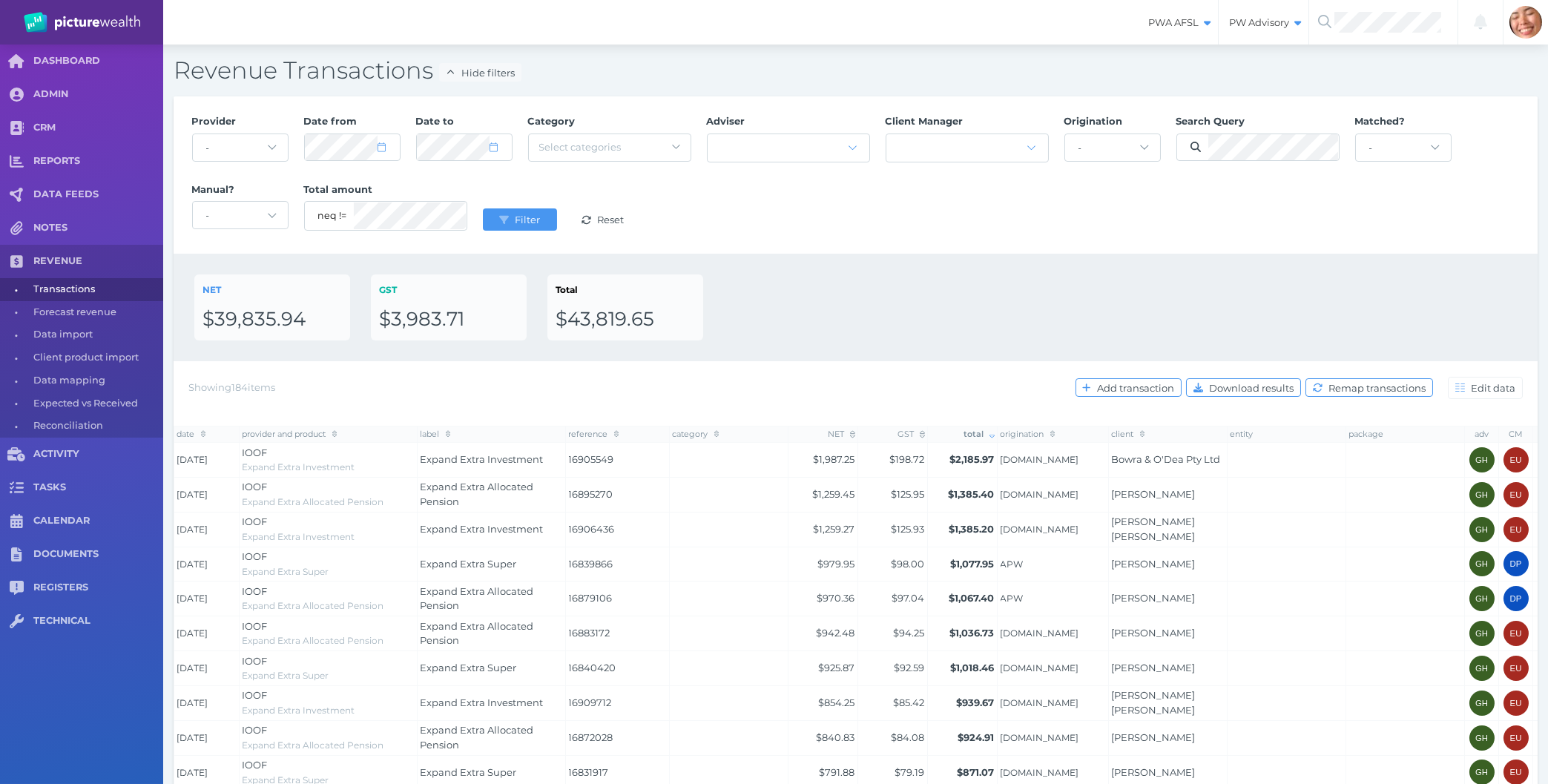
click at [1074, 274] on div "NET $39,835.94 GST $3,983.71 Total $43,819.65" at bounding box center [856, 307] width 1364 height 108
click at [1031, 232] on div "Provider - Acuity Fee Revenue Acuity Trustee Advocate Private Wealth Pty Ltd AI…" at bounding box center [856, 175] width 1344 height 137
click at [193, 135] on select "- Acuity Fee Revenue Acuity Trustee Advocate Private Wealth Pty Ltd AIA Austral…" at bounding box center [241, 148] width 95 height 27
select select "3kp1HH8n"
click option "EziDebit" at bounding box center [0, 0] width 0 height 0
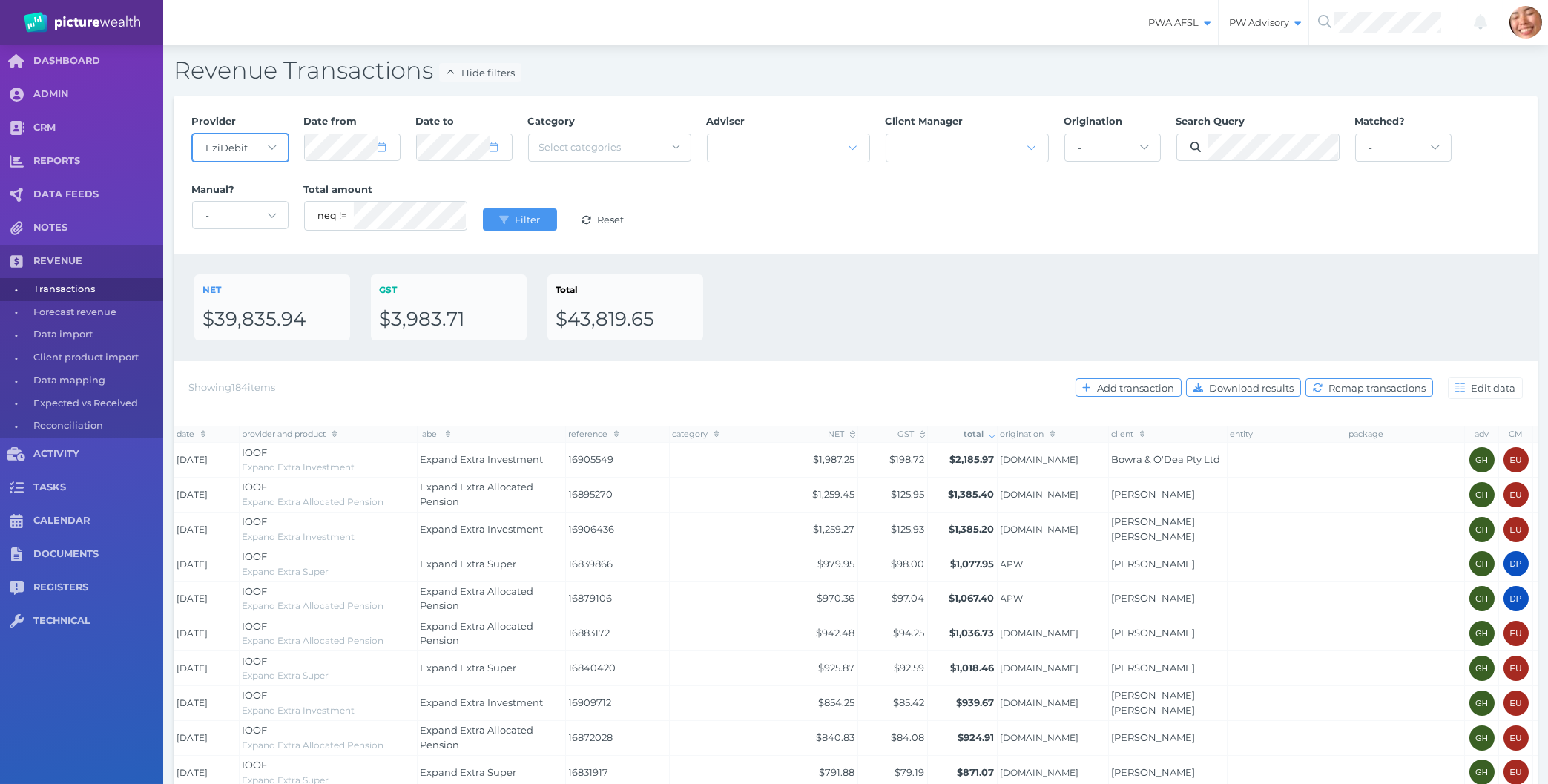
click at [248, 150] on select "- Acuity Fee Revenue Acuity Trustee Advocate Private Wealth Pty Ltd AIA Austral…" at bounding box center [241, 148] width 95 height 27
click at [528, 221] on span "Filter" at bounding box center [529, 219] width 35 height 12
click at [1048, 161] on div at bounding box center [968, 148] width 162 height 27
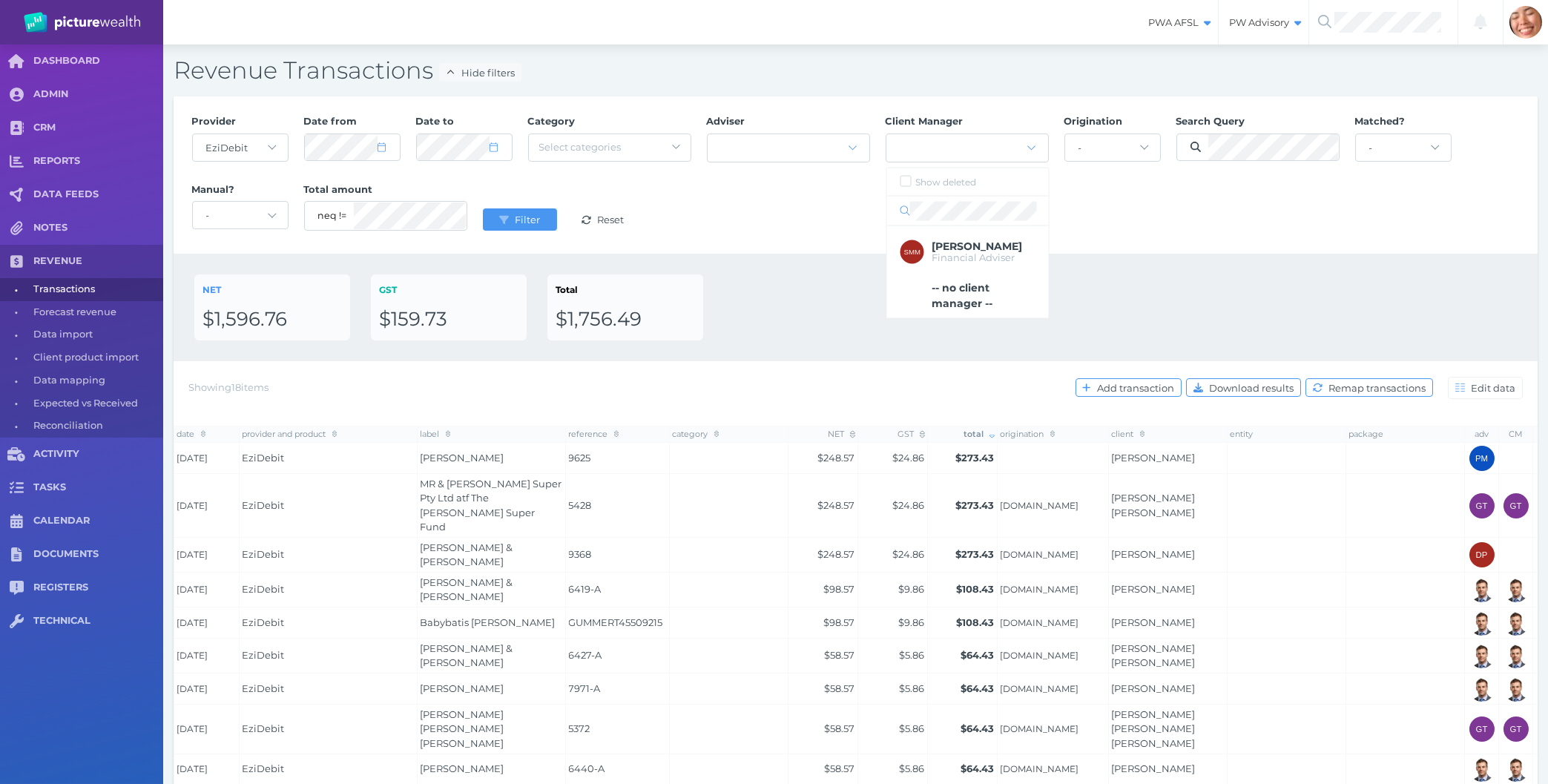
click at [775, 284] on div "NET $1,596.76 GST $159.73 Total $1,756.49" at bounding box center [856, 307] width 1323 height 66
select select "1"
select select "2025"
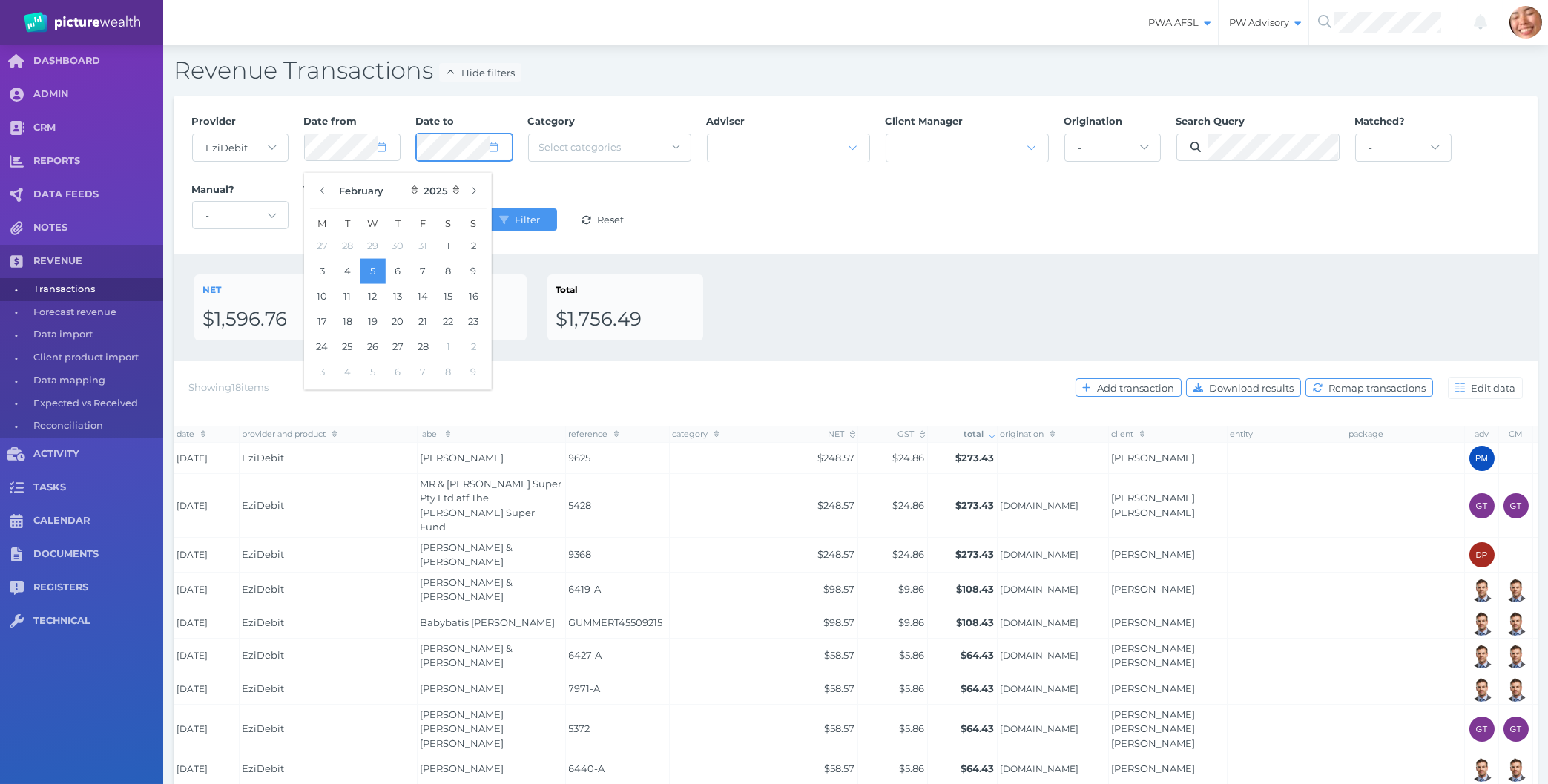
select select "1"
select select "2025"
click at [483, 208] on button "Filter" at bounding box center [520, 219] width 74 height 22
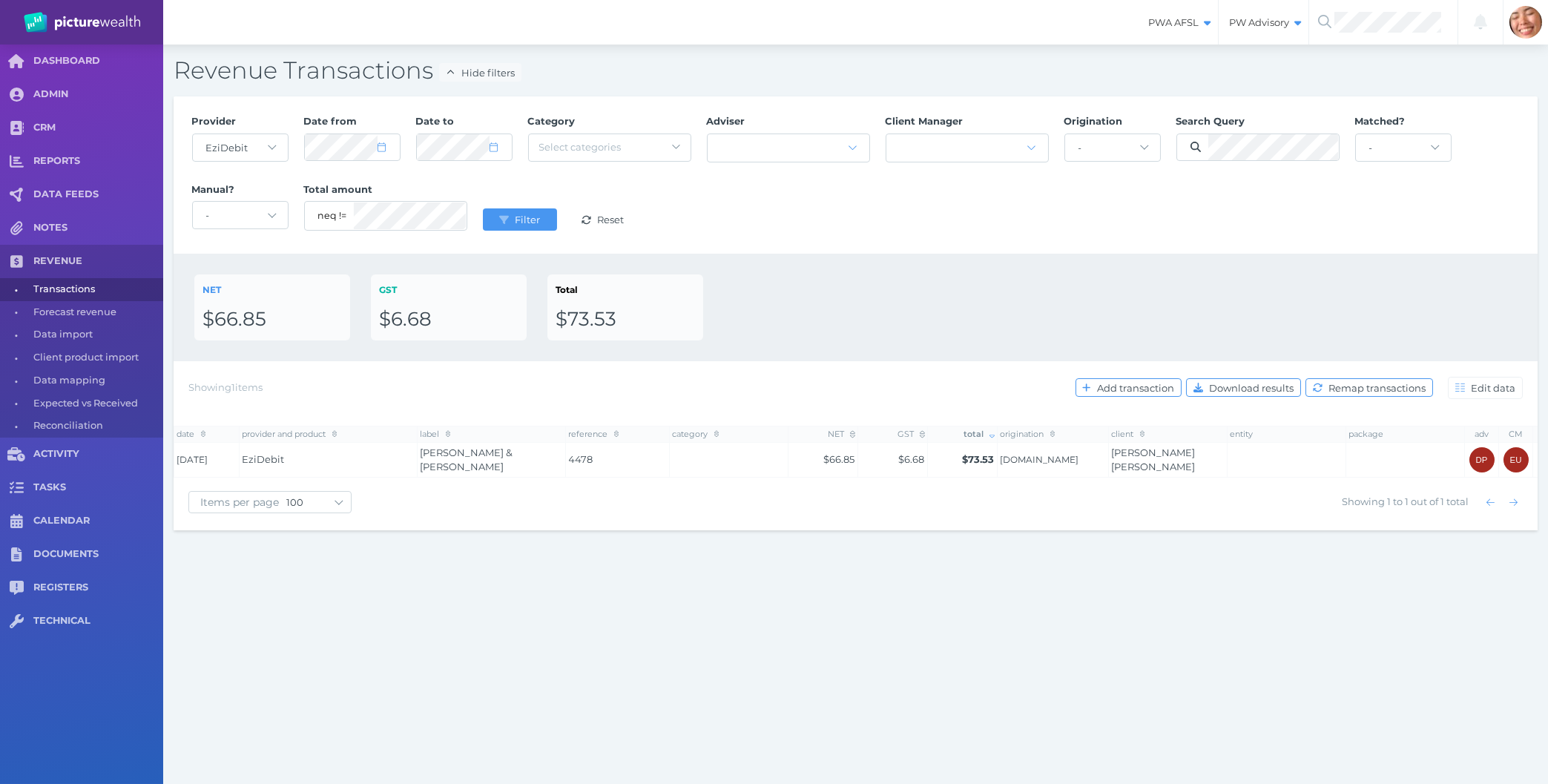
click at [879, 249] on div "Provider - Acuity Fee Revenue Acuity Trustee Advocate Private Wealth Pty Ltd AI…" at bounding box center [856, 175] width 1364 height 158
drag, startPoint x: 918, startPoint y: 310, endPoint x: 1096, endPoint y: 577, distance: 320.9
click at [1096, 577] on div "PWA AFSL Switch to license: PWA AFSL NEO AFSL (inactive) PW Advisory Switch to …" at bounding box center [774, 392] width 1548 height 784
click at [938, 298] on div "NET $66.85 GST $6.68 Total $73.53" at bounding box center [856, 307] width 1323 height 66
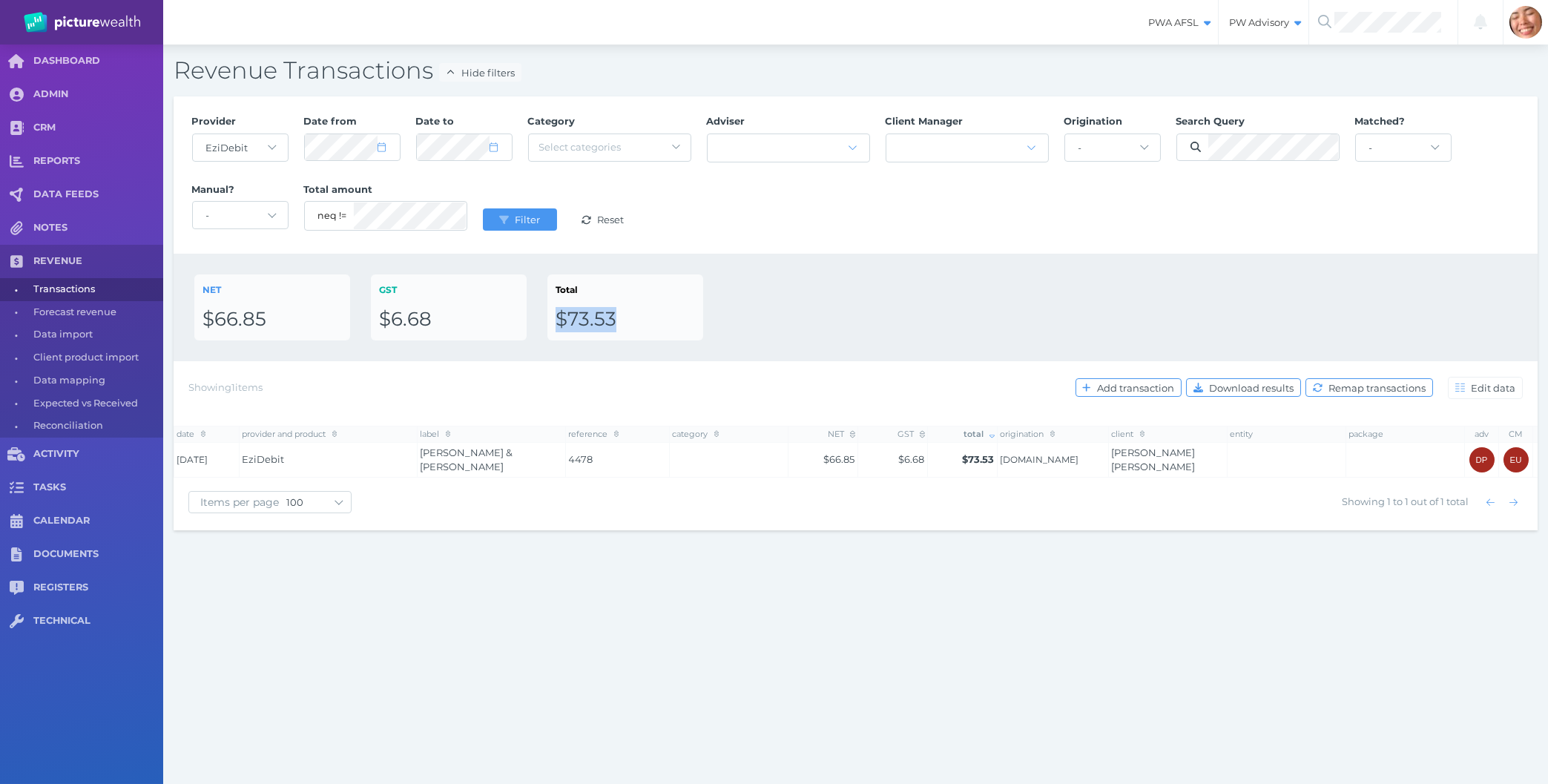
drag, startPoint x: 893, startPoint y: 304, endPoint x: 887, endPoint y: 273, distance: 31.6
click at [887, 273] on div "NET $66.85 GST $6.68 Total $73.53" at bounding box center [856, 307] width 1364 height 108
select select "1"
select select "2025"
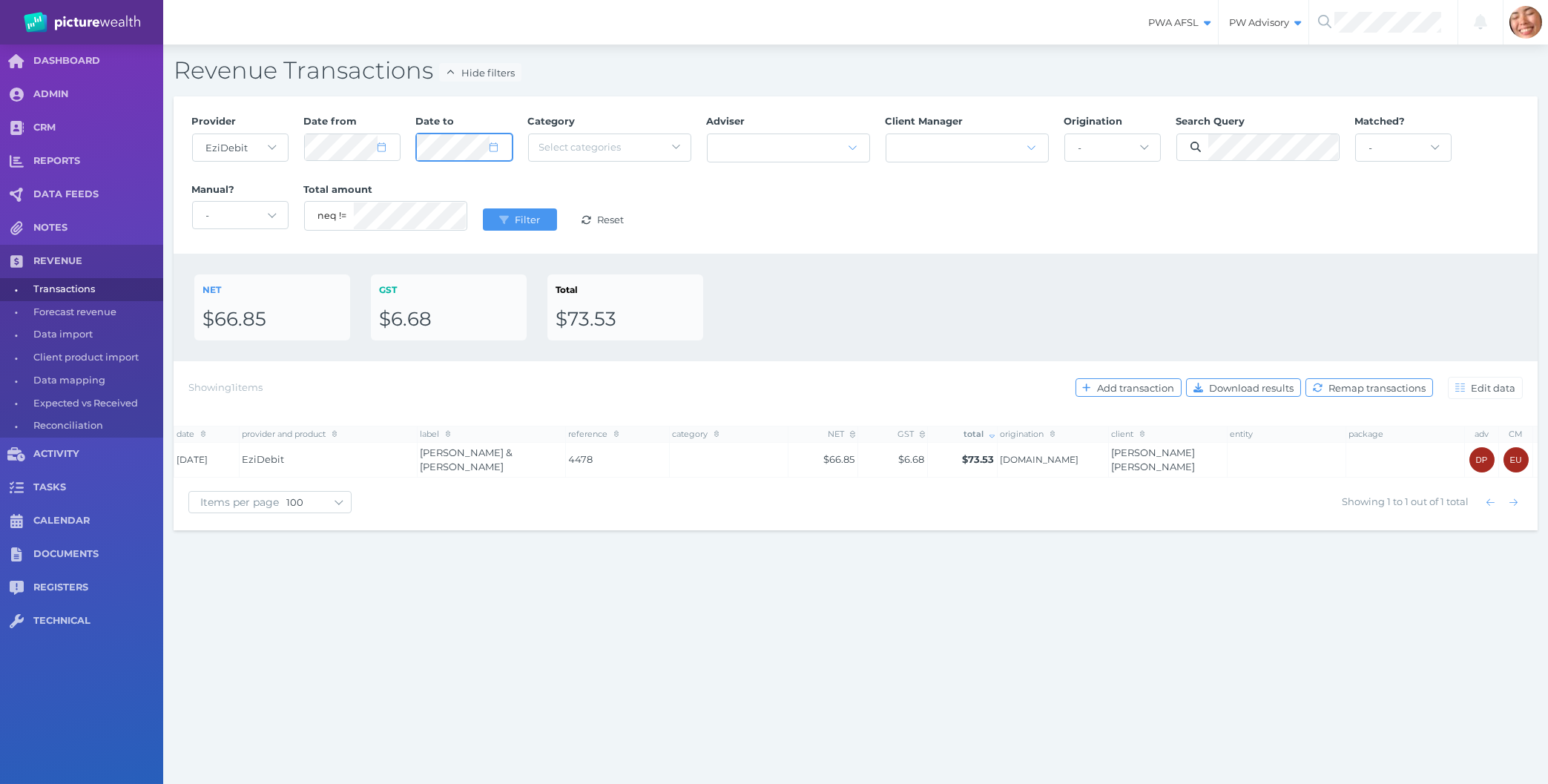
select select "1"
select select "2025"
click at [193, 135] on select "- Acuity Fee Revenue Acuity Trustee Advocate Private Wealth Pty Ltd AIA Austral…" at bounding box center [241, 148] width 95 height 27
select select "null"
click option "-" at bounding box center [0, 0] width 0 height 0
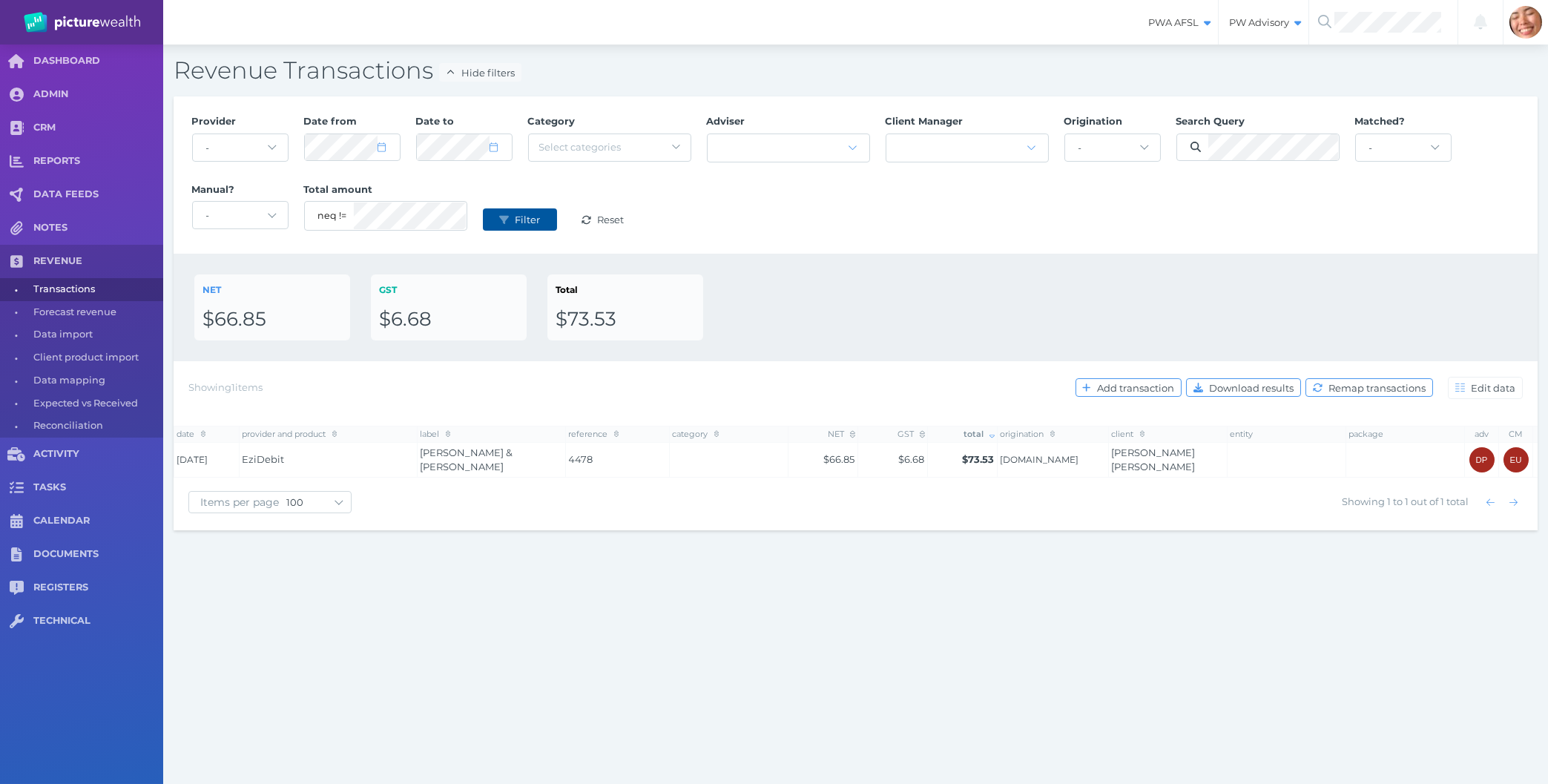
click at [517, 221] on span "Filter" at bounding box center [529, 219] width 35 height 12
click at [965, 207] on div "Provider - Acuity Fee Revenue Acuity Trustee Advocate Private Wealth Pty Ltd AI…" at bounding box center [856, 175] width 1344 height 137
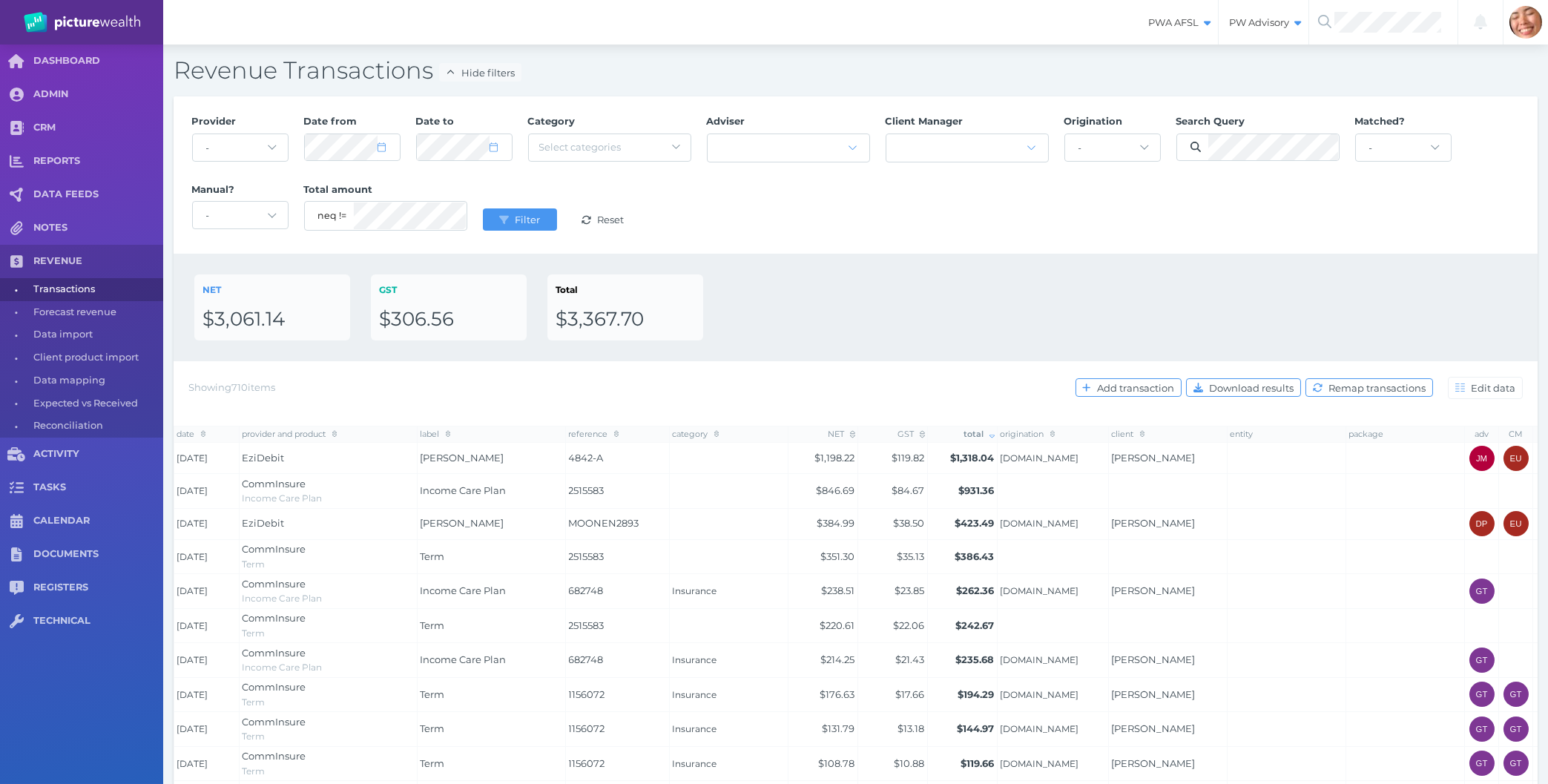
click at [852, 262] on div "NET $3,061.14 GST $306.56 Total $3,367.70" at bounding box center [856, 307] width 1364 height 108
click at [1393, 303] on div "NET $3,061.14 GST $306.56 Total $3,367.70" at bounding box center [856, 307] width 1323 height 66
click at [1166, 386] on span "Add transaction" at bounding box center [1137, 388] width 87 height 12
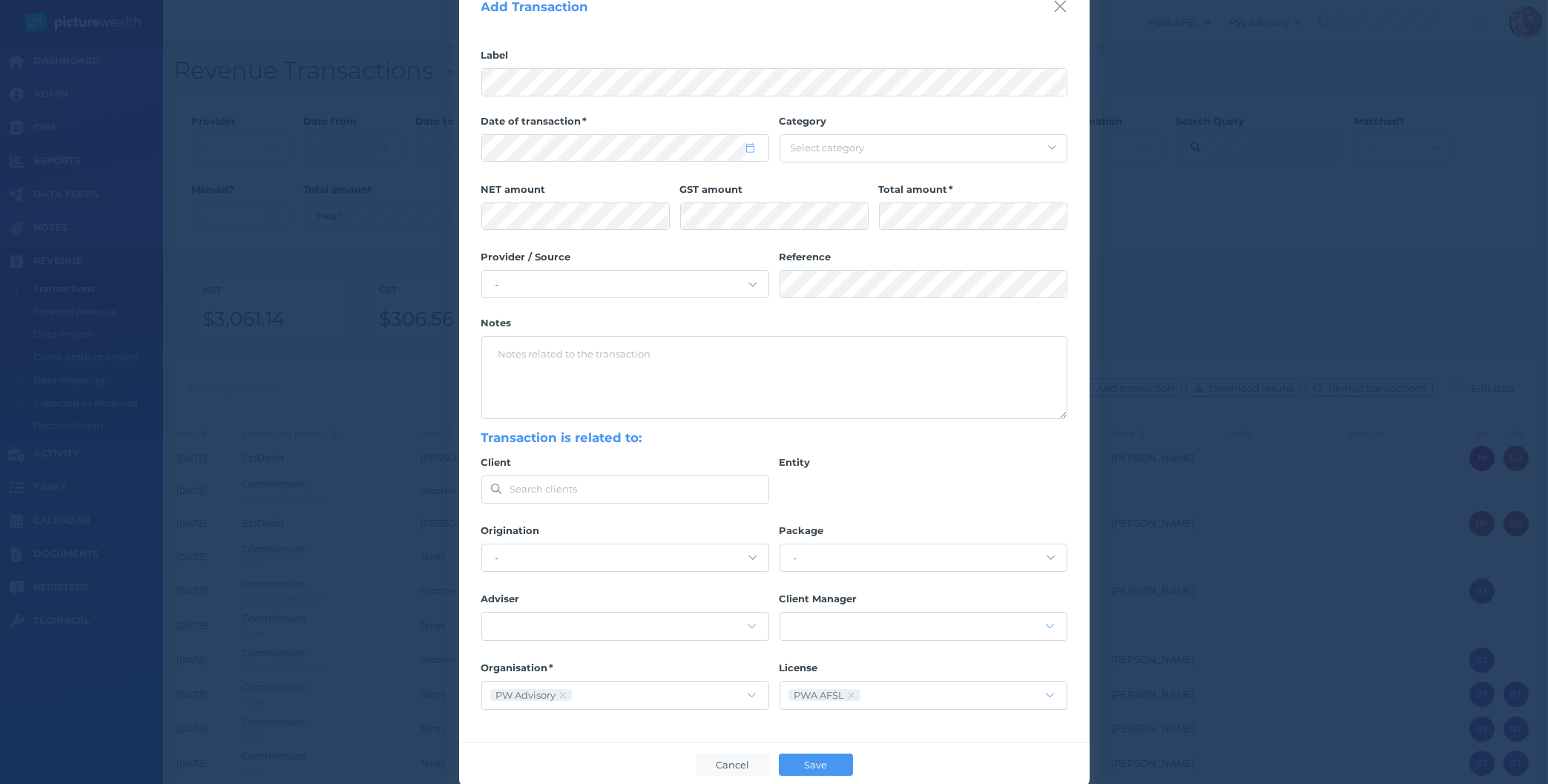
scroll to position [69, 0]
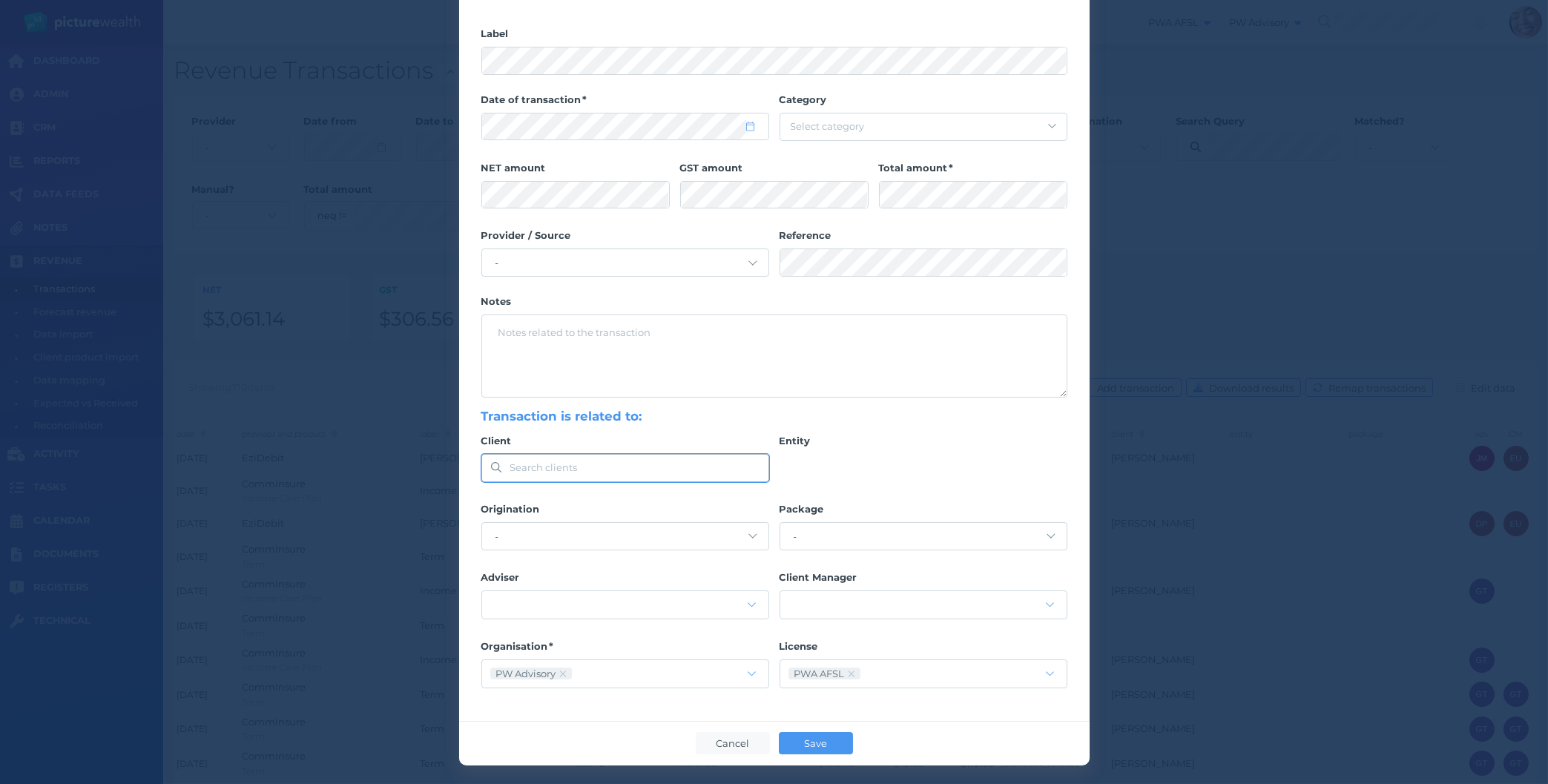
click at [560, 482] on span "Search clients" at bounding box center [625, 468] width 286 height 27
click at [563, 470] on span "Search clients" at bounding box center [544, 467] width 68 height 12
click at [730, 741] on button "Cancel" at bounding box center [733, 743] width 74 height 22
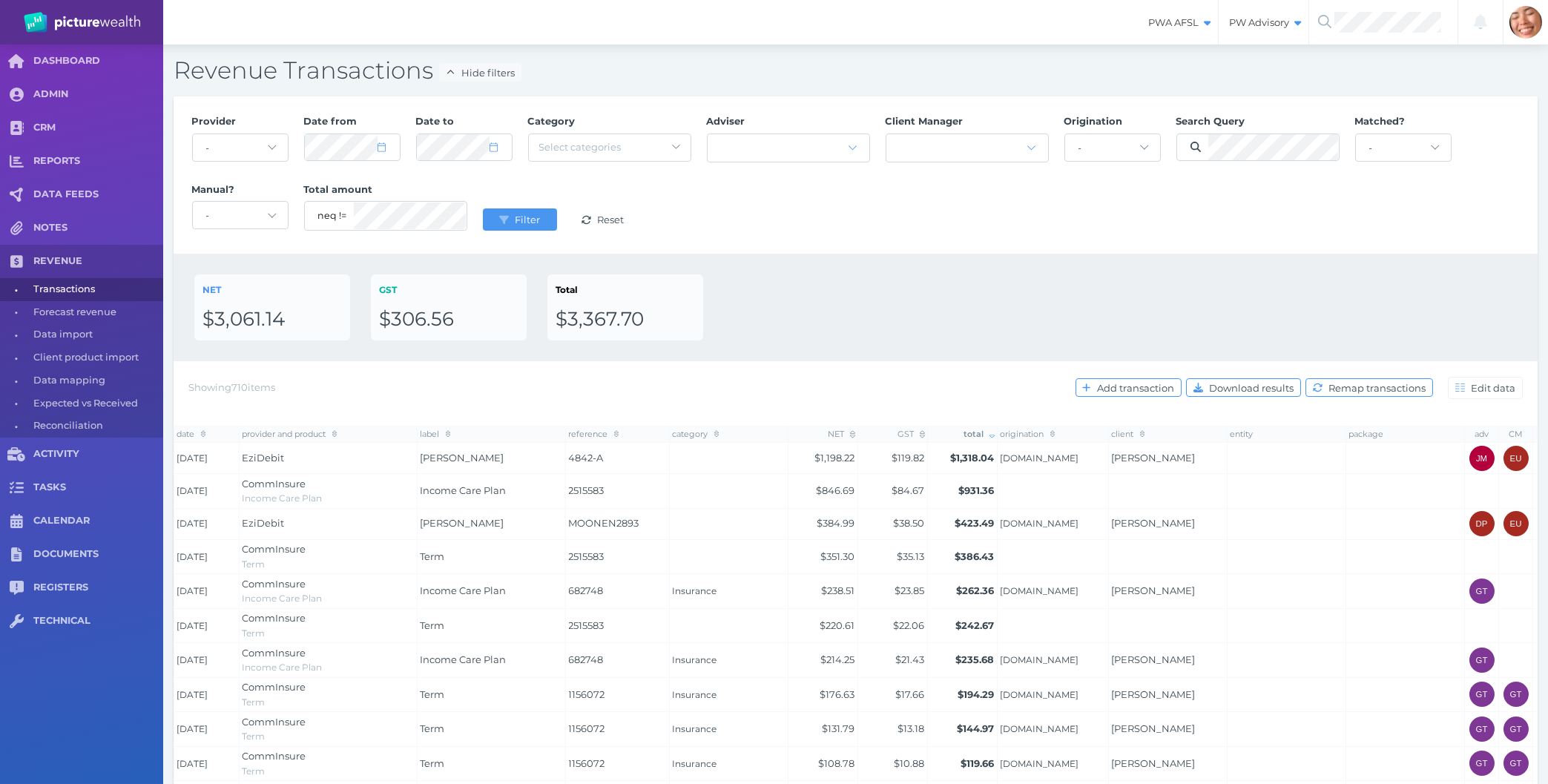
click at [997, 276] on div "NET $3,061.14 GST $306.56 Total $3,367.70" at bounding box center [856, 307] width 1323 height 66
select select "8"
select select "2025"
select select "8"
select select "2025"
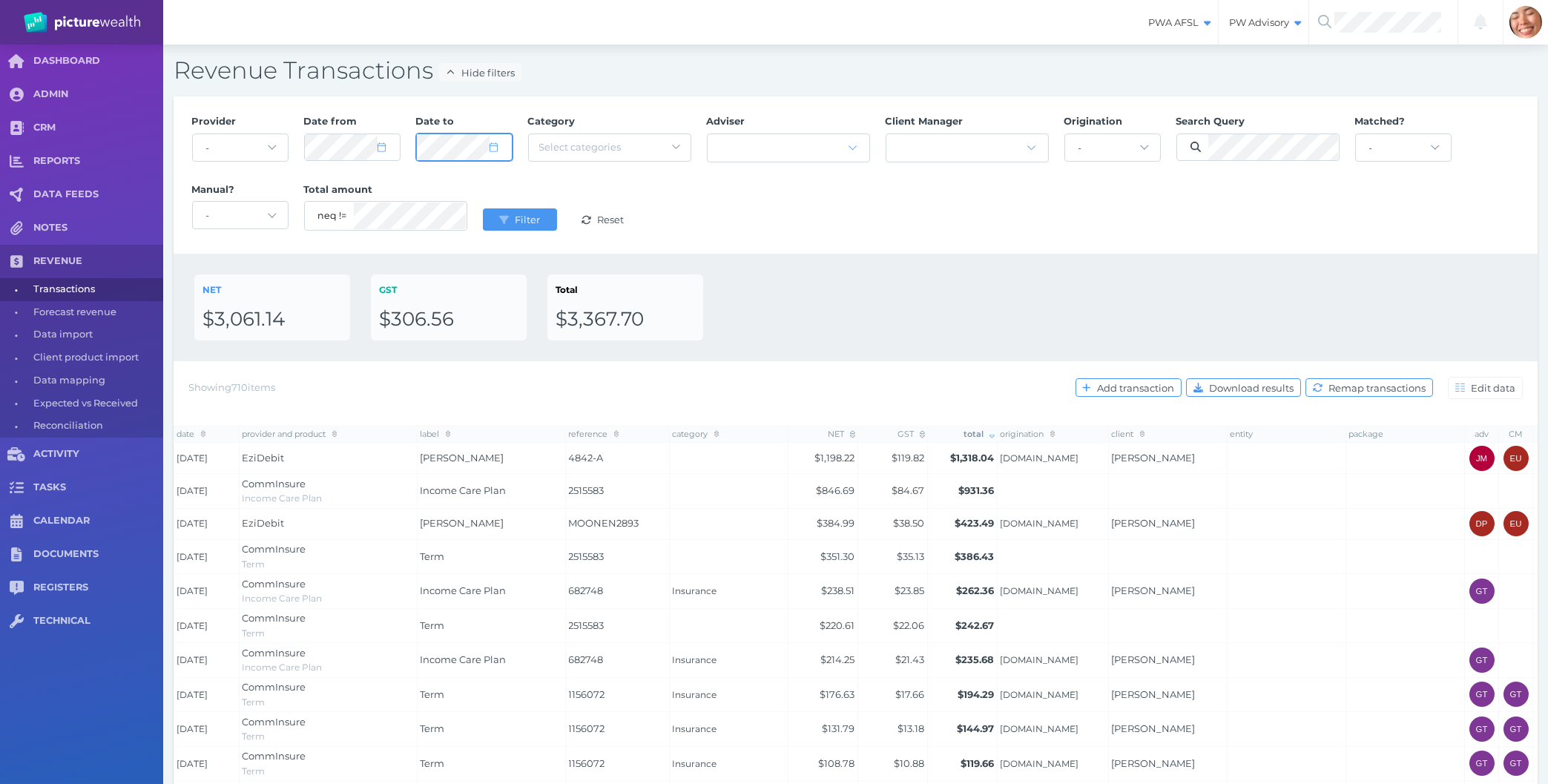
click at [483, 208] on button "Filter" at bounding box center [520, 219] width 74 height 22
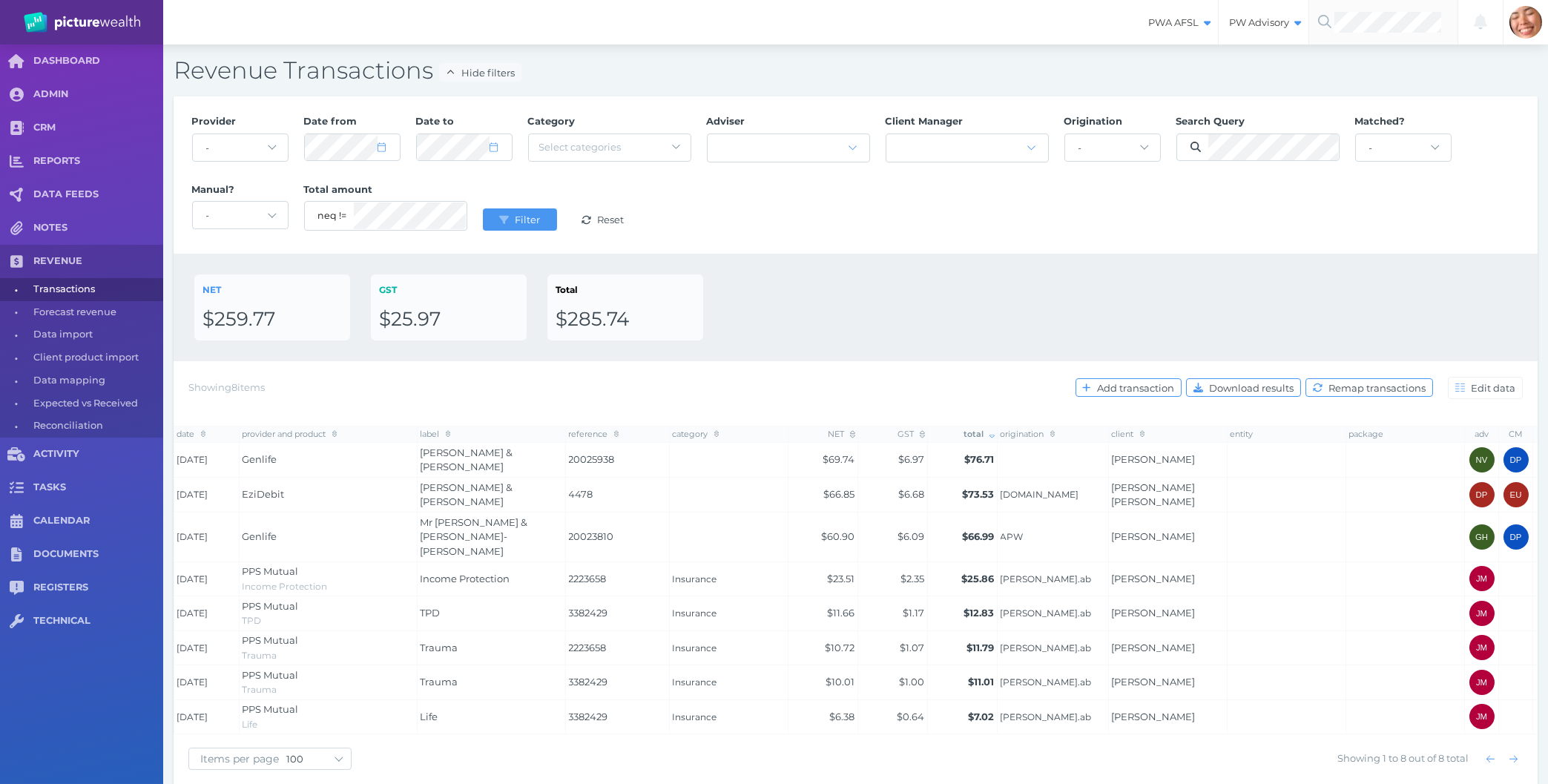
select select "2"
select select "2025"
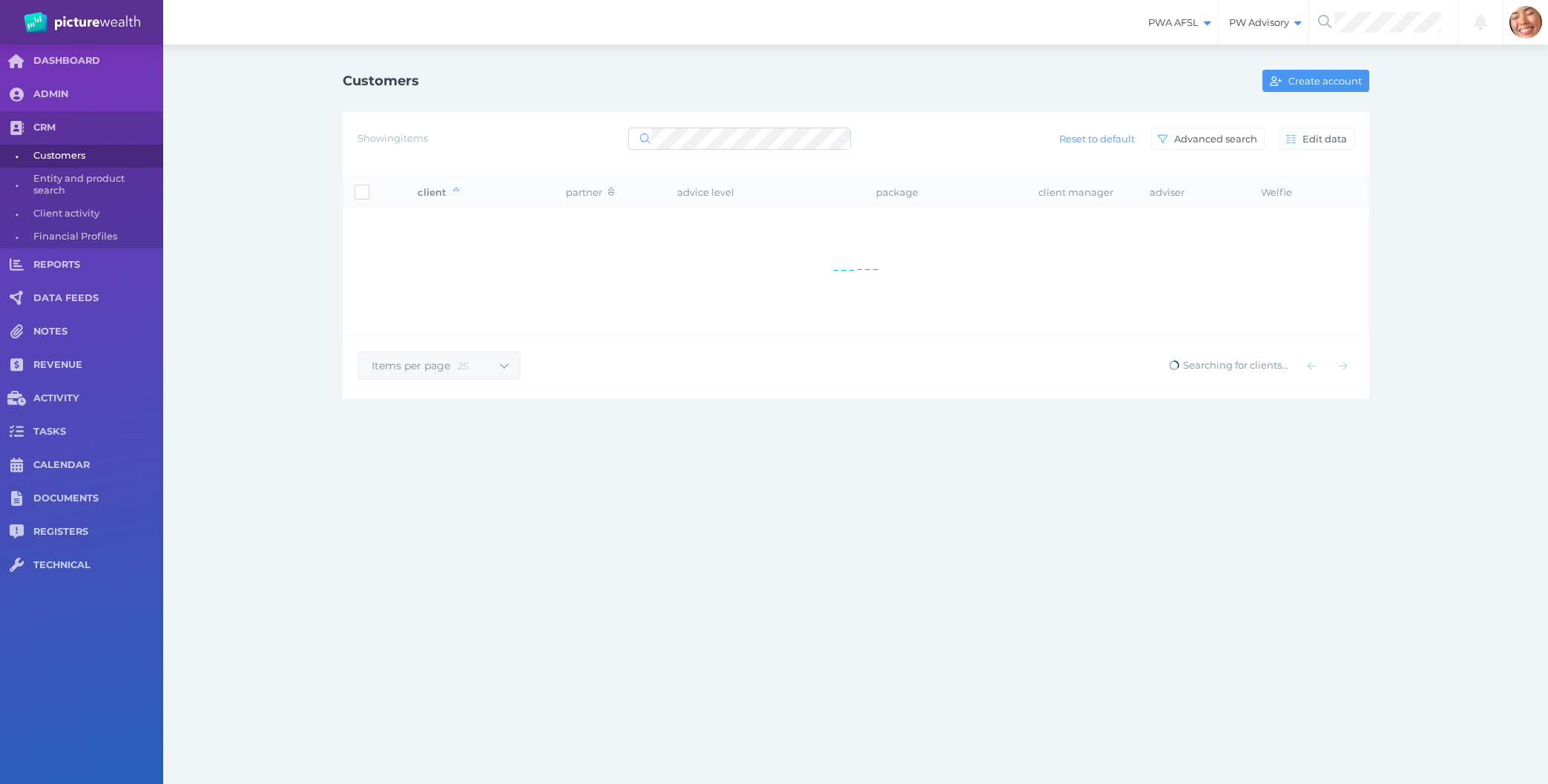
select select "25"
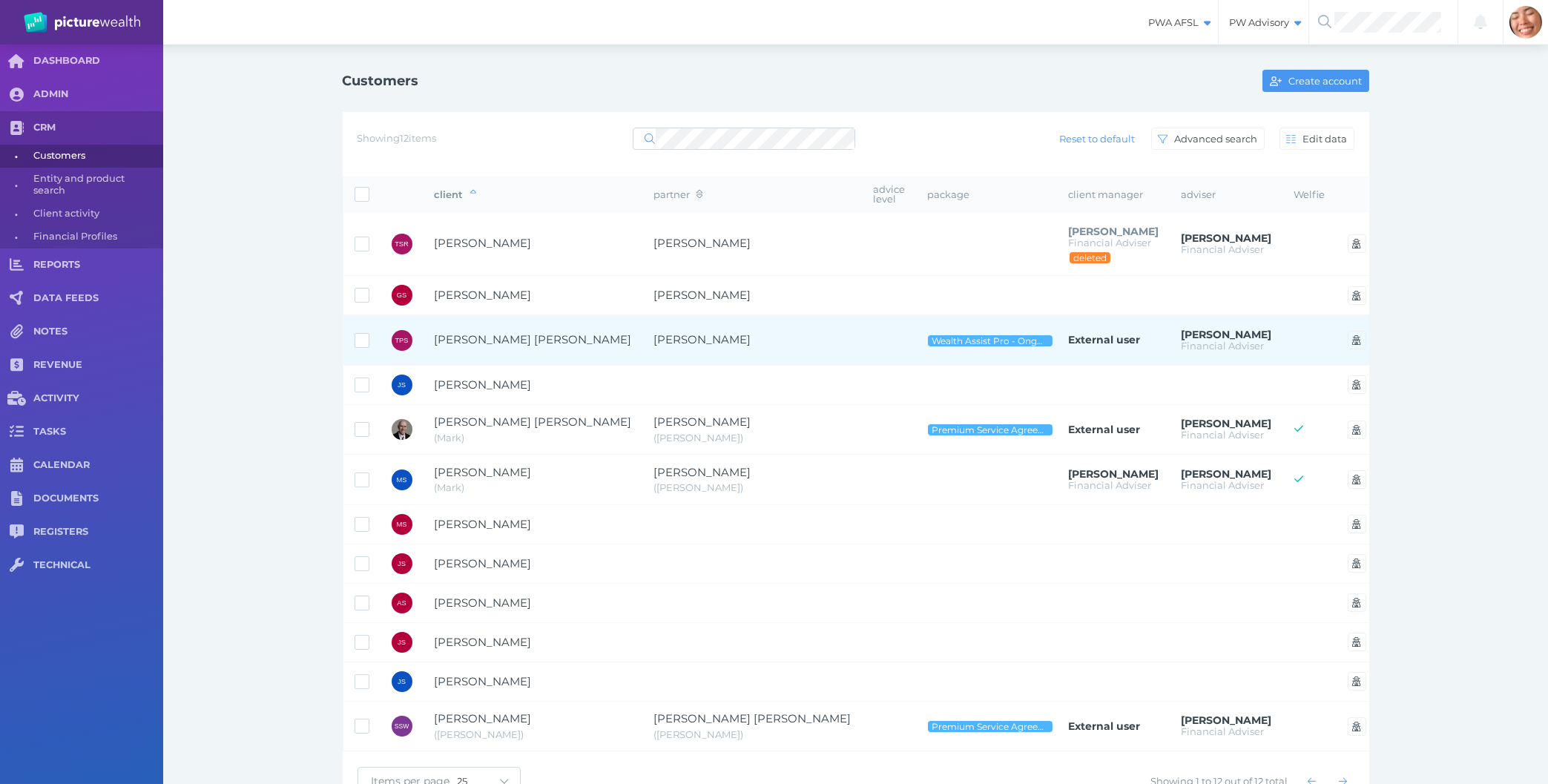
click at [643, 351] on td "[PERSON_NAME]" at bounding box center [752, 340] width 219 height 51
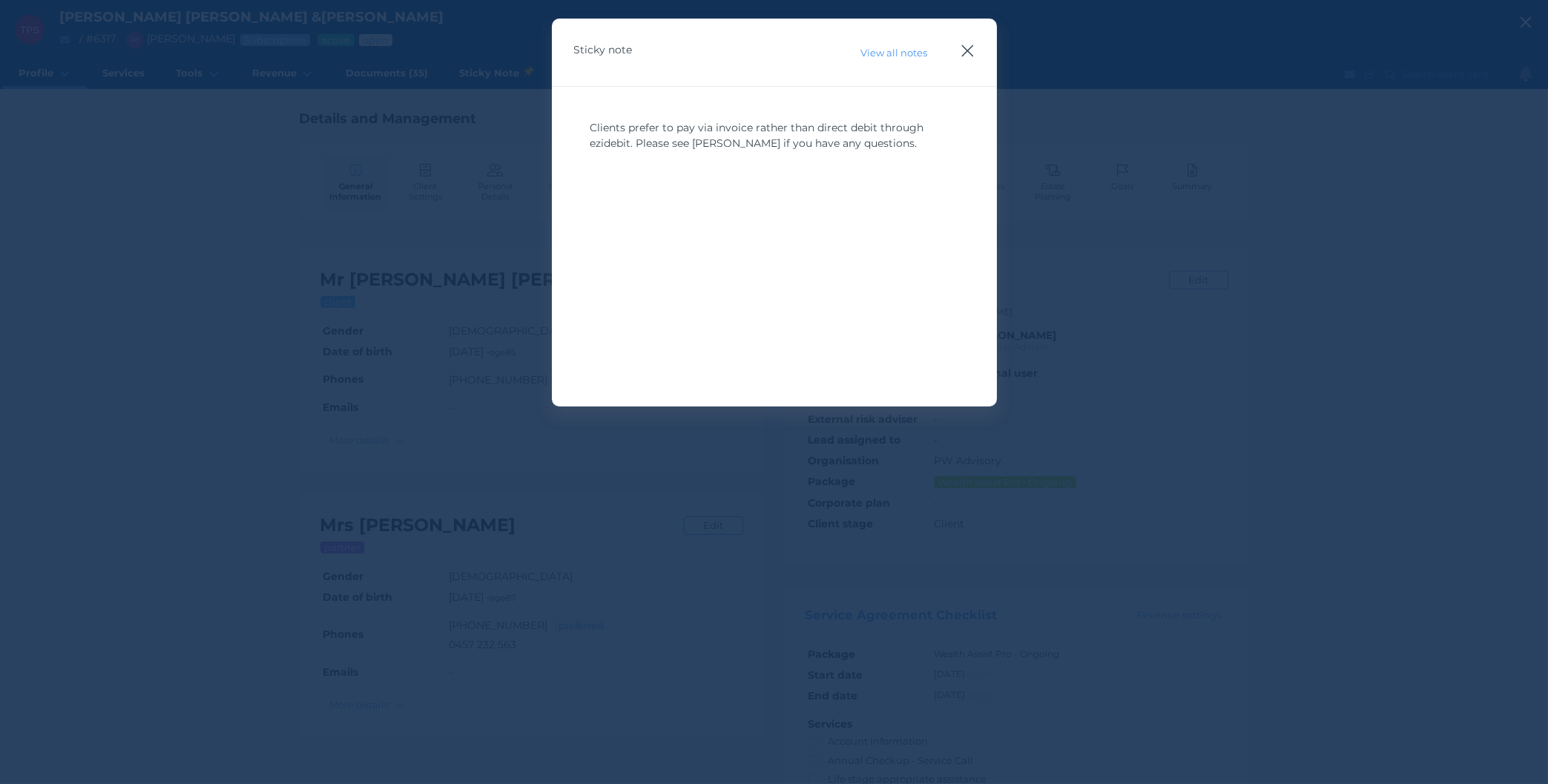
click at [971, 47] on icon "button" at bounding box center [968, 51] width 14 height 19
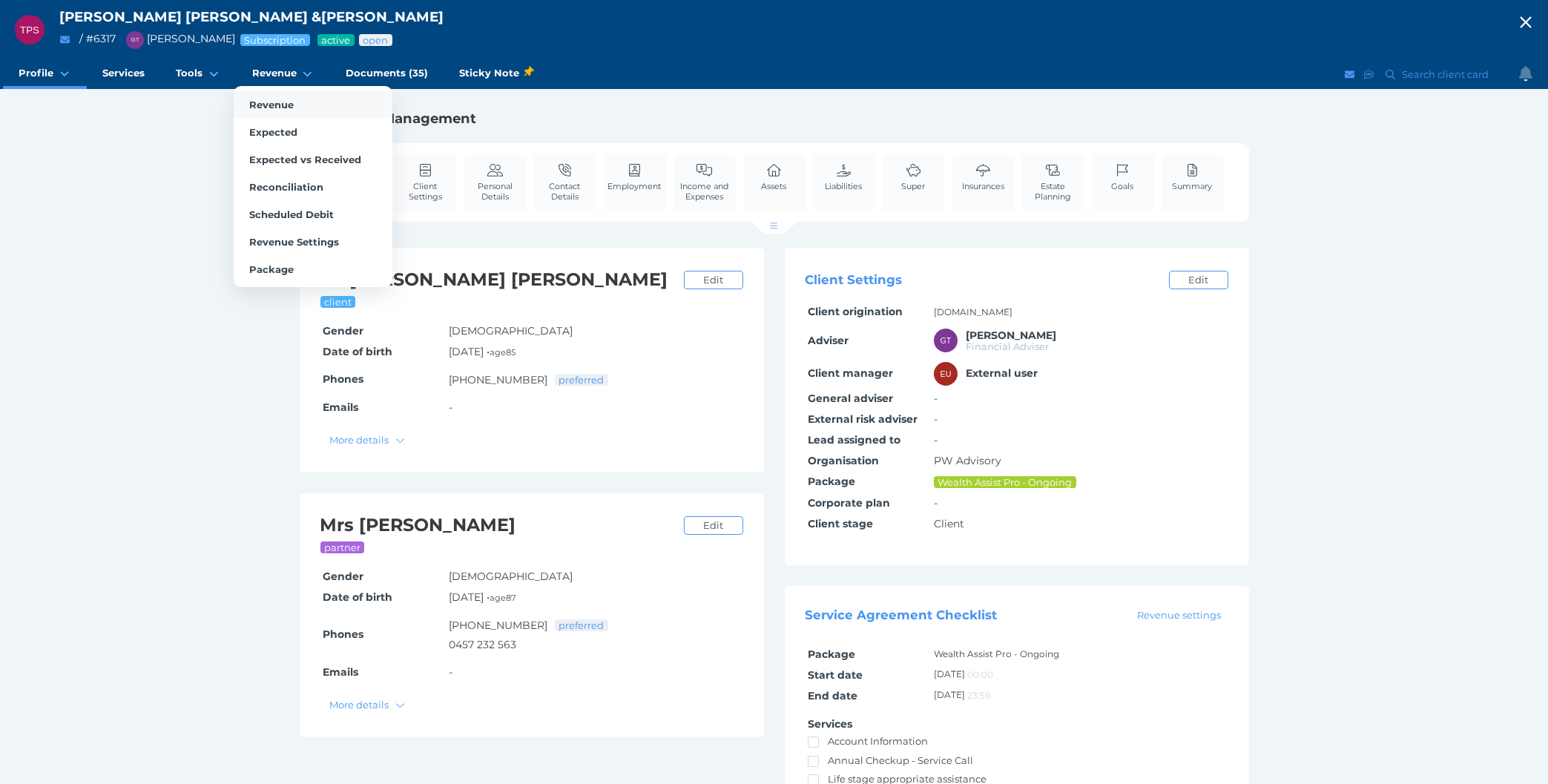
click at [263, 104] on span "Revenue" at bounding box center [271, 105] width 45 height 12
select select "25"
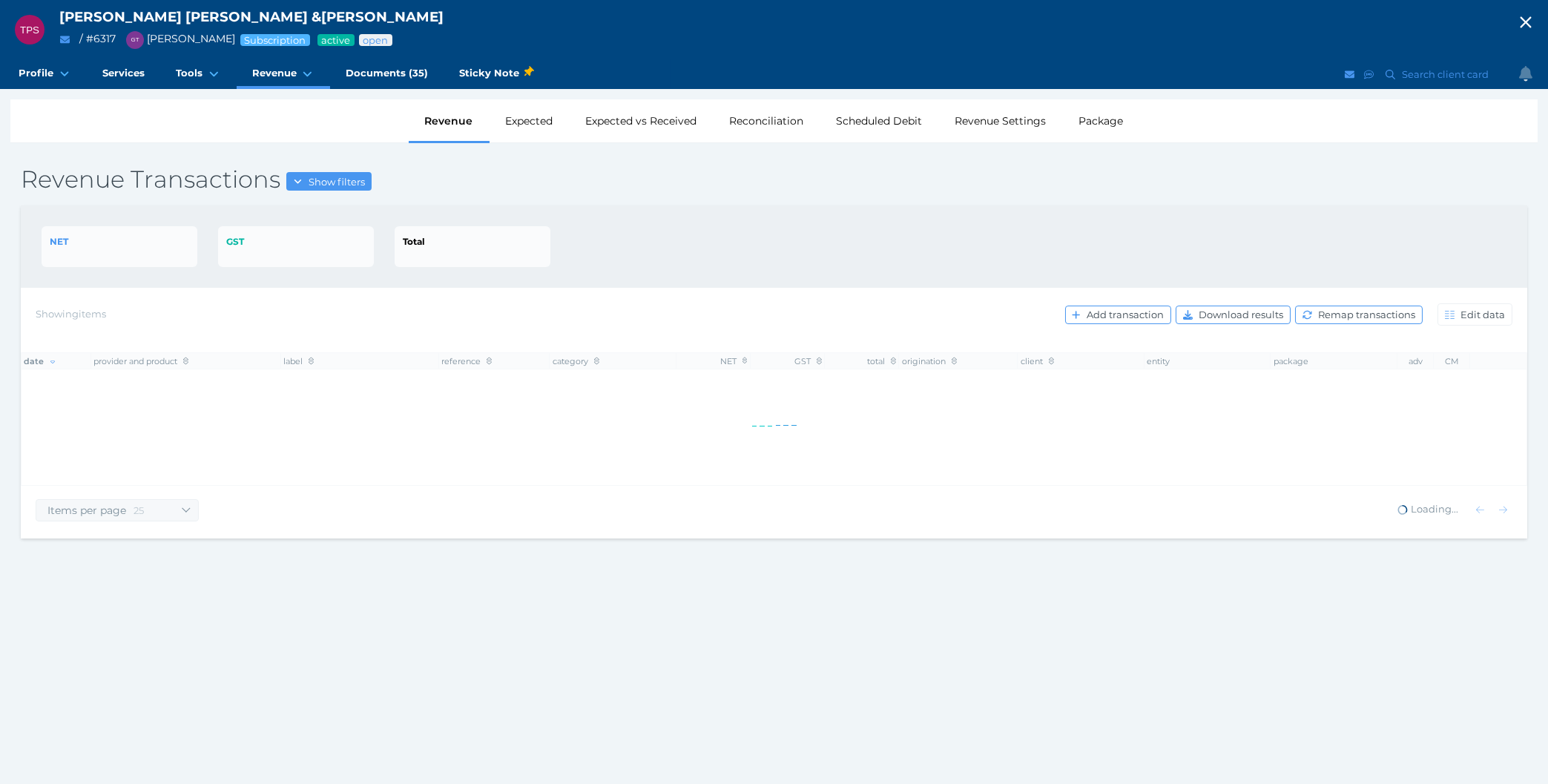
click at [196, 231] on div "NET" at bounding box center [120, 246] width 156 height 41
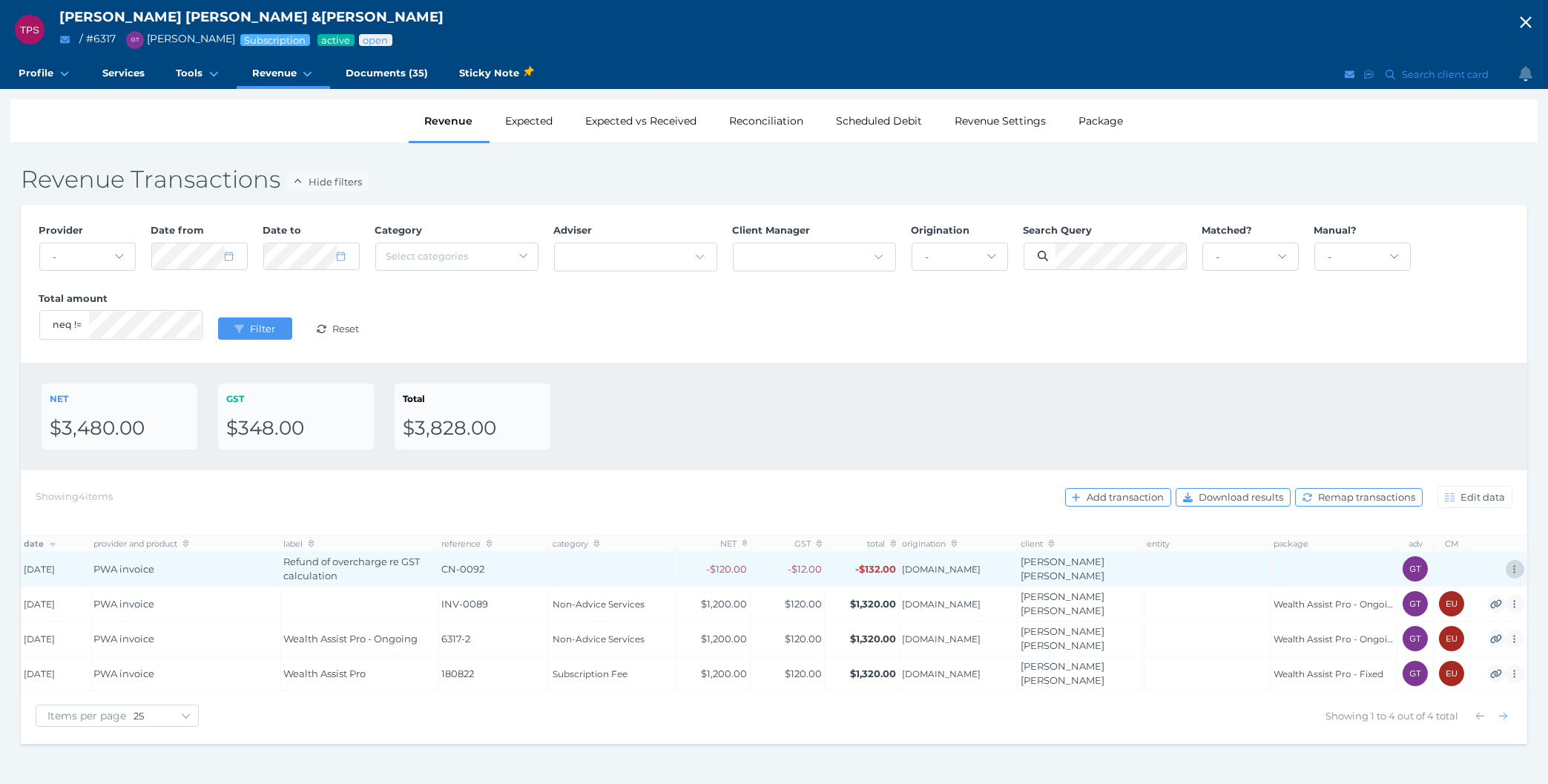
click at [1512, 571] on span "button" at bounding box center [1515, 569] width 16 height 12
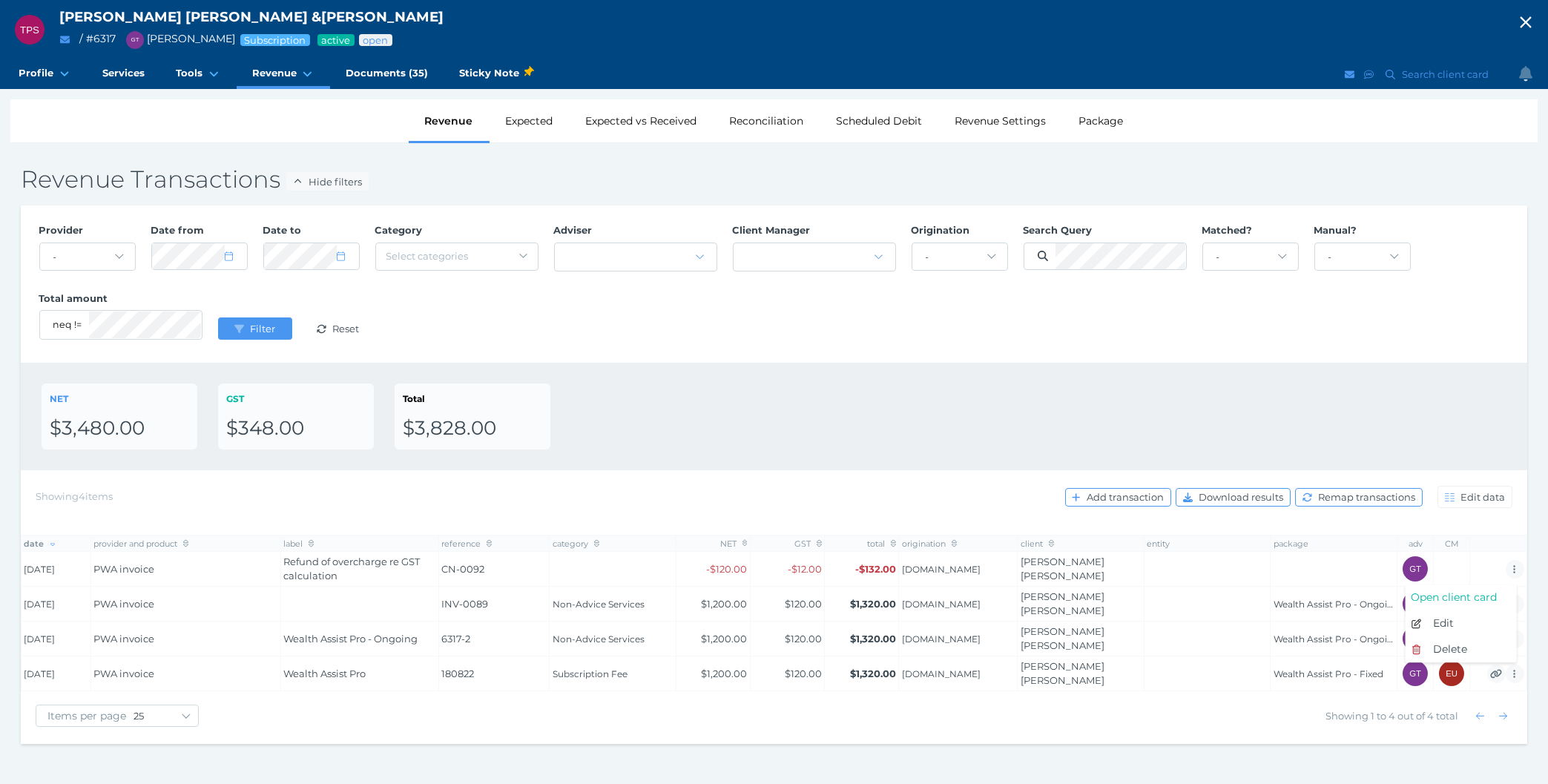
click at [1465, 650] on span "Delete" at bounding box center [1450, 649] width 34 height 13
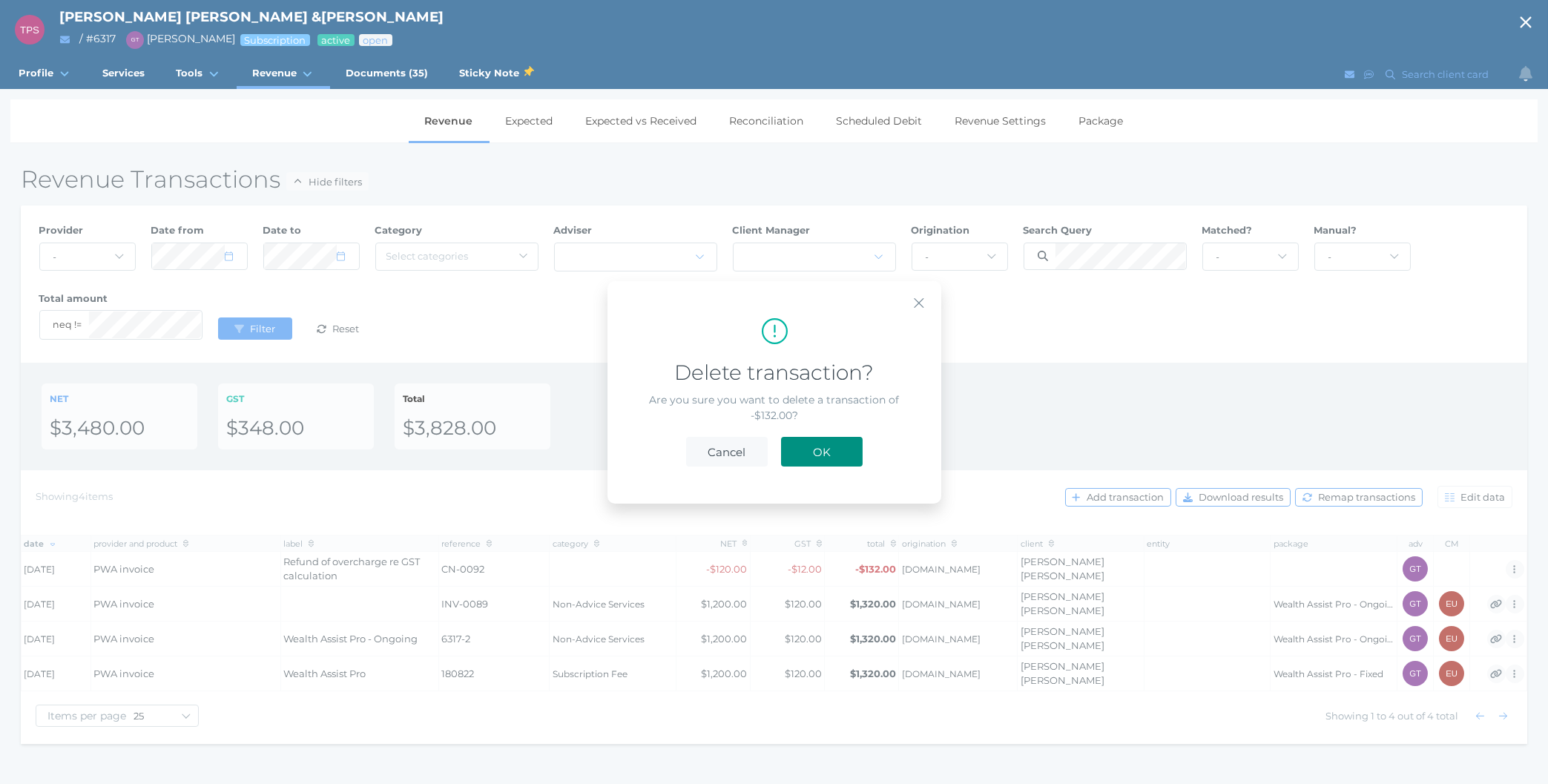
click at [846, 447] on button "OK" at bounding box center [822, 452] width 82 height 30
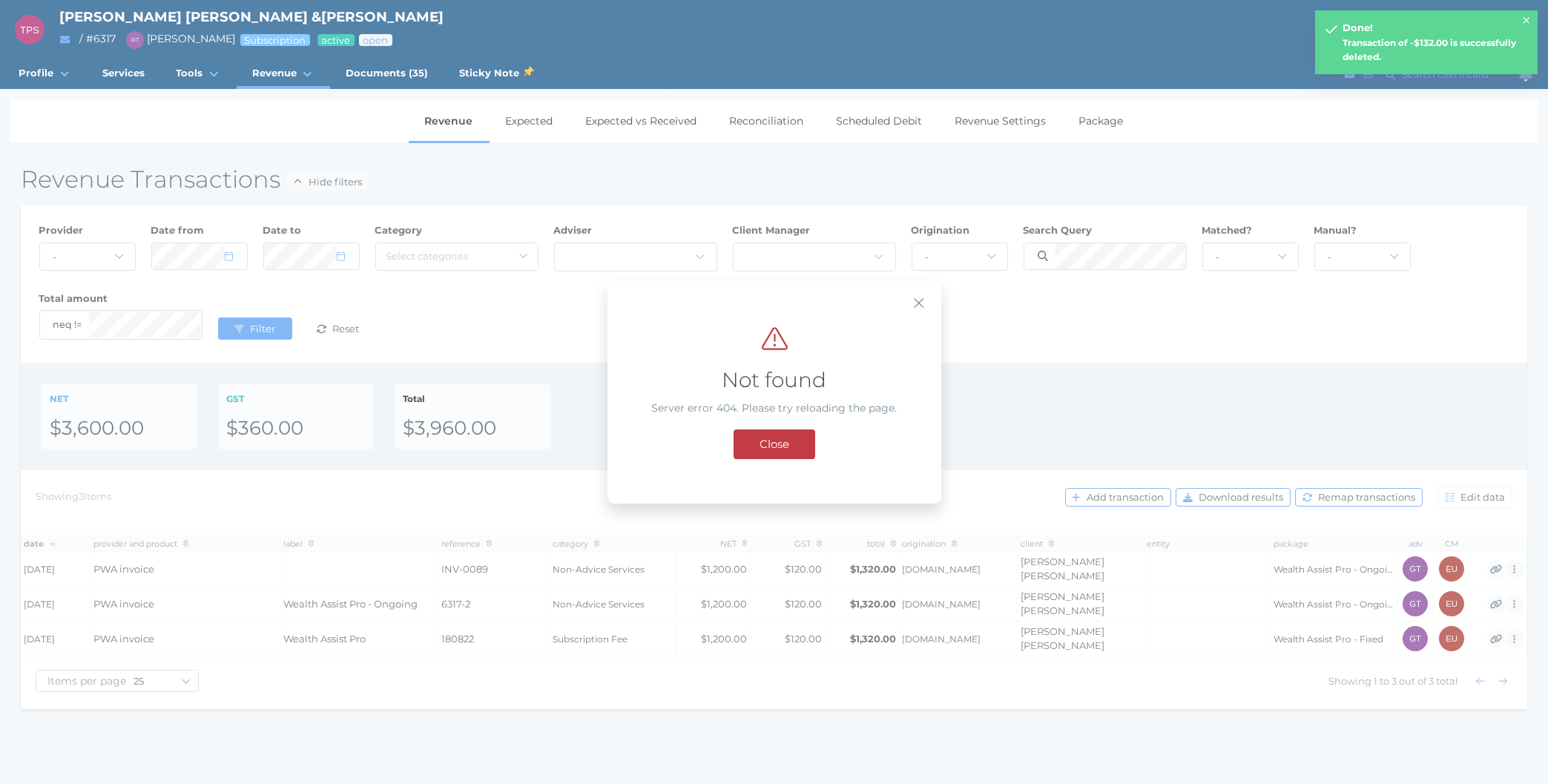
click at [780, 447] on span "Close" at bounding box center [774, 444] width 45 height 14
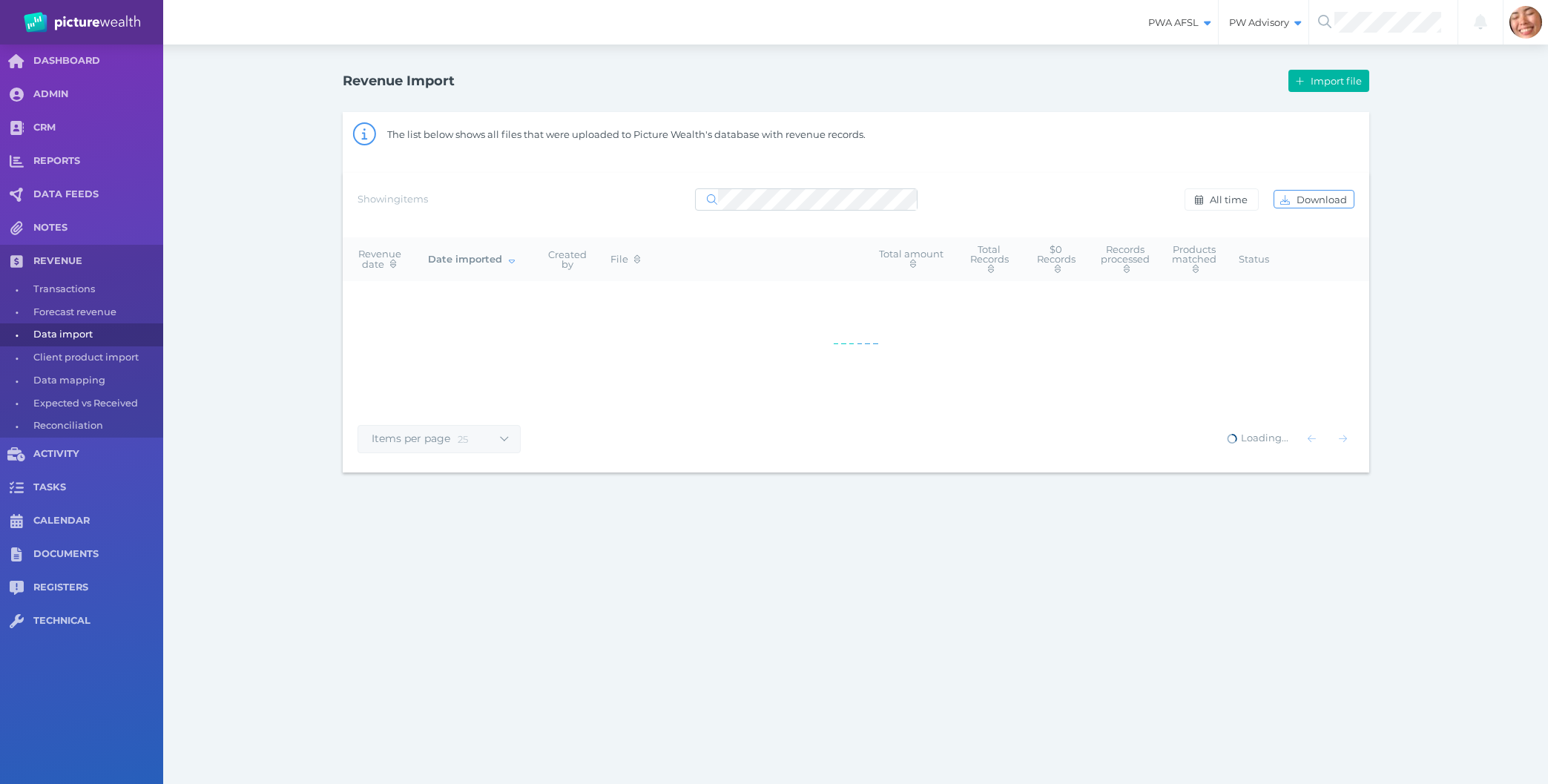
select select "25"
click at [1238, 198] on span "All time" at bounding box center [1231, 200] width 48 height 12
select select "ALL_TIME"
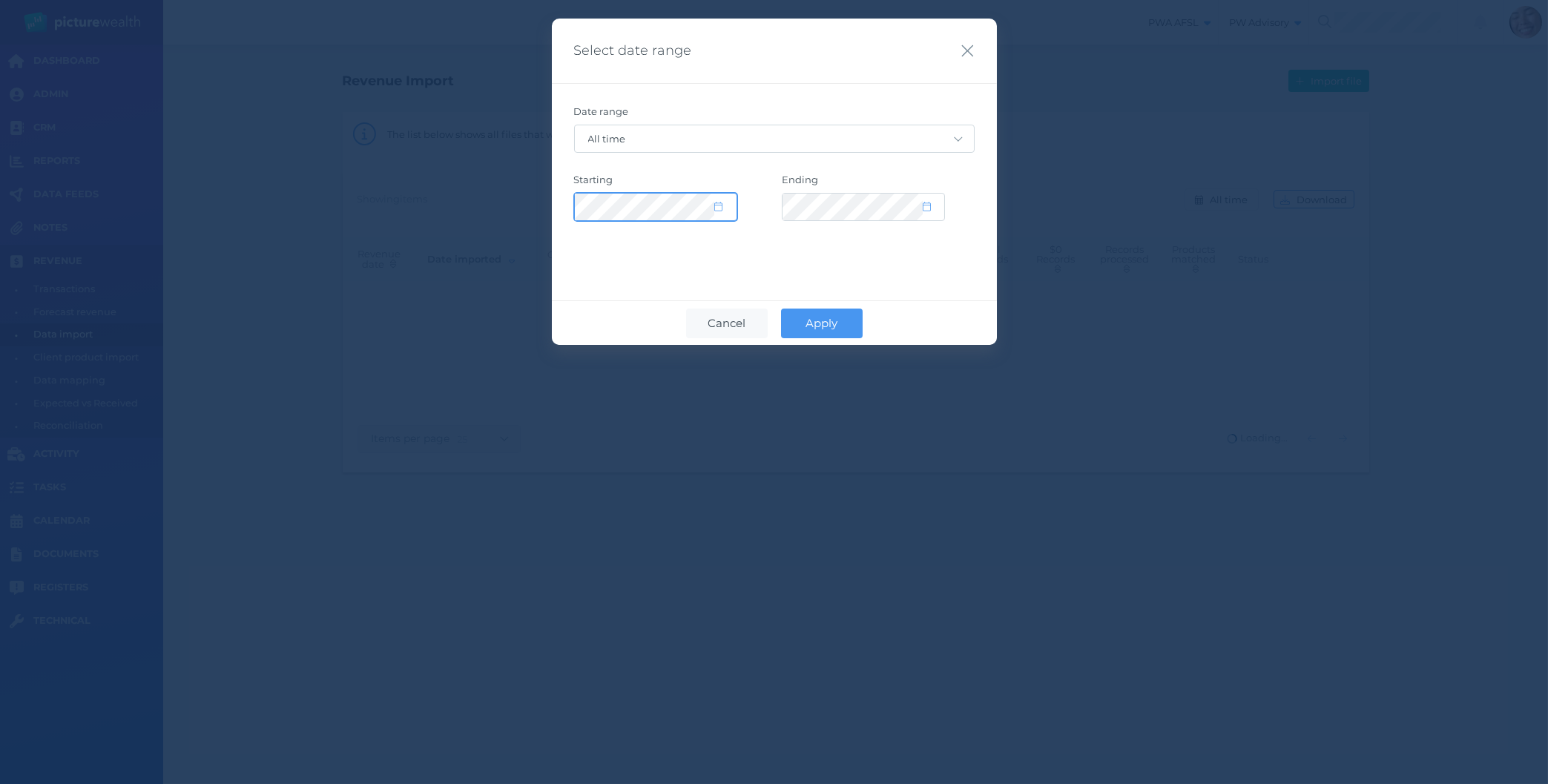
select select "2015"
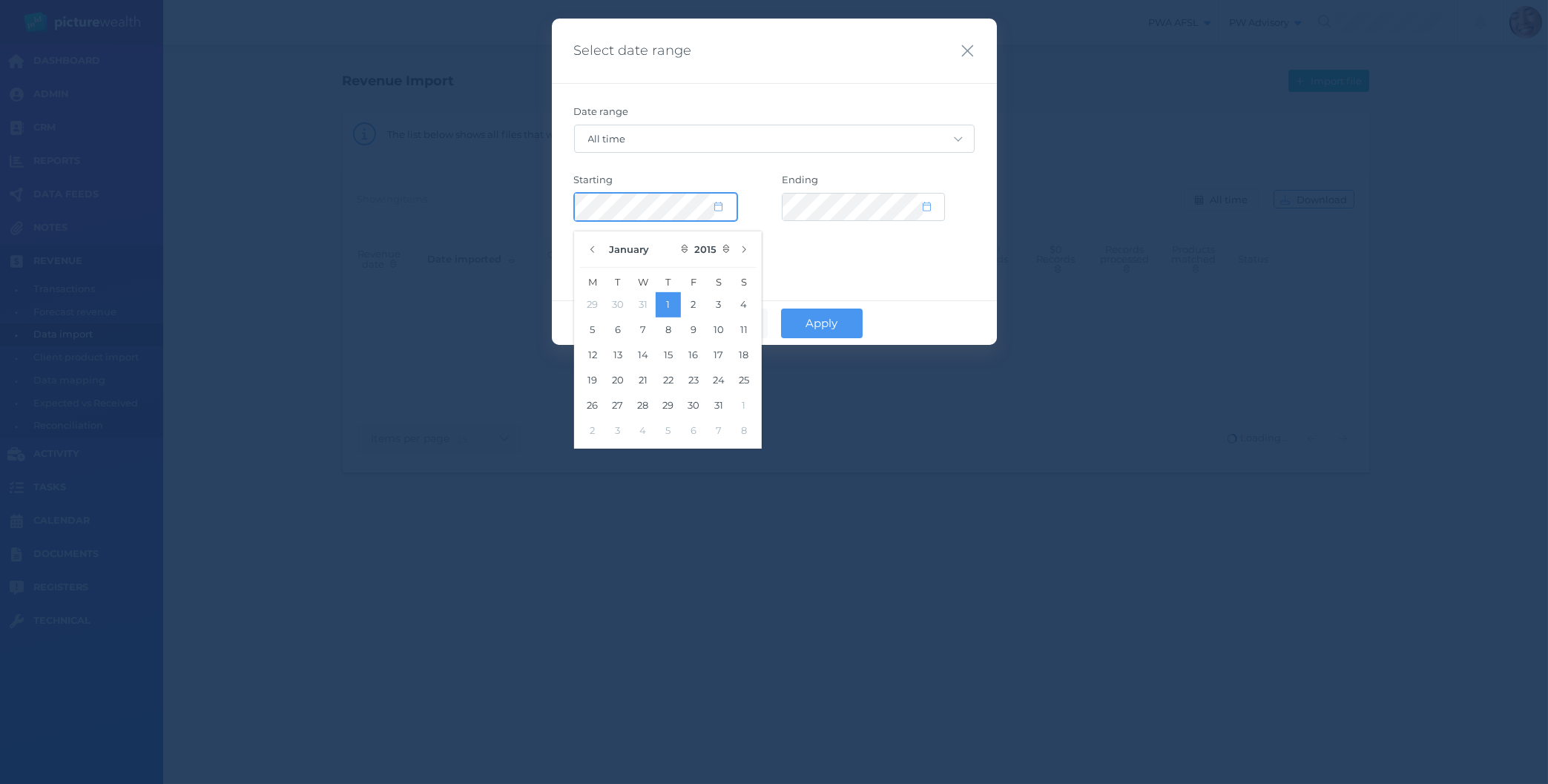
select select "CUSTOM"
select select "2035"
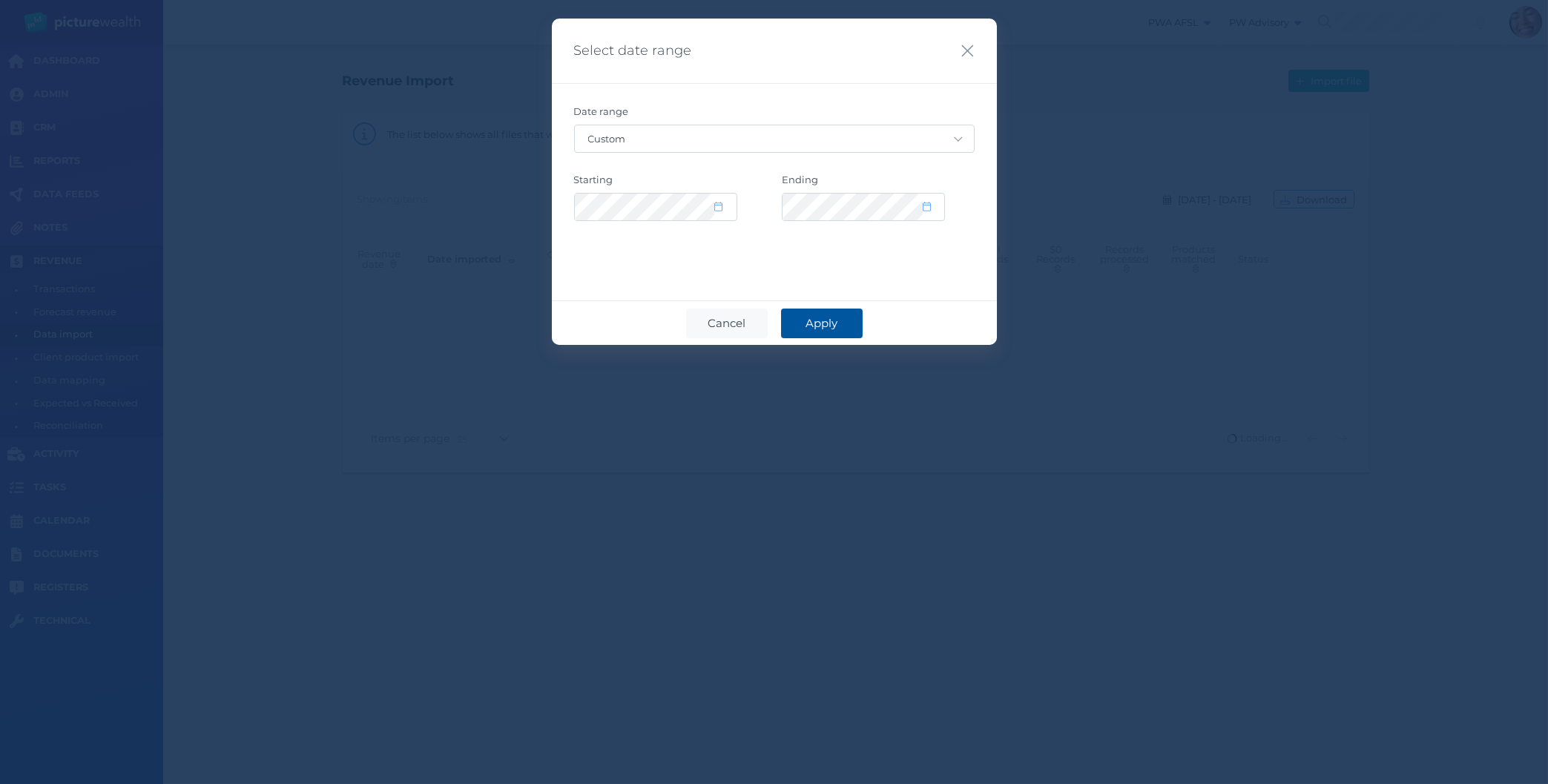
click at [823, 331] on button "Apply" at bounding box center [822, 323] width 82 height 30
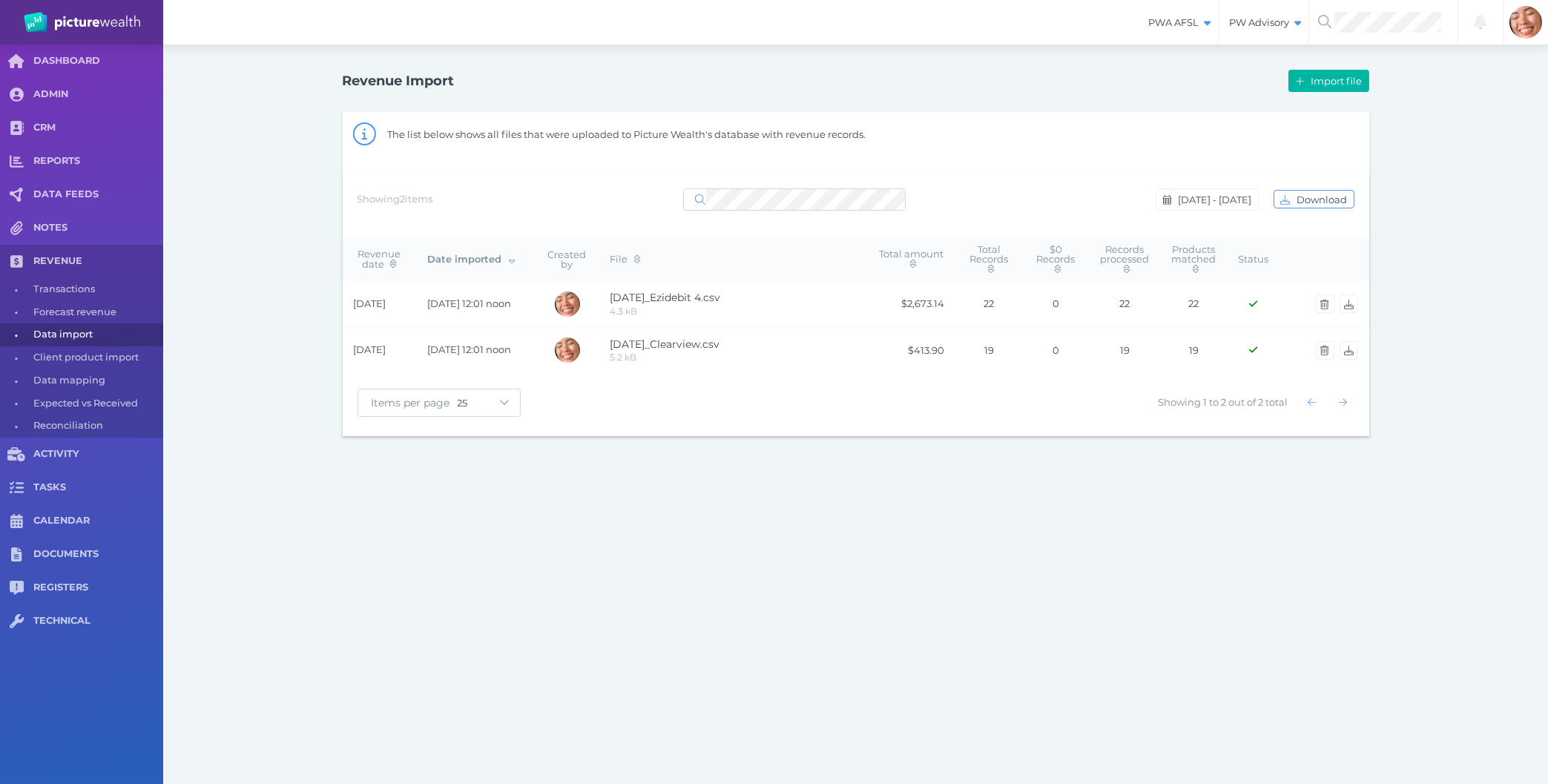
drag, startPoint x: 1020, startPoint y: 530, endPoint x: 1009, endPoint y: 526, distance: 11.7
click at [1020, 528] on div "PWA AFSL Switch to license: PWA AFSL NEO AFSL (inactive) PW Advisory Switch to …" at bounding box center [774, 392] width 1548 height 784
drag, startPoint x: 328, startPoint y: 293, endPoint x: 597, endPoint y: 359, distance: 277.0
click at [597, 359] on div "Revenue Import Import file The list below shows all files that were uploaded to…" at bounding box center [855, 250] width 1068 height 412
click at [597, 359] on td at bounding box center [568, 350] width 64 height 46
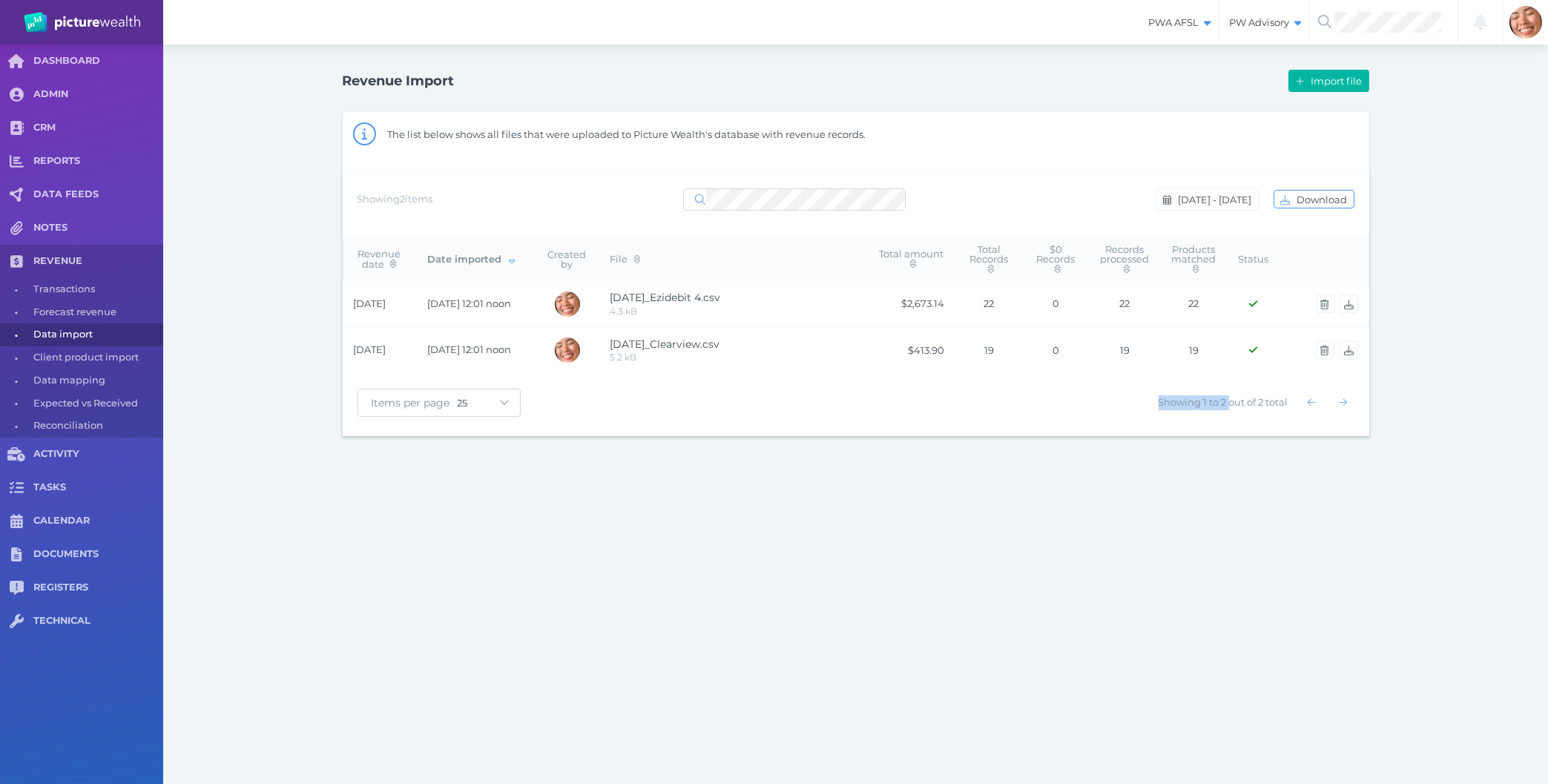
drag, startPoint x: 249, startPoint y: 123, endPoint x: 1229, endPoint y: 572, distance: 1078.0
click at [1229, 572] on div "PWA AFSL Switch to license: PWA AFSL NEO AFSL (inactive) PW Advisory Switch to …" at bounding box center [774, 392] width 1548 height 784
drag, startPoint x: 1126, startPoint y: 405, endPoint x: 184, endPoint y: 76, distance: 997.8
click at [184, 76] on div "PWA AFSL Switch to license: PWA AFSL NEO AFSL (inactive) PW Advisory Switch to …" at bounding box center [774, 392] width 1548 height 784
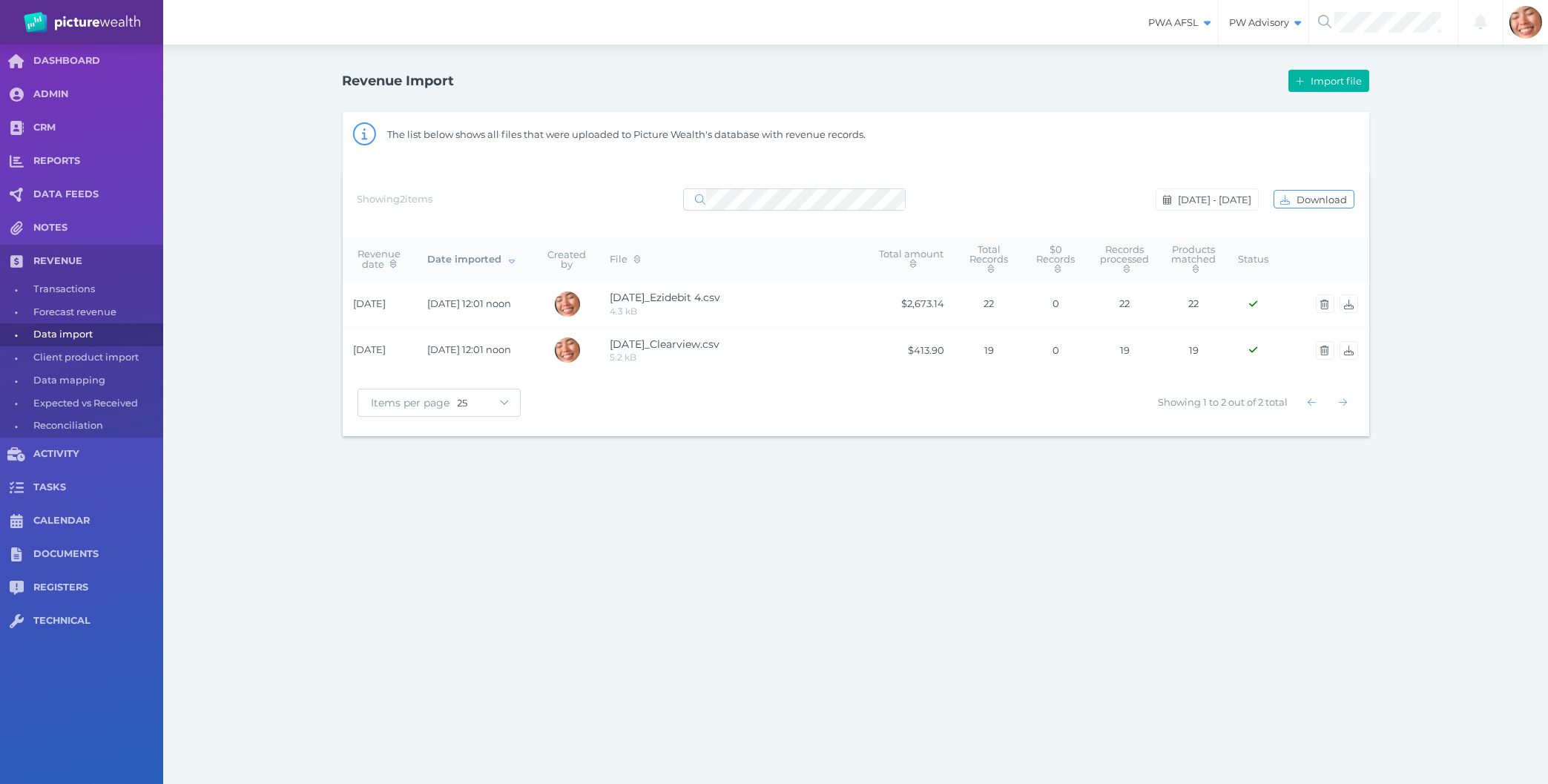
click at [184, 76] on div "Revenue Import Import file The list below shows all files that were uploaded to…" at bounding box center [856, 250] width 1385 height 412
click at [809, 615] on div "PWA AFSL Switch to license: PWA AFSL NEO AFSL (inactive) PW Advisory Switch to …" at bounding box center [774, 392] width 1548 height 784
click at [1243, 198] on span "Sep 4 - Sep 4, 2024" at bounding box center [1217, 200] width 83 height 12
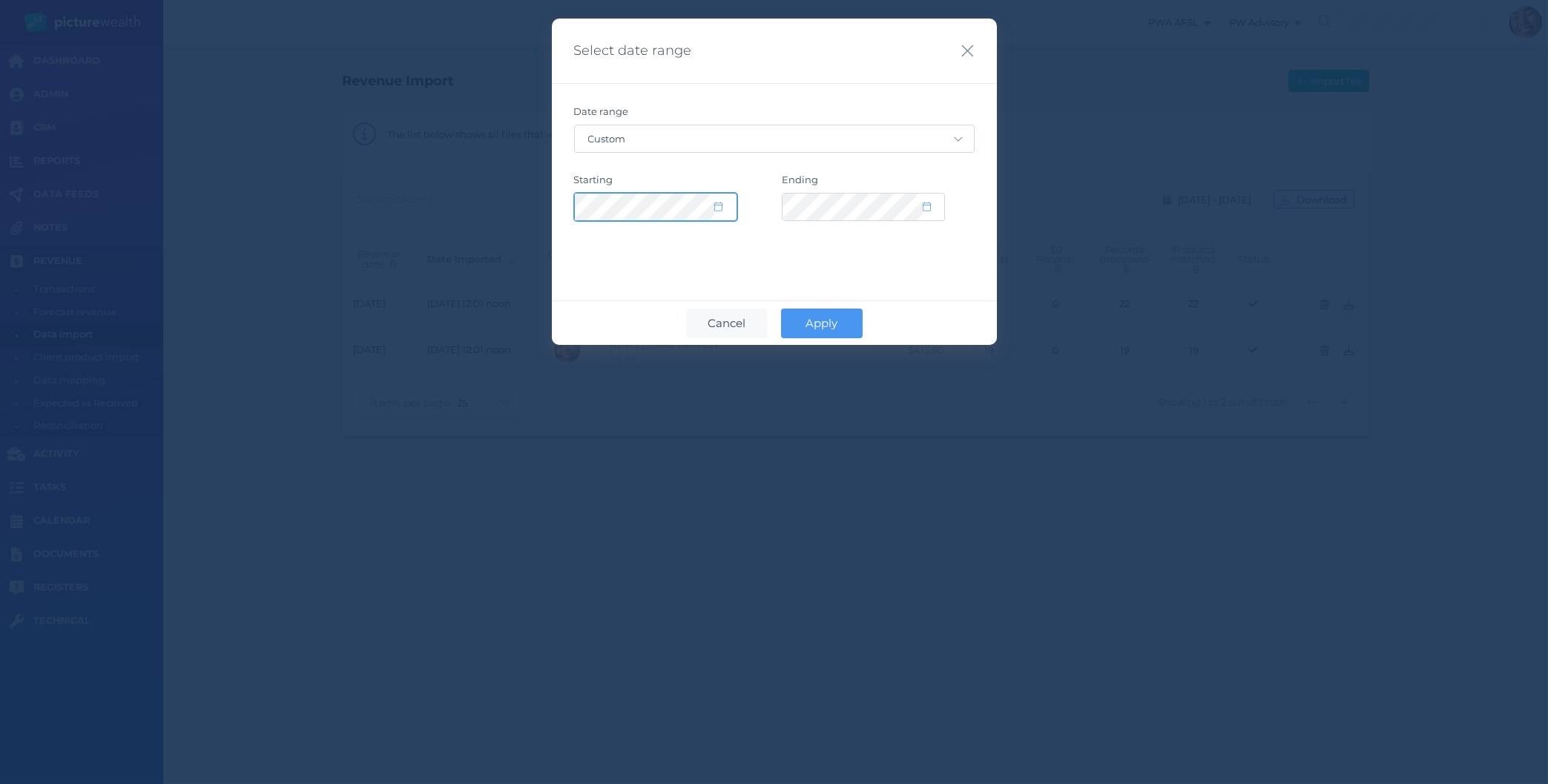
select select "8"
select select "2024"
click at [832, 332] on button "Apply" at bounding box center [822, 323] width 82 height 30
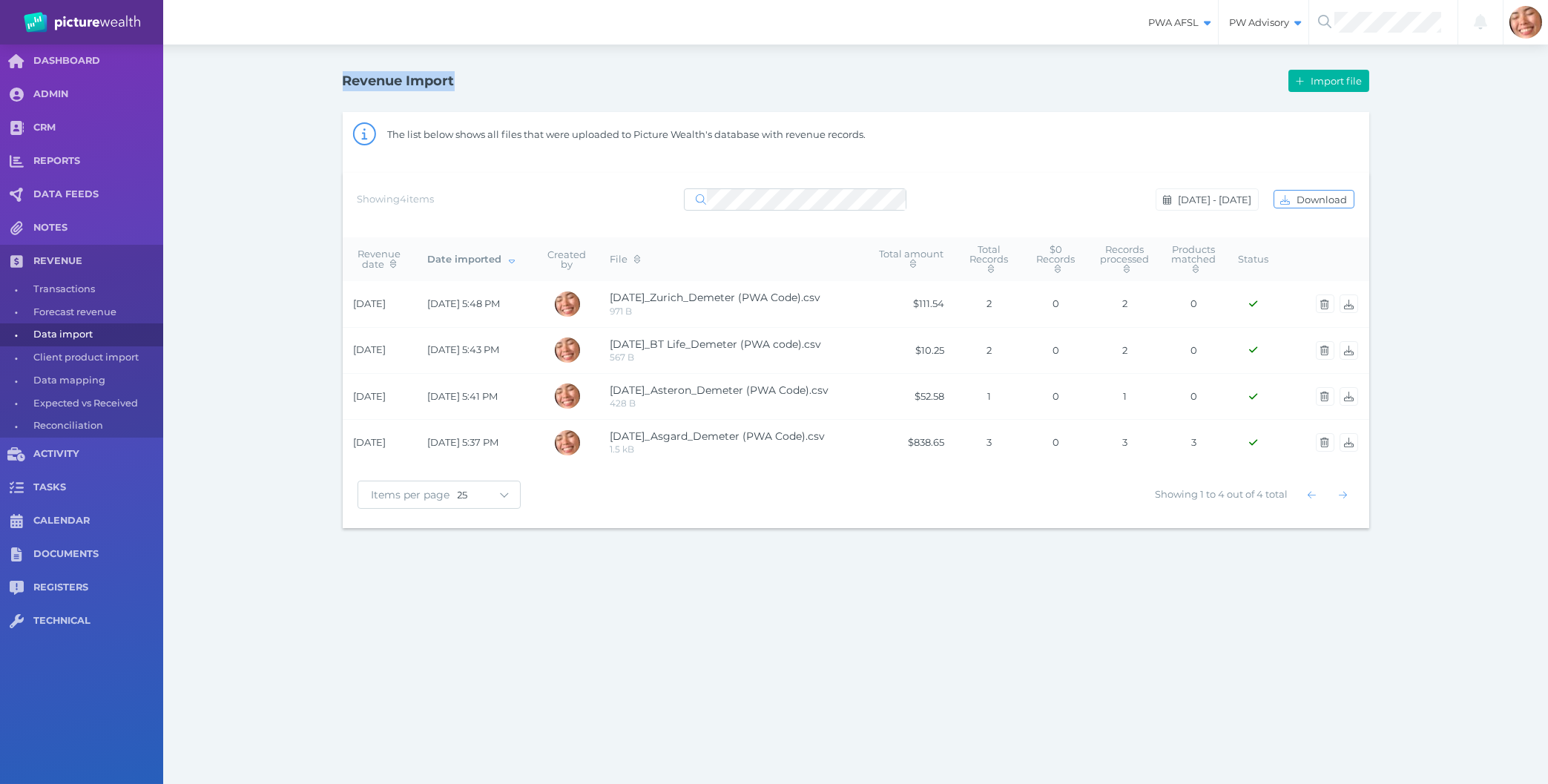
drag, startPoint x: 1258, startPoint y: 520, endPoint x: 334, endPoint y: 76, distance: 1025.1
click at [334, 75] on div "PWA AFSL Switch to license: PWA AFSL NEO AFSL (inactive) PW Advisory Switch to …" at bounding box center [774, 392] width 1548 height 784
click at [334, 76] on div "Revenue Import Import file The list below shows all files that were uploaded to…" at bounding box center [855, 297] width 1068 height 505
drag, startPoint x: 281, startPoint y: 65, endPoint x: 1354, endPoint y: 655, distance: 1224.5
click at [1354, 655] on div "PWA AFSL Switch to license: PWA AFSL NEO AFSL (inactive) PW Advisory Switch to …" at bounding box center [774, 392] width 1548 height 784
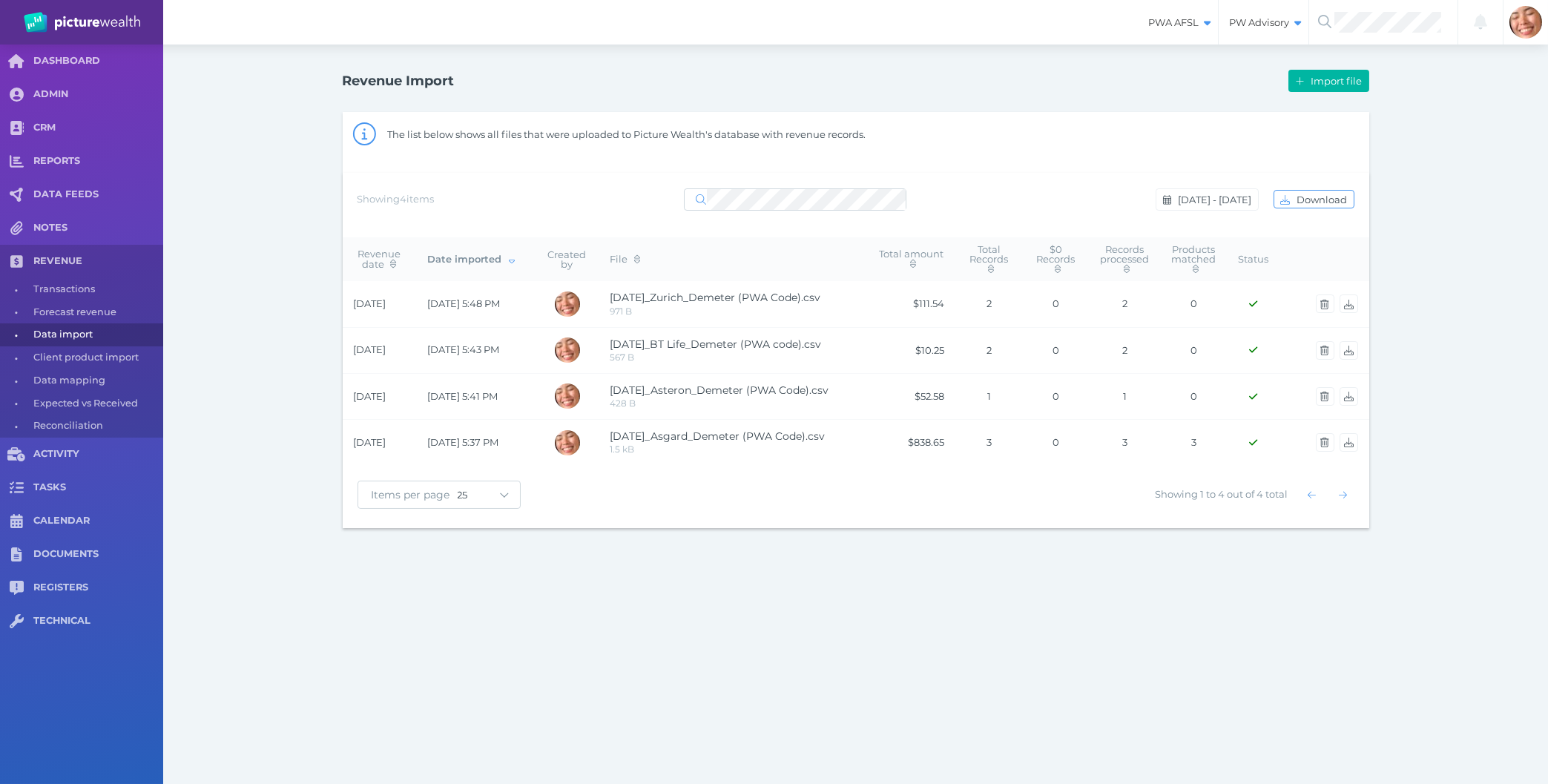
click at [1354, 655] on div "PWA AFSL Switch to license: PWA AFSL NEO AFSL (inactive) PW Advisory Switch to …" at bounding box center [774, 392] width 1548 height 784
drag, startPoint x: 421, startPoint y: 338, endPoint x: 283, endPoint y: 138, distance: 243.0
click at [283, 138] on div "PWA AFSL Switch to license: PWA AFSL NEO AFSL (inactive) PW Advisory Switch to …" at bounding box center [774, 392] width 1548 height 784
click at [283, 138] on div "Revenue Import Import file The list below shows all files that were uploaded to…" at bounding box center [856, 297] width 1385 height 505
click at [1164, 205] on button "Aug 31 - Aug 31, 2024" at bounding box center [1207, 200] width 103 height 22
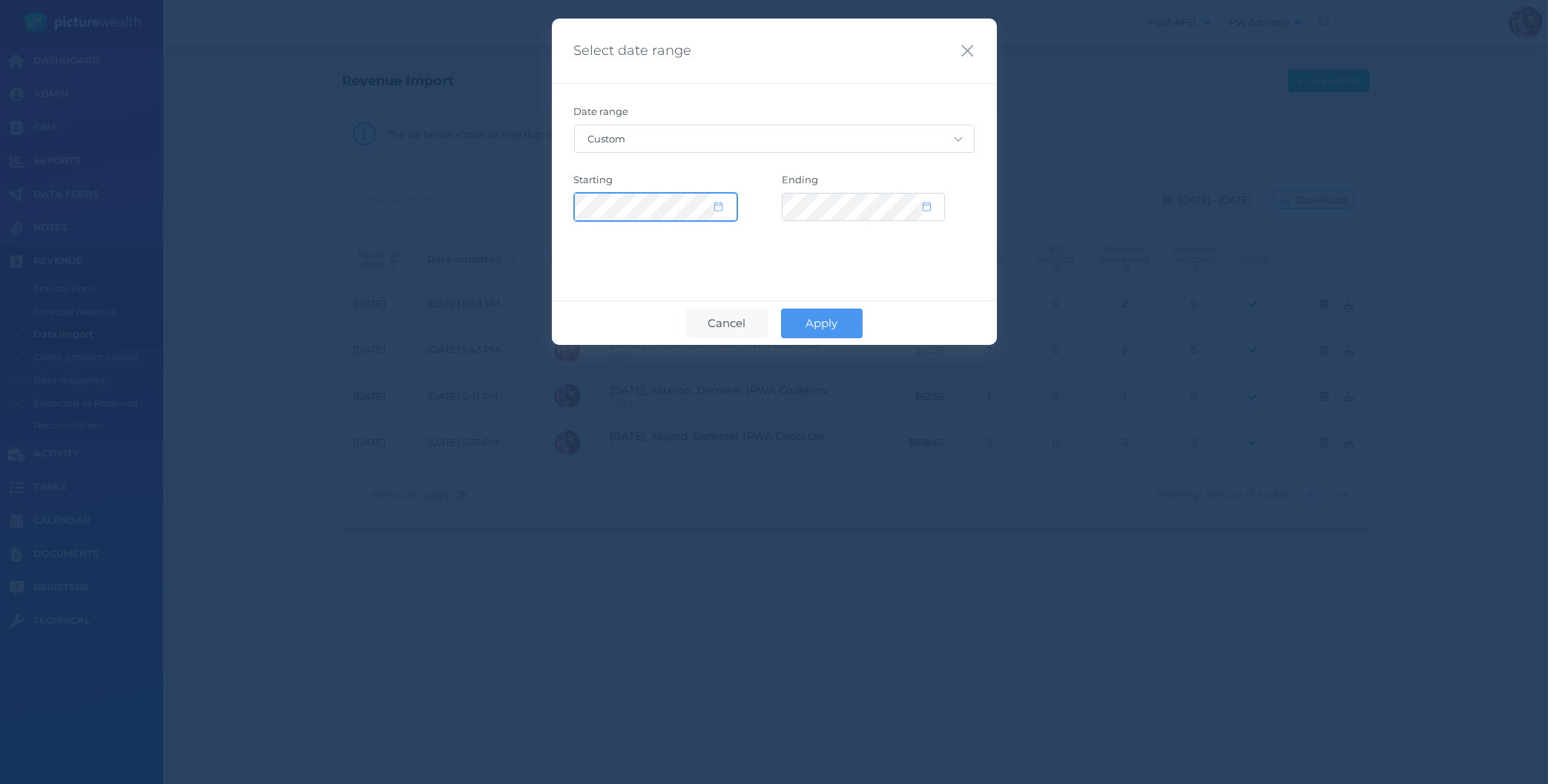
select select "7"
select select "2024"
click at [752, 317] on button "Cancel" at bounding box center [727, 323] width 82 height 30
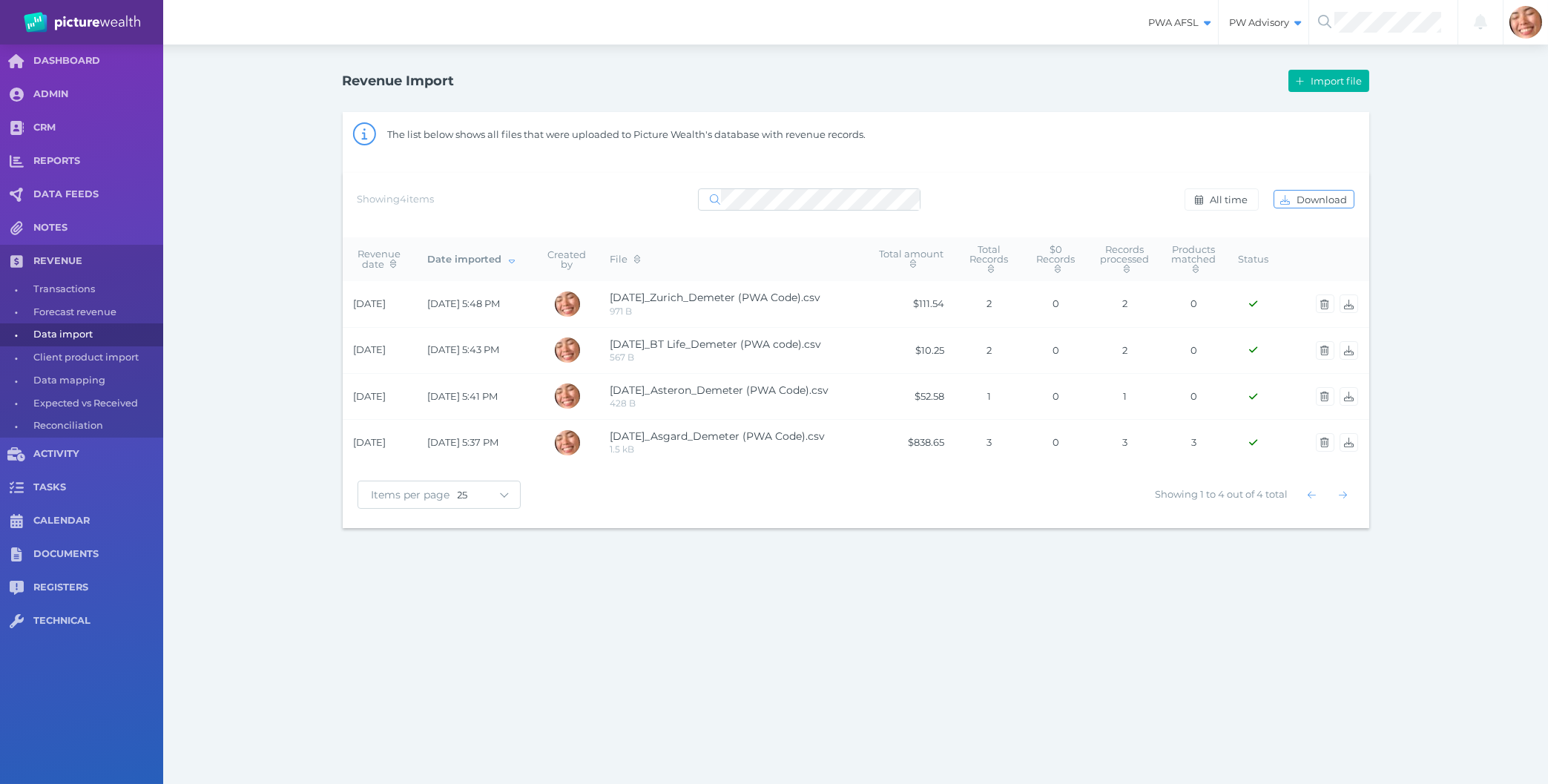
drag, startPoint x: 1230, startPoint y: 196, endPoint x: 974, endPoint y: 176, distance: 256.8
click at [1059, 117] on div "The list below shows all files that were uploaded to Picture Wealth's database …" at bounding box center [855, 320] width 1026 height 416
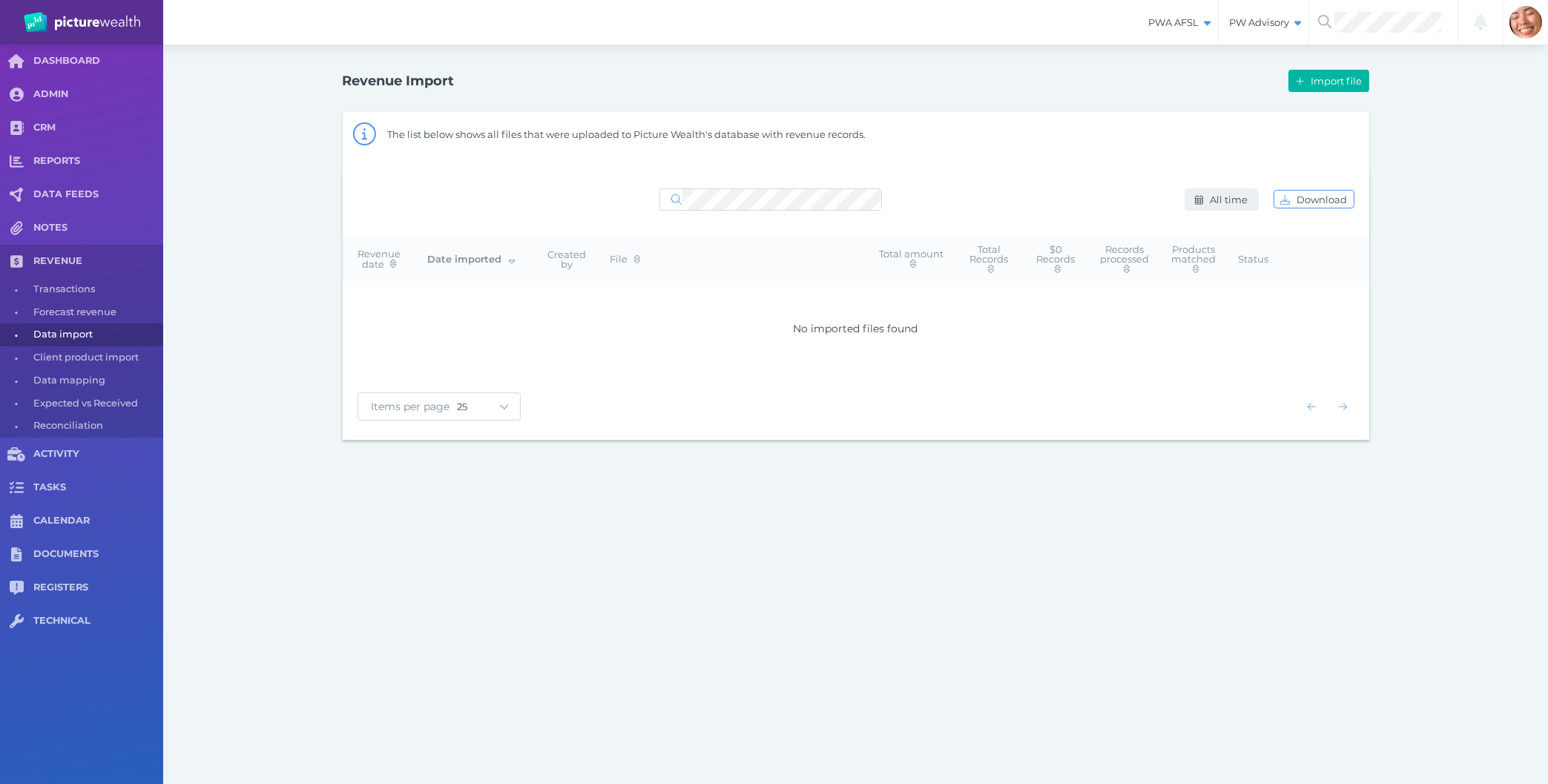
click at [1194, 201] on span "button" at bounding box center [1197, 200] width 18 height 12
select select "ALL_TIME"
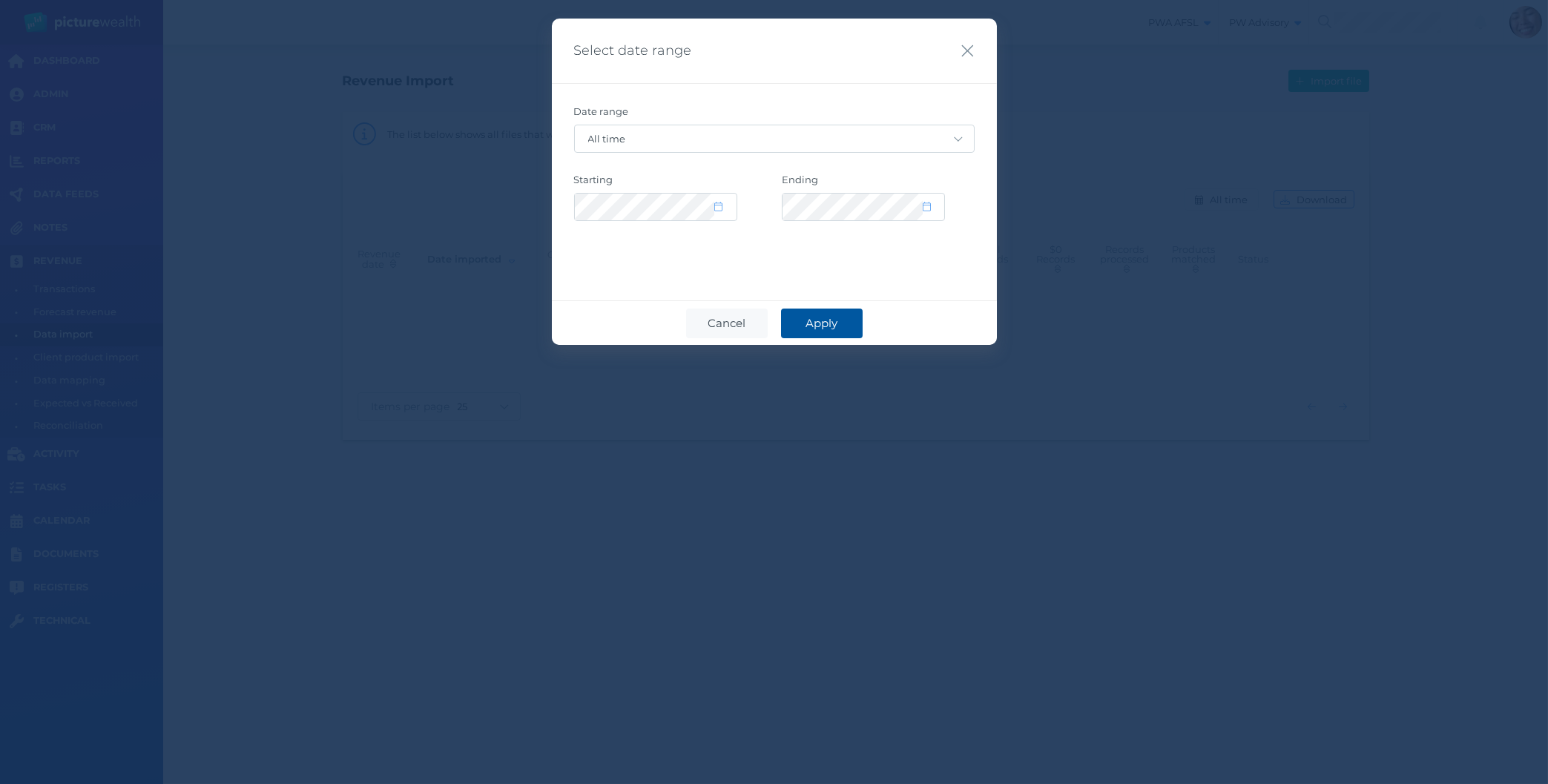
click at [820, 328] on span "Apply" at bounding box center [821, 323] width 47 height 14
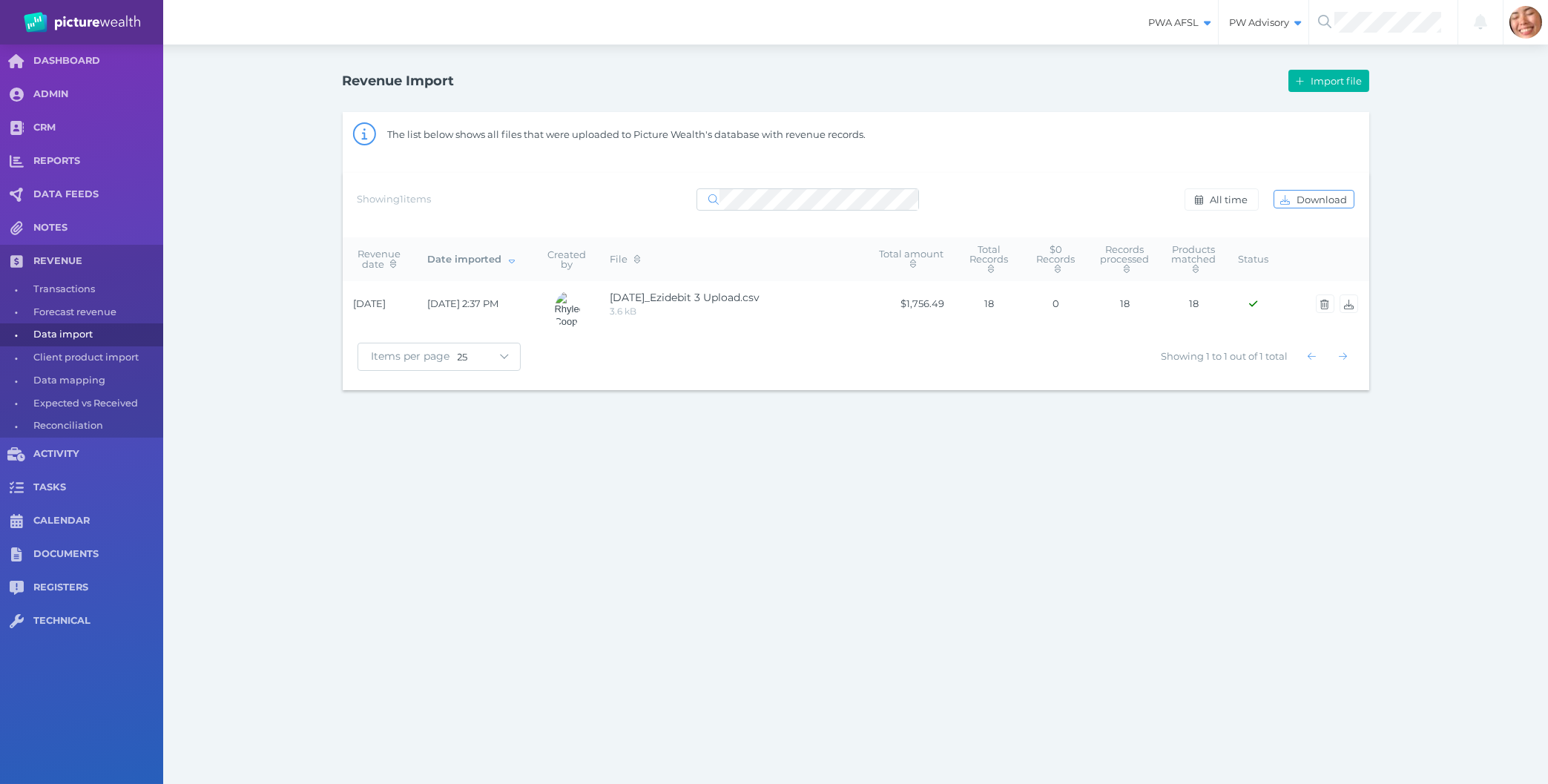
click at [860, 187] on div at bounding box center [807, 200] width 222 height 27
click at [415, 305] on td "[DATE]" at bounding box center [380, 303] width 74 height 45
click at [745, 427] on div "PWA AFSL Switch to license: PWA AFSL NEO AFSL (inactive) PW Advisory Switch to …" at bounding box center [774, 392] width 1548 height 784
drag, startPoint x: 844, startPoint y: 482, endPoint x: 850, endPoint y: 421, distance: 61.3
click at [846, 469] on div "PWA AFSL Switch to license: PWA AFSL NEO AFSL (inactive) PW Advisory Switch to …" at bounding box center [774, 392] width 1548 height 784
